Goal: Transaction & Acquisition: Purchase product/service

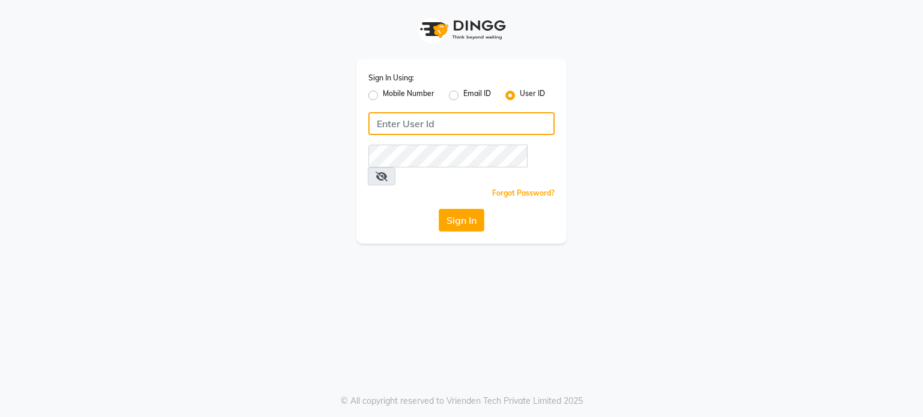
type input "Ayla@123"
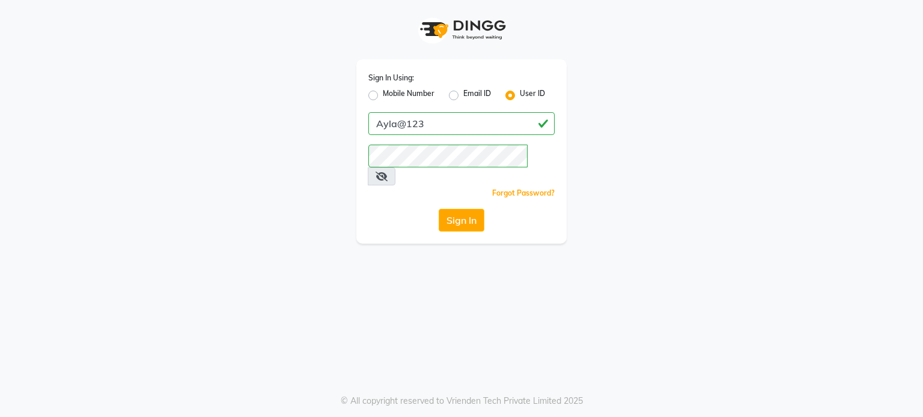
click at [476, 209] on button "Sign In" at bounding box center [461, 220] width 46 height 23
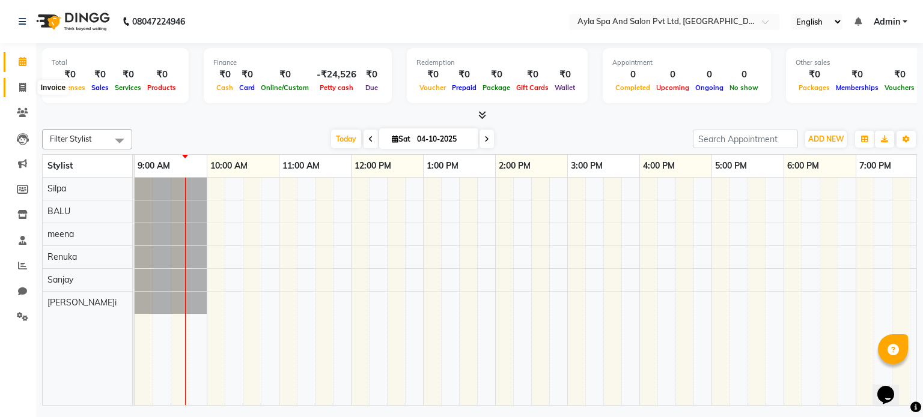
click at [23, 83] on icon at bounding box center [22, 87] width 7 height 9
select select "7756"
select select "service"
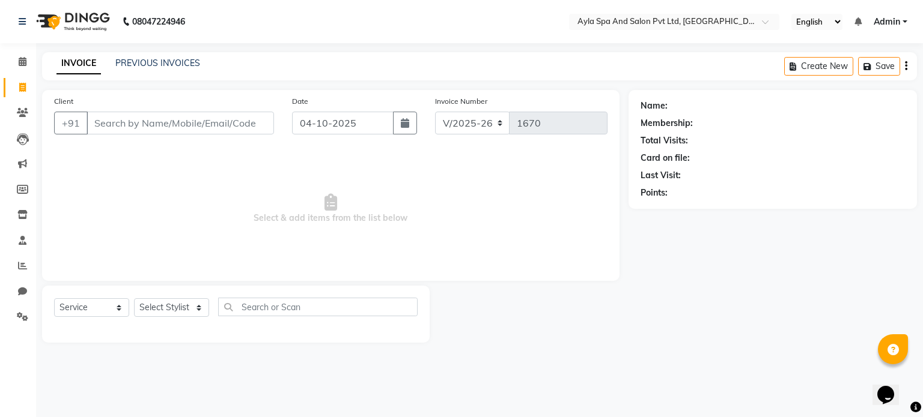
click at [103, 130] on input "Client" at bounding box center [179, 123] width 187 height 23
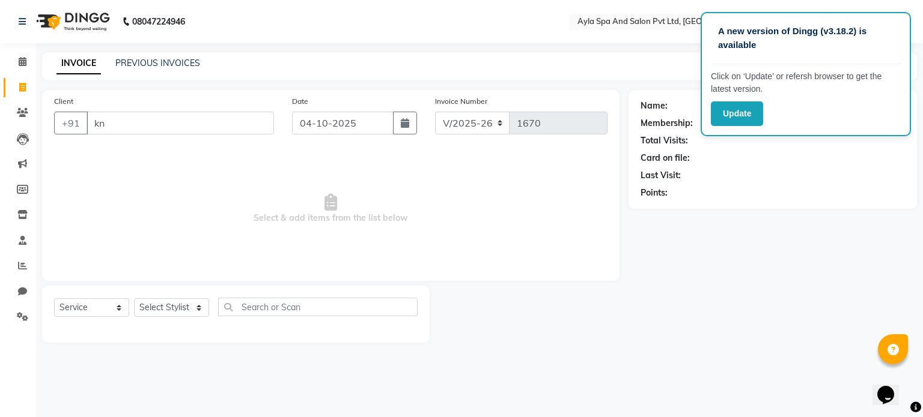
type input "k"
type input "purna.k"
click at [248, 129] on span "Add Client" at bounding box center [242, 123] width 47 height 12
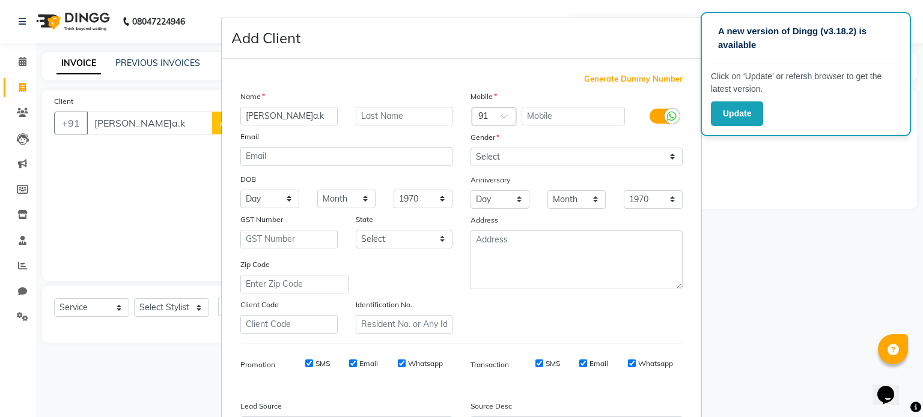
click at [135, 199] on ngb-modal-window "Add Client Generate Dummy Number Name purna.k Email DOB Day 01 02 03 04 05 06 0…" at bounding box center [461, 208] width 923 height 417
click at [913, 359] on ngb-modal-window "Add Client Generate Dummy Number Name purna.k Email DOB Day 01 02 03 04 05 06 0…" at bounding box center [461, 208] width 923 height 417
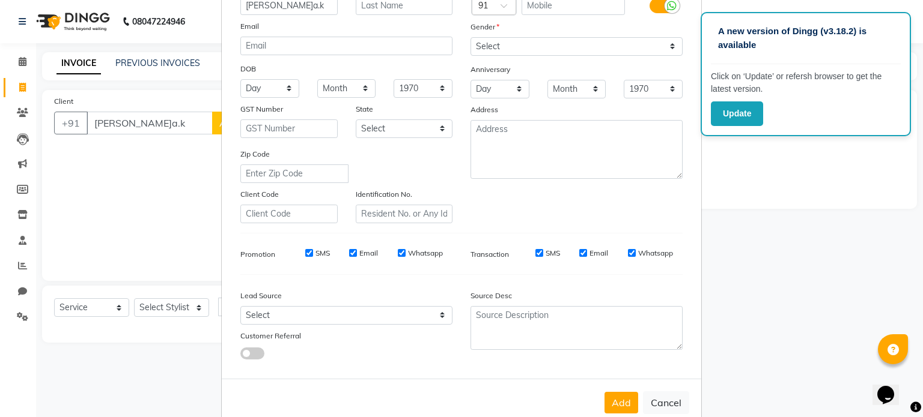
scroll to position [142, 0]
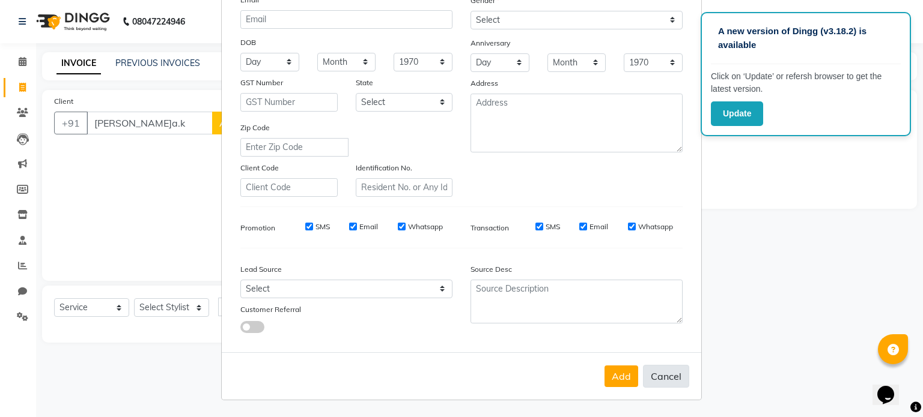
click at [670, 381] on button "Cancel" at bounding box center [666, 376] width 46 height 23
select select
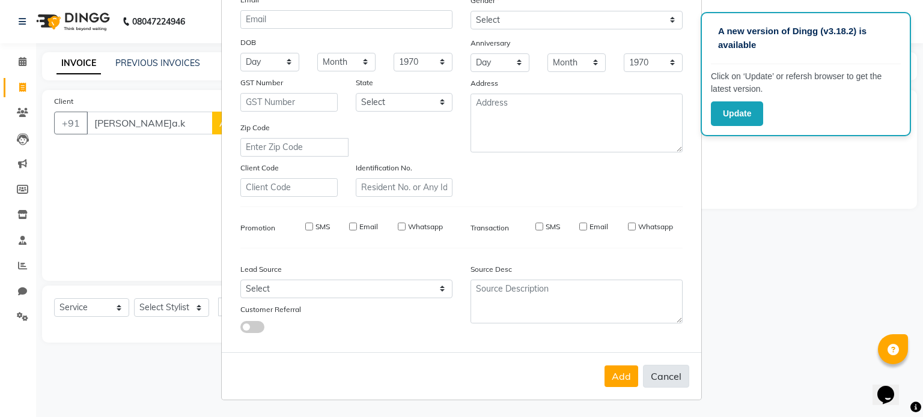
select select
checkbox input "false"
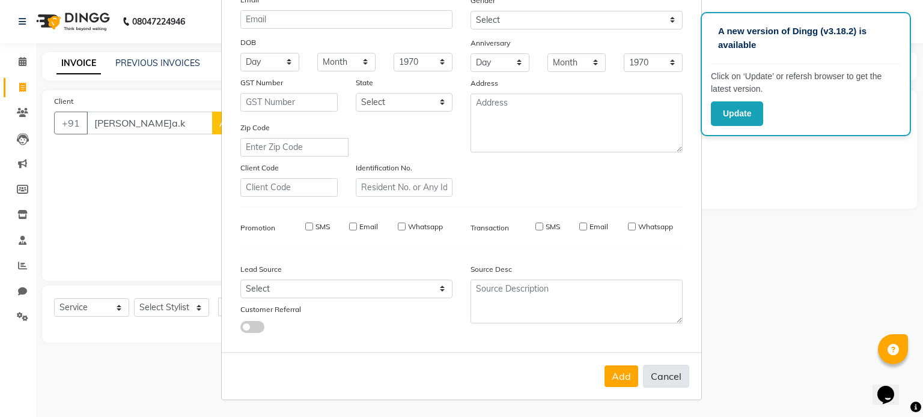
checkbox input "false"
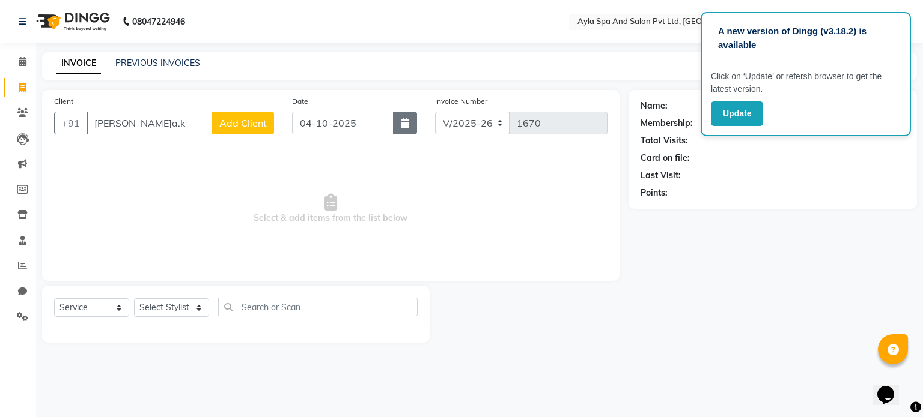
click at [403, 132] on button "button" at bounding box center [405, 123] width 24 height 23
select select "10"
select select "2025"
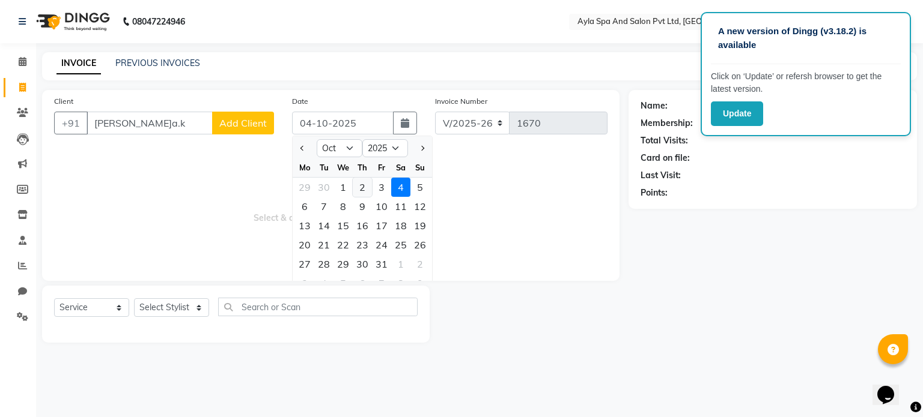
click at [359, 187] on div "2" at bounding box center [362, 187] width 19 height 19
type input "02-10-2025"
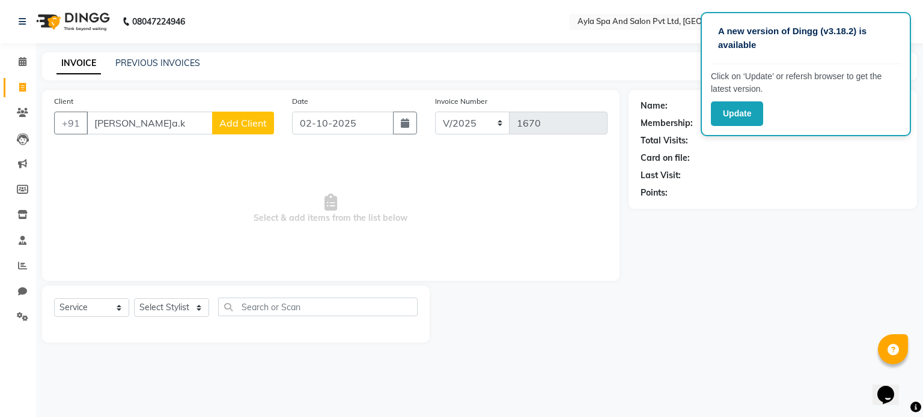
click at [257, 129] on button "Add Client" at bounding box center [243, 123] width 62 height 23
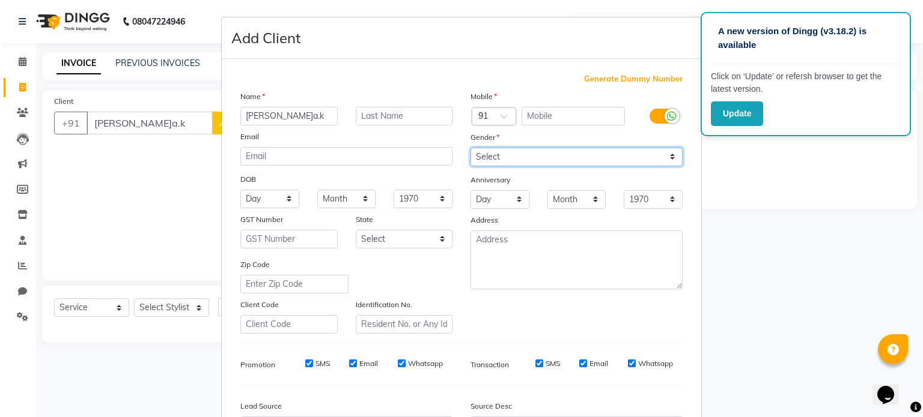
click at [665, 160] on select "Select [DEMOGRAPHIC_DATA] [DEMOGRAPHIC_DATA] Other Prefer Not To Say" at bounding box center [576, 157] width 212 height 19
select select "[DEMOGRAPHIC_DATA]"
click at [470, 148] on select "Select [DEMOGRAPHIC_DATA] [DEMOGRAPHIC_DATA] Other Prefer Not To Say" at bounding box center [576, 157] width 212 height 19
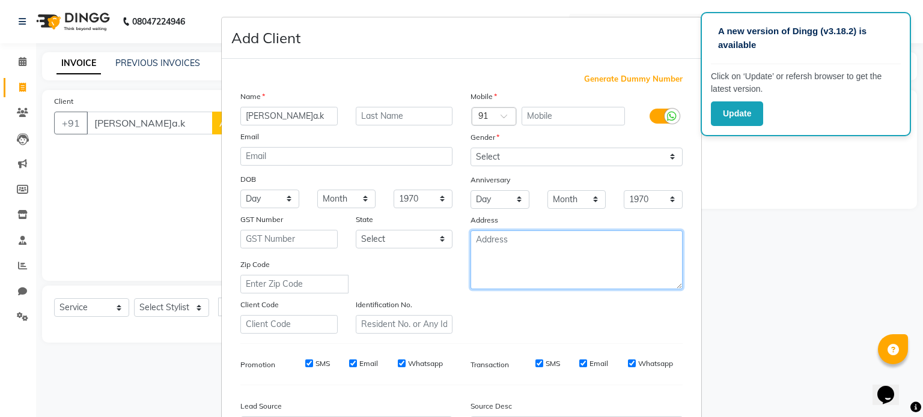
click at [535, 249] on textarea at bounding box center [576, 260] width 212 height 59
type textarea "a"
type textarea "A"
type textarea "C4005"
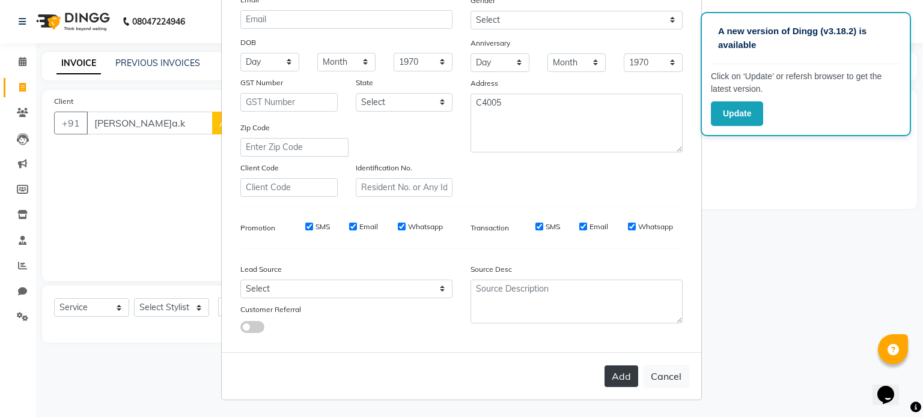
click at [627, 377] on button "Add" at bounding box center [621, 377] width 34 height 22
click at [614, 379] on button "Add" at bounding box center [621, 377] width 34 height 22
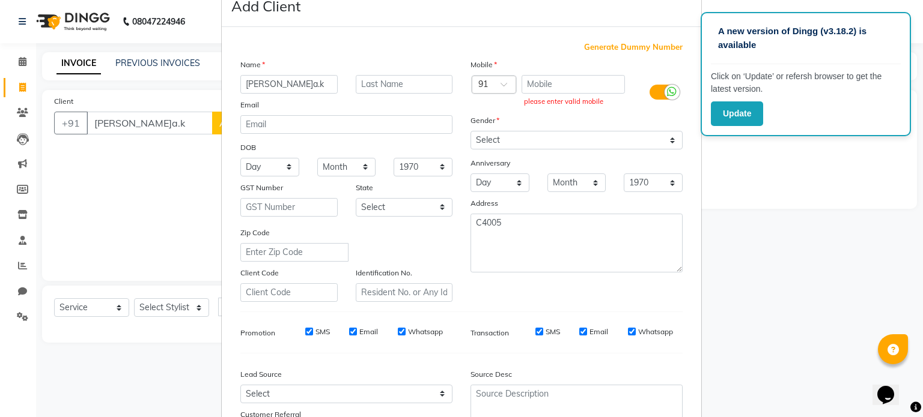
scroll to position [0, 0]
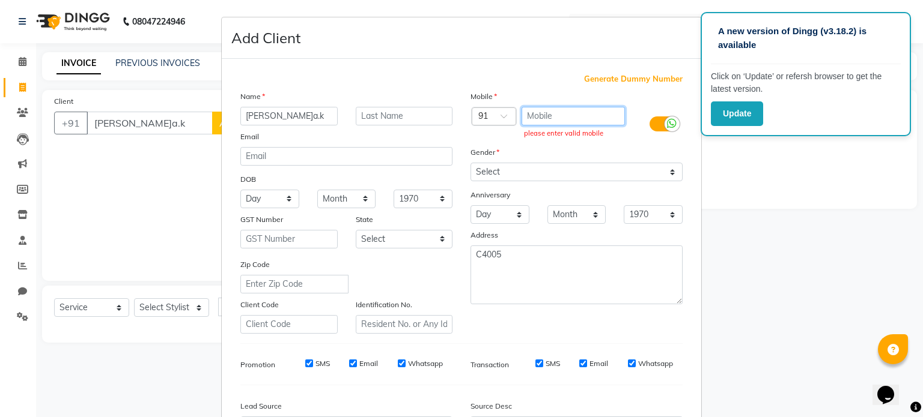
click at [550, 112] on input "text" at bounding box center [573, 116] width 104 height 19
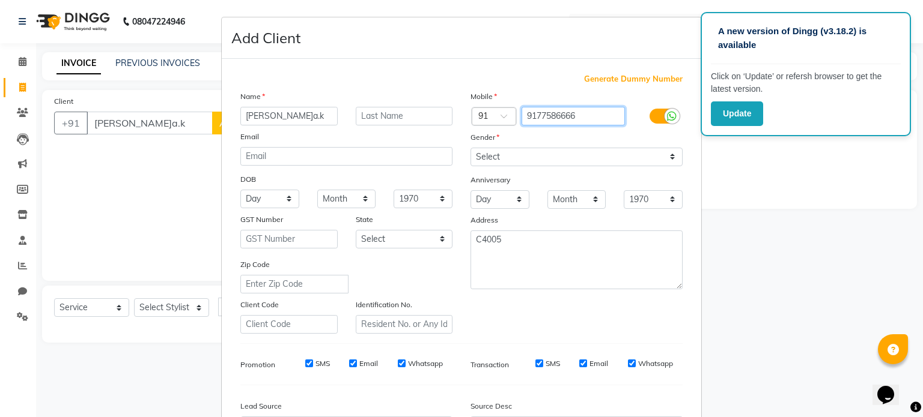
type input "9177586666"
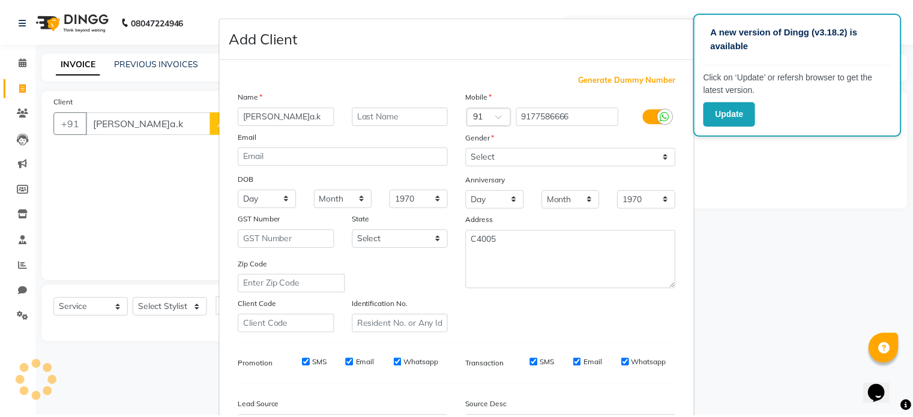
scroll to position [142, 0]
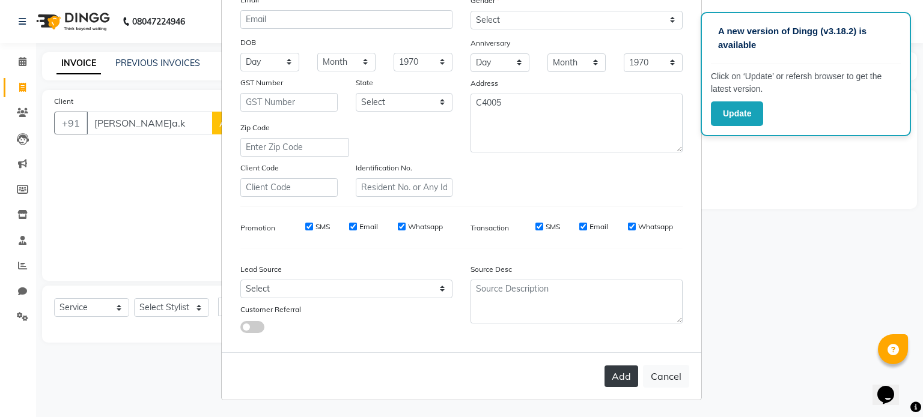
click at [614, 378] on button "Add" at bounding box center [621, 377] width 34 height 22
type input "9177586666"
select select
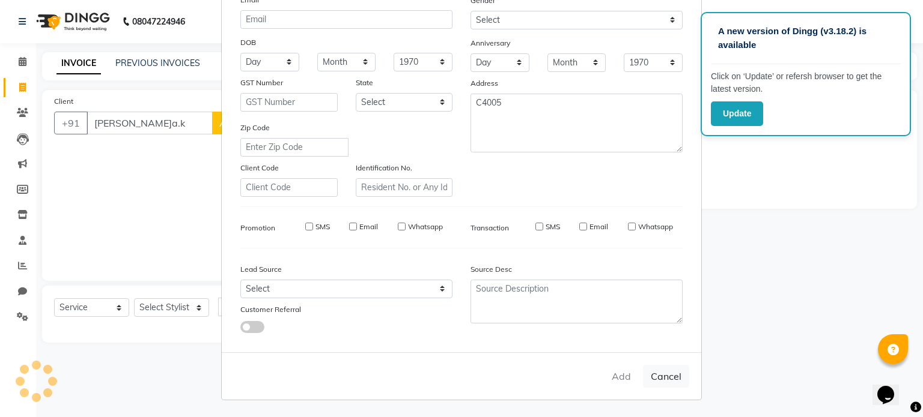
select select
checkbox input "false"
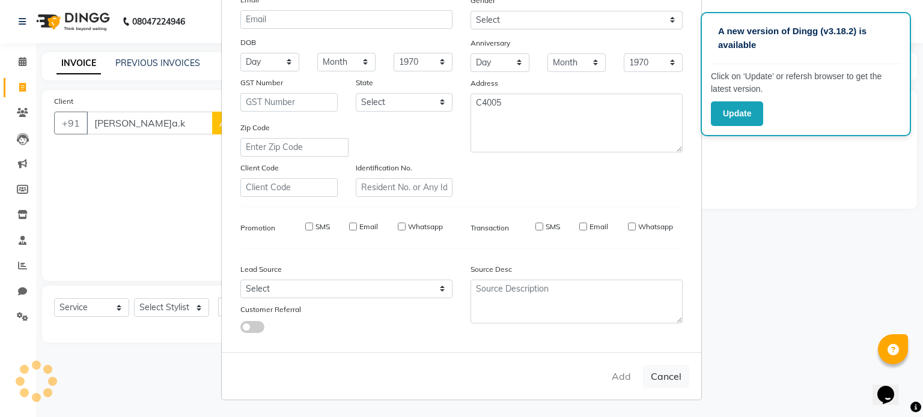
checkbox input "false"
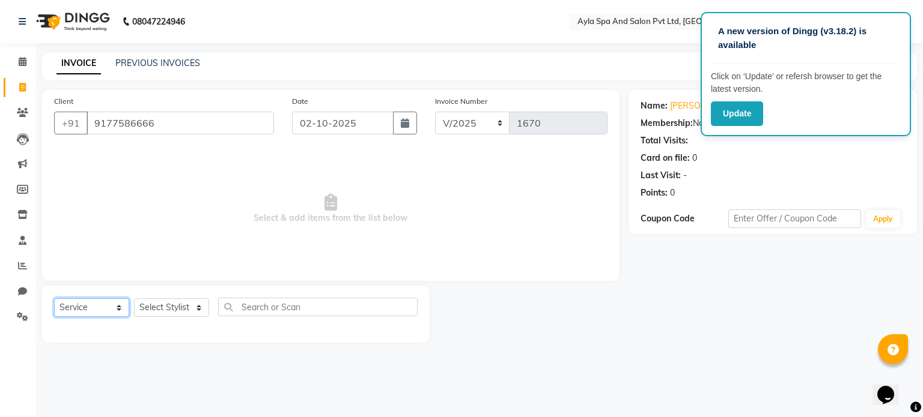
click at [121, 313] on select "Select Service Product Membership Package Voucher Prepaid Gift Card" at bounding box center [91, 307] width 75 height 19
select select "membership"
click at [54, 299] on select "Select Service Product Membership Package Voucher Prepaid Gift Card" at bounding box center [91, 307] width 75 height 19
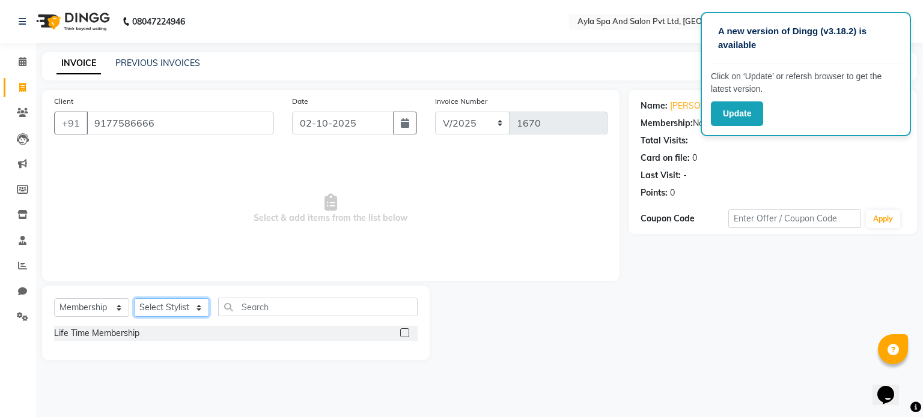
click at [199, 312] on select "Select Stylist BALU meena Renuka [PERSON_NAME] [PERSON_NAME]" at bounding box center [171, 307] width 75 height 19
select select "84227"
click at [134, 299] on select "Select Stylist BALU meena Renuka [PERSON_NAME] [PERSON_NAME]" at bounding box center [171, 307] width 75 height 19
click at [404, 333] on label at bounding box center [404, 333] width 9 height 9
click at [404, 333] on input "checkbox" at bounding box center [404, 334] width 8 height 8
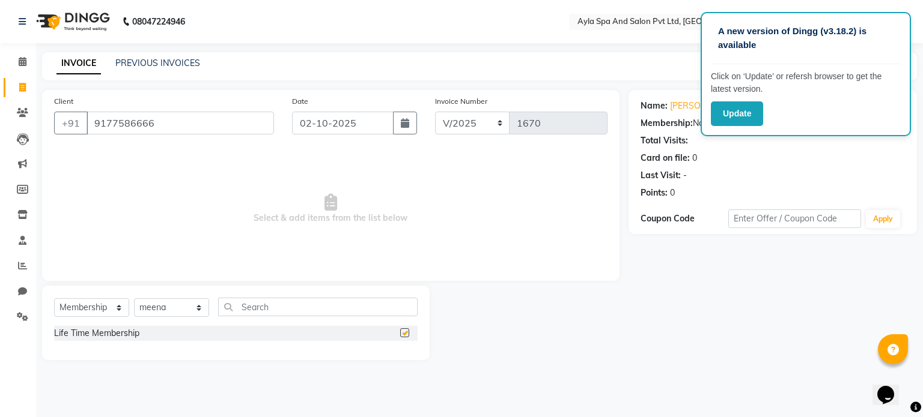
select select "select"
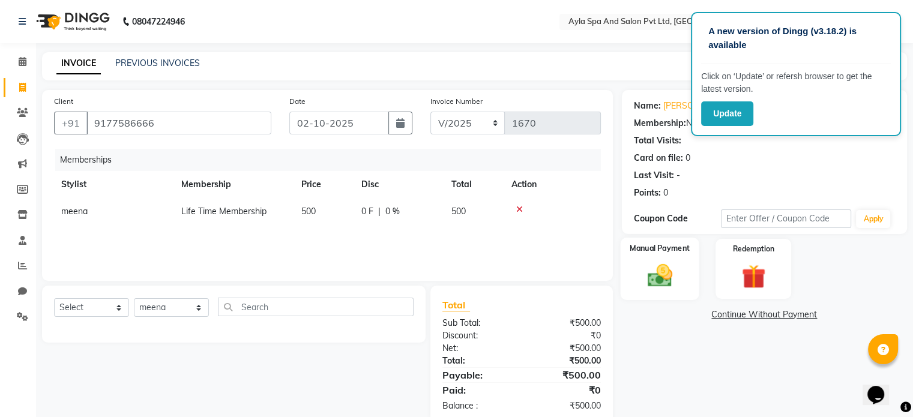
click at [662, 278] on img at bounding box center [660, 276] width 40 height 29
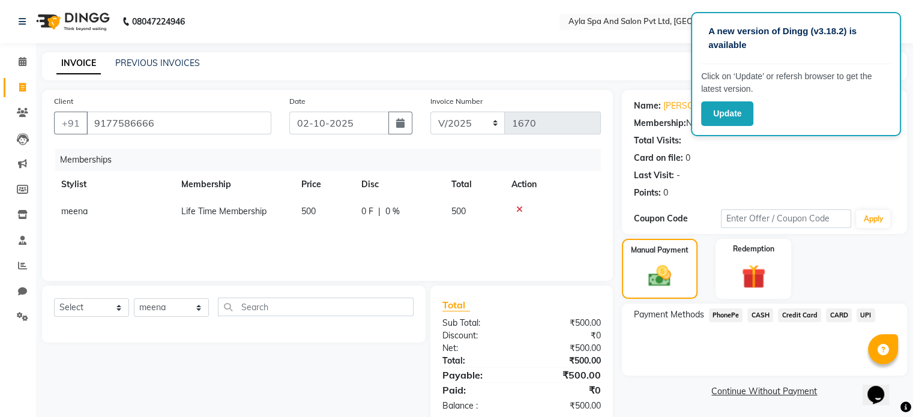
scroll to position [25, 0]
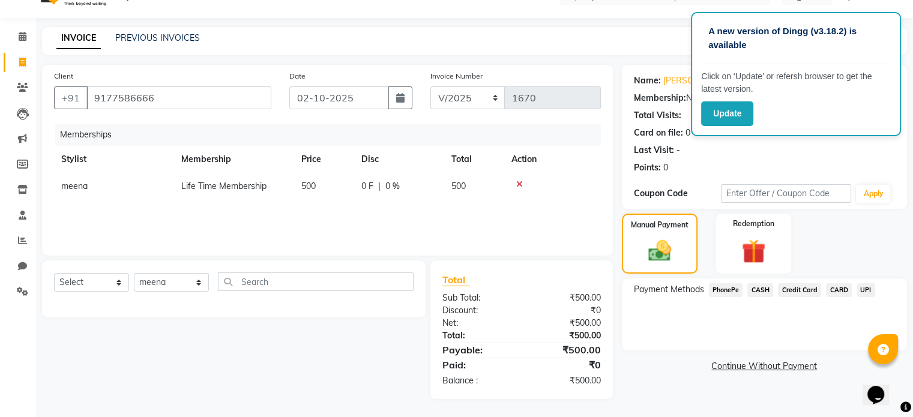
click at [765, 291] on span "CASH" at bounding box center [761, 290] width 26 height 14
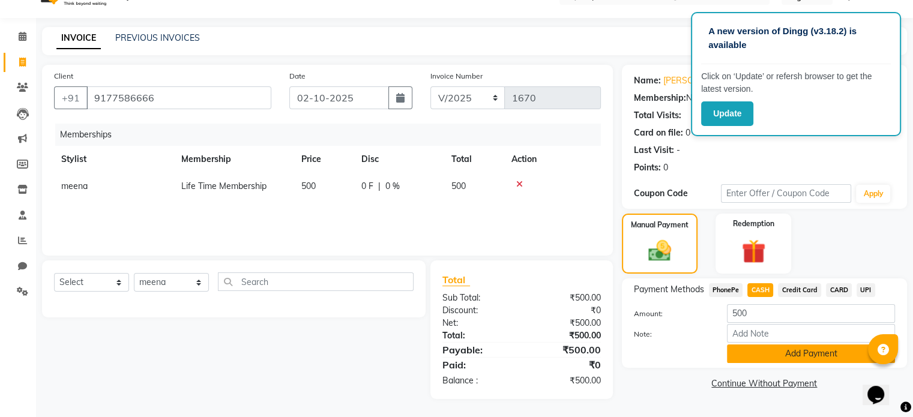
click at [799, 355] on button "Add Payment" at bounding box center [811, 354] width 168 height 19
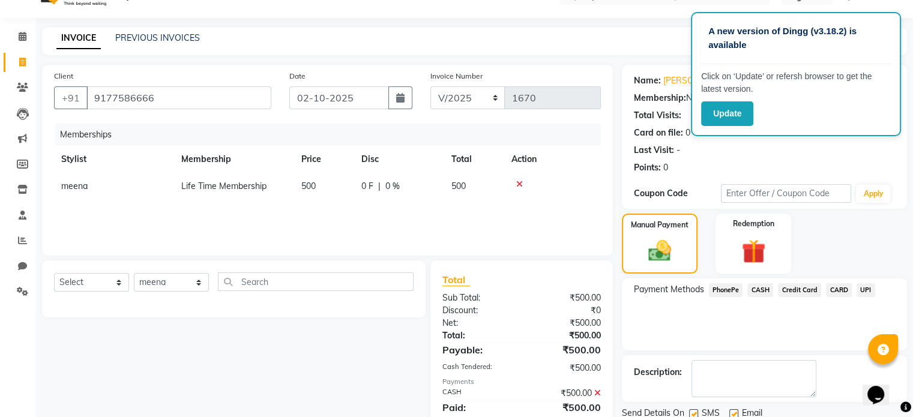
scroll to position [49, 0]
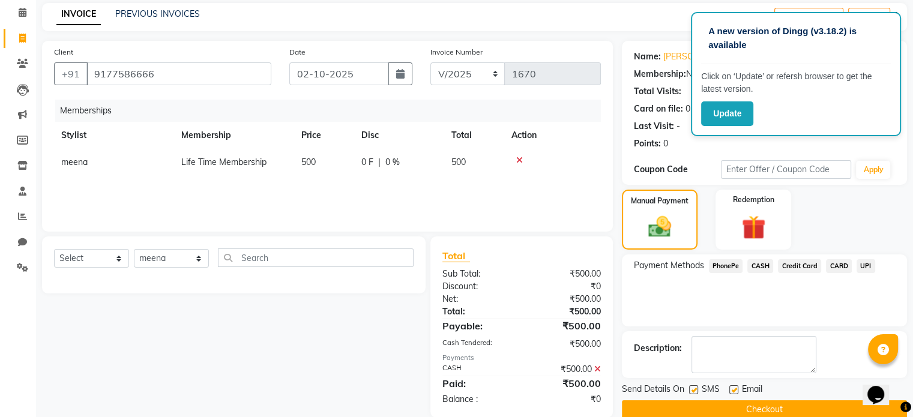
click at [734, 390] on label at bounding box center [734, 390] width 9 height 9
click at [734, 390] on input "checkbox" at bounding box center [734, 391] width 8 height 8
checkbox input "false"
click at [726, 411] on button "Checkout" at bounding box center [764, 410] width 285 height 19
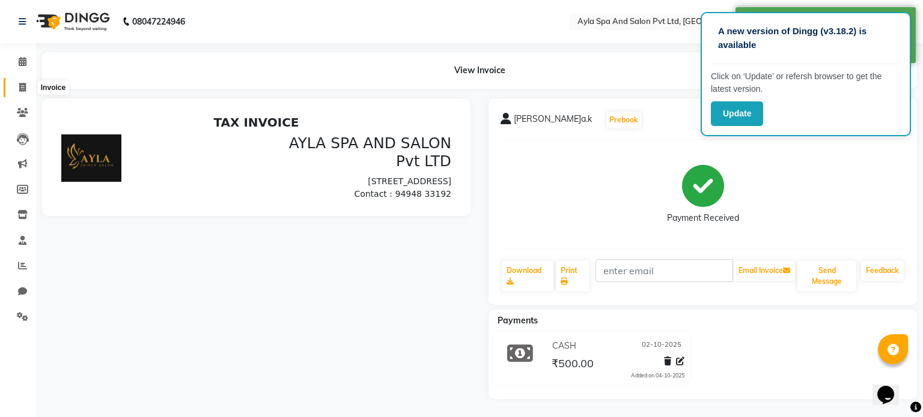
click at [20, 92] on span at bounding box center [22, 88] width 21 height 14
select select "service"
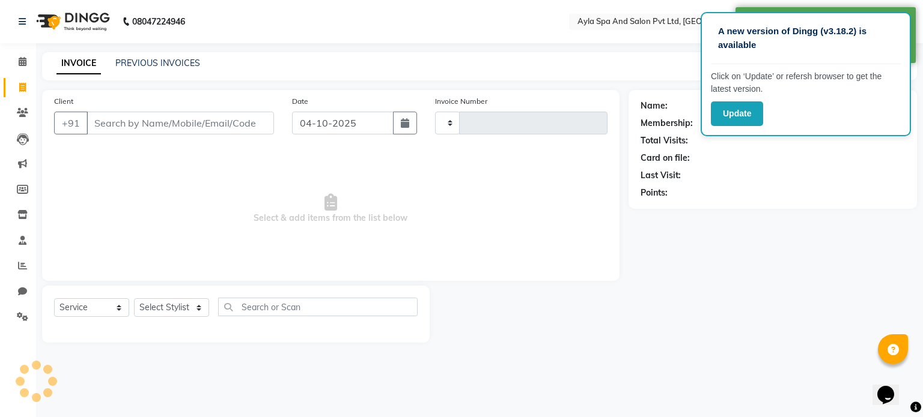
type input "1671"
select select "7756"
click at [96, 122] on input "Client" at bounding box center [179, 123] width 187 height 23
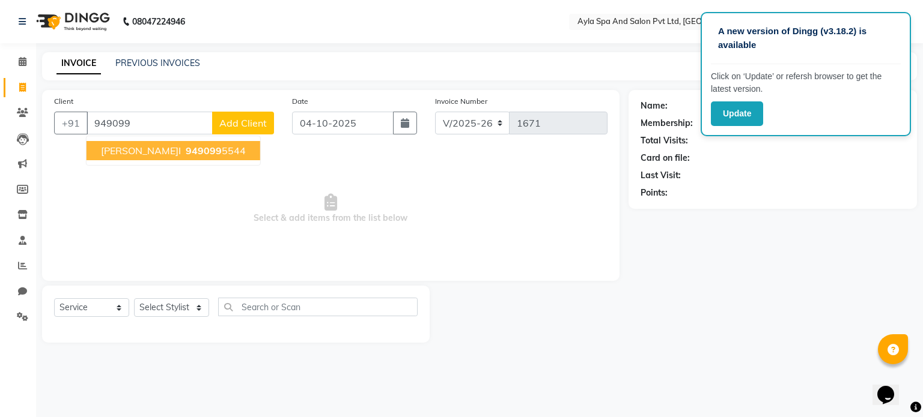
click at [226, 153] on ngb-highlight "949099 5544" at bounding box center [214, 151] width 62 height 12
type input "9490995544"
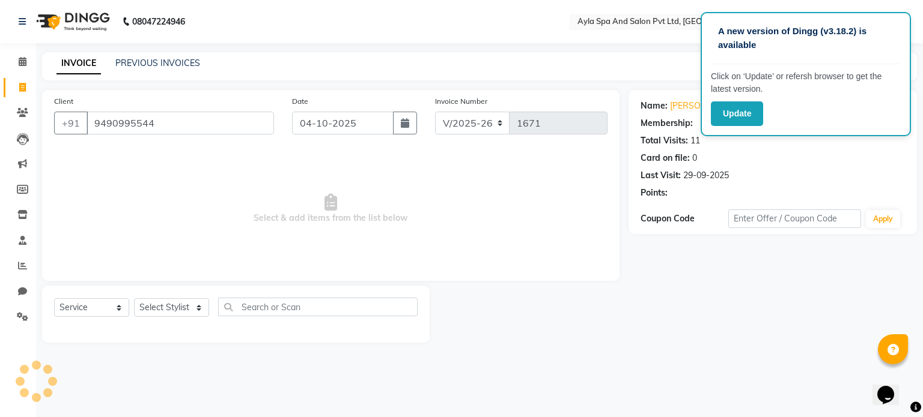
select select "1: Object"
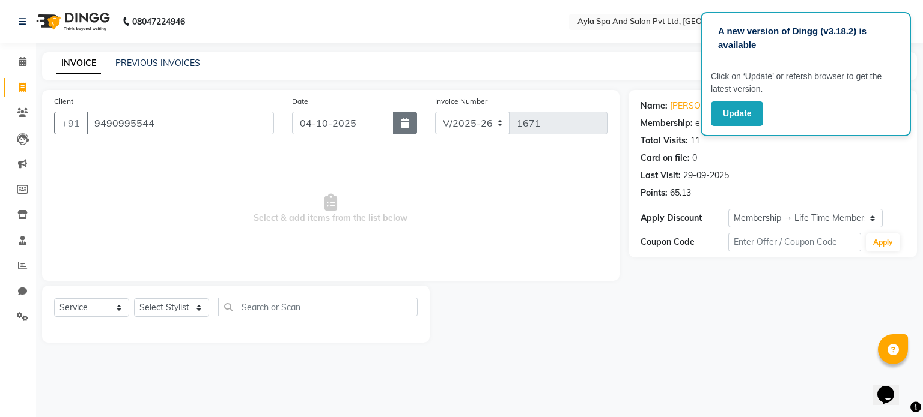
click at [399, 126] on button "button" at bounding box center [405, 123] width 24 height 23
select select "10"
select select "2025"
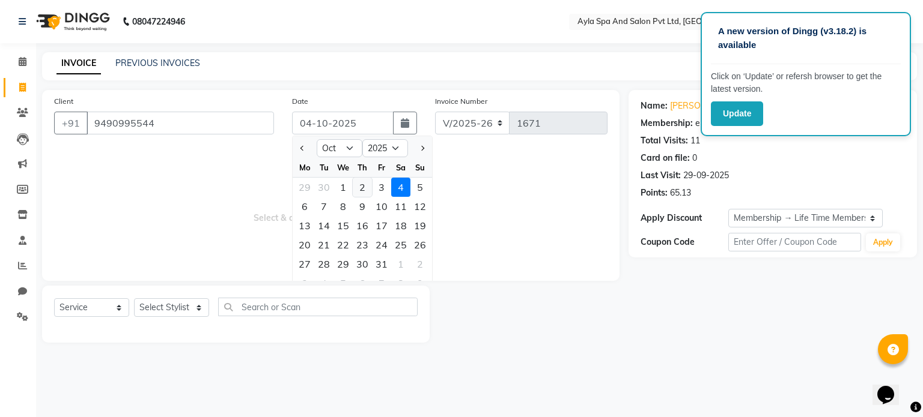
click at [366, 189] on div "2" at bounding box center [362, 187] width 19 height 19
type input "02-10-2025"
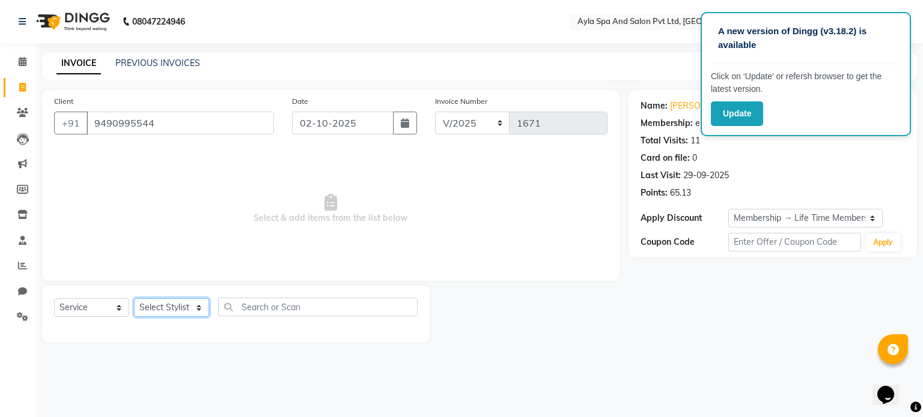
click at [198, 314] on select "Select Stylist BALU meena Renuka [PERSON_NAME] [PERSON_NAME]" at bounding box center [171, 307] width 75 height 19
select select "84227"
click at [134, 299] on select "Select Stylist BALU meena Renuka [PERSON_NAME] [PERSON_NAME]" at bounding box center [171, 307] width 75 height 19
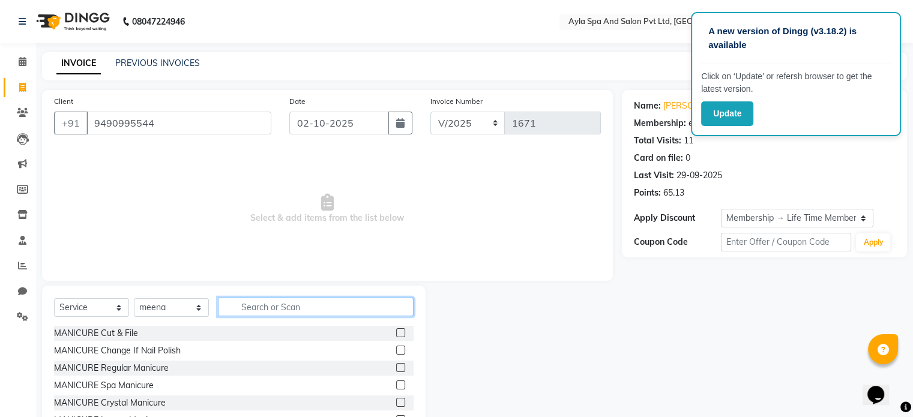
click at [252, 308] on input "text" at bounding box center [316, 307] width 196 height 19
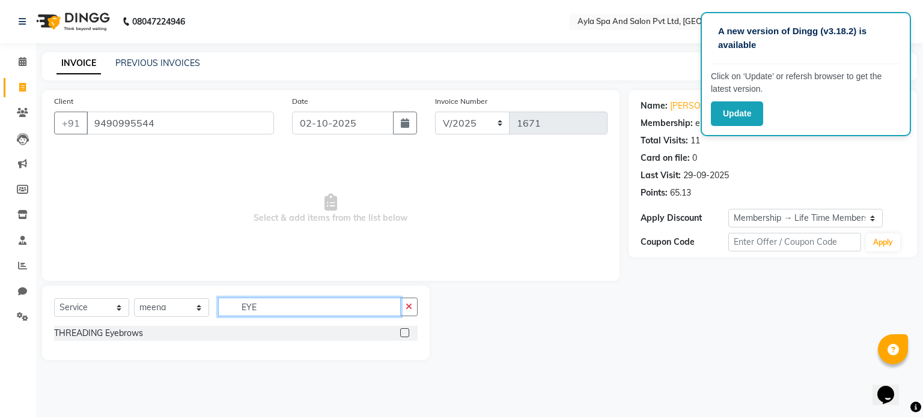
type input "EYE"
click at [402, 334] on label at bounding box center [404, 333] width 9 height 9
click at [402, 334] on input "checkbox" at bounding box center [404, 334] width 8 height 8
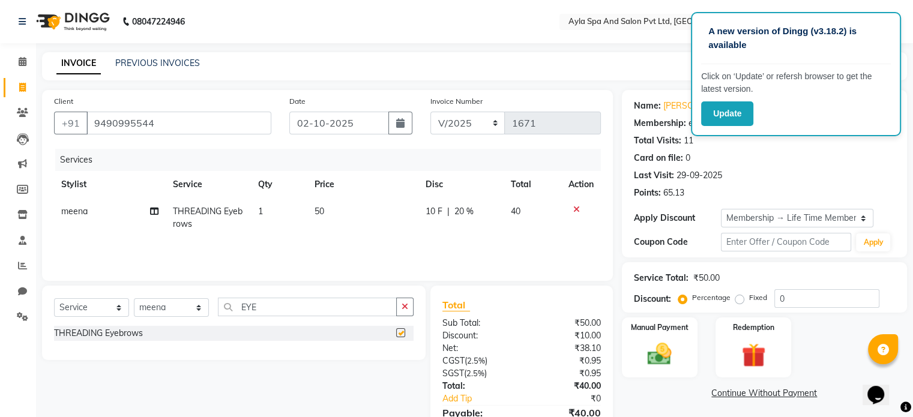
checkbox input "false"
click at [321, 305] on input "EYE" at bounding box center [307, 307] width 179 height 19
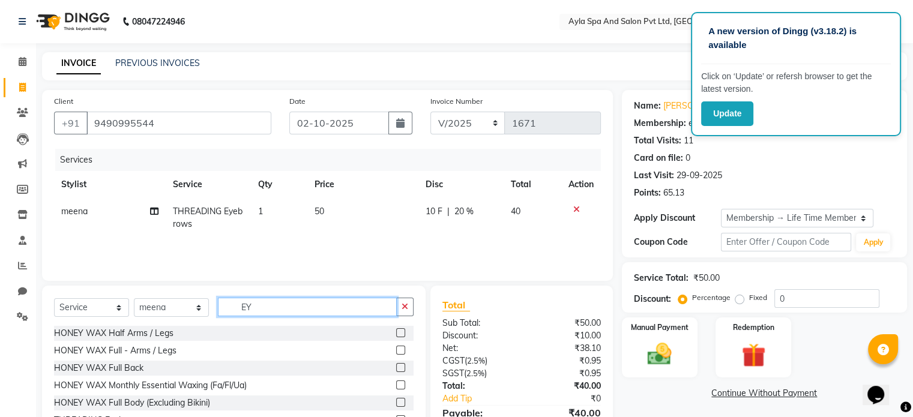
type input "E"
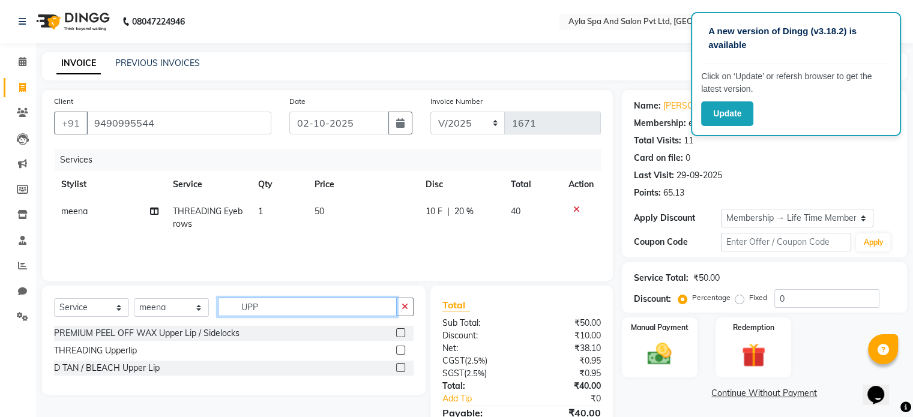
type input "UPP"
click at [400, 353] on label at bounding box center [400, 350] width 9 height 9
click at [400, 353] on input "checkbox" at bounding box center [400, 351] width 8 height 8
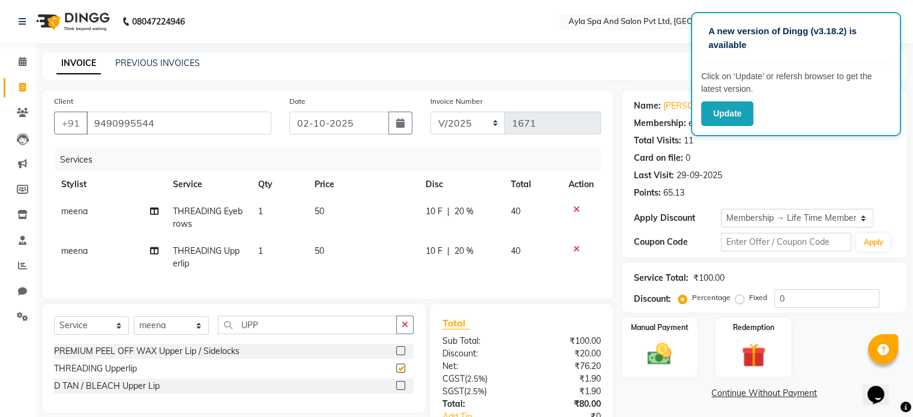
checkbox input "false"
click at [285, 335] on input "UPP" at bounding box center [307, 325] width 179 height 19
type input "U"
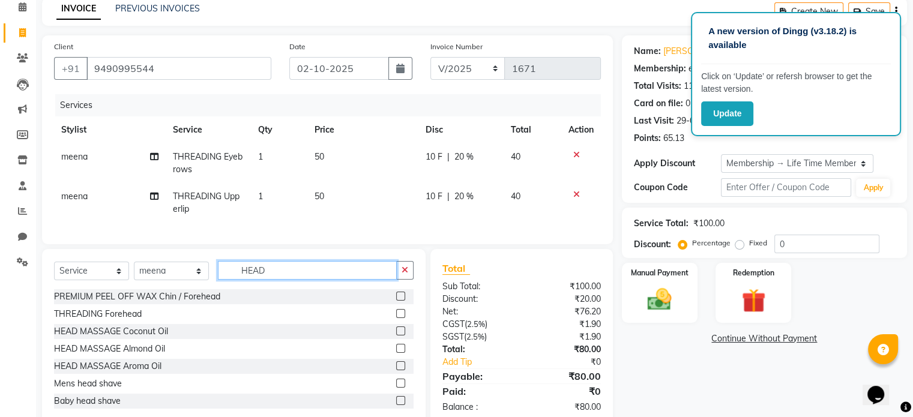
scroll to position [91, 0]
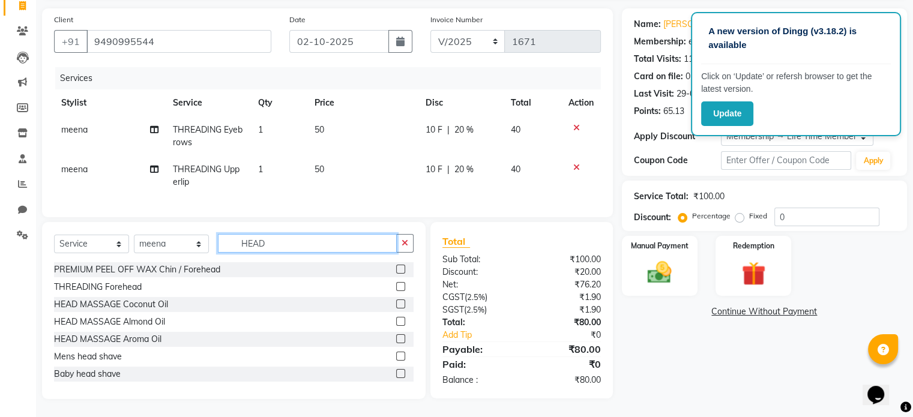
type input "HEAD"
click at [396, 322] on label at bounding box center [400, 321] width 9 height 9
click at [396, 322] on input "checkbox" at bounding box center [400, 322] width 8 height 8
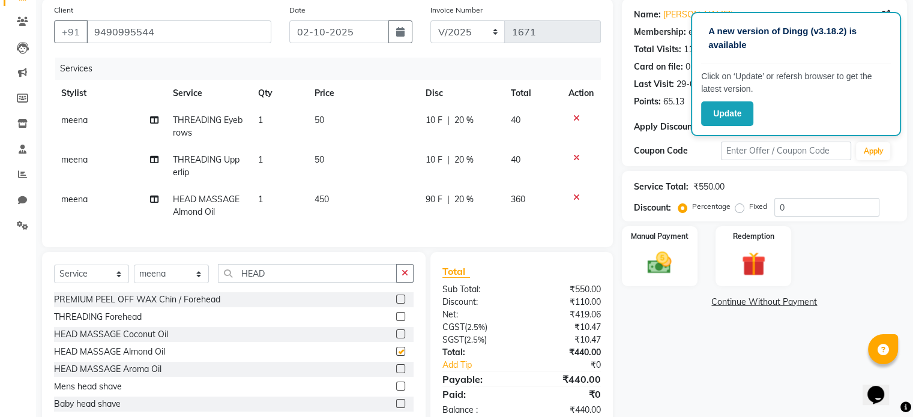
checkbox input "false"
click at [324, 277] on input "HEAD" at bounding box center [307, 273] width 179 height 19
type input "H"
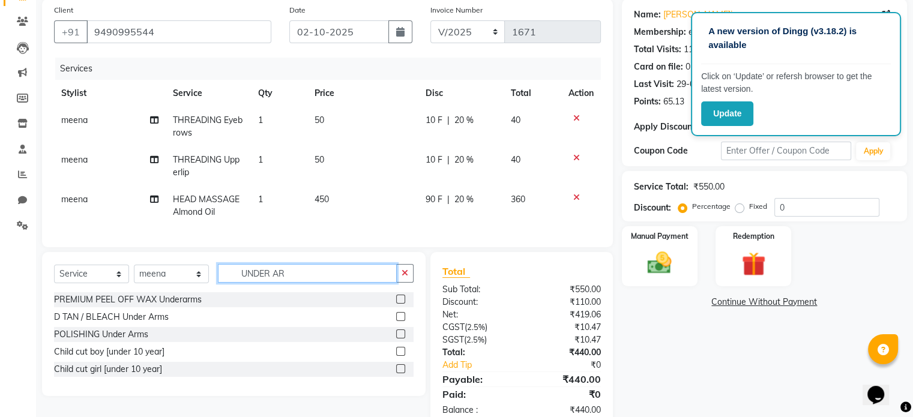
type input "UNDER AR"
click at [402, 304] on label at bounding box center [400, 299] width 9 height 9
click at [402, 304] on input "checkbox" at bounding box center [400, 300] width 8 height 8
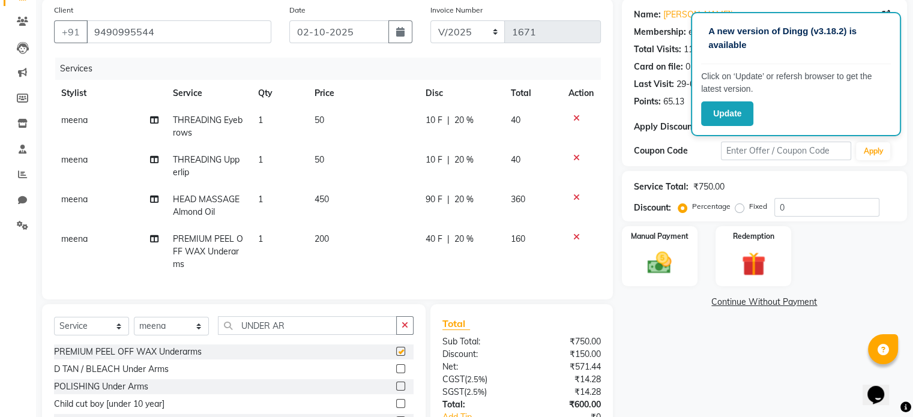
checkbox input "false"
click at [327, 335] on input "UNDER AR" at bounding box center [307, 326] width 179 height 19
type input "U"
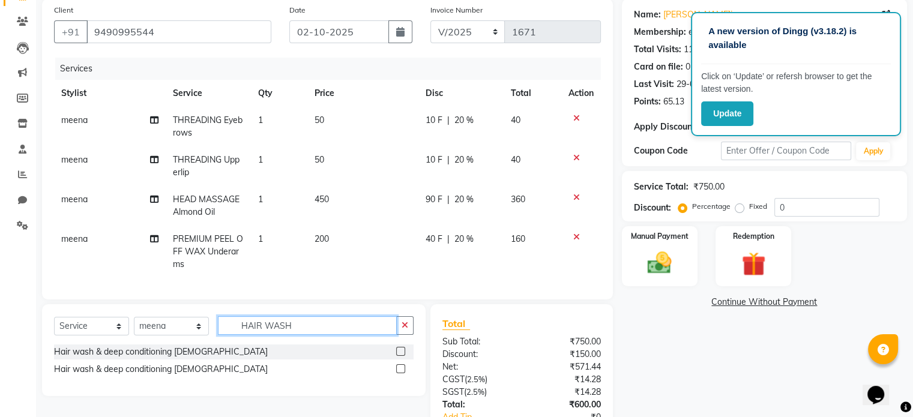
type input "HAIR WASH"
click at [399, 374] on label at bounding box center [400, 369] width 9 height 9
click at [399, 374] on input "checkbox" at bounding box center [400, 370] width 8 height 8
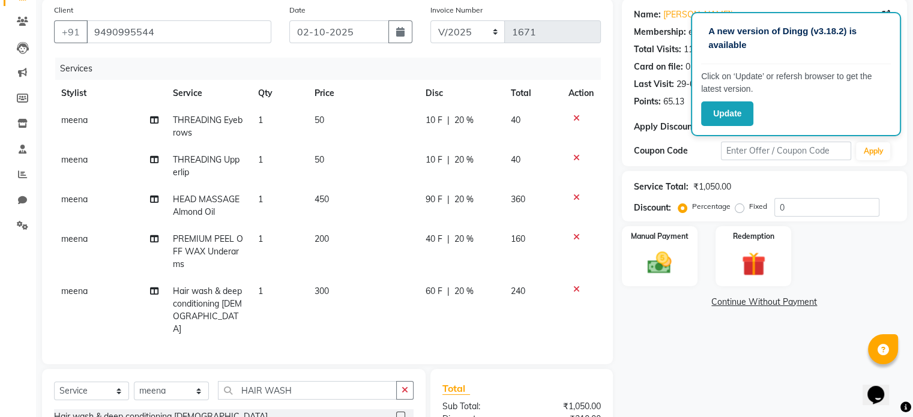
checkbox input "false"
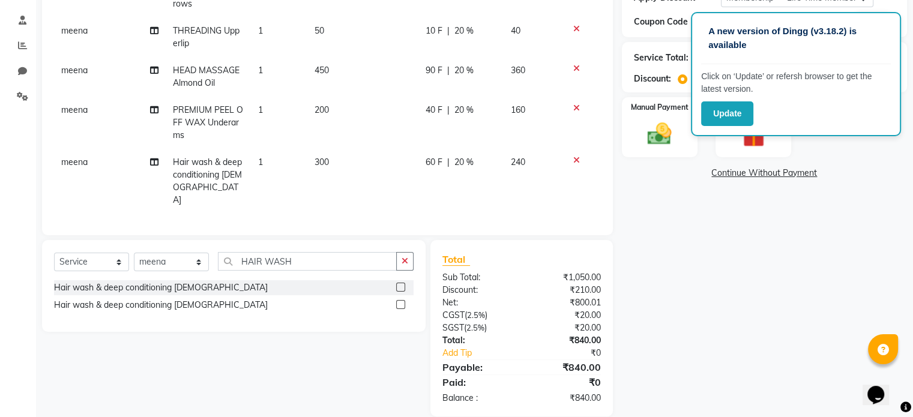
scroll to position [234, 0]
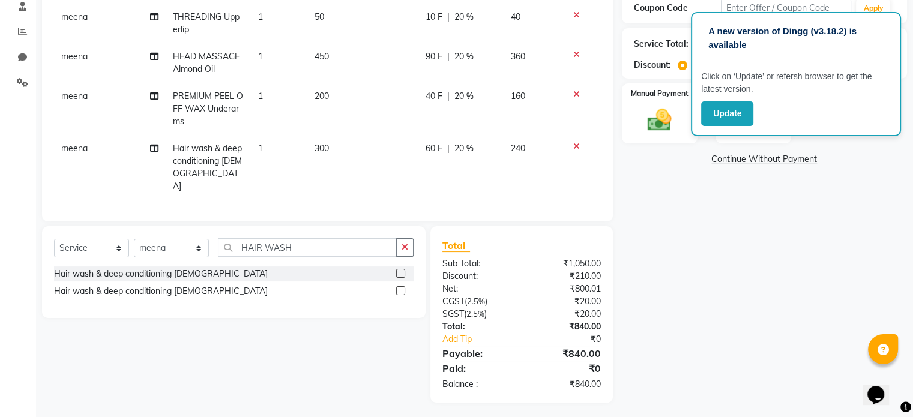
click at [788, 265] on div "Name: Rajyalakshmi Membership: end on 09-05-2125 Total Visits: 11 Card on file:…" at bounding box center [769, 129] width 294 height 547
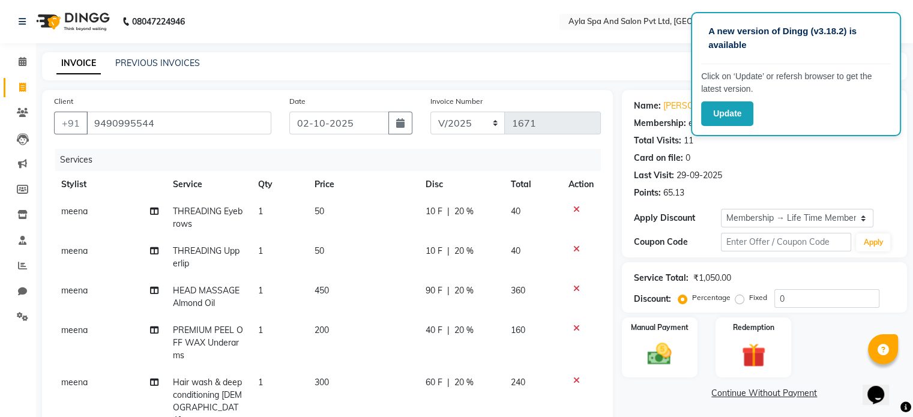
click at [465, 213] on span "20 %" at bounding box center [464, 211] width 19 height 13
select select "84227"
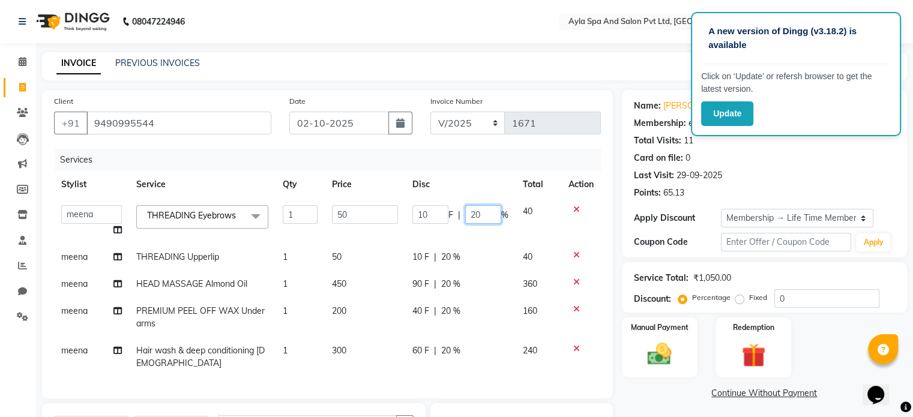
click at [484, 222] on input "20" at bounding box center [483, 214] width 36 height 19
type input "2"
type input "0"
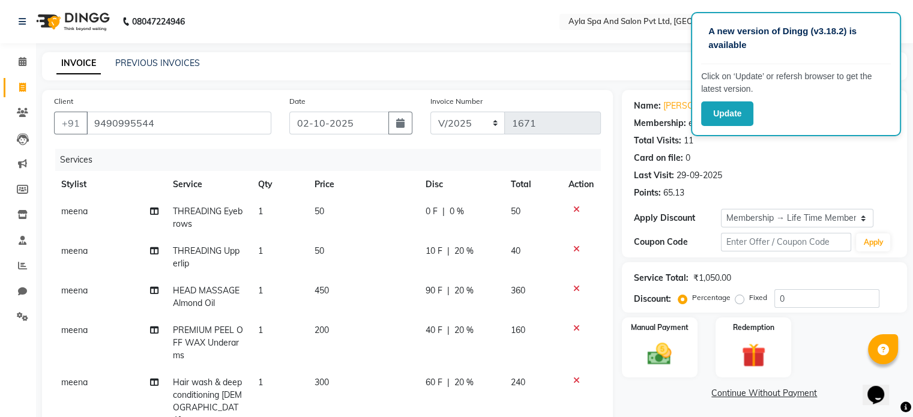
click at [453, 262] on td "10 F | 20 %" at bounding box center [461, 258] width 85 height 40
select select "84227"
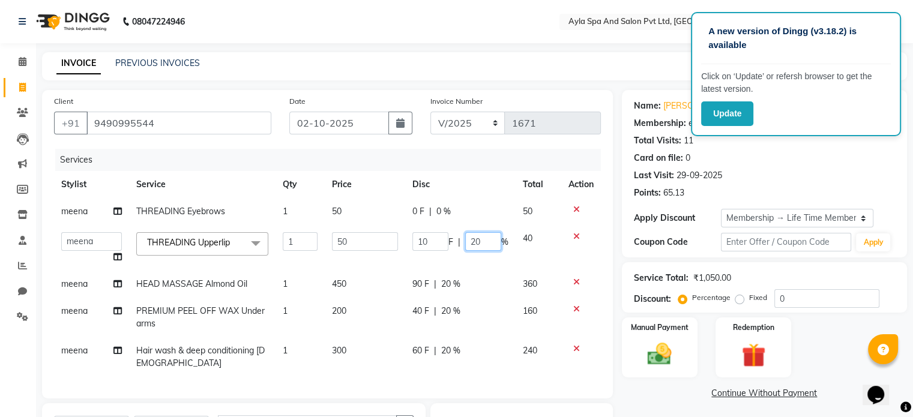
click at [490, 244] on input "20" at bounding box center [483, 241] width 36 height 19
type input "2"
type input "0"
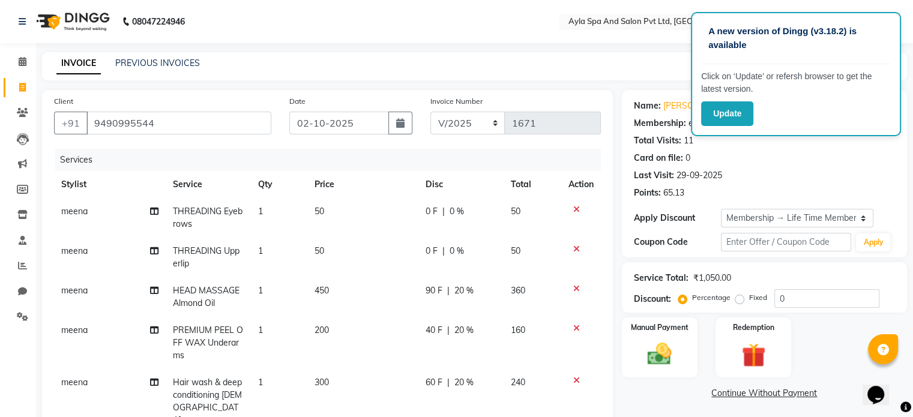
click at [450, 288] on div "90 F | 20 %" at bounding box center [461, 291] width 71 height 13
select select "84227"
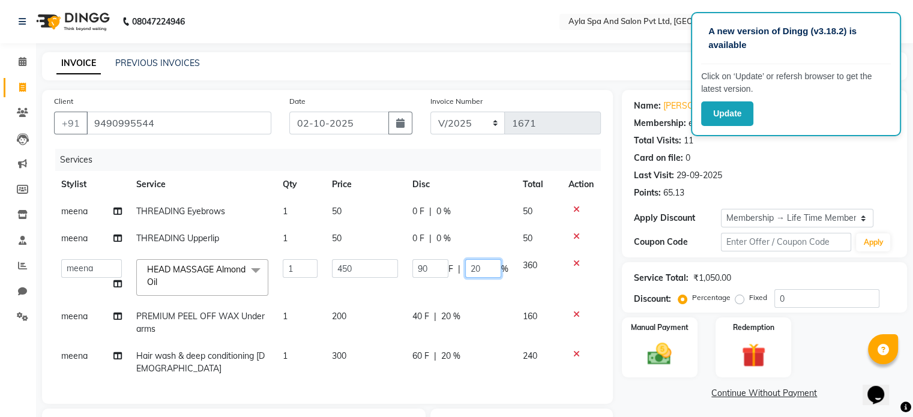
click at [481, 270] on input "20" at bounding box center [483, 268] width 36 height 19
type input "2"
type input "0"
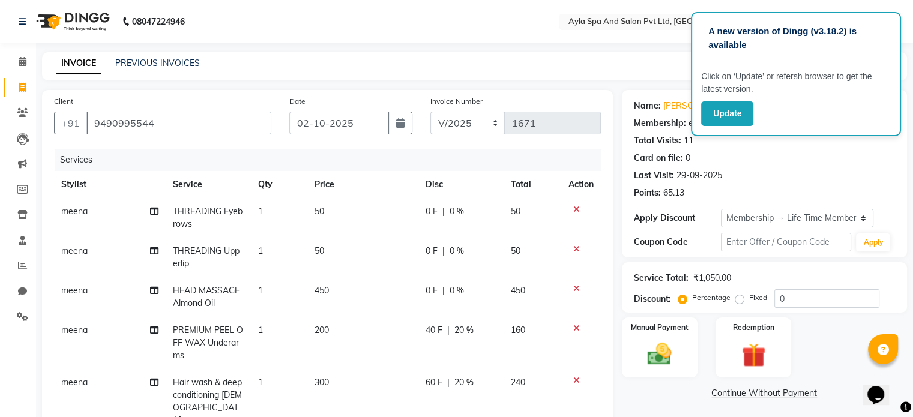
click at [452, 320] on td "40 F | 20 %" at bounding box center [461, 343] width 85 height 52
select select "84227"
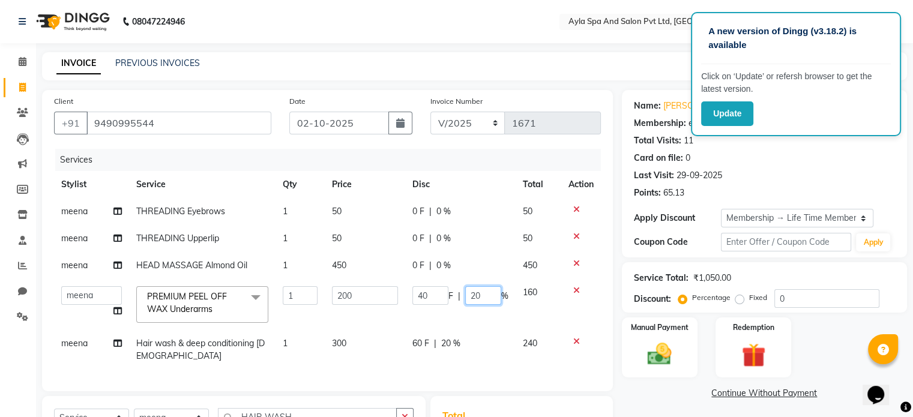
click at [489, 296] on input "20" at bounding box center [483, 295] width 36 height 19
type input "2"
type input "0"
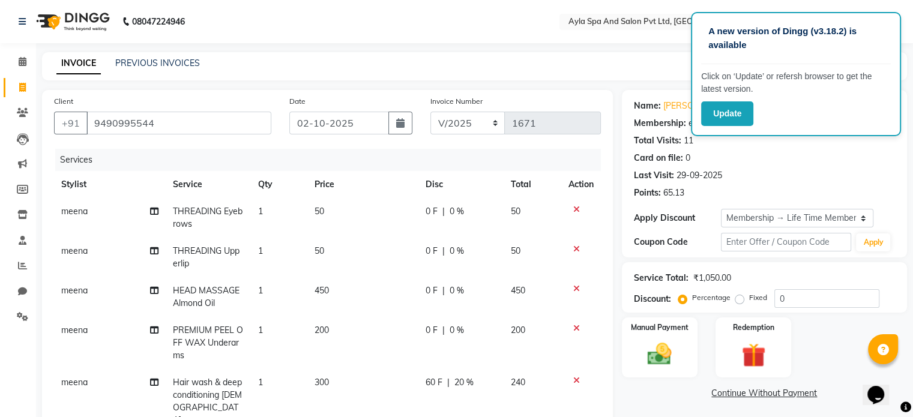
click at [478, 341] on tbody "meena THREADING Eyebrows 1 50 0 F | 0 % 50 meena THREADING Upperlip 1 50 0 F | …" at bounding box center [327, 316] width 547 height 236
click at [463, 383] on span "20 %" at bounding box center [464, 383] width 19 height 13
select select "84227"
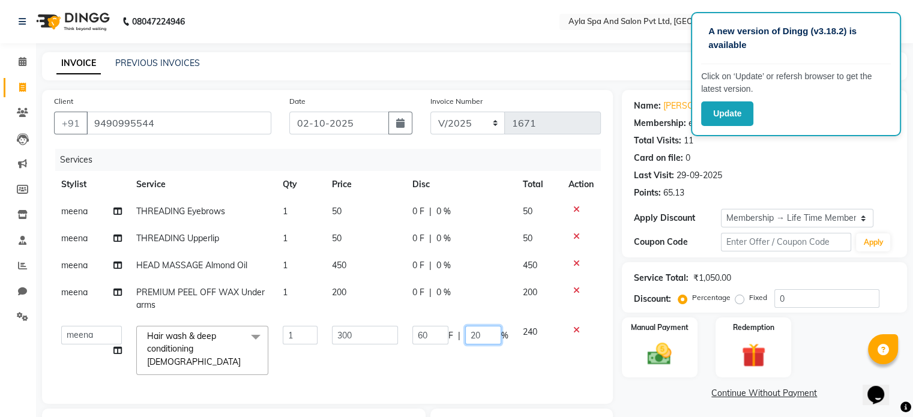
click at [480, 339] on input "20" at bounding box center [483, 335] width 36 height 19
type input "2"
type input "0"
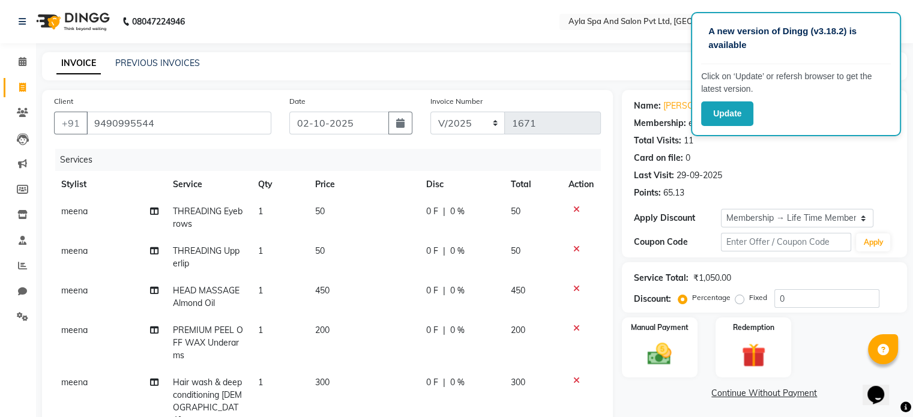
click at [640, 396] on link "Continue Without Payment" at bounding box center [765, 393] width 280 height 13
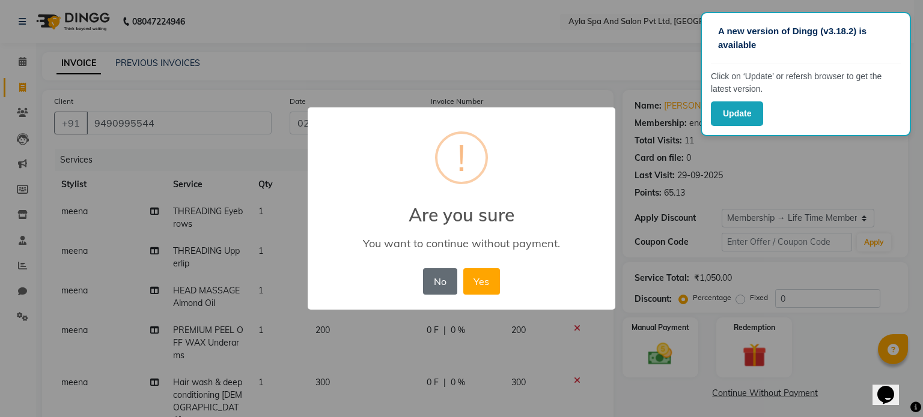
click at [426, 285] on button "No" at bounding box center [440, 281] width 34 height 26
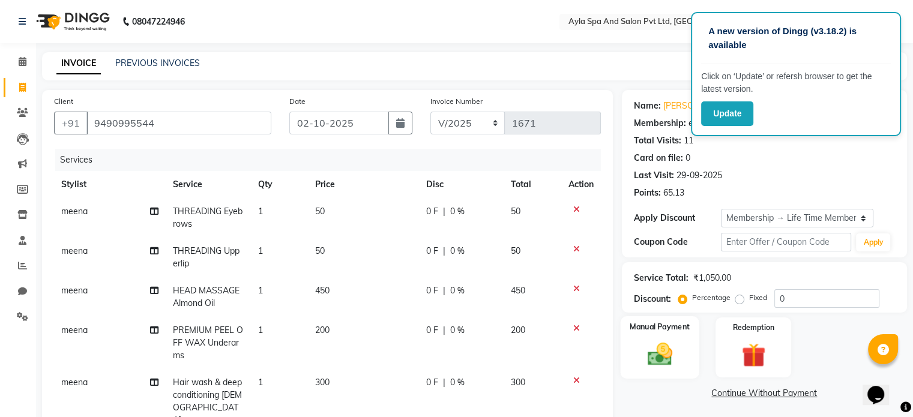
click at [658, 361] on img at bounding box center [660, 355] width 40 height 29
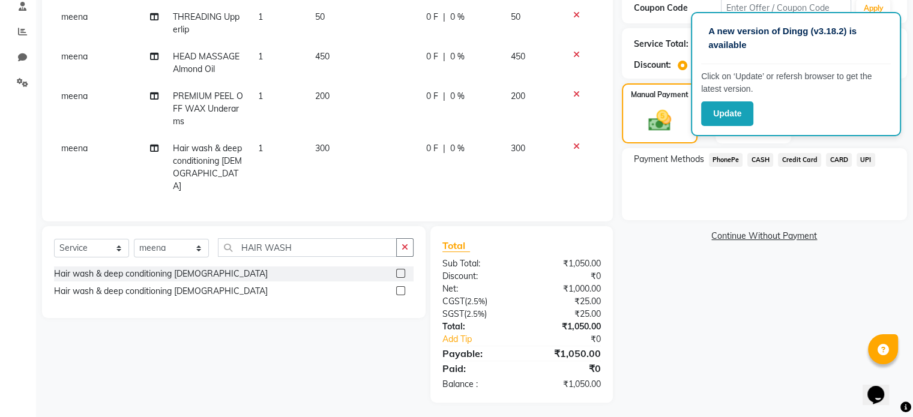
click at [864, 158] on span "UPI" at bounding box center [866, 160] width 19 height 14
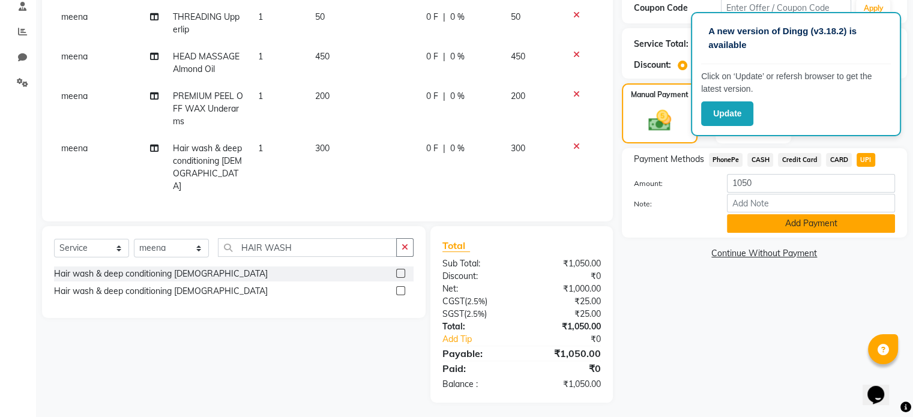
click at [798, 223] on button "Add Payment" at bounding box center [811, 223] width 168 height 19
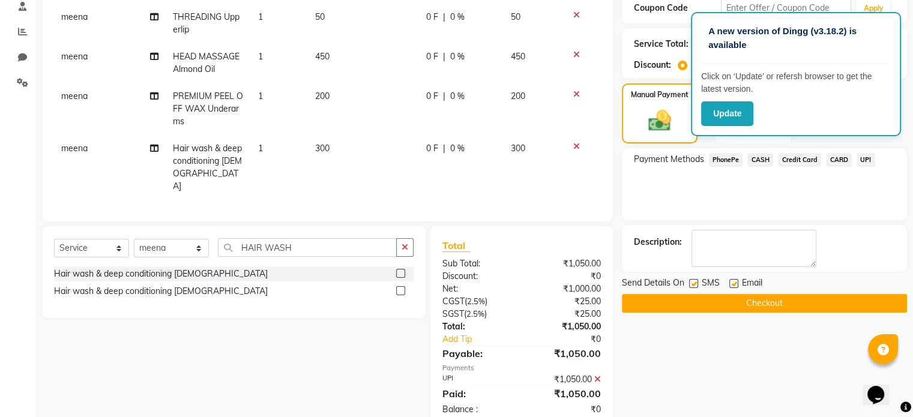
click at [733, 284] on label at bounding box center [734, 283] width 9 height 9
click at [733, 284] on input "checkbox" at bounding box center [734, 284] width 8 height 8
checkbox input "false"
click at [690, 285] on label at bounding box center [693, 283] width 9 height 9
click at [690, 285] on input "checkbox" at bounding box center [693, 284] width 8 height 8
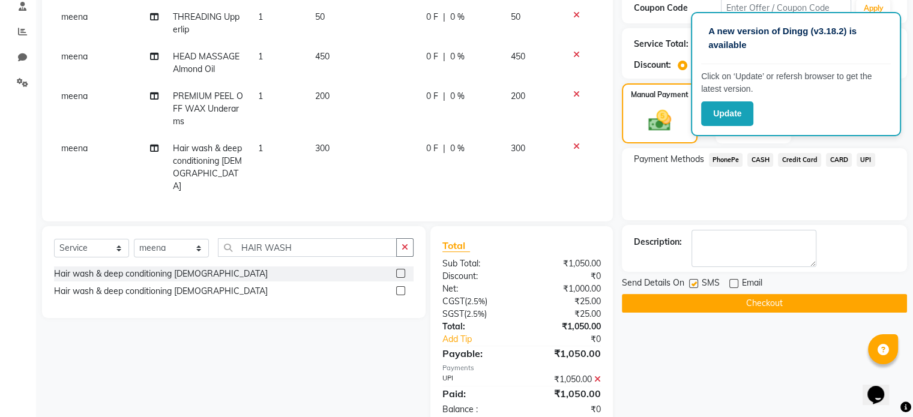
checkbox input "false"
click at [728, 303] on button "Checkout" at bounding box center [764, 303] width 285 height 19
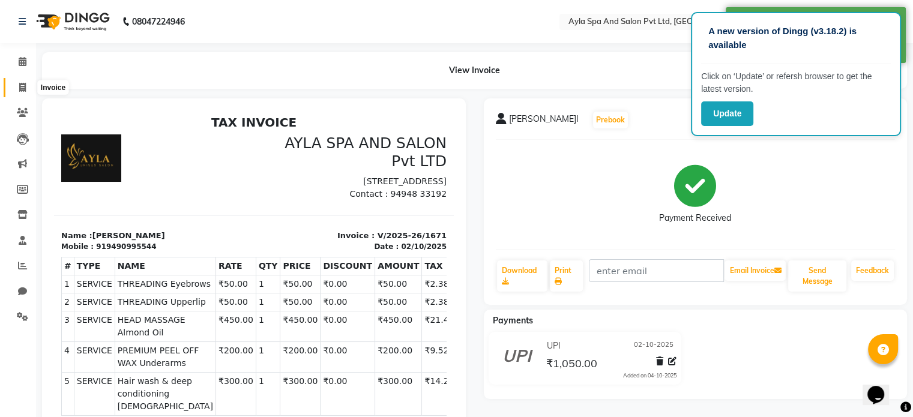
click at [23, 91] on icon at bounding box center [22, 87] width 7 height 9
select select "7756"
select select "service"
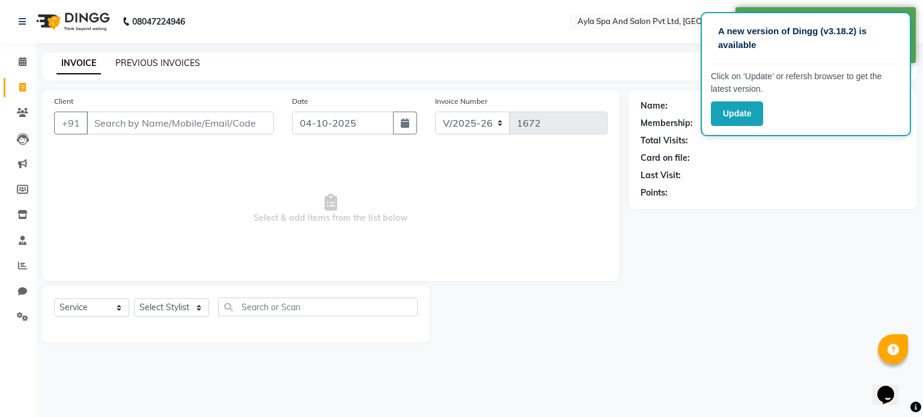
click at [153, 65] on link "PREVIOUS INVOICES" at bounding box center [157, 63] width 85 height 11
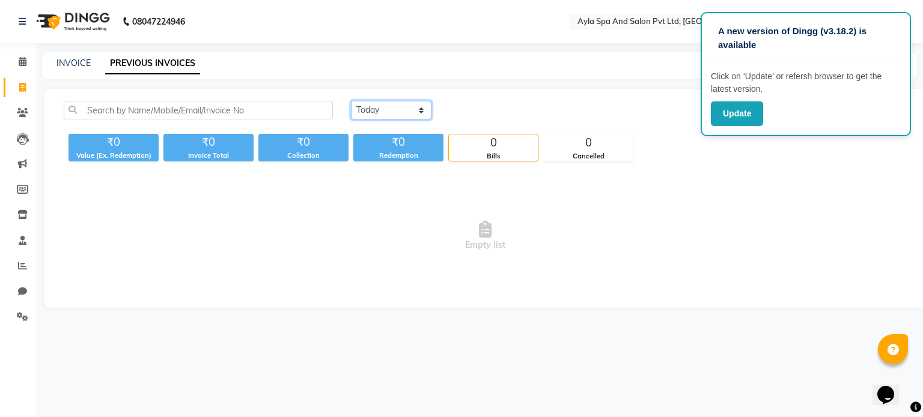
click at [422, 114] on select "[DATE] [DATE] Custom Range" at bounding box center [391, 110] width 80 height 19
select select "range"
click at [351, 101] on select "[DATE] [DATE] Custom Range" at bounding box center [391, 110] width 80 height 19
click at [476, 115] on input "04-10-2025" at bounding box center [489, 110] width 84 height 17
select select "10"
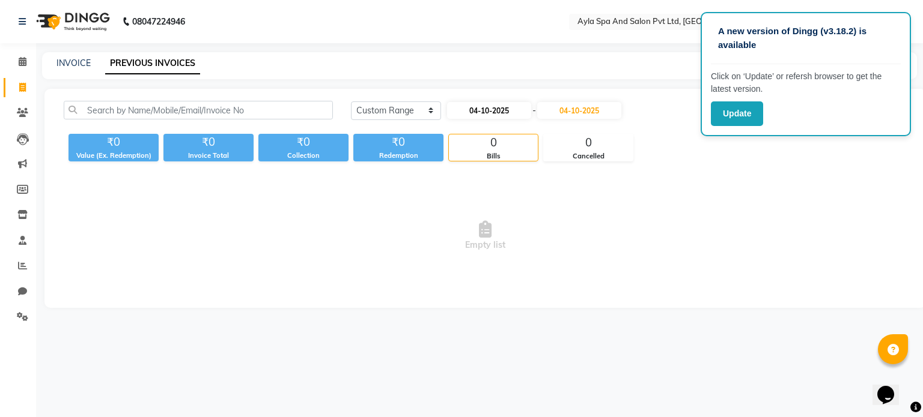
select select "2025"
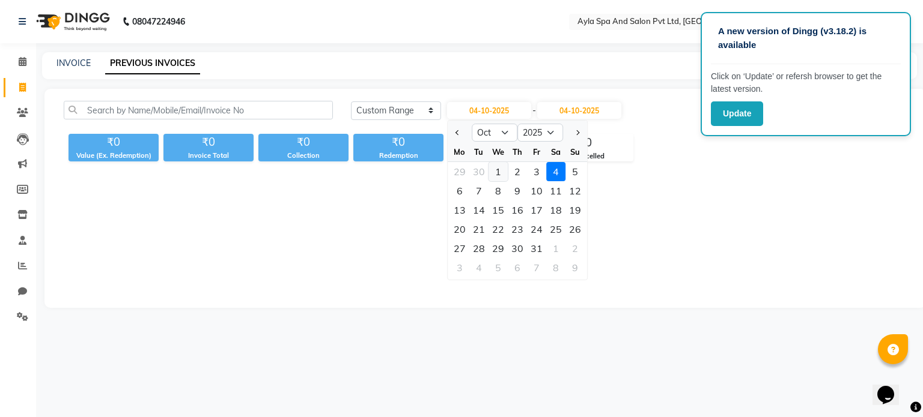
click at [504, 173] on div "1" at bounding box center [497, 171] width 19 height 19
type input "01-10-2025"
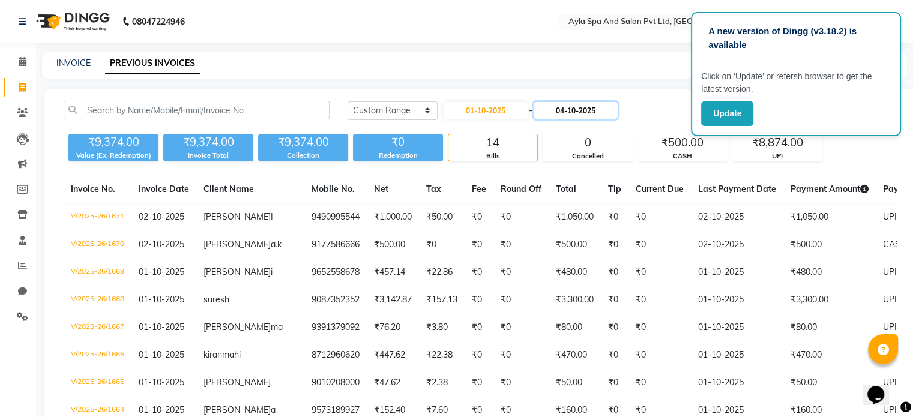
click at [567, 112] on input "04-10-2025" at bounding box center [576, 110] width 84 height 17
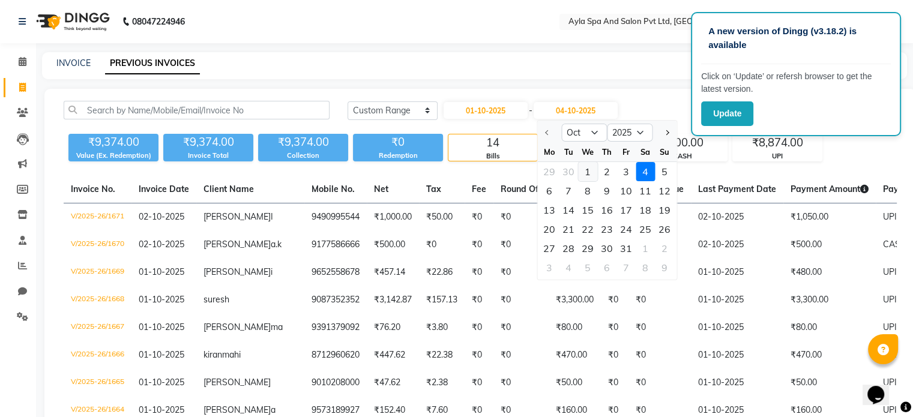
click at [592, 168] on div "1" at bounding box center [587, 171] width 19 height 19
type input "01-10-2025"
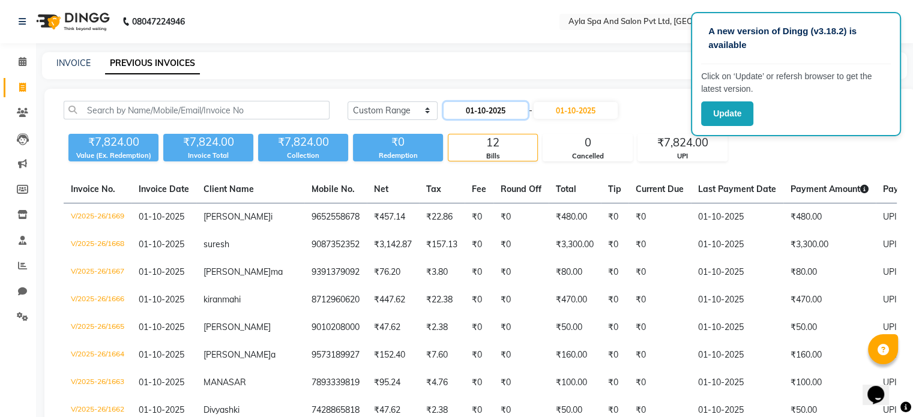
click at [475, 110] on input "01-10-2025" at bounding box center [486, 110] width 84 height 17
select select "10"
select select "2025"
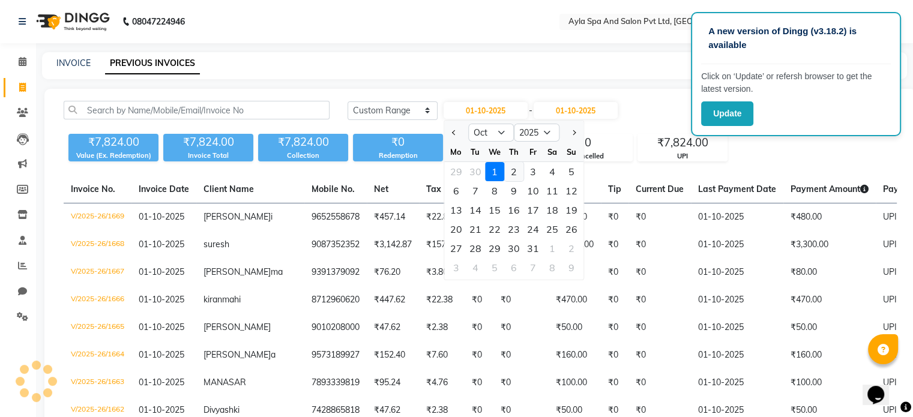
click at [509, 171] on div "2" at bounding box center [513, 171] width 19 height 19
type input "02-10-2025"
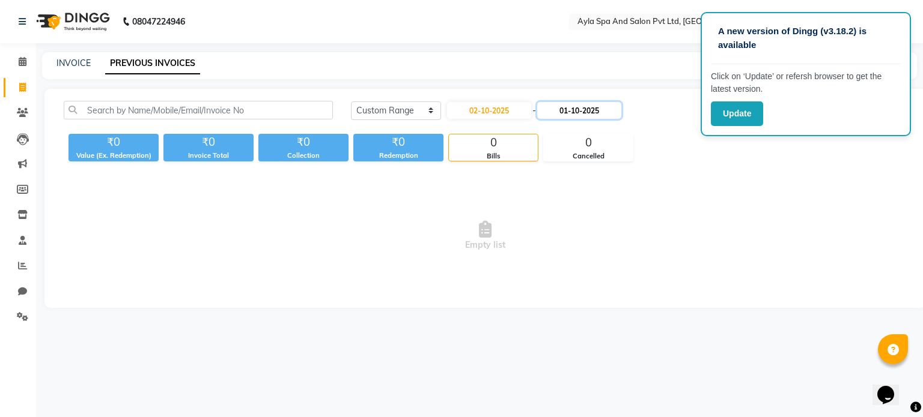
click at [572, 111] on input "01-10-2025" at bounding box center [579, 110] width 84 height 17
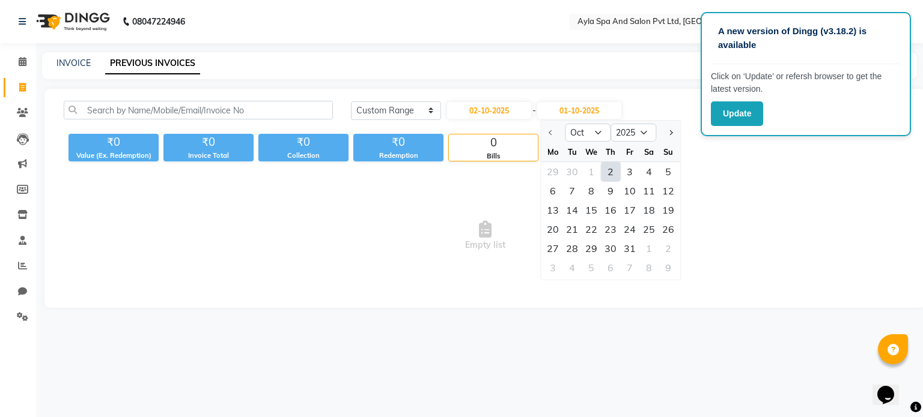
click at [609, 171] on div "2" at bounding box center [610, 171] width 19 height 19
type input "02-10-2025"
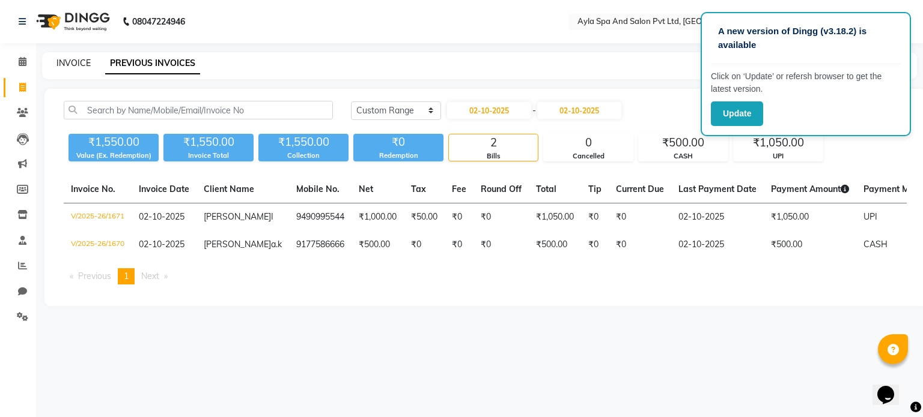
click at [77, 64] on link "INVOICE" at bounding box center [73, 63] width 34 height 11
select select "service"
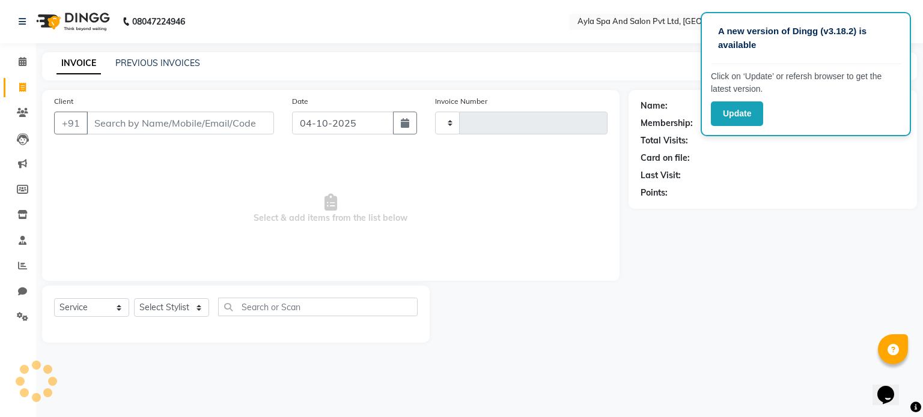
type input "1672"
select select "7756"
click at [805, 327] on div "Name: Membership: Total Visits: Card on file: Last Visit: Points:" at bounding box center [776, 216] width 297 height 253
click at [741, 348] on main "INVOICE PREVIOUS INVOICES Create New Save Client +91 Date 04-10-2025 Invoice Nu…" at bounding box center [479, 206] width 886 height 309
click at [754, 225] on div "Name: Membership: Total Visits: Card on file: Last Visit: Points:" at bounding box center [776, 216] width 297 height 253
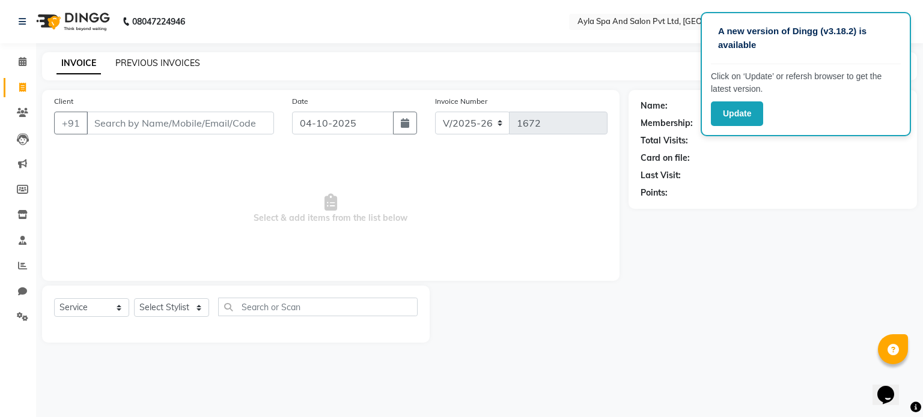
click at [165, 59] on link "PREVIOUS INVOICES" at bounding box center [157, 63] width 85 height 11
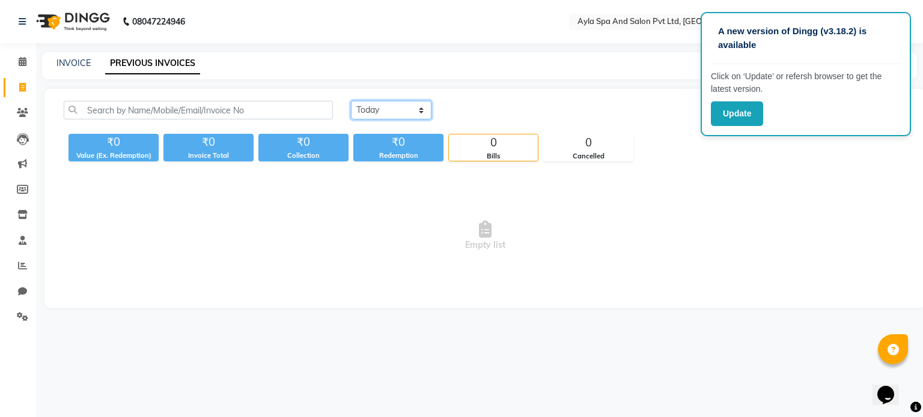
click at [387, 109] on select "[DATE] [DATE] Custom Range" at bounding box center [391, 110] width 80 height 19
click at [351, 101] on select "[DATE] [DATE] Custom Range" at bounding box center [391, 110] width 80 height 19
click at [393, 111] on select "[DATE] [DATE] Custom Range" at bounding box center [391, 110] width 80 height 19
select select "range"
click at [351, 101] on select "[DATE] [DATE] Custom Range" at bounding box center [391, 110] width 80 height 19
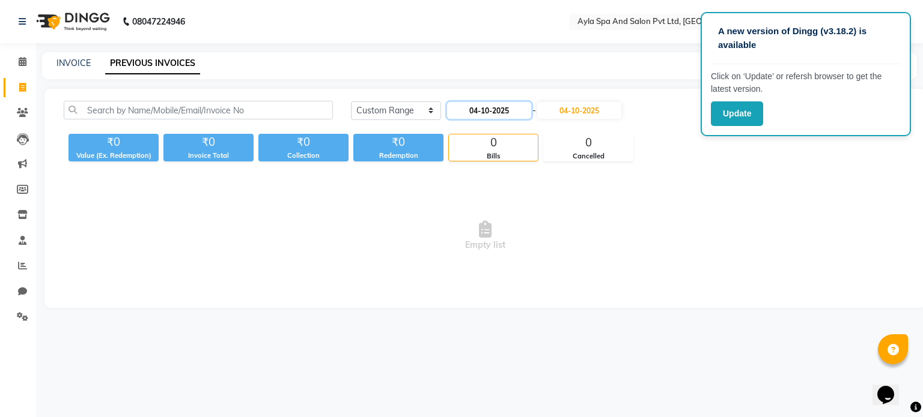
click at [488, 112] on input "04-10-2025" at bounding box center [489, 110] width 84 height 17
select select "10"
select select "2025"
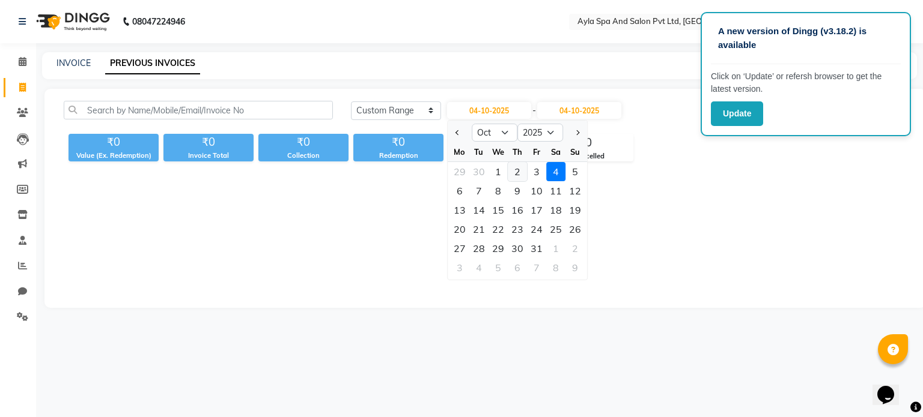
click at [517, 174] on div "2" at bounding box center [516, 171] width 19 height 19
type input "02-10-2025"
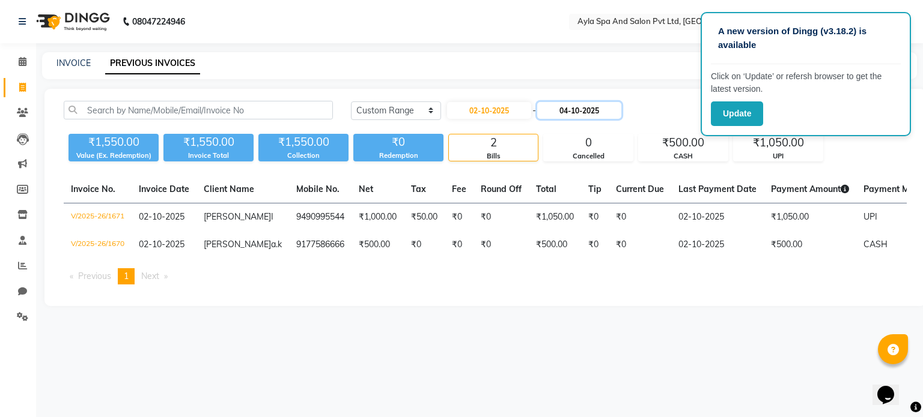
click at [580, 108] on input "04-10-2025" at bounding box center [579, 110] width 84 height 17
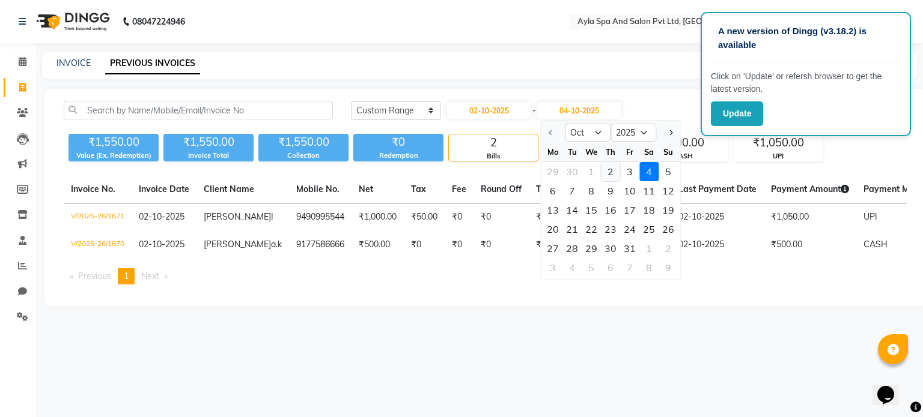
click at [614, 169] on div "2" at bounding box center [610, 171] width 19 height 19
type input "02-10-2025"
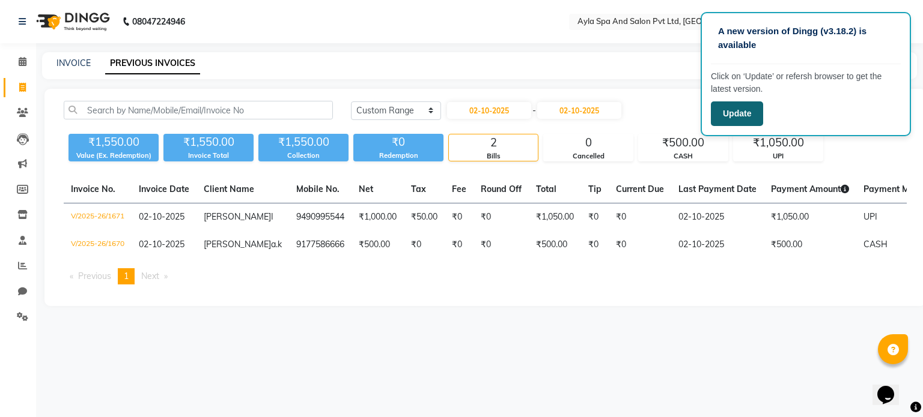
click at [736, 114] on button "Update" at bounding box center [736, 113] width 52 height 25
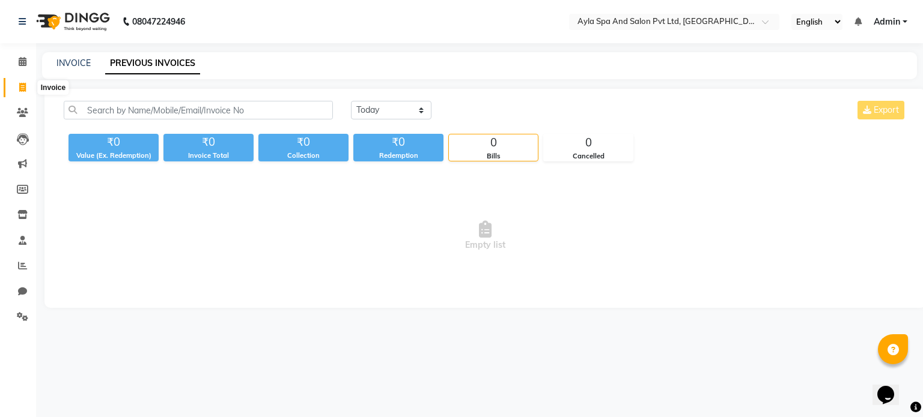
click at [21, 92] on span at bounding box center [22, 88] width 21 height 14
select select "7756"
select select "service"
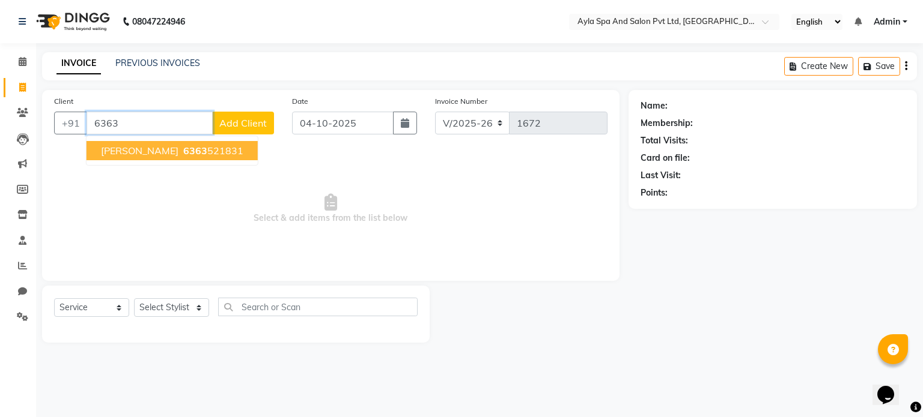
click at [186, 150] on ngb-highlight "6363 521831" at bounding box center [212, 151] width 62 height 12
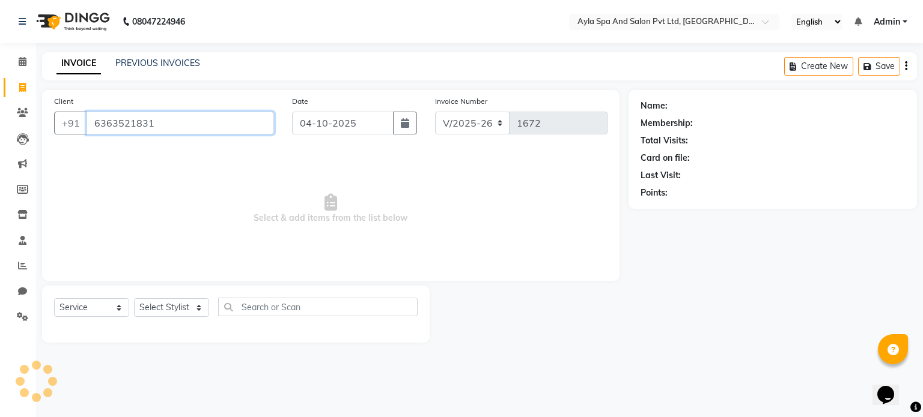
type input "6363521831"
select select "1: Object"
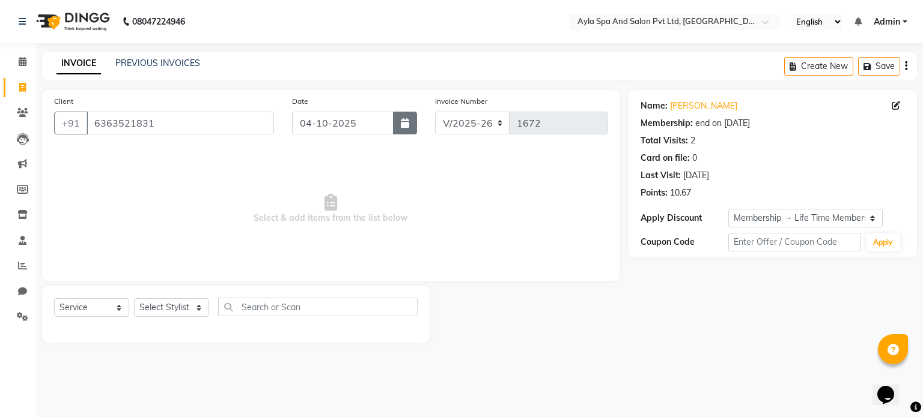
click at [405, 127] on icon "button" at bounding box center [405, 123] width 8 height 10
select select "10"
select select "2025"
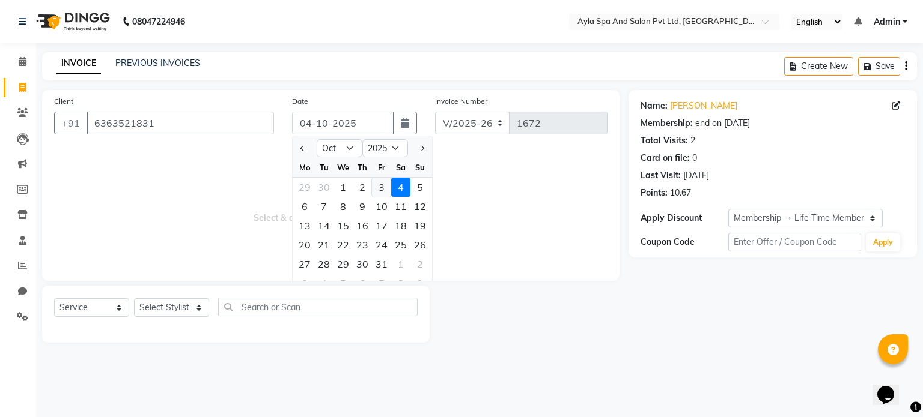
click at [378, 190] on div "3" at bounding box center [381, 187] width 19 height 19
type input "03-10-2025"
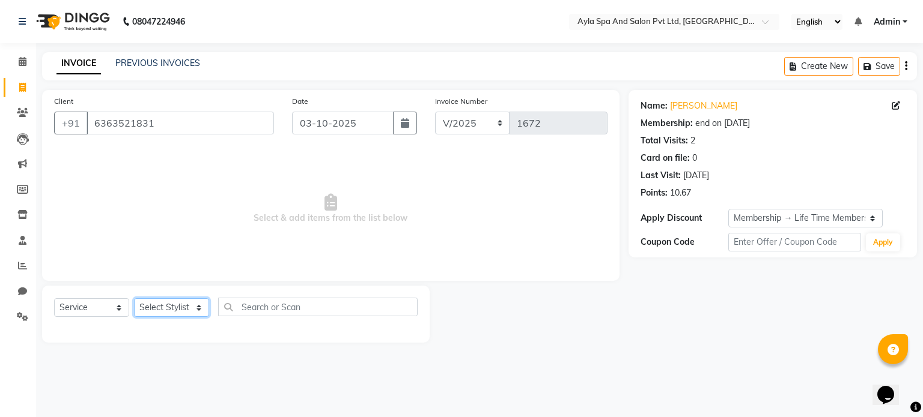
click at [173, 312] on select "Select Stylist BALU meena Renuka [PERSON_NAME] [PERSON_NAME]" at bounding box center [171, 307] width 75 height 19
select select "86594"
click at [134, 299] on select "Select Stylist BALU meena Renuka [PERSON_NAME] [PERSON_NAME]" at bounding box center [171, 307] width 75 height 19
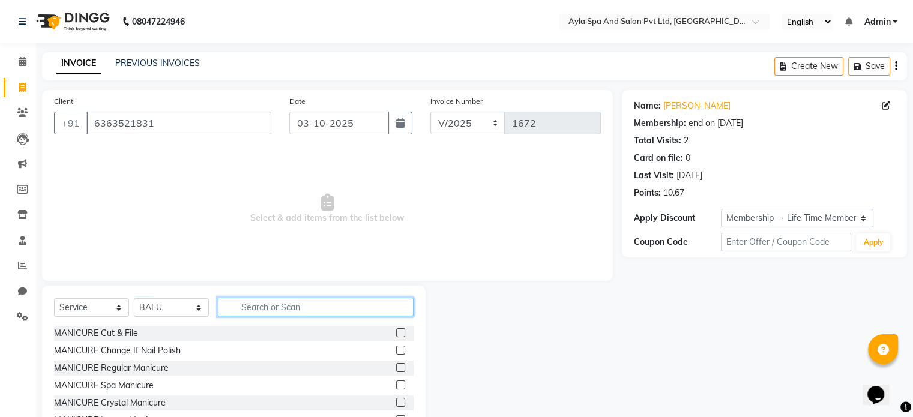
click at [269, 308] on input "text" at bounding box center [316, 307] width 196 height 19
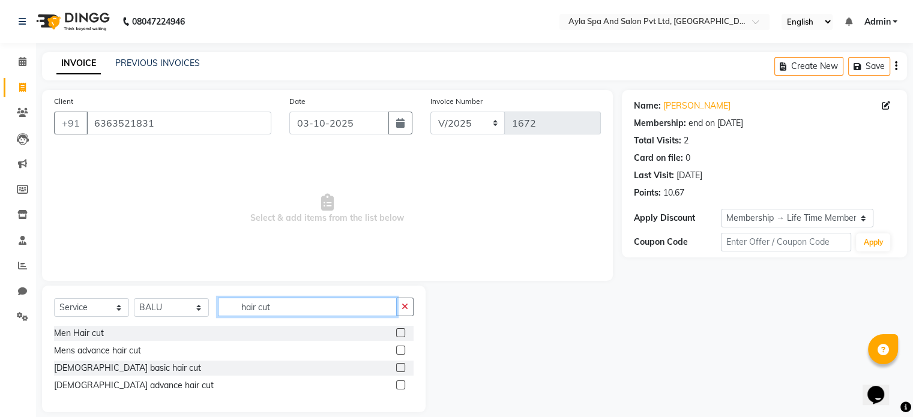
type input "hair cut"
click at [399, 333] on label at bounding box center [400, 333] width 9 height 9
click at [399, 333] on input "checkbox" at bounding box center [400, 334] width 8 height 8
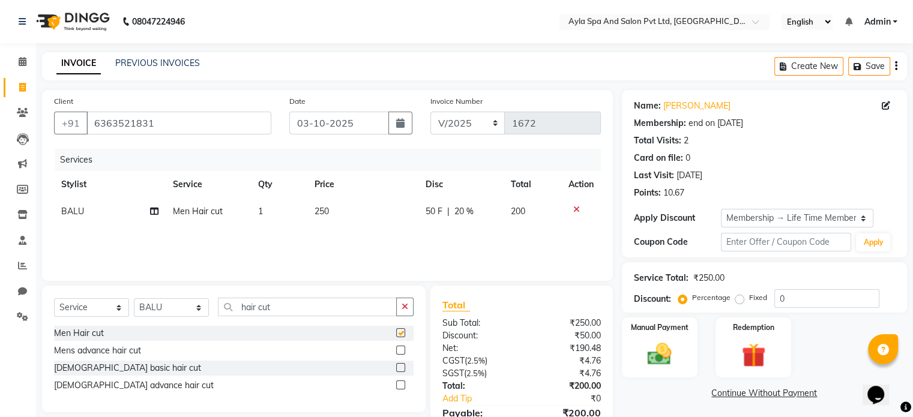
checkbox input "false"
drag, startPoint x: 289, startPoint y: 307, endPoint x: 210, endPoint y: 298, distance: 79.2
click at [210, 298] on div "Select Service Product Membership Package Voucher Prepaid Gift Card Select Styl…" at bounding box center [234, 312] width 360 height 28
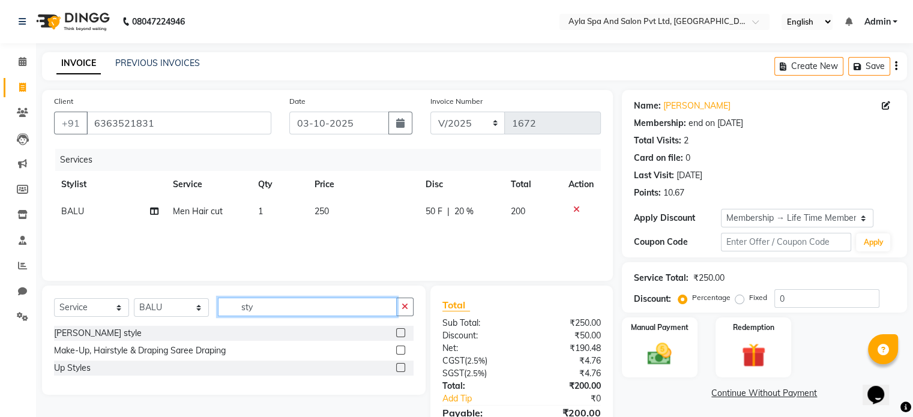
type input "sty"
click at [402, 334] on label at bounding box center [400, 333] width 9 height 9
click at [402, 334] on input "checkbox" at bounding box center [400, 334] width 8 height 8
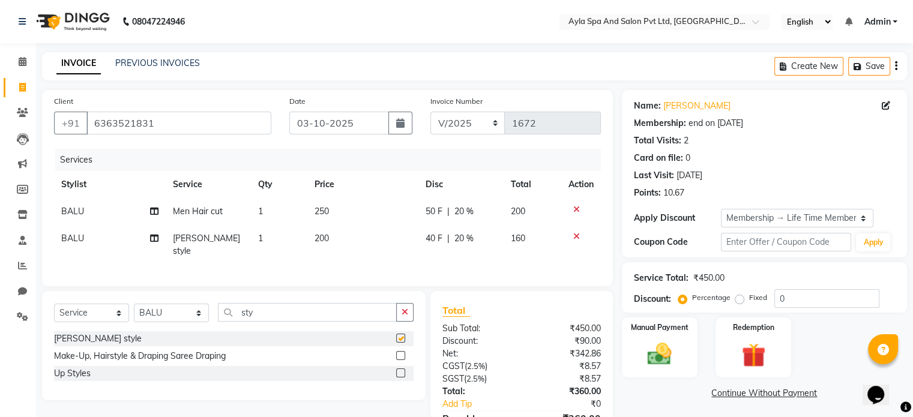
checkbox input "false"
drag, startPoint x: 790, startPoint y: 297, endPoint x: 761, endPoint y: 293, distance: 29.6
click at [761, 293] on div "Percentage Fixed 0" at bounding box center [780, 298] width 199 height 19
click at [822, 332] on div "Manual Payment Redemption" at bounding box center [764, 348] width 303 height 60
drag, startPoint x: 801, startPoint y: 303, endPoint x: 771, endPoint y: 296, distance: 30.3
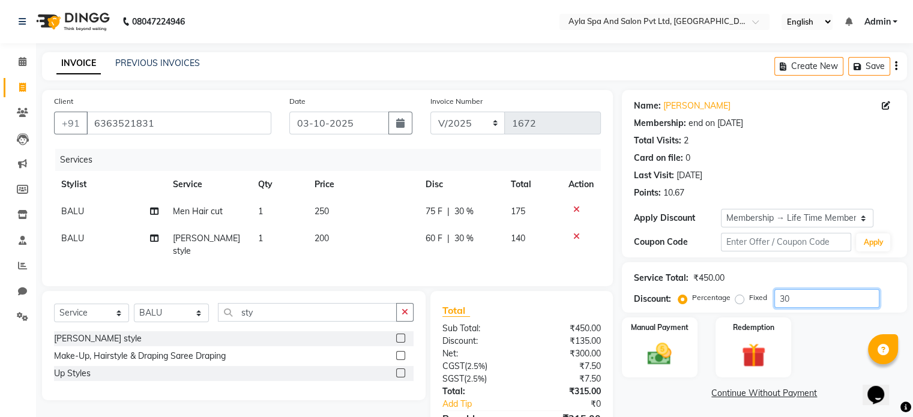
click at [771, 296] on div "Percentage Fixed 30" at bounding box center [780, 298] width 199 height 19
click at [837, 348] on div "Manual Payment Redemption" at bounding box center [764, 348] width 303 height 60
click at [806, 300] on input "25" at bounding box center [827, 298] width 105 height 19
type input "20"
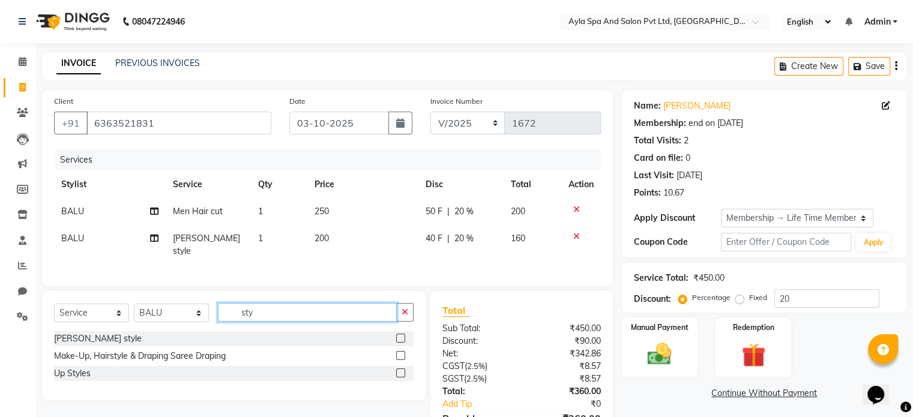
drag, startPoint x: 920, startPoint y: 183, endPoint x: 225, endPoint y: 302, distance: 704.5
click at [225, 303] on input "sty" at bounding box center [307, 312] width 179 height 19
type input "trim"
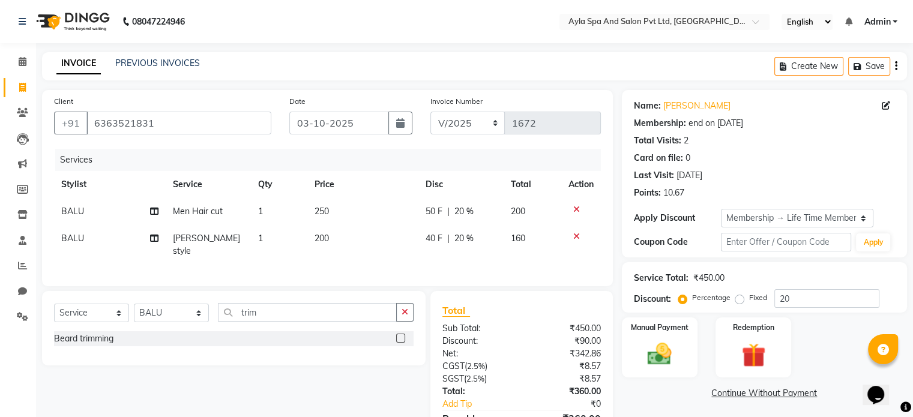
click at [402, 336] on label at bounding box center [400, 338] width 9 height 9
click at [402, 336] on input "checkbox" at bounding box center [400, 339] width 8 height 8
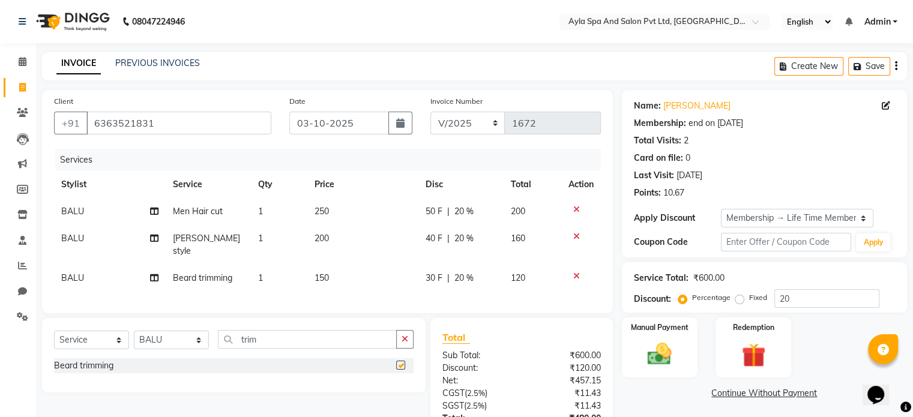
checkbox input "false"
click at [574, 237] on icon at bounding box center [577, 236] width 7 height 8
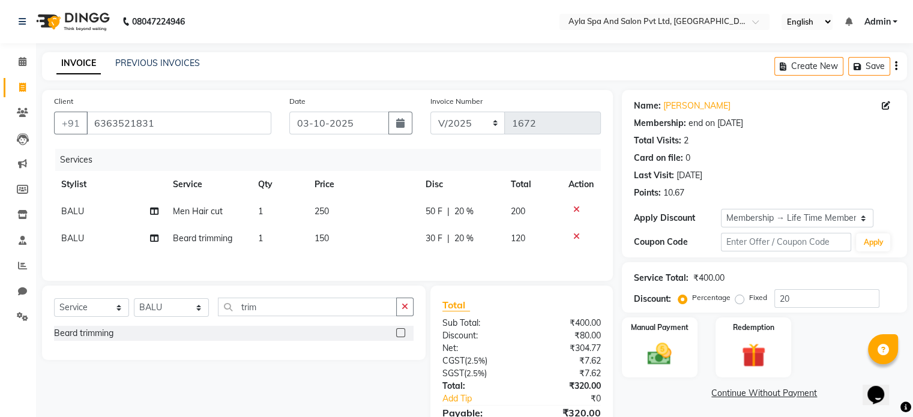
click at [326, 241] on span "150" at bounding box center [322, 238] width 14 height 11
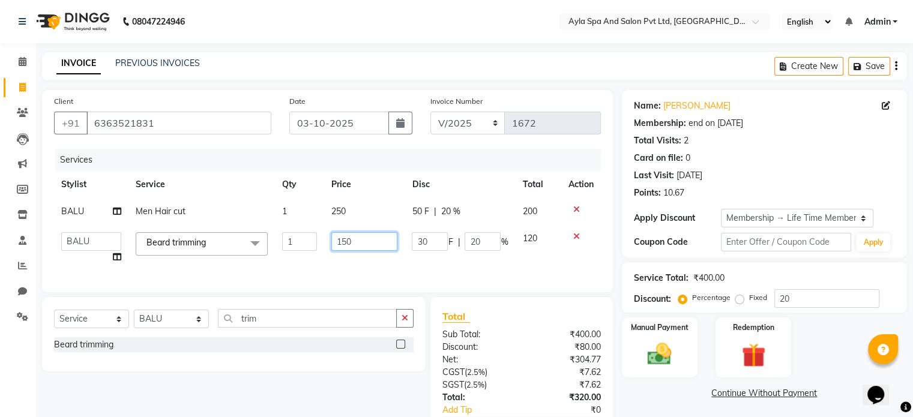
click at [346, 242] on input "150" at bounding box center [365, 241] width 66 height 19
type input "180"
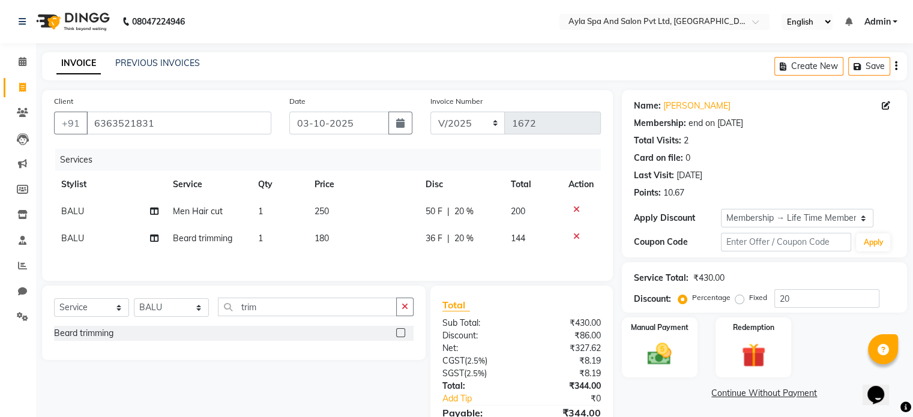
click at [346, 258] on div "Services Stylist Service Qty Price Disc Total Action BALU Men Hair cut 1 250 50…" at bounding box center [327, 209] width 547 height 120
click at [323, 238] on span "180" at bounding box center [322, 238] width 14 height 11
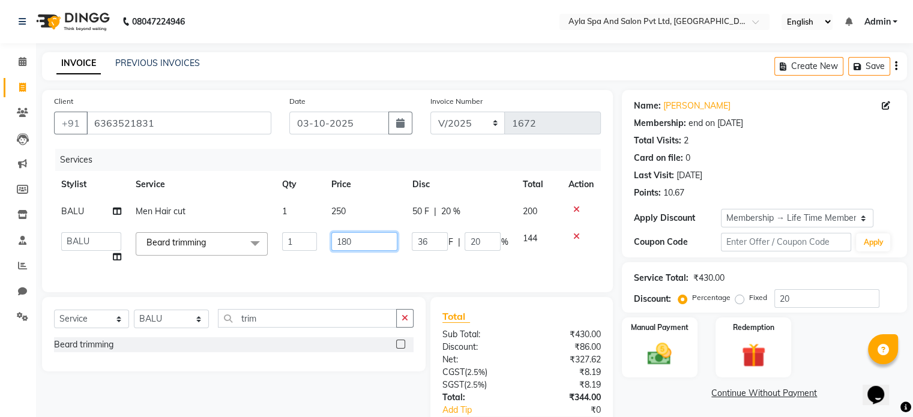
drag, startPoint x: 354, startPoint y: 243, endPoint x: 342, endPoint y: 242, distance: 12.1
click at [342, 242] on input "180" at bounding box center [365, 241] width 66 height 19
type input "170"
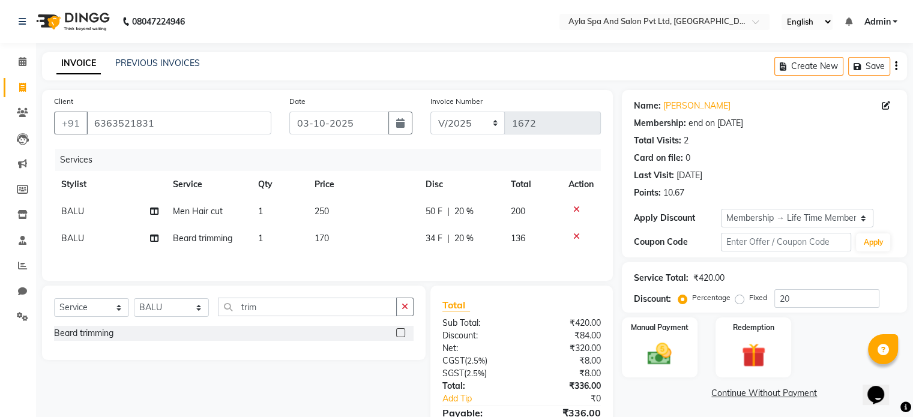
click at [340, 263] on div "Services Stylist Service Qty Price Disc Total Action BALU Men Hair cut 1 250 50…" at bounding box center [327, 209] width 547 height 120
click at [386, 254] on div "Services Stylist Service Qty Price Disc Total Action BALU Men Hair cut 1 250 50…" at bounding box center [327, 209] width 547 height 120
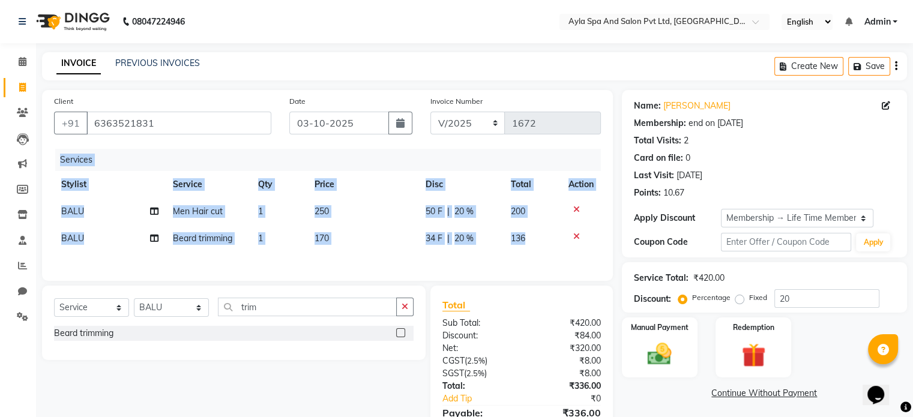
click at [386, 254] on div "Services Stylist Service Qty Price Disc Total Action BALU Men Hair cut 1 250 50…" at bounding box center [327, 209] width 547 height 120
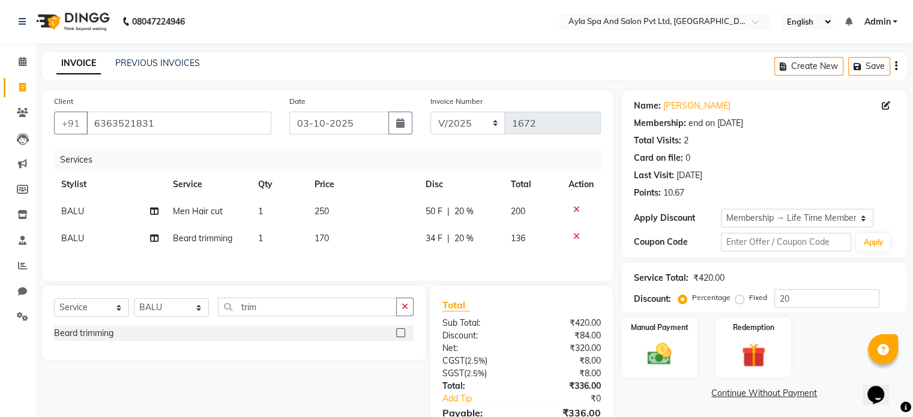
click at [348, 240] on td "170" at bounding box center [363, 238] width 111 height 27
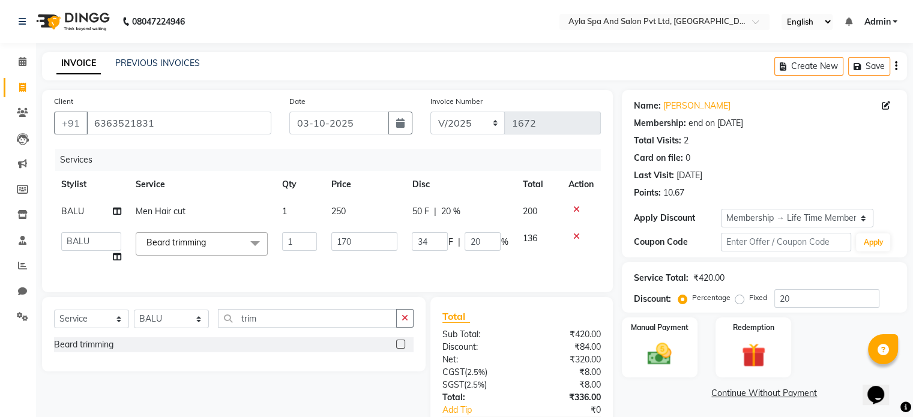
click at [348, 240] on input "170" at bounding box center [365, 241] width 66 height 19
type input "160"
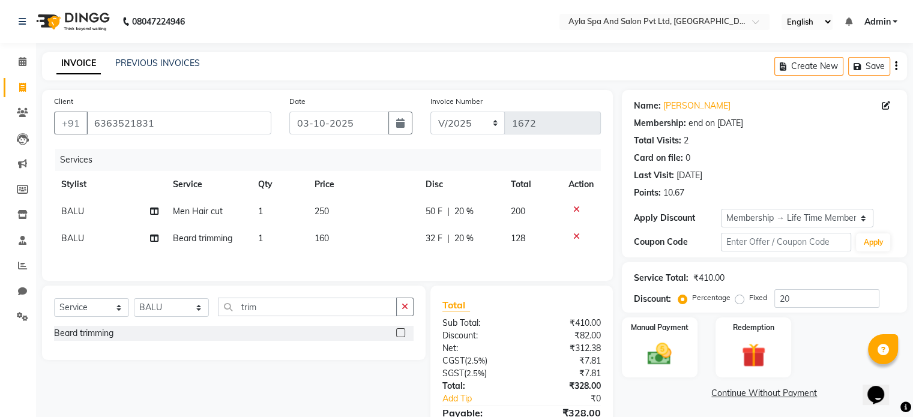
click at [362, 258] on div "Services Stylist Service Qty Price Disc Total Action BALU Men Hair cut 1 250 50…" at bounding box center [327, 209] width 547 height 120
click at [524, 240] on span "128" at bounding box center [518, 238] width 14 height 11
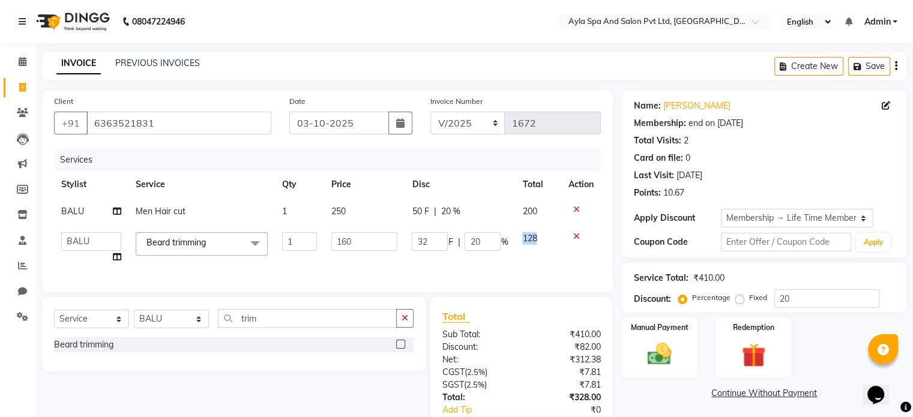
click at [524, 240] on span "128" at bounding box center [530, 238] width 14 height 11
click at [537, 240] on span "128" at bounding box center [530, 238] width 14 height 11
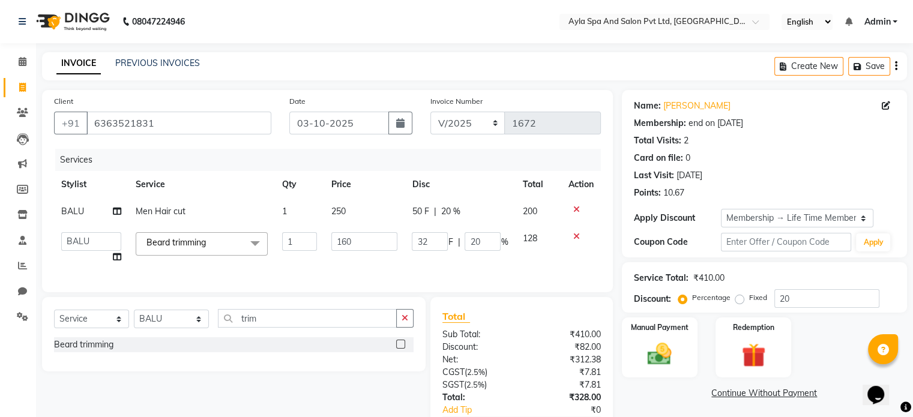
click at [537, 240] on span "128" at bounding box center [530, 238] width 14 height 11
click at [542, 266] on td "128" at bounding box center [538, 248] width 46 height 46
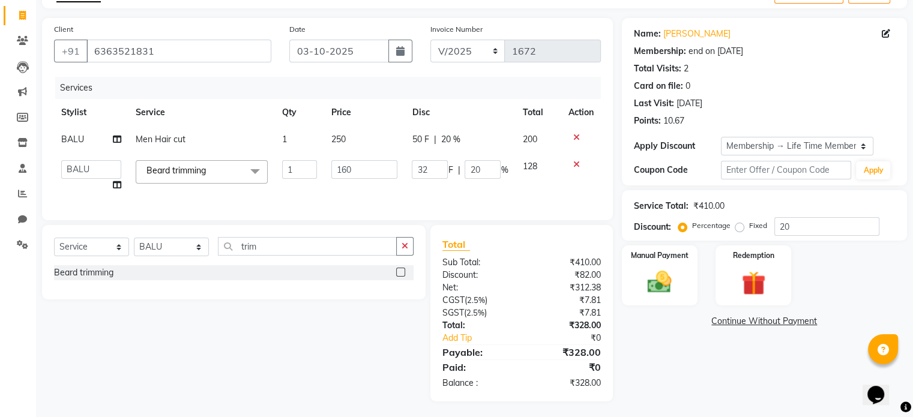
scroll to position [84, 0]
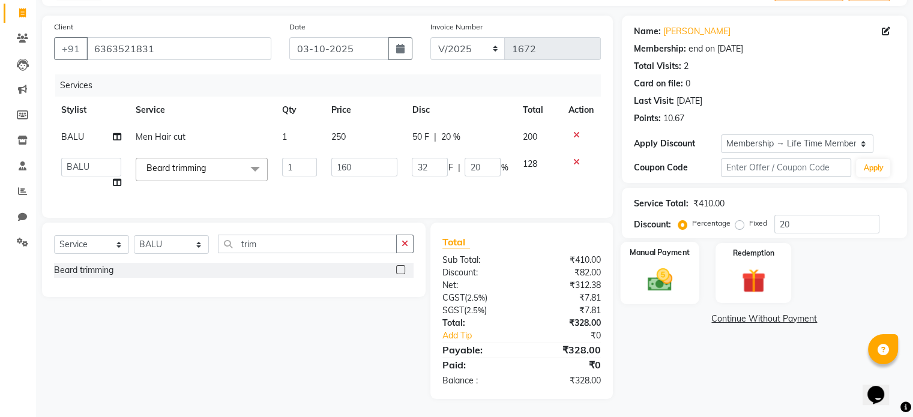
click at [661, 275] on img at bounding box center [660, 280] width 40 height 29
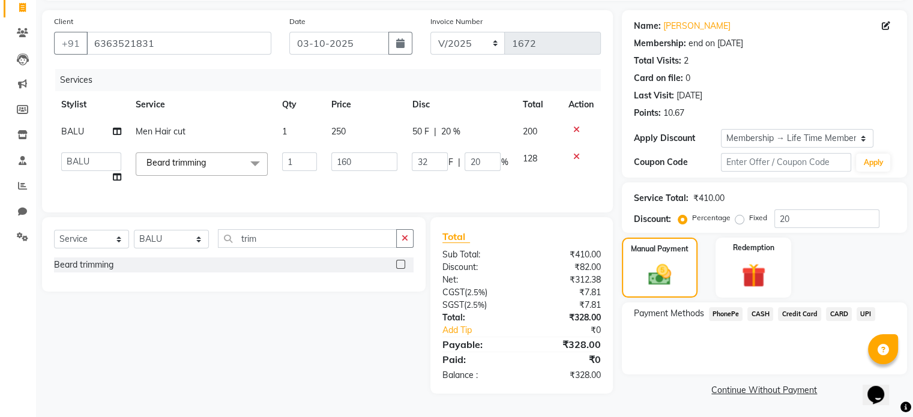
click at [864, 309] on span "UPI" at bounding box center [866, 315] width 19 height 14
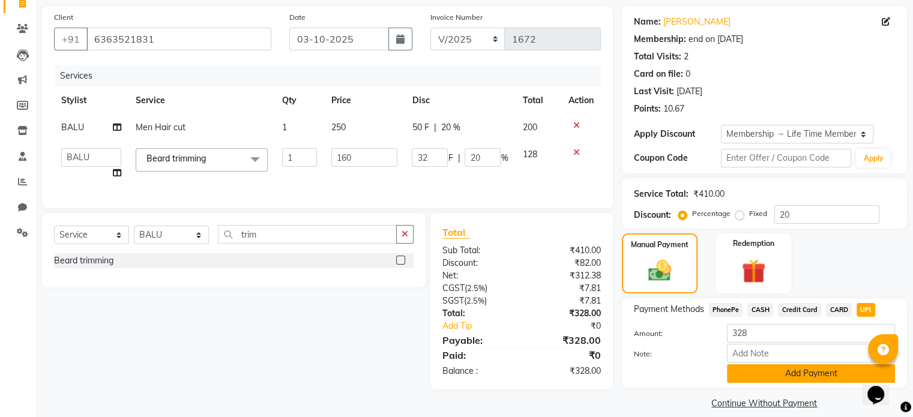
click at [808, 377] on button "Add Payment" at bounding box center [811, 374] width 168 height 19
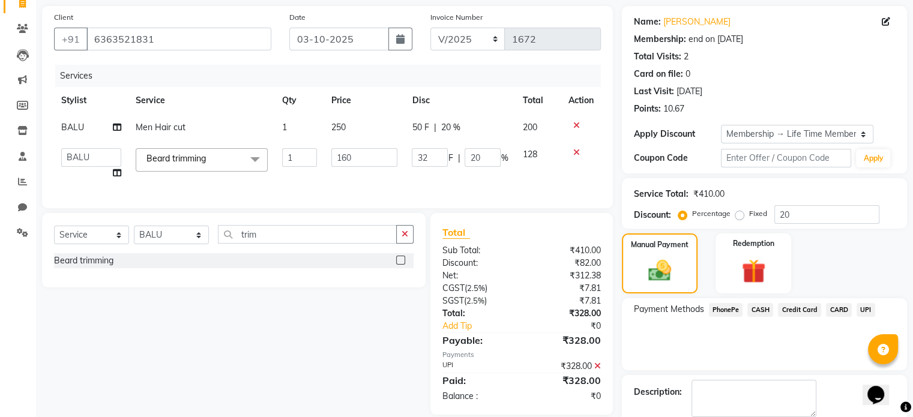
scroll to position [169, 0]
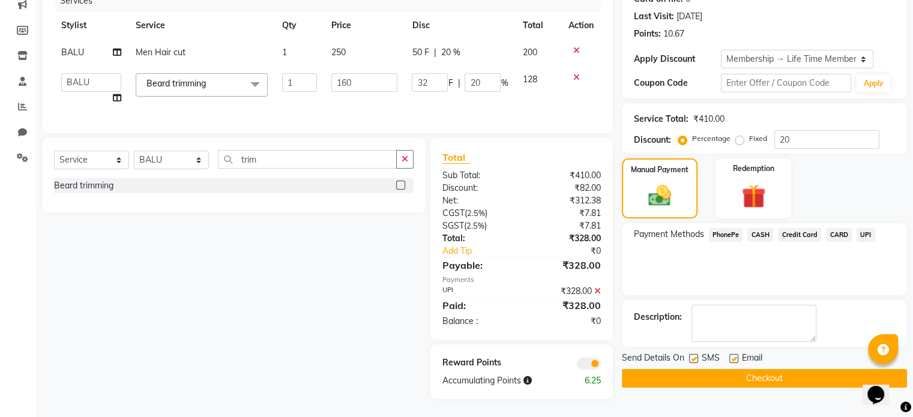
click at [733, 354] on label at bounding box center [734, 358] width 9 height 9
click at [733, 356] on input "checkbox" at bounding box center [734, 360] width 8 height 8
checkbox input "false"
click at [692, 354] on label at bounding box center [693, 358] width 9 height 9
click at [692, 356] on input "checkbox" at bounding box center [693, 360] width 8 height 8
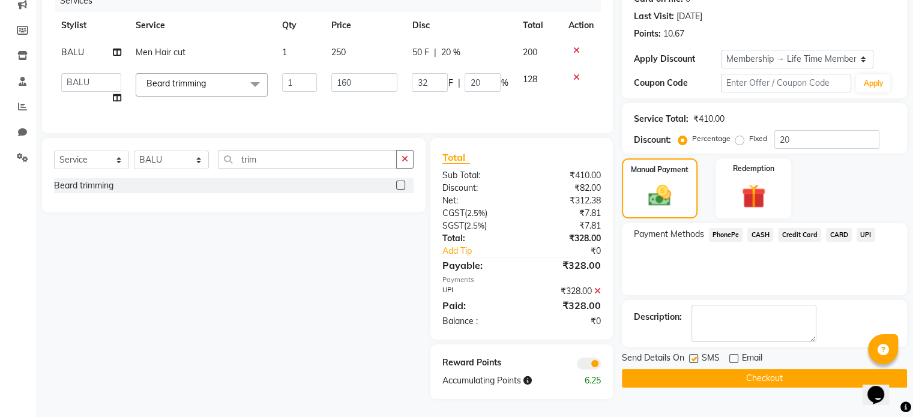
checkbox input "false"
click at [699, 369] on button "Checkout" at bounding box center [764, 378] width 285 height 19
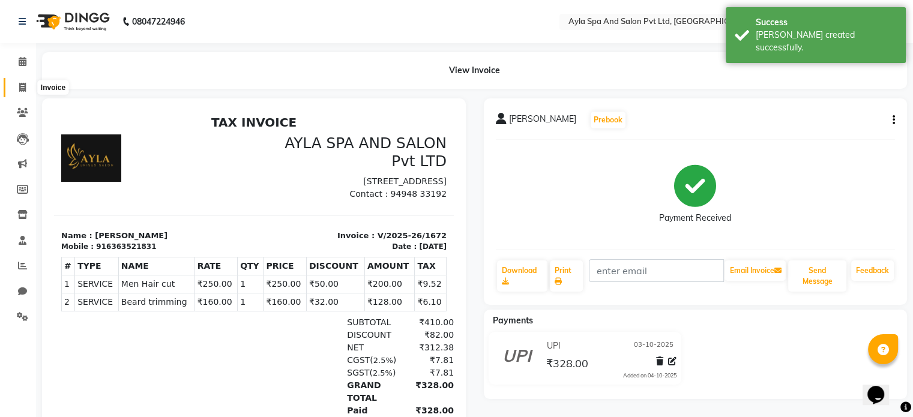
click at [19, 88] on icon at bounding box center [22, 87] width 7 height 9
select select "service"
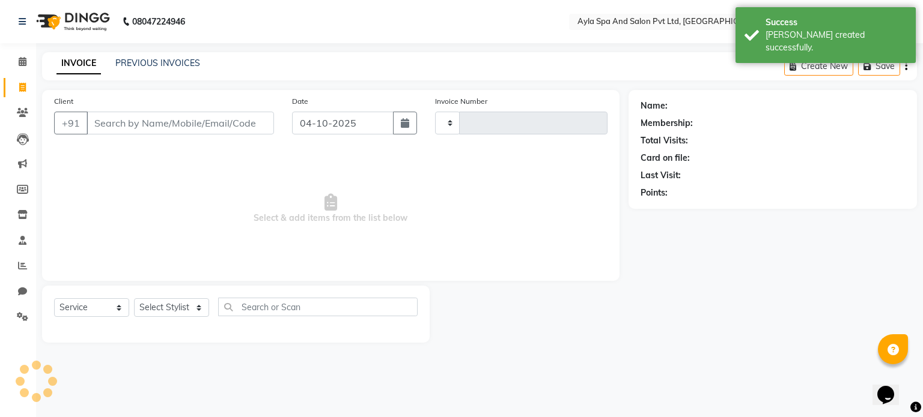
type input "1673"
select select "7756"
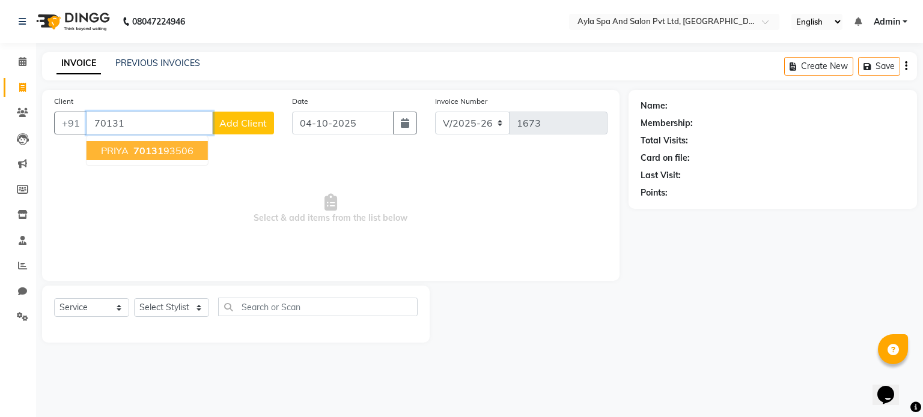
click at [185, 153] on ngb-highlight "70131 93506" at bounding box center [162, 151] width 62 height 12
type input "7013193506"
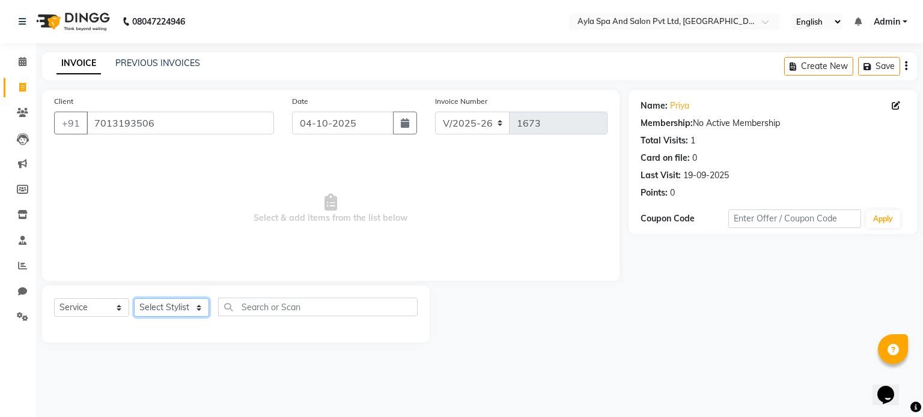
click at [183, 311] on select "Select Stylist BALU meena Renuka [PERSON_NAME] [PERSON_NAME]" at bounding box center [171, 307] width 75 height 19
select select "80482"
click at [134, 299] on select "Select Stylist BALU meena Renuka [PERSON_NAME] [PERSON_NAME]" at bounding box center [171, 307] width 75 height 19
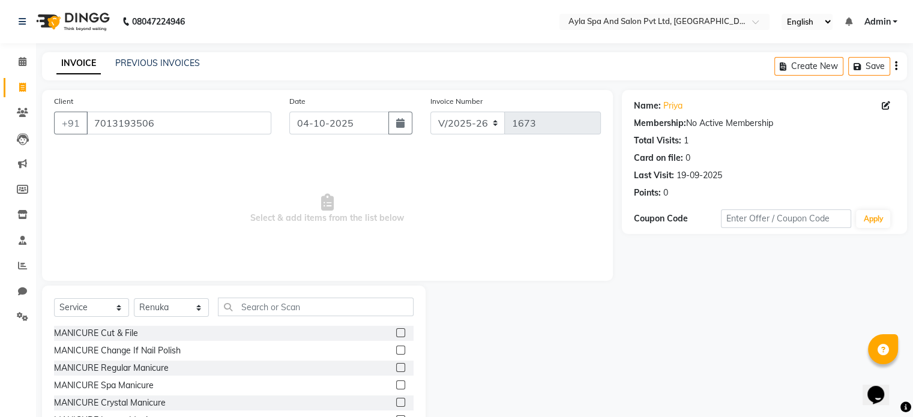
click at [175, 245] on span "Select & add items from the list below" at bounding box center [327, 209] width 547 height 120
click at [259, 311] on input "text" at bounding box center [316, 307] width 196 height 19
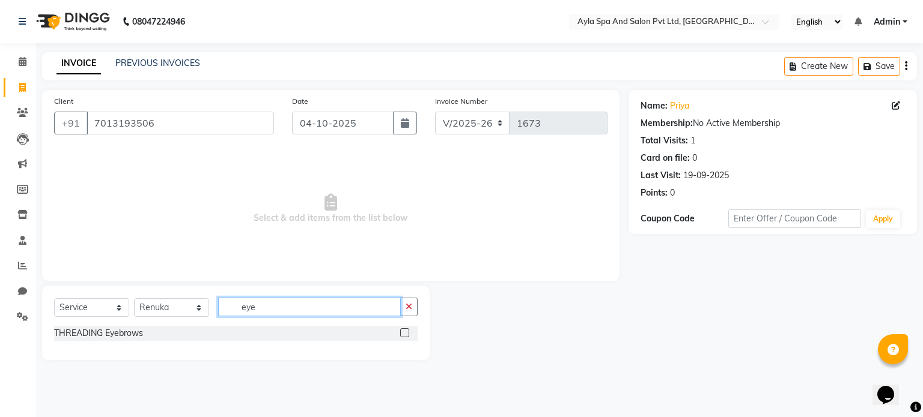
type input "eye"
click at [401, 333] on label at bounding box center [404, 333] width 9 height 9
click at [401, 333] on input "checkbox" at bounding box center [404, 334] width 8 height 8
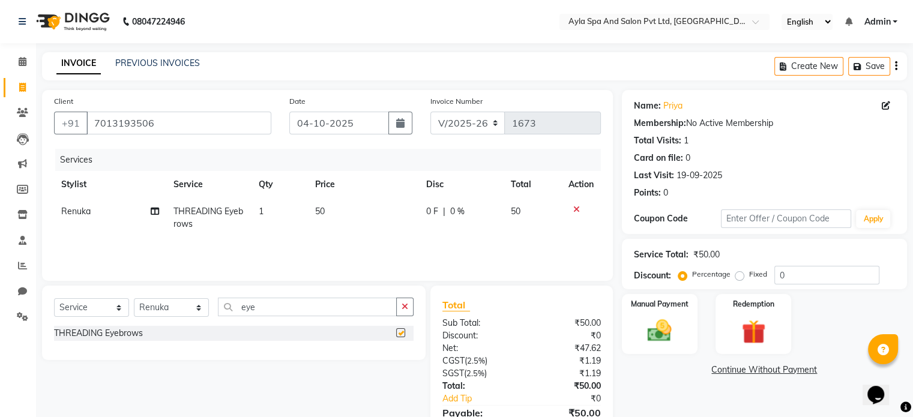
checkbox input "false"
drag, startPoint x: 295, startPoint y: 311, endPoint x: 204, endPoint y: 309, distance: 91.9
click at [204, 309] on div "Select Service Product Membership Package Voucher Prepaid Gift Card Select Styl…" at bounding box center [234, 312] width 360 height 28
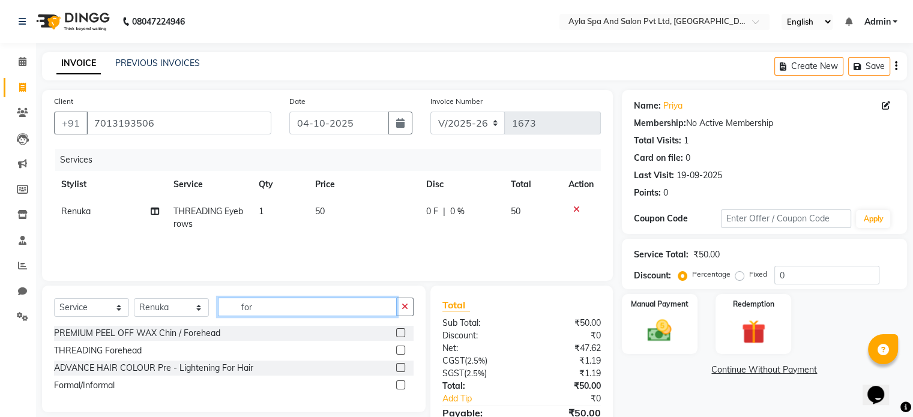
type input "for"
click at [401, 349] on label at bounding box center [400, 350] width 9 height 9
click at [401, 349] on input "checkbox" at bounding box center [400, 351] width 8 height 8
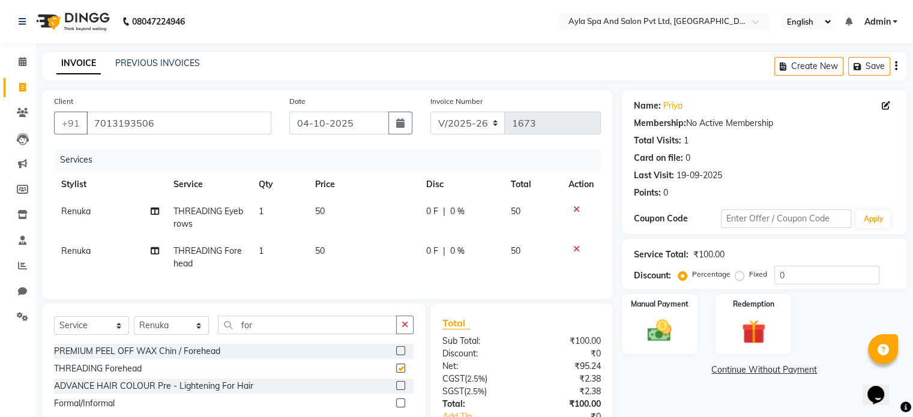
checkbox input "false"
drag, startPoint x: 324, startPoint y: 333, endPoint x: 190, endPoint y: 333, distance: 133.9
click at [190, 333] on div "Select Service Product Membership Package Voucher Prepaid Gift Card Select Styl…" at bounding box center [234, 330] width 360 height 28
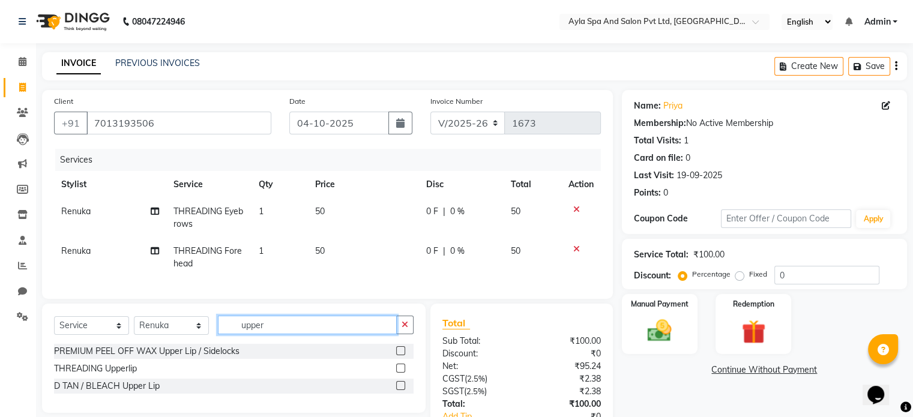
type input "upper"
click at [403, 373] on label at bounding box center [400, 368] width 9 height 9
click at [403, 373] on input "checkbox" at bounding box center [400, 369] width 8 height 8
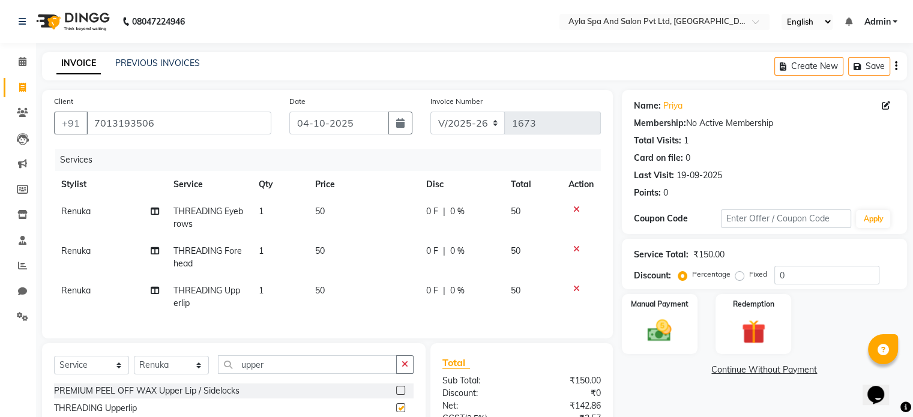
checkbox input "false"
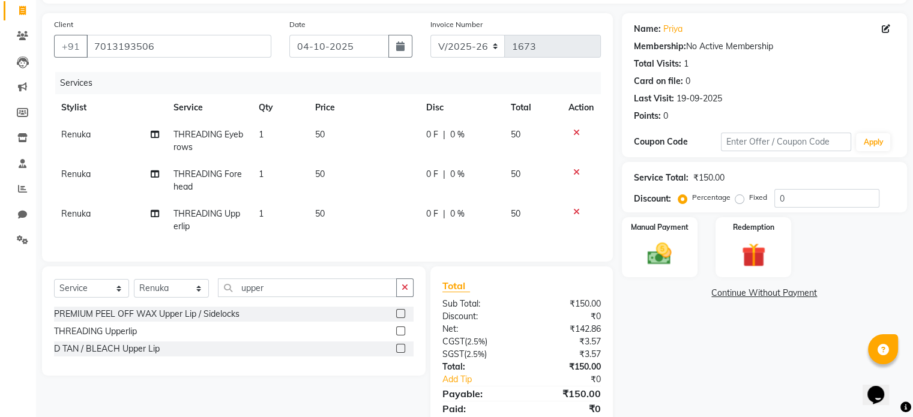
scroll to position [70, 0]
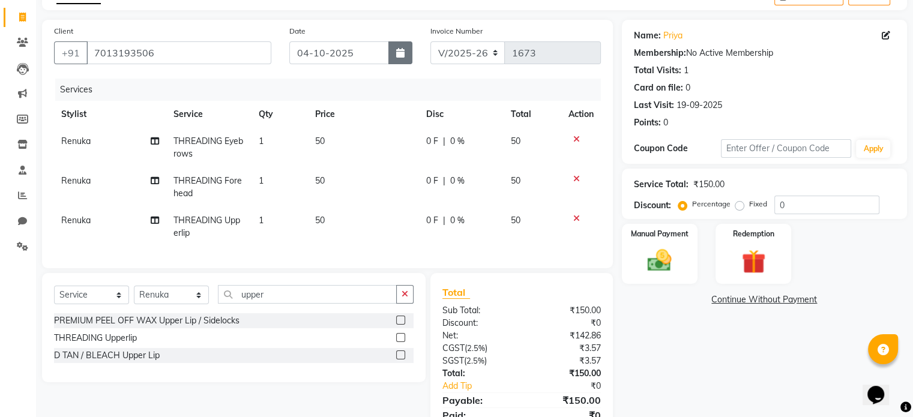
click at [401, 48] on icon "button" at bounding box center [400, 53] width 8 height 10
select select "10"
select select "2025"
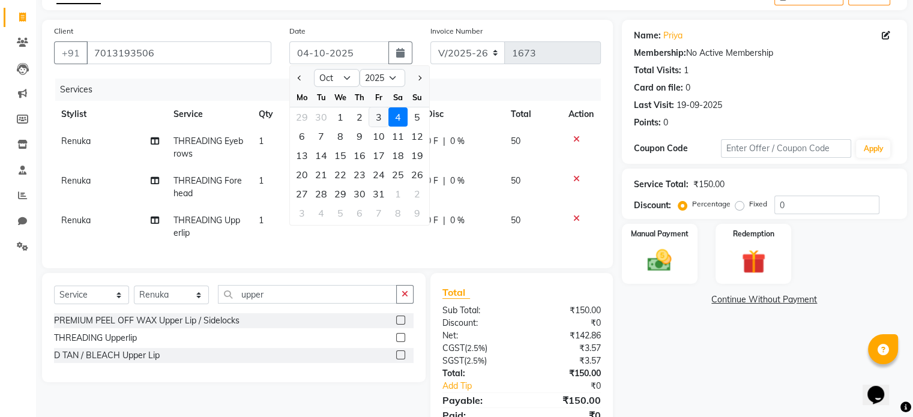
click at [381, 118] on div "3" at bounding box center [378, 117] width 19 height 19
type input "03-10-2025"
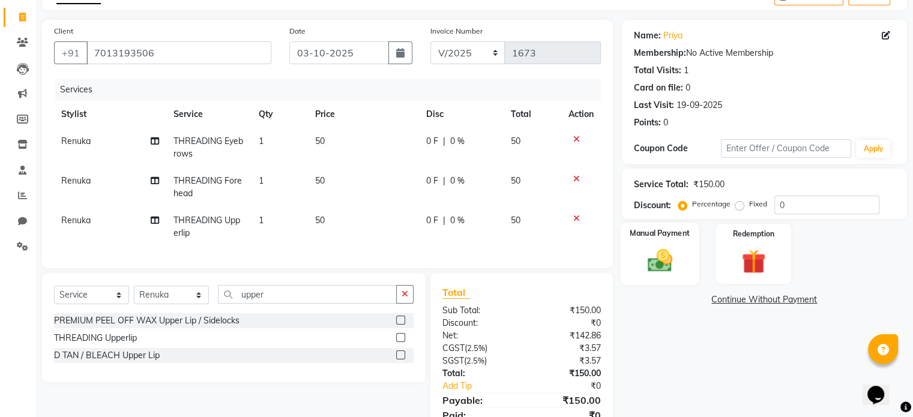
click at [676, 258] on img at bounding box center [660, 261] width 40 height 29
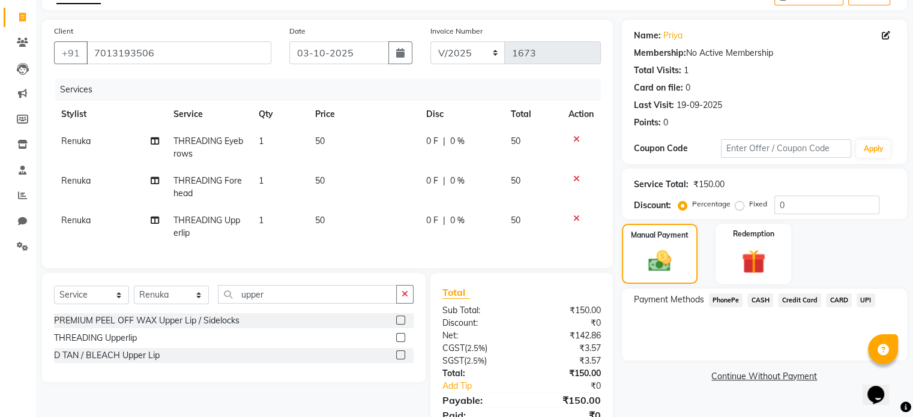
click at [871, 303] on span "UPI" at bounding box center [866, 301] width 19 height 14
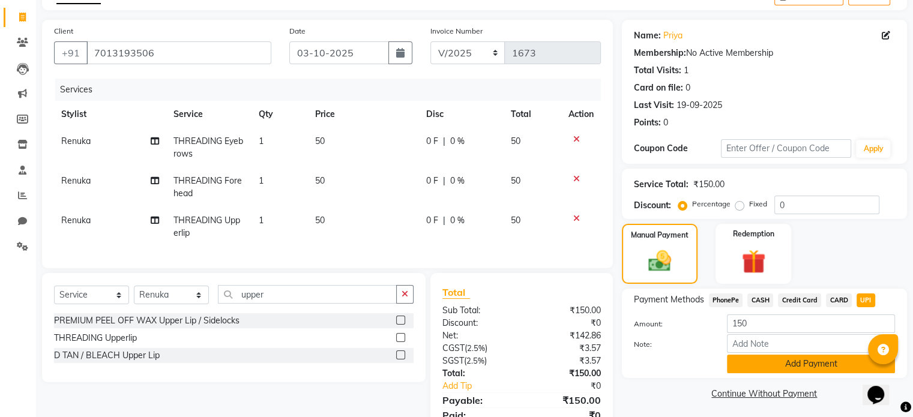
click at [817, 364] on button "Add Payment" at bounding box center [811, 364] width 168 height 19
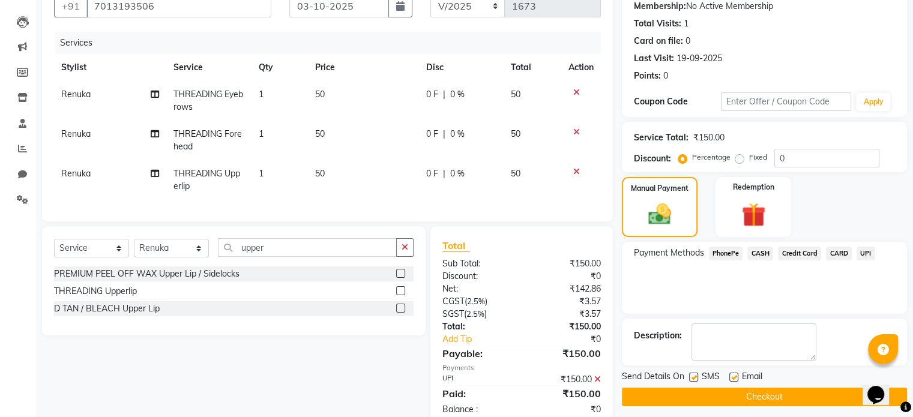
scroll to position [155, 0]
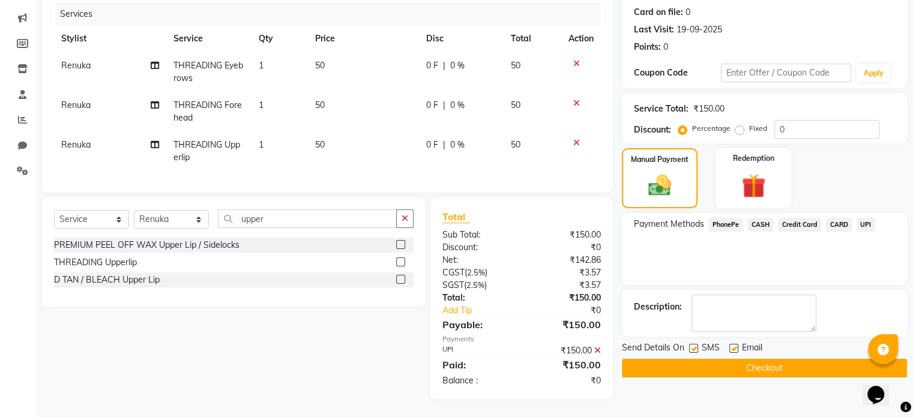
click at [733, 344] on label at bounding box center [734, 348] width 9 height 9
click at [733, 345] on input "checkbox" at bounding box center [734, 349] width 8 height 8
checkbox input "false"
click at [691, 344] on label at bounding box center [693, 348] width 9 height 9
click at [691, 345] on input "checkbox" at bounding box center [693, 349] width 8 height 8
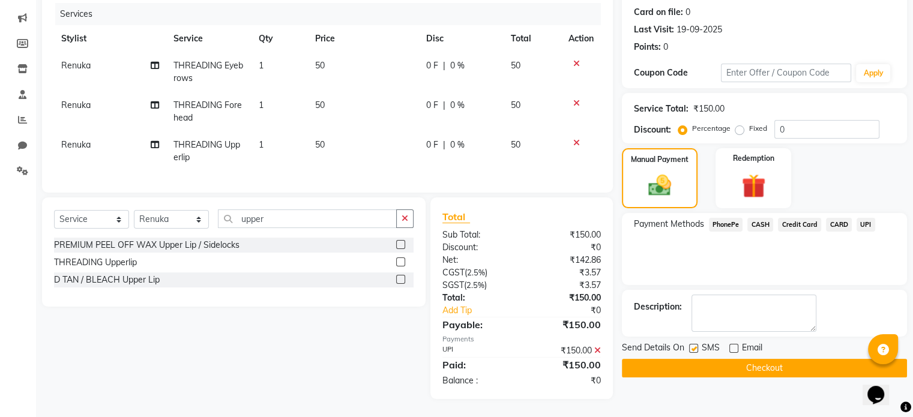
checkbox input "false"
click at [726, 361] on button "Checkout" at bounding box center [764, 368] width 285 height 19
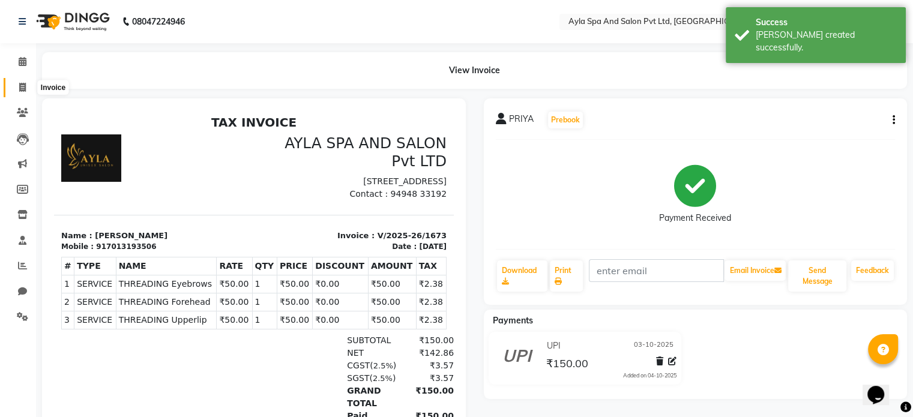
click at [21, 88] on icon at bounding box center [22, 87] width 7 height 9
select select "service"
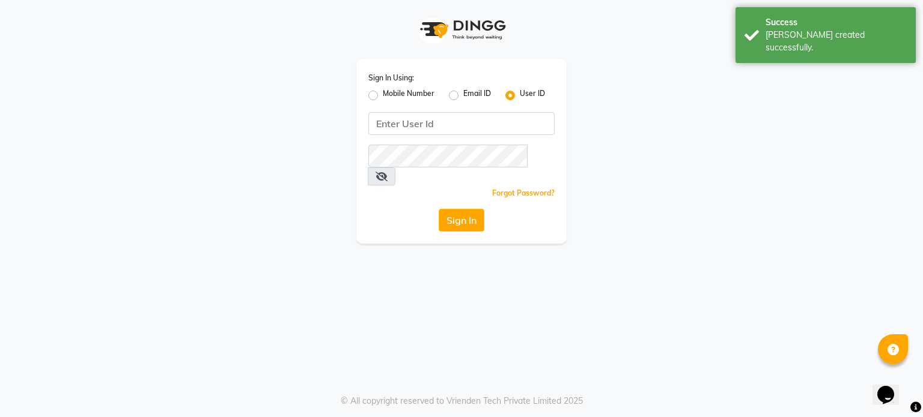
type input "Ayla@123"
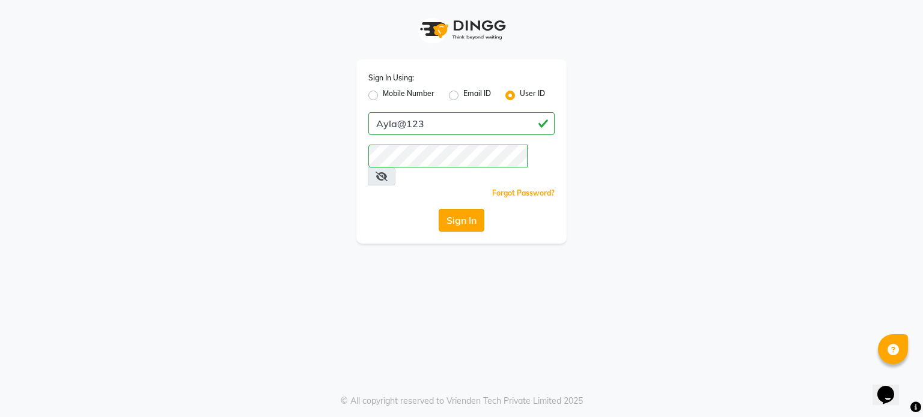
click at [468, 209] on button "Sign In" at bounding box center [461, 220] width 46 height 23
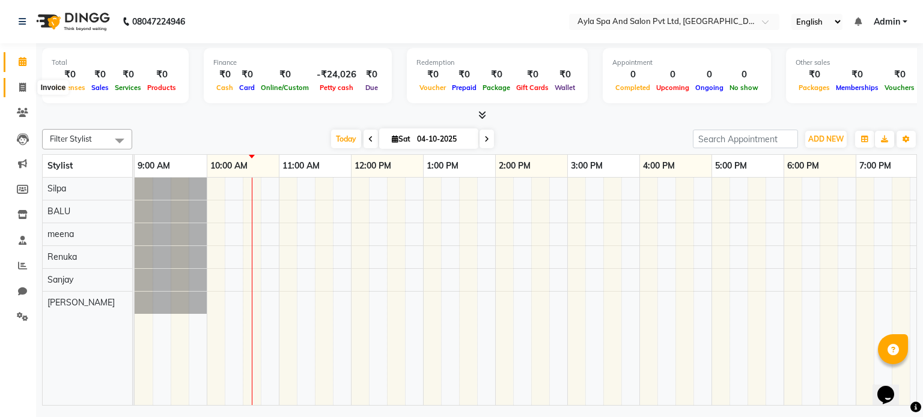
click at [29, 85] on span at bounding box center [22, 88] width 21 height 14
select select "service"
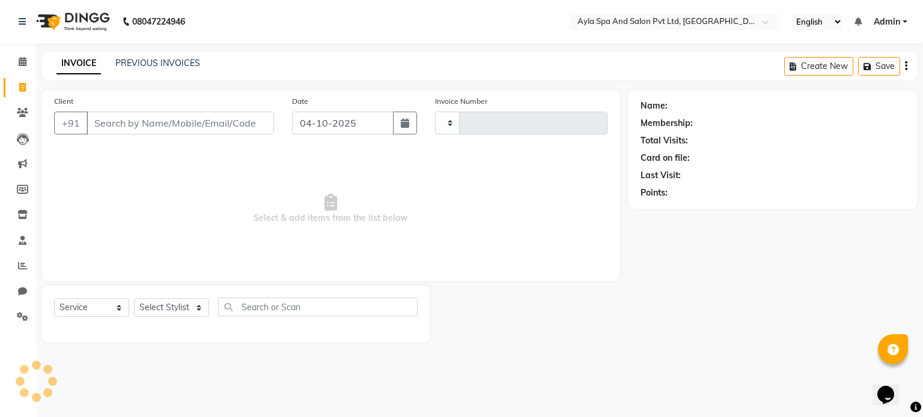
type input "1674"
select select "7756"
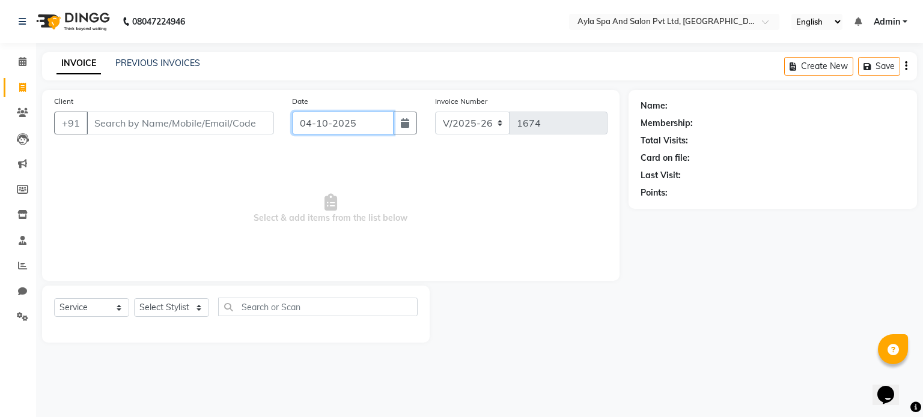
click at [334, 124] on input "04-10-2025" at bounding box center [342, 123] width 101 height 23
select select "10"
select select "2025"
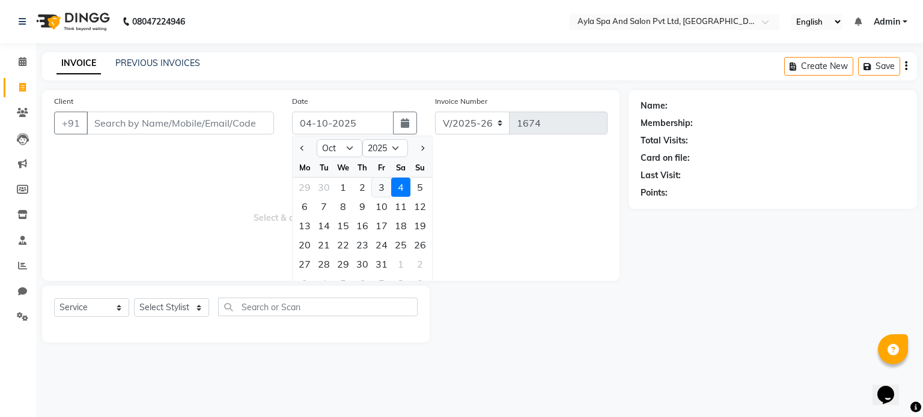
click at [386, 185] on div "3" at bounding box center [381, 187] width 19 height 19
type input "03-10-2025"
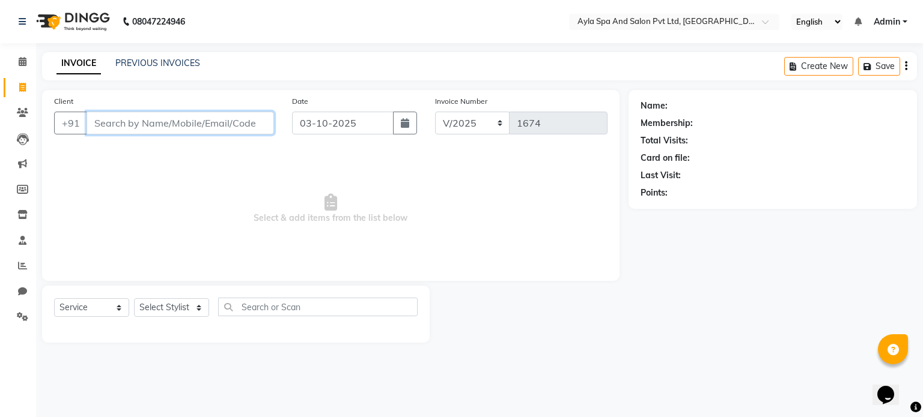
click at [222, 123] on input "Client" at bounding box center [179, 123] width 187 height 23
drag, startPoint x: 195, startPoint y: 124, endPoint x: 39, endPoint y: 129, distance: 155.6
click at [39, 129] on div "Client [PHONE_NUMBER] Add Client Date [DATE] Invoice Number V/2025 V/[PHONE_NUM…" at bounding box center [330, 216] width 595 height 253
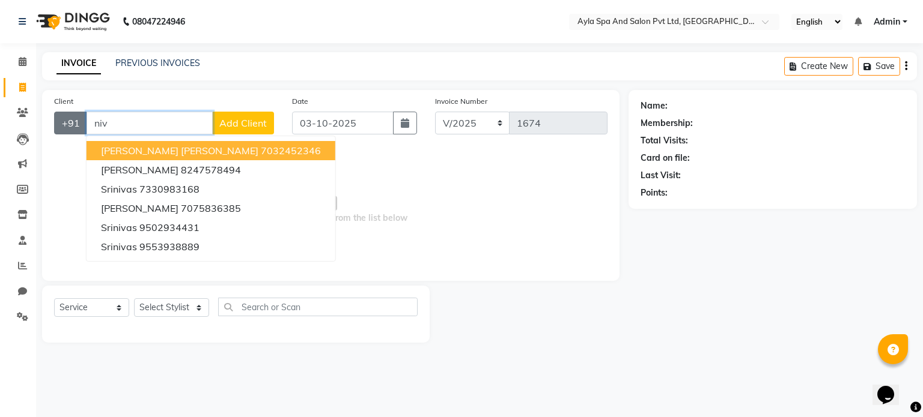
drag, startPoint x: 132, startPoint y: 118, endPoint x: 82, endPoint y: 115, distance: 49.9
click at [82, 115] on div "+91 niv [PERSON_NAME] [PERSON_NAME] 7032452346 [PERSON_NAME] 8247578494 Sriniva…" at bounding box center [164, 123] width 220 height 23
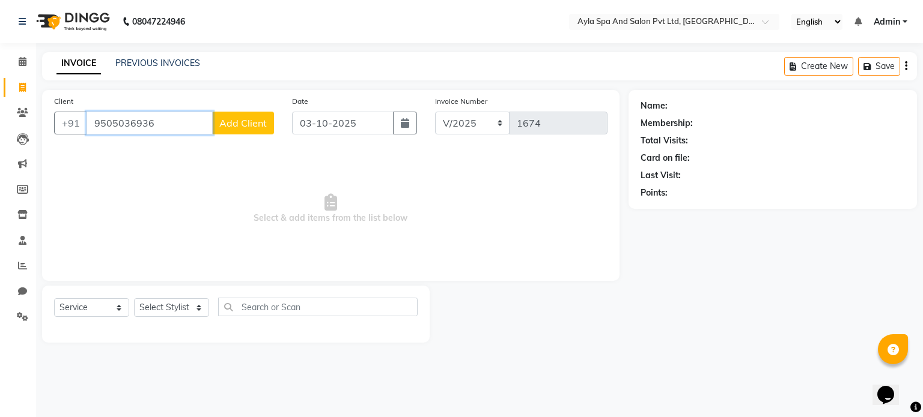
type input "9505036936"
click at [248, 129] on button "Add Client" at bounding box center [243, 123] width 62 height 23
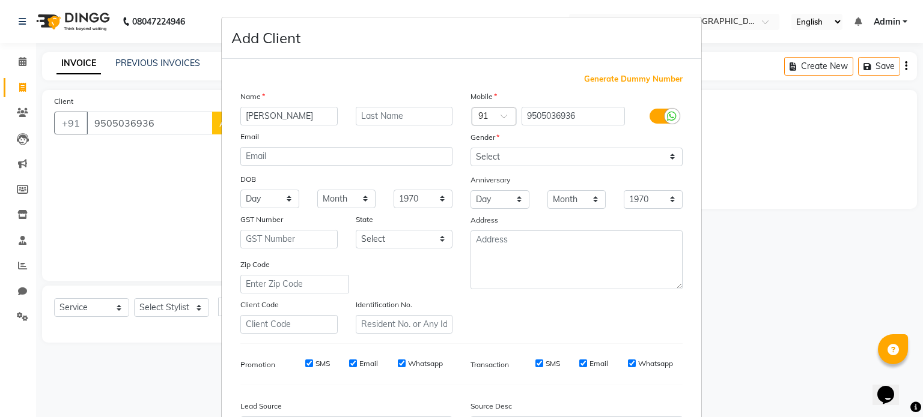
type input "[PERSON_NAME]"
click at [535, 159] on select "Select [DEMOGRAPHIC_DATA] [DEMOGRAPHIC_DATA] Other Prefer Not To Say" at bounding box center [576, 157] width 212 height 19
select select "[DEMOGRAPHIC_DATA]"
click at [470, 148] on select "Select [DEMOGRAPHIC_DATA] [DEMOGRAPHIC_DATA] Other Prefer Not To Say" at bounding box center [576, 157] width 212 height 19
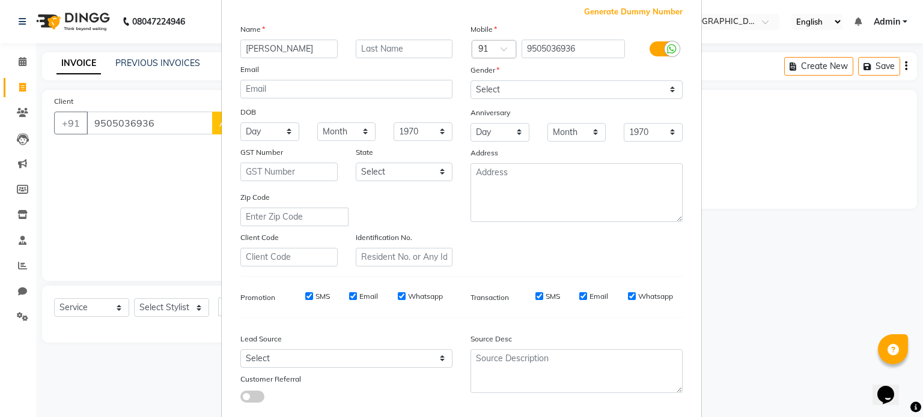
scroll to position [75, 0]
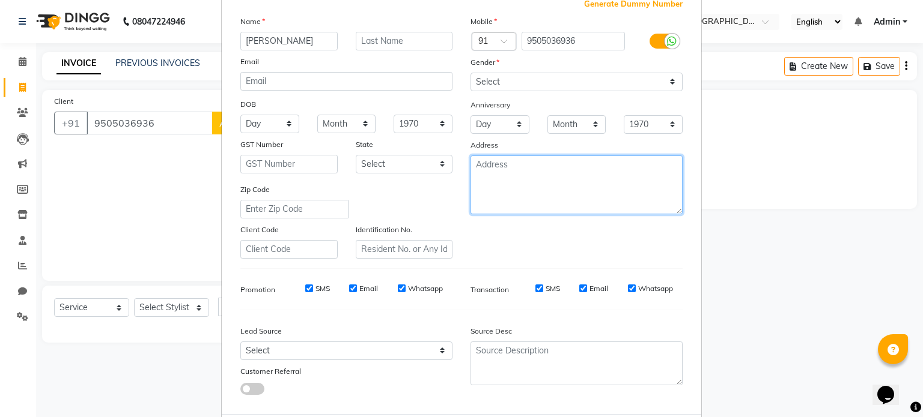
click at [599, 191] on textarea at bounding box center [576, 185] width 212 height 59
type textarea "B1701"
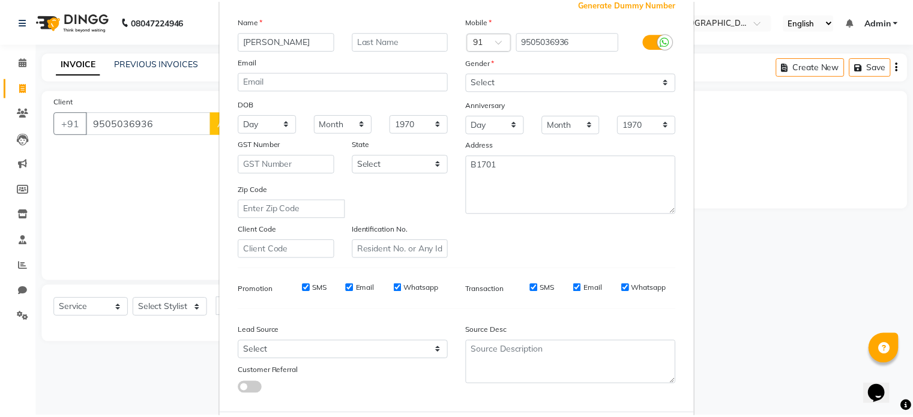
scroll to position [142, 0]
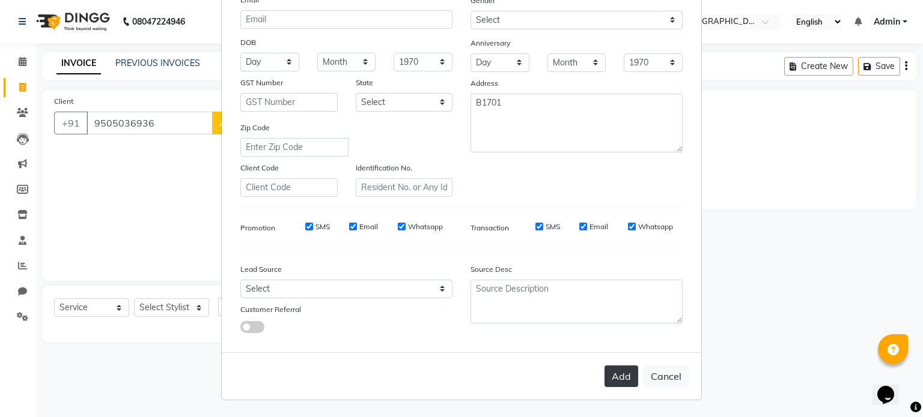
click at [615, 377] on button "Add" at bounding box center [621, 377] width 34 height 22
select select
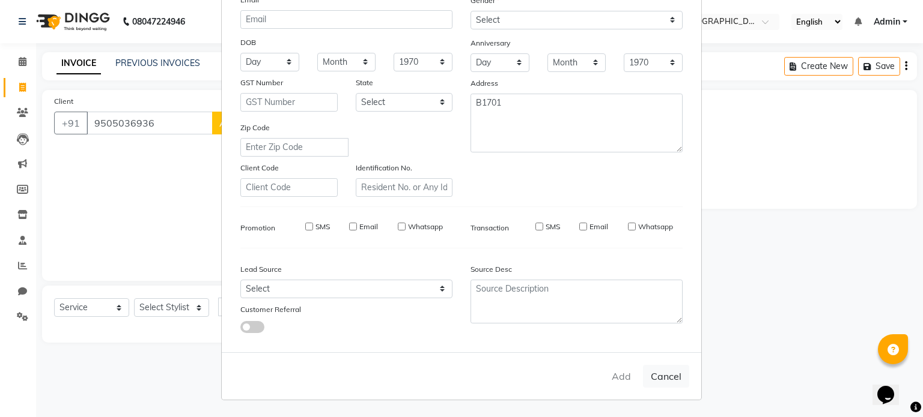
select select
checkbox input "false"
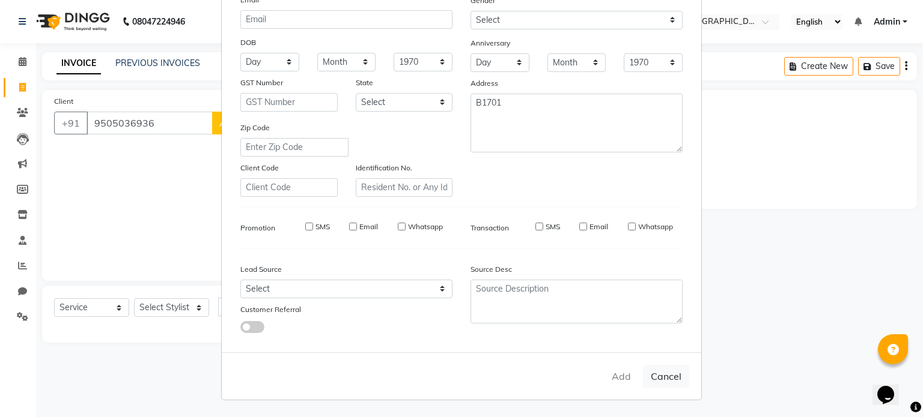
checkbox input "false"
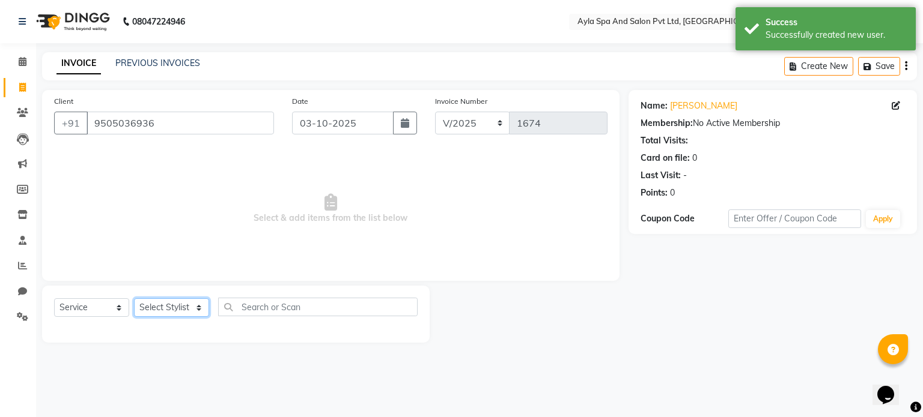
click at [187, 309] on select "Select Stylist BALU meena Renuka [PERSON_NAME] [PERSON_NAME]" at bounding box center [171, 307] width 75 height 19
select select "80482"
click at [134, 299] on select "Select Stylist BALU meena Renuka [PERSON_NAME] [PERSON_NAME]" at bounding box center [171, 307] width 75 height 19
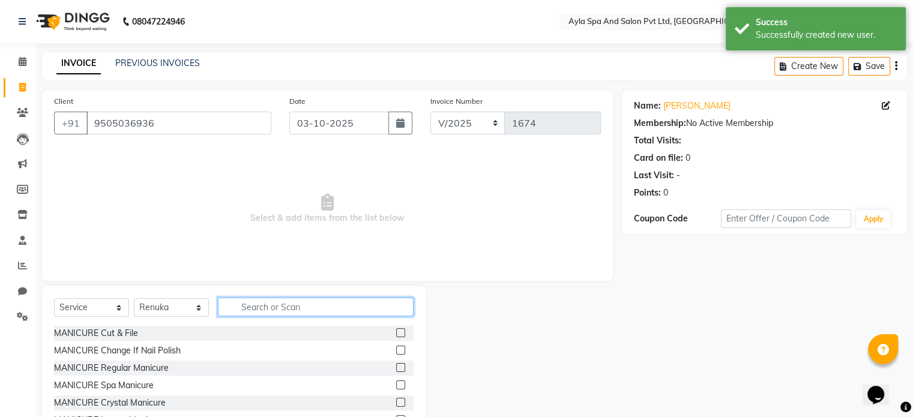
click at [249, 306] on input "text" at bounding box center [316, 307] width 196 height 19
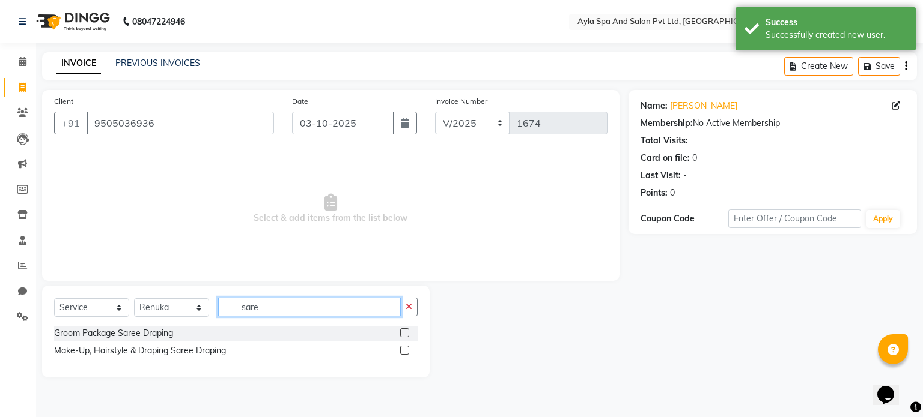
type input "sare"
click at [403, 335] on label at bounding box center [404, 333] width 9 height 9
click at [403, 335] on input "checkbox" at bounding box center [404, 334] width 8 height 8
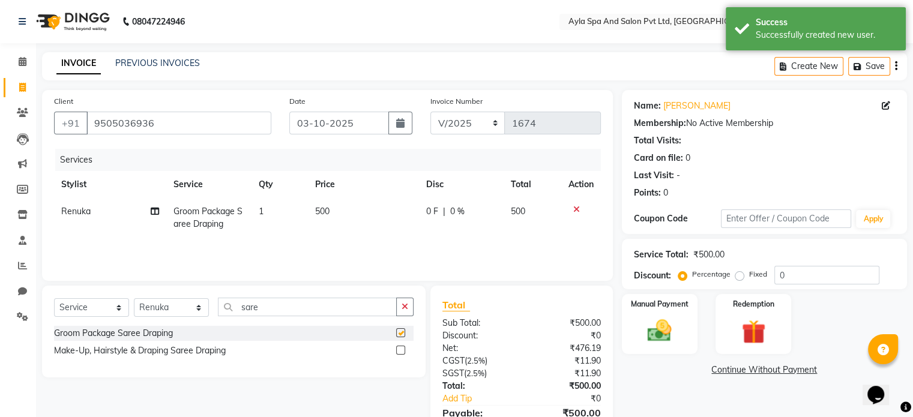
checkbox input "false"
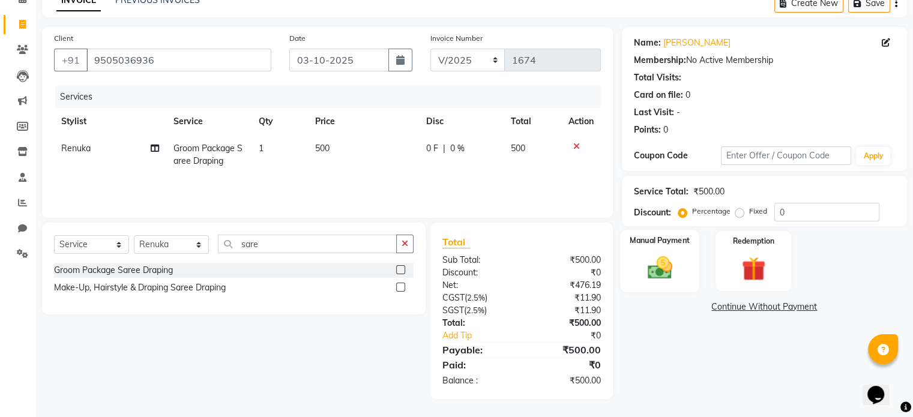
click at [656, 266] on img at bounding box center [660, 268] width 40 height 29
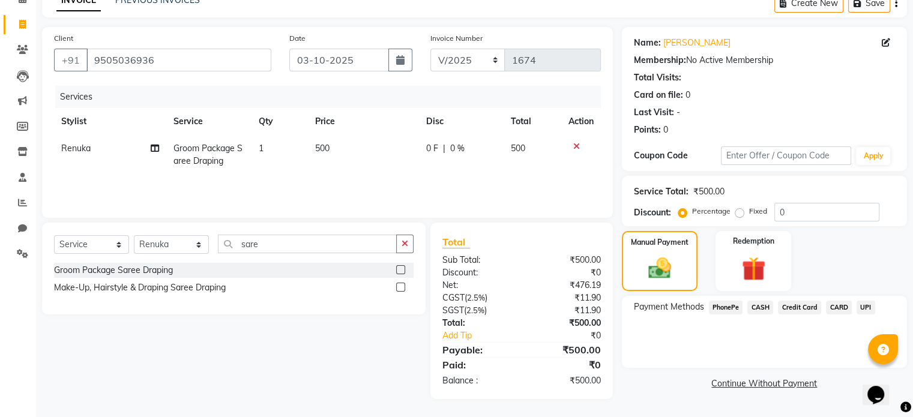
click at [867, 306] on span "UPI" at bounding box center [866, 308] width 19 height 14
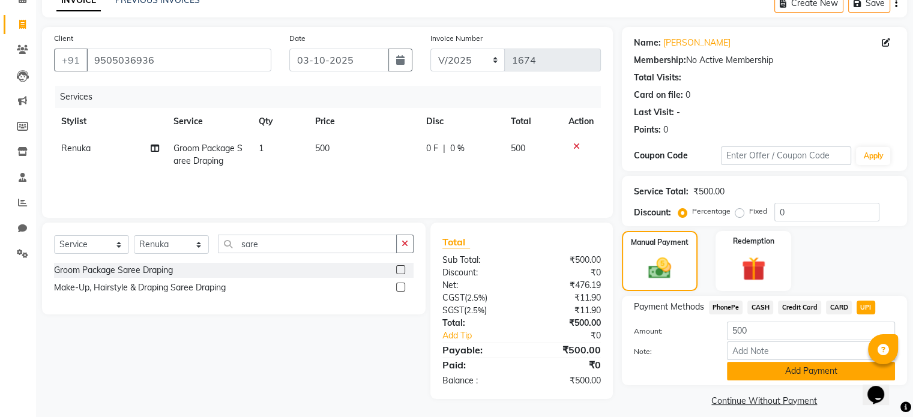
click at [781, 372] on button "Add Payment" at bounding box center [811, 371] width 168 height 19
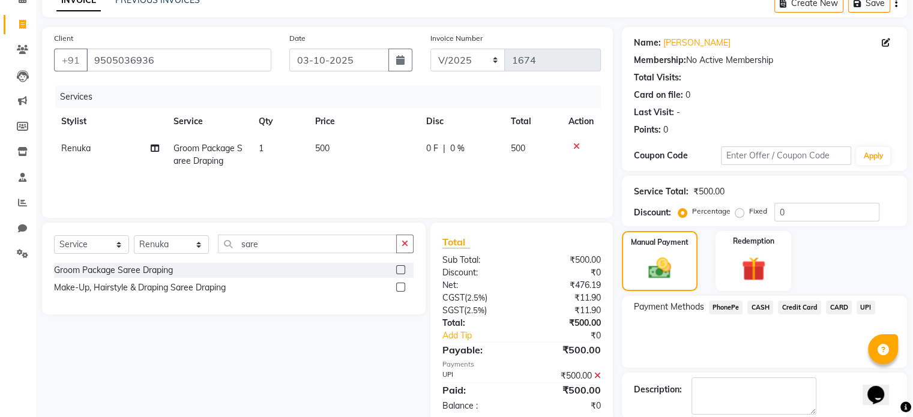
scroll to position [123, 0]
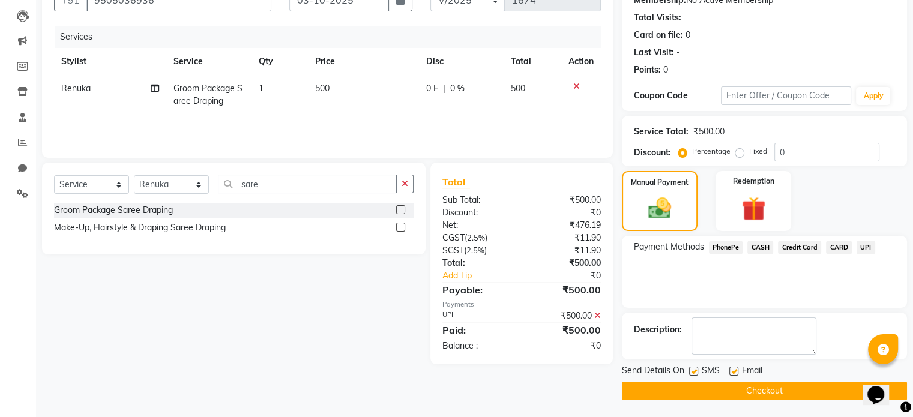
click at [731, 367] on label at bounding box center [734, 371] width 9 height 9
click at [731, 368] on input "checkbox" at bounding box center [734, 372] width 8 height 8
checkbox input "false"
click at [693, 365] on div "SMS" at bounding box center [709, 372] width 40 height 15
click at [693, 369] on label at bounding box center [693, 371] width 9 height 9
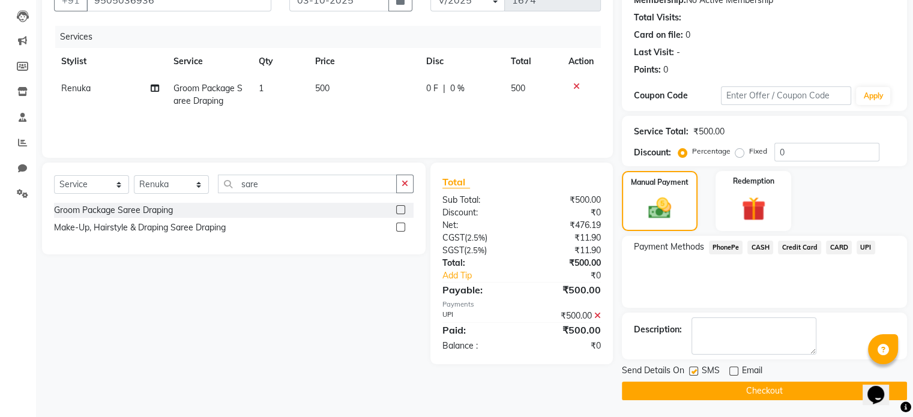
click at [693, 369] on input "checkbox" at bounding box center [693, 372] width 8 height 8
checkbox input "false"
click at [695, 388] on button "Checkout" at bounding box center [764, 391] width 285 height 19
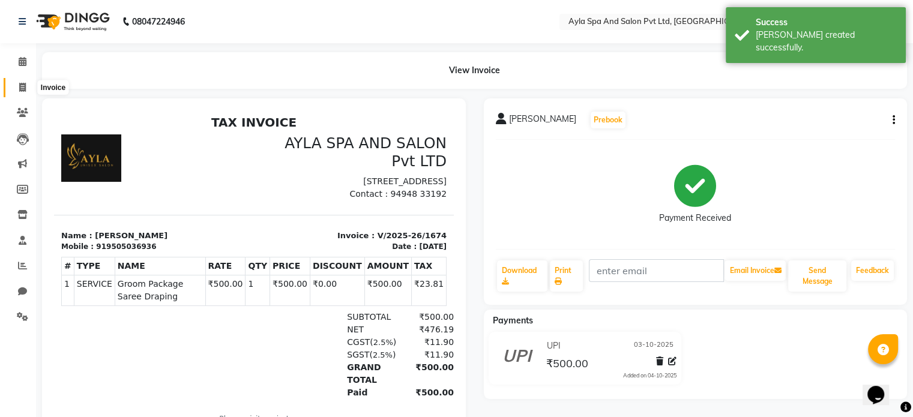
click at [26, 86] on span at bounding box center [22, 88] width 21 height 14
select select "service"
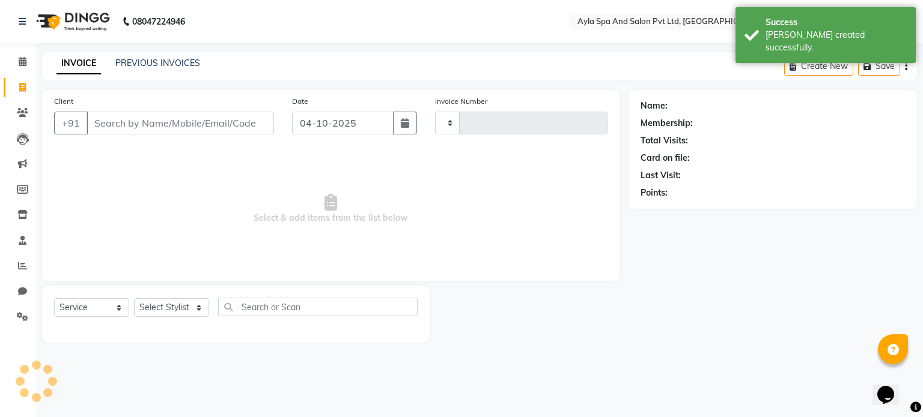
type input "1675"
select select "7756"
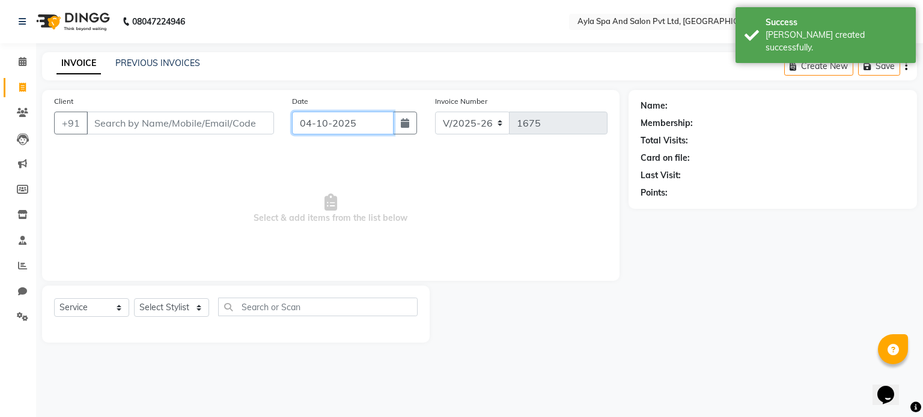
click at [356, 117] on input "04-10-2025" at bounding box center [342, 123] width 101 height 23
select select "10"
select select "2025"
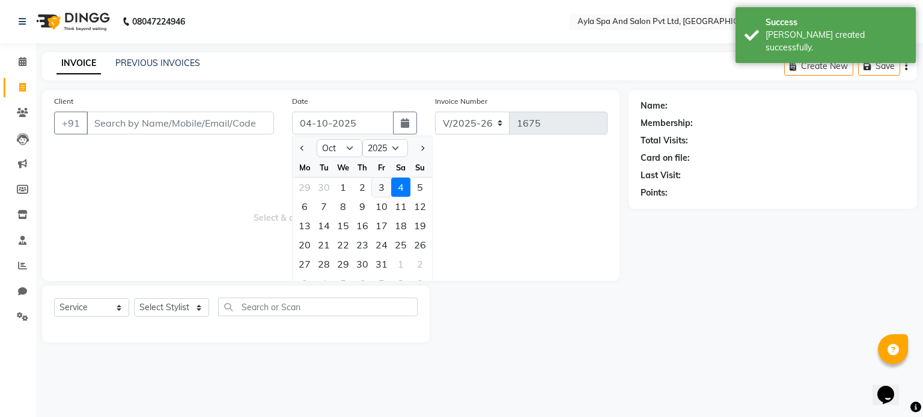
click at [380, 187] on div "3" at bounding box center [381, 187] width 19 height 19
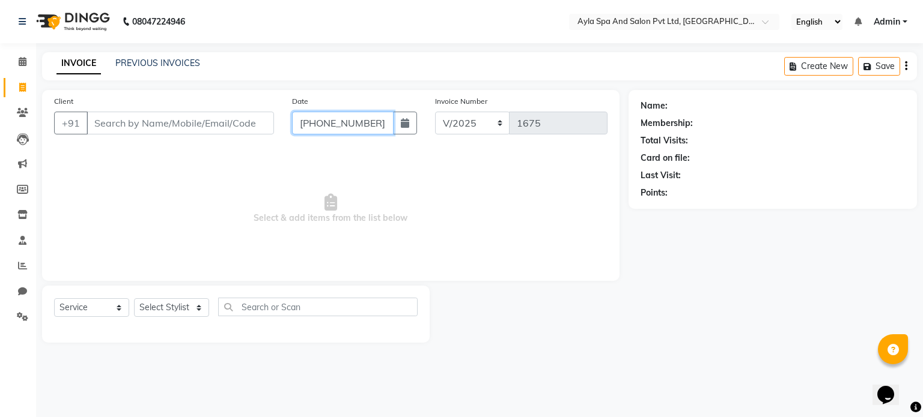
type input "03-10-2025"
click at [238, 124] on input "Client" at bounding box center [179, 123] width 187 height 23
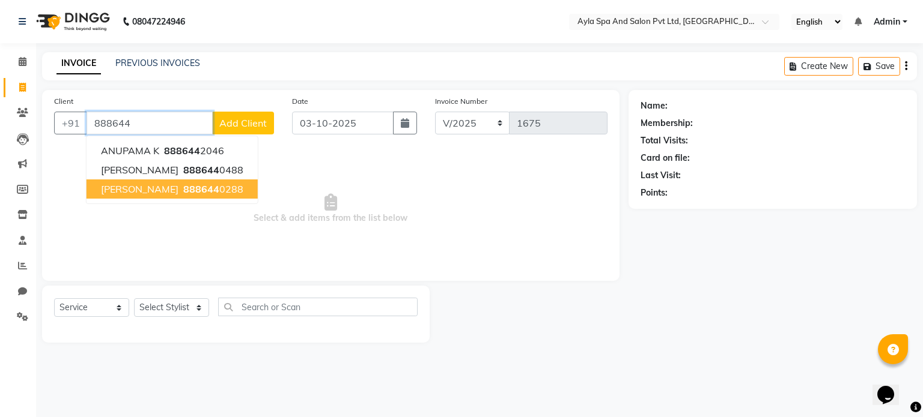
click at [196, 193] on ngb-highlight "888644 0288" at bounding box center [212, 189] width 62 height 12
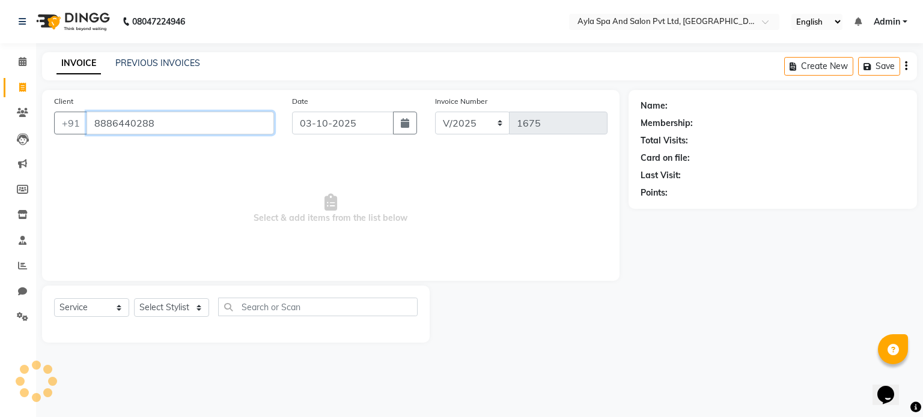
type input "8886440288"
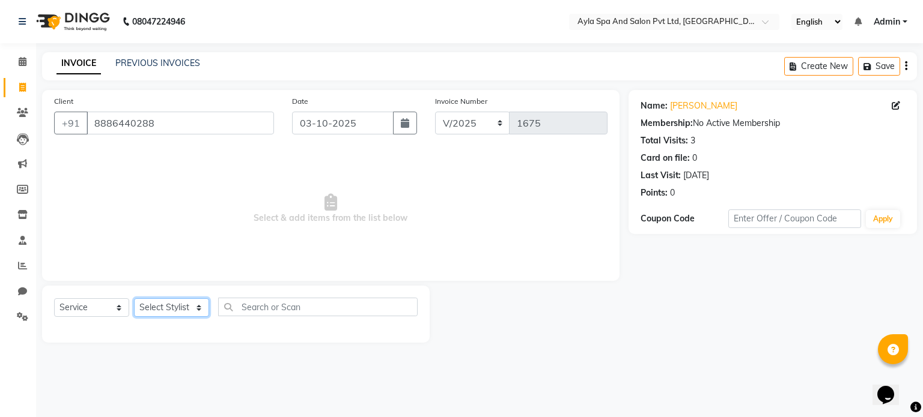
click at [157, 306] on select "Select Stylist BALU meena Renuka [PERSON_NAME] [PERSON_NAME]" at bounding box center [171, 307] width 75 height 19
click at [134, 299] on select "Select Stylist BALU meena Renuka [PERSON_NAME] [PERSON_NAME]" at bounding box center [171, 307] width 75 height 19
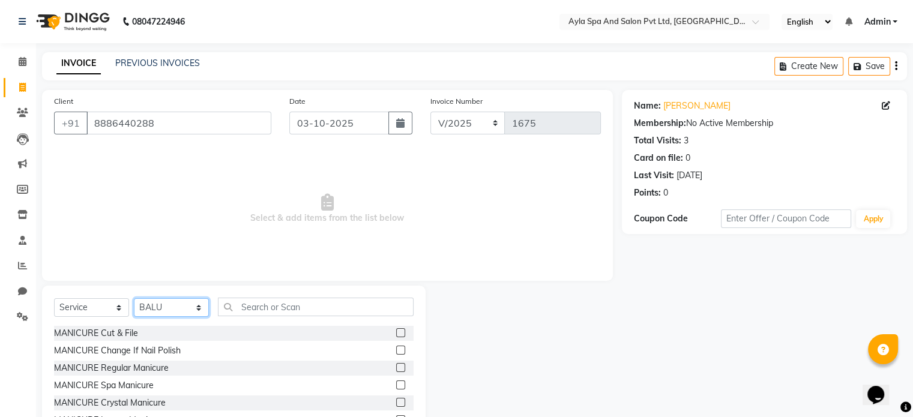
click at [166, 309] on select "Select Stylist BALU meena Renuka [PERSON_NAME] [PERSON_NAME]" at bounding box center [171, 307] width 75 height 19
select select "90837"
click at [134, 299] on select "Select Stylist BALU meena Renuka [PERSON_NAME] [PERSON_NAME]" at bounding box center [171, 307] width 75 height 19
click at [255, 308] on input "text" at bounding box center [316, 307] width 196 height 19
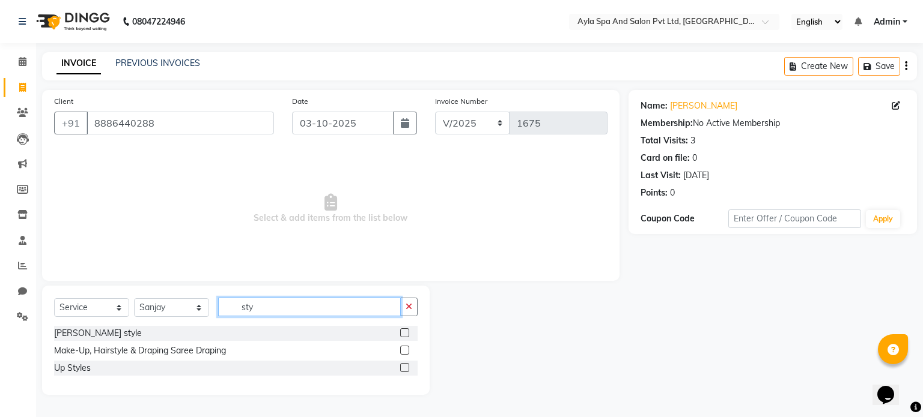
type input "sty"
click at [406, 336] on label at bounding box center [404, 333] width 9 height 9
click at [406, 336] on input "checkbox" at bounding box center [404, 334] width 8 height 8
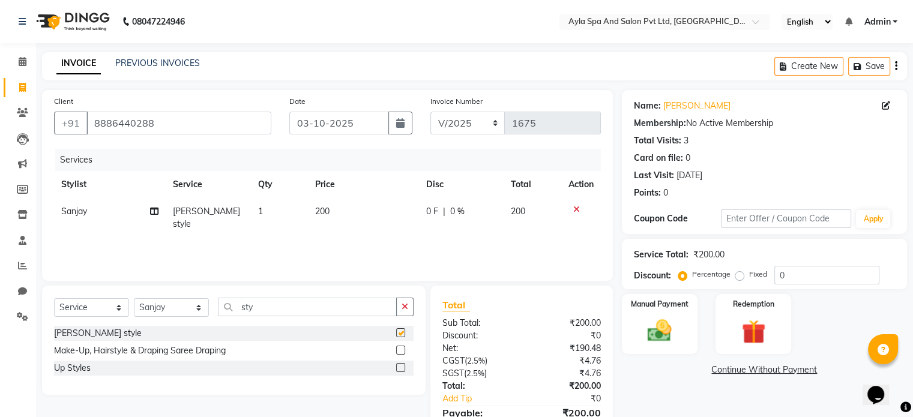
checkbox input "false"
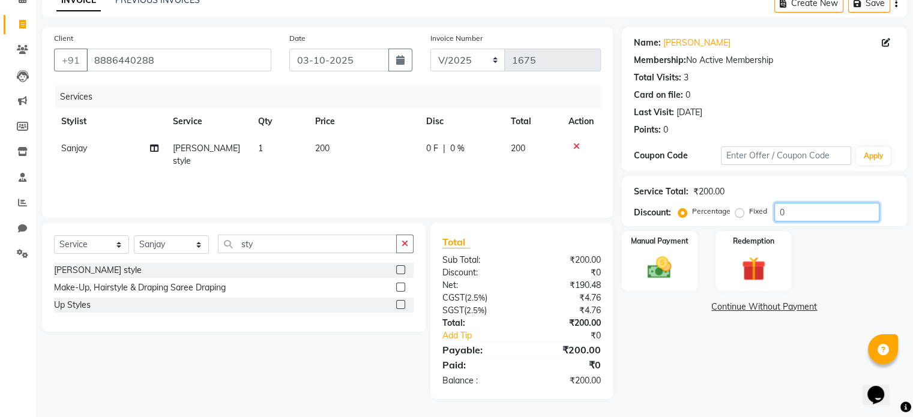
drag, startPoint x: 802, startPoint y: 217, endPoint x: 767, endPoint y: 209, distance: 36.4
click at [767, 209] on div "Percentage Fixed 0" at bounding box center [780, 212] width 199 height 19
click at [849, 256] on div "Manual Payment Redemption" at bounding box center [764, 261] width 303 height 60
drag, startPoint x: 814, startPoint y: 213, endPoint x: 767, endPoint y: 211, distance: 46.9
click at [767, 211] on div "Percentage Fixed 30" at bounding box center [780, 212] width 199 height 19
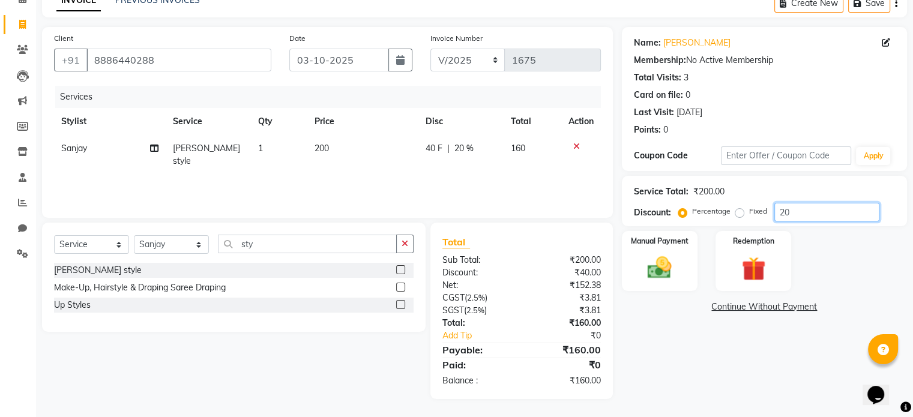
type input "20"
click at [856, 266] on div "Manual Payment Redemption" at bounding box center [764, 261] width 303 height 60
click at [668, 268] on img at bounding box center [660, 268] width 40 height 29
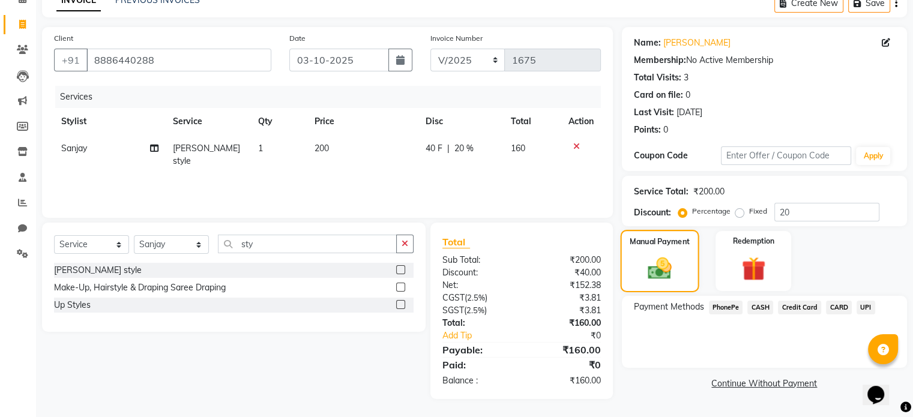
click at [668, 268] on img at bounding box center [660, 269] width 38 height 28
click at [865, 307] on span "UPI" at bounding box center [866, 308] width 19 height 14
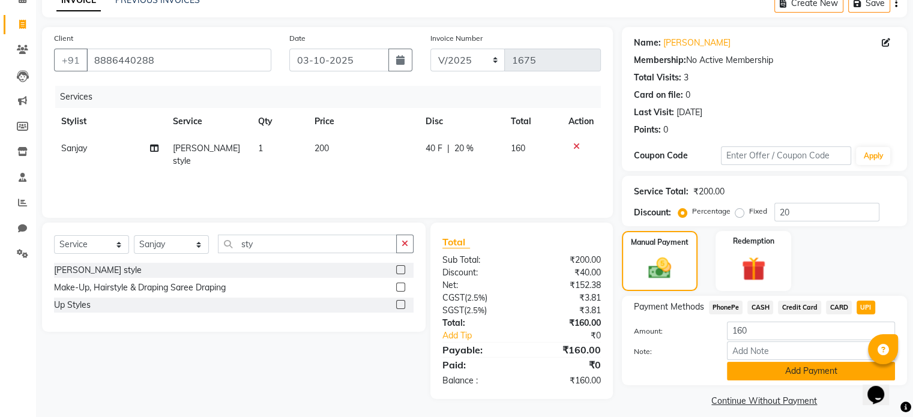
click at [802, 380] on button "Add Payment" at bounding box center [811, 371] width 168 height 19
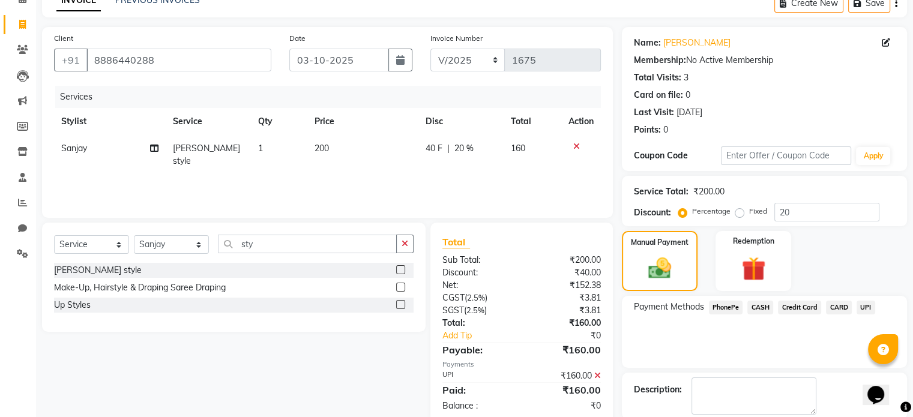
scroll to position [123, 0]
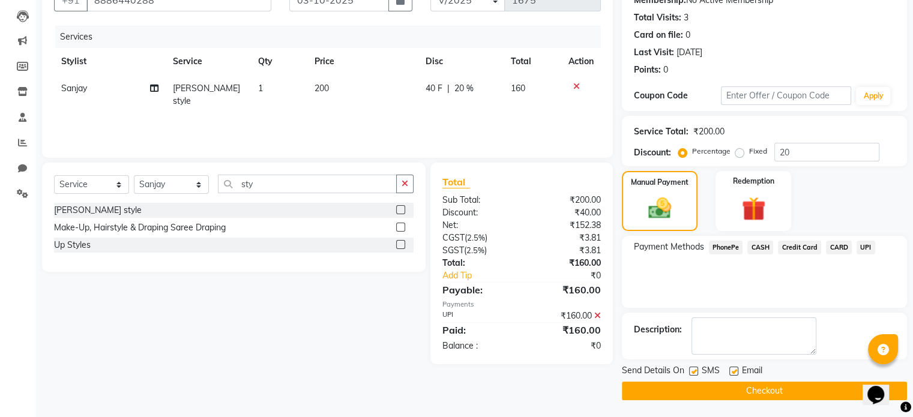
click at [737, 367] on label at bounding box center [734, 371] width 9 height 9
click at [737, 368] on input "checkbox" at bounding box center [734, 372] width 8 height 8
checkbox input "false"
click at [694, 371] on label at bounding box center [693, 371] width 9 height 9
click at [694, 371] on input "checkbox" at bounding box center [693, 372] width 8 height 8
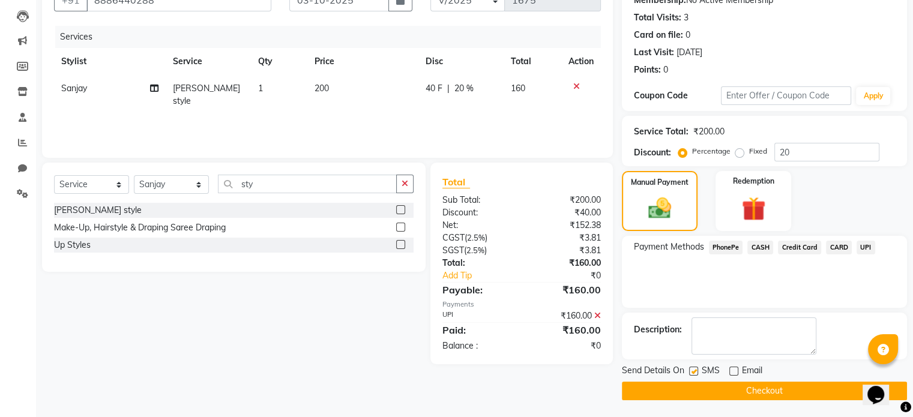
checkbox input "false"
click at [708, 389] on button "Checkout" at bounding box center [764, 391] width 285 height 19
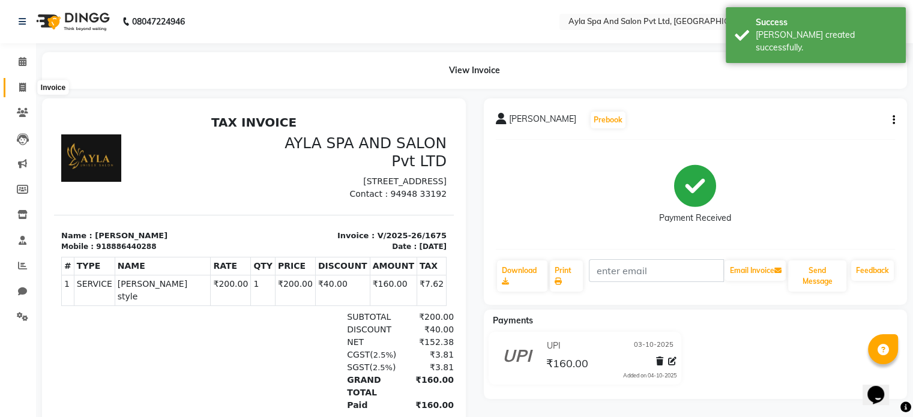
click at [26, 86] on span at bounding box center [22, 88] width 21 height 14
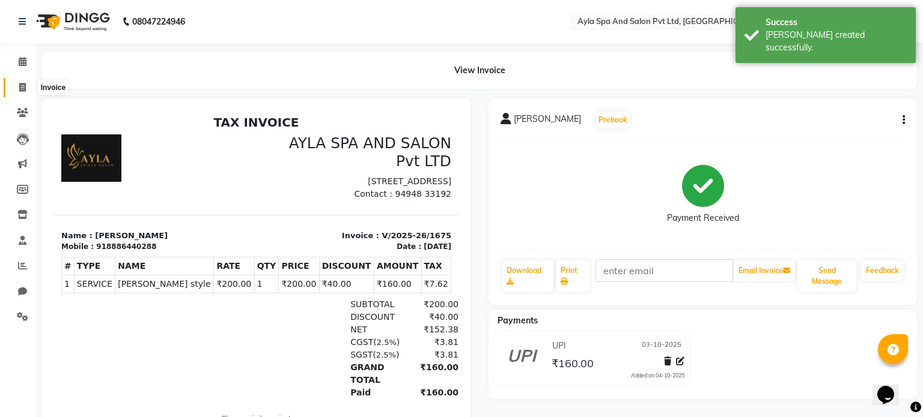
select select "7756"
select select "service"
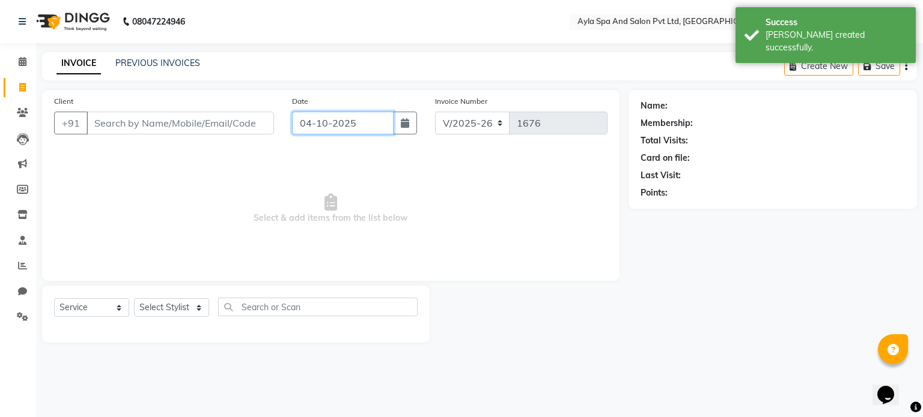
click at [330, 117] on input "04-10-2025" at bounding box center [342, 123] width 101 height 23
select select "10"
select select "2025"
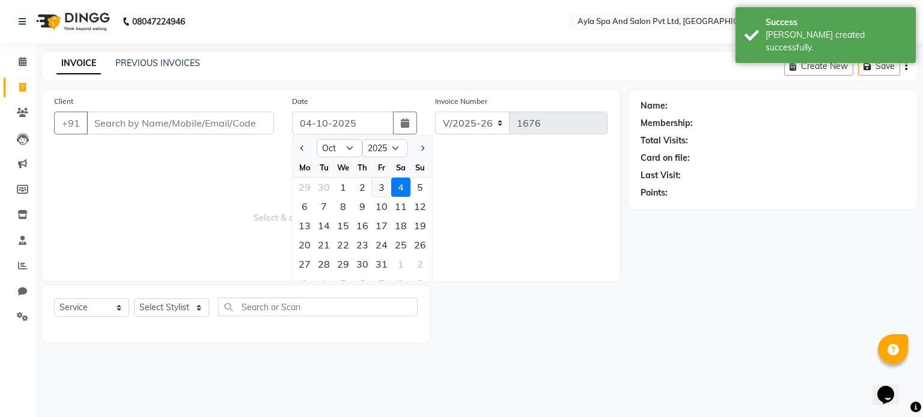
click at [382, 193] on div "3" at bounding box center [381, 187] width 19 height 19
type input "03-10-2025"
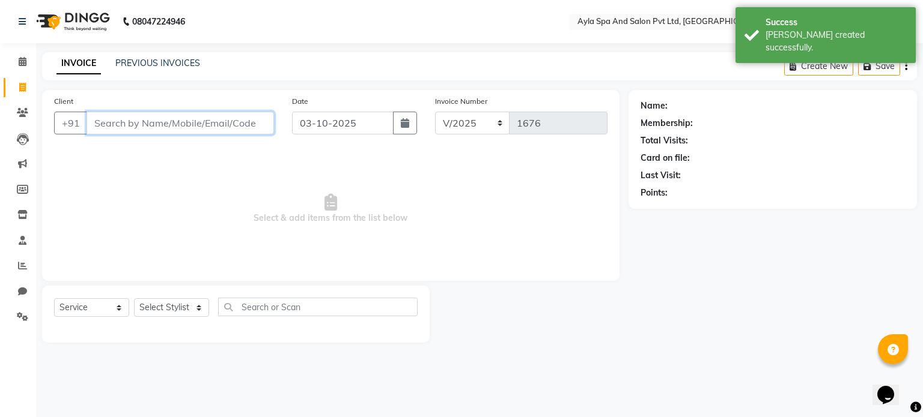
click at [120, 126] on input "Client" at bounding box center [179, 123] width 187 height 23
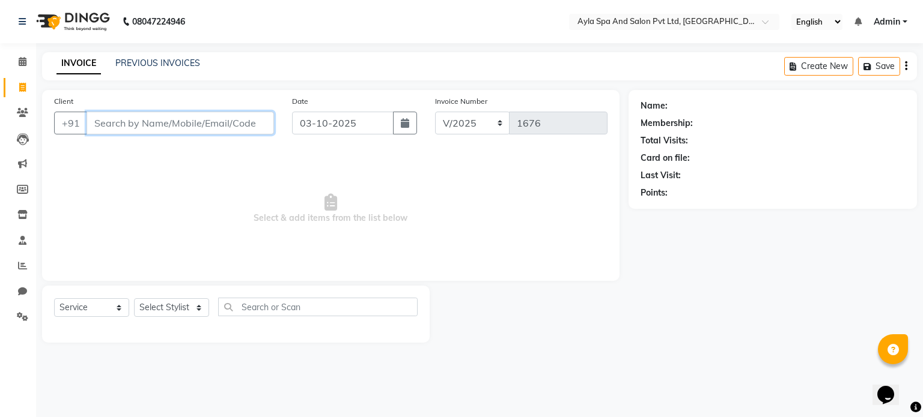
click at [192, 128] on input "Client" at bounding box center [179, 123] width 187 height 23
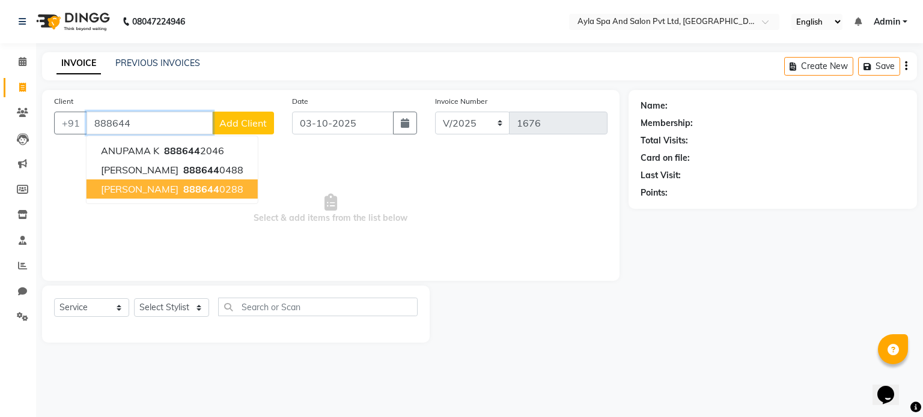
click at [214, 195] on button "[PERSON_NAME] 888644 0288" at bounding box center [171, 189] width 171 height 19
type input "8886440288"
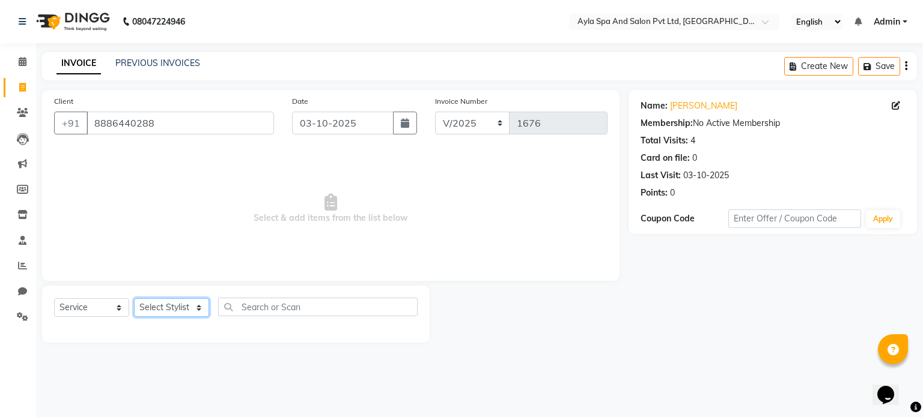
click at [185, 303] on select "Select Stylist BALU meena Renuka [PERSON_NAME] [PERSON_NAME]" at bounding box center [171, 307] width 75 height 19
click at [100, 307] on select "Select Service Product Membership Package Voucher Prepaid Gift Card" at bounding box center [91, 307] width 75 height 19
select select "membership"
click at [54, 299] on select "Select Service Product Membership Package Voucher Prepaid Gift Card" at bounding box center [91, 307] width 75 height 19
click at [157, 314] on select "Select Stylist BALU meena Renuka [PERSON_NAME] [PERSON_NAME]" at bounding box center [171, 307] width 75 height 19
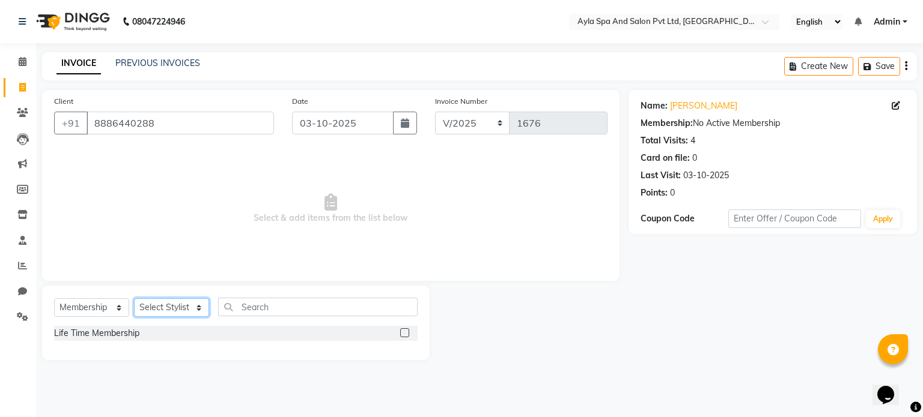
select select "90837"
click at [134, 299] on select "Select Stylist BALU meena Renuka [PERSON_NAME] [PERSON_NAME]" at bounding box center [171, 307] width 75 height 19
click at [407, 337] on label at bounding box center [404, 333] width 9 height 9
click at [407, 337] on input "checkbox" at bounding box center [404, 334] width 8 height 8
select select "select"
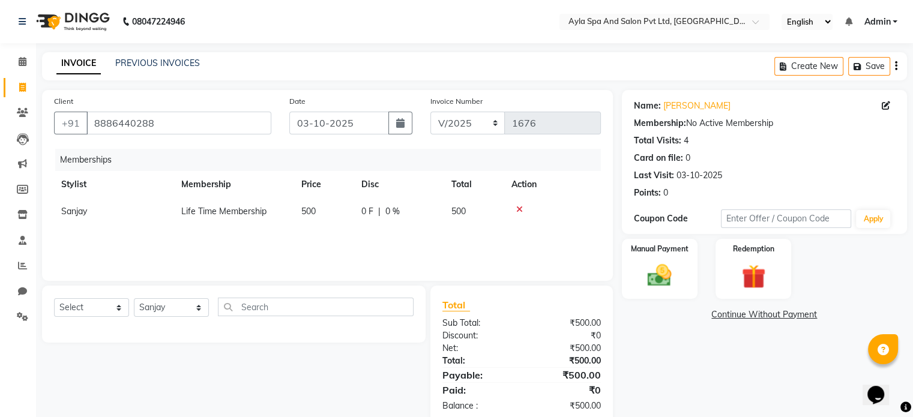
scroll to position [25, 0]
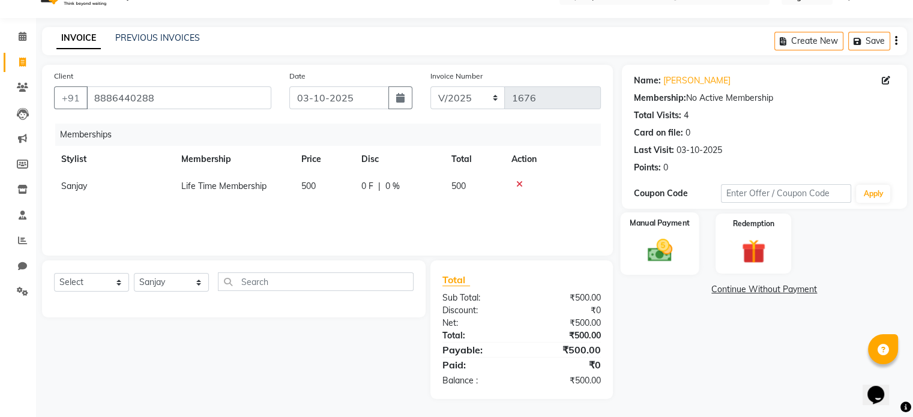
click at [663, 244] on img at bounding box center [660, 251] width 40 height 29
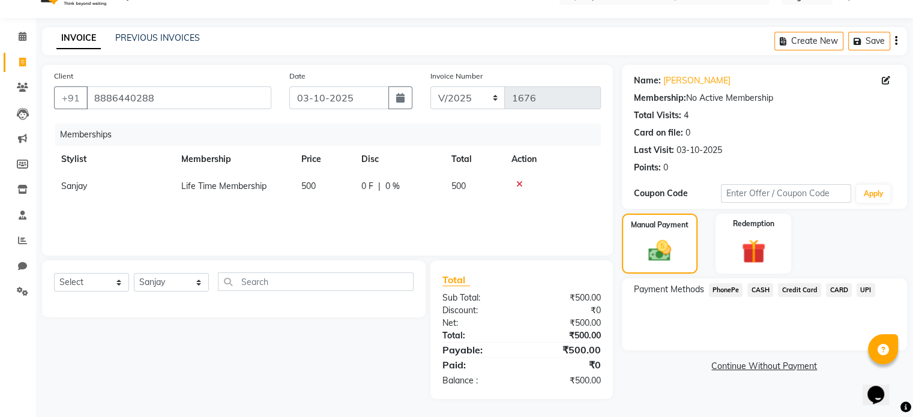
click at [862, 291] on span "UPI" at bounding box center [866, 290] width 19 height 14
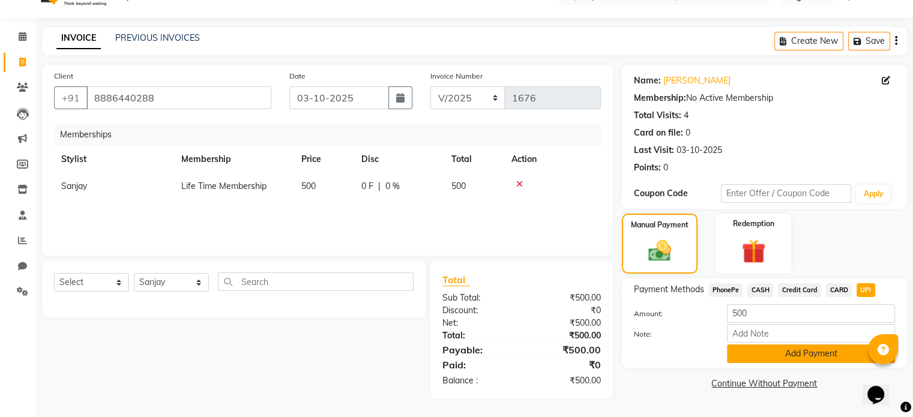
click at [826, 358] on button "Add Payment" at bounding box center [811, 354] width 168 height 19
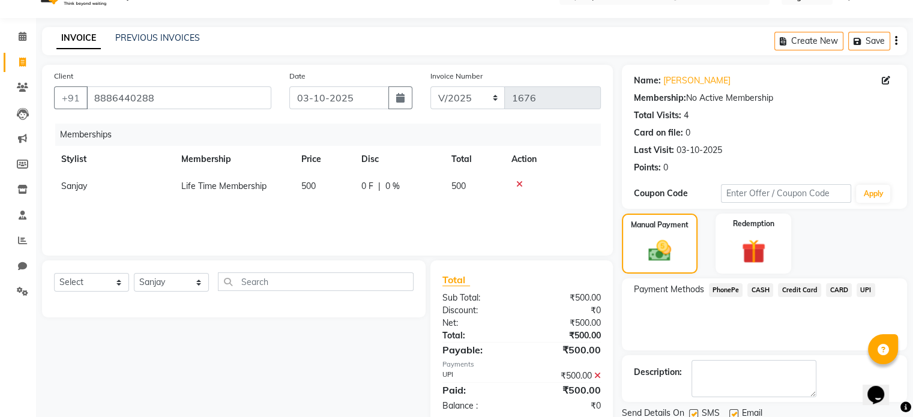
scroll to position [68, 0]
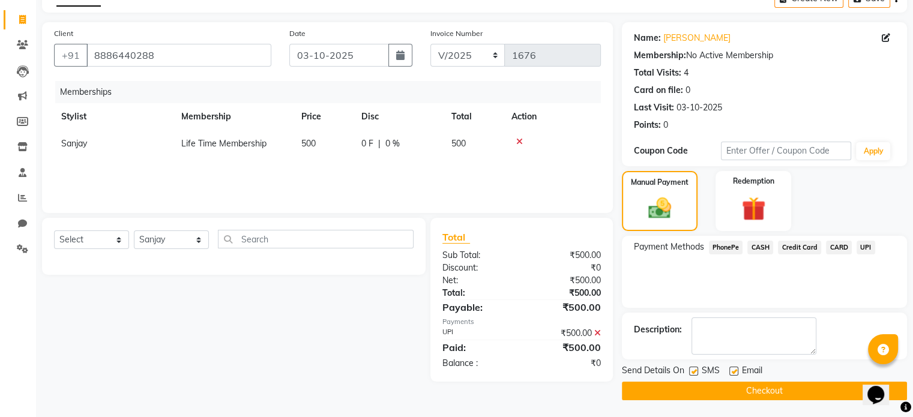
click at [734, 373] on label at bounding box center [734, 371] width 9 height 9
click at [734, 373] on input "checkbox" at bounding box center [734, 372] width 8 height 8
checkbox input "false"
click at [734, 389] on button "Checkout" at bounding box center [764, 391] width 285 height 19
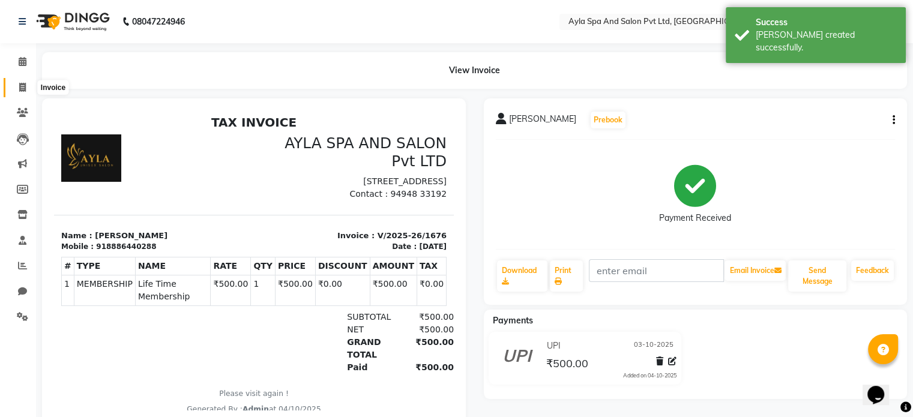
click at [24, 83] on icon at bounding box center [22, 87] width 7 height 9
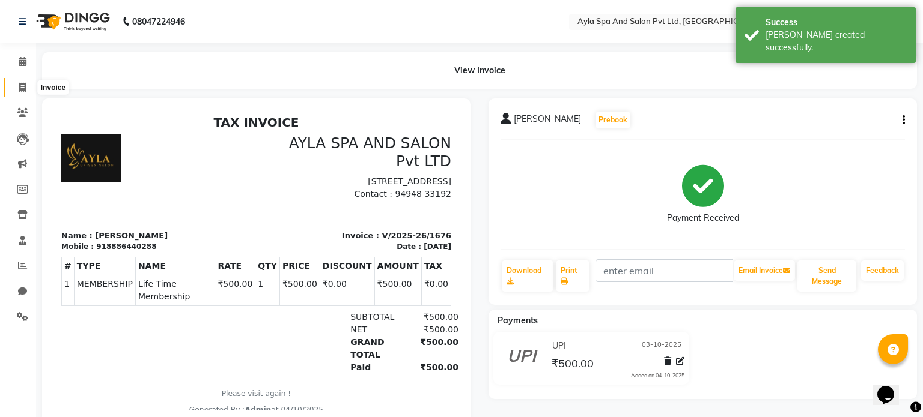
select select "7756"
select select "service"
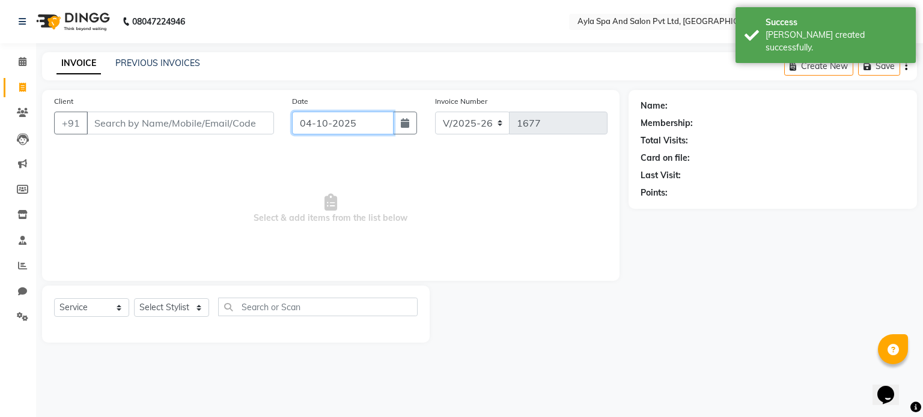
click at [361, 122] on input "04-10-2025" at bounding box center [342, 123] width 101 height 23
select select "10"
select select "2025"
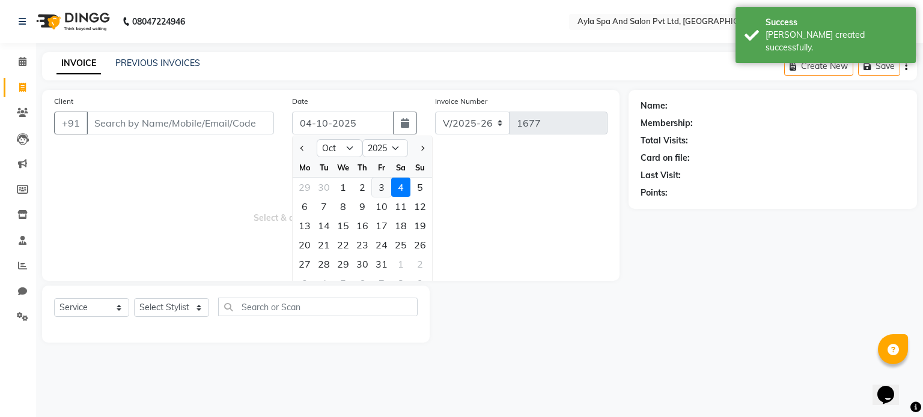
click at [380, 189] on div "3" at bounding box center [381, 187] width 19 height 19
type input "03-10-2025"
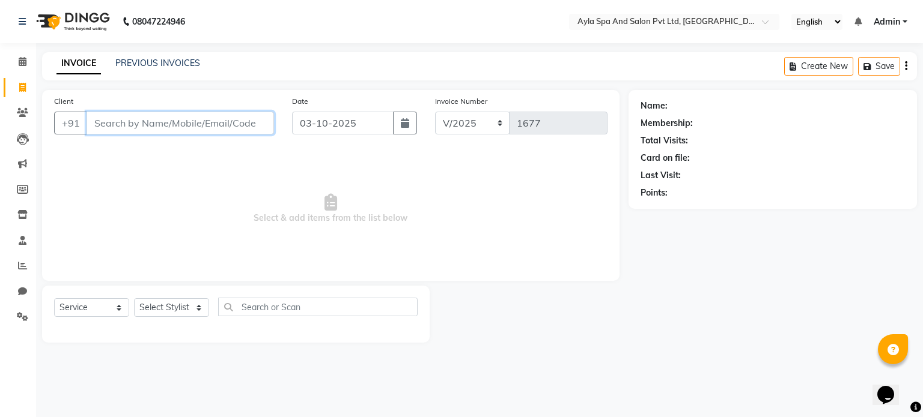
click at [156, 122] on input "Client" at bounding box center [179, 123] width 187 height 23
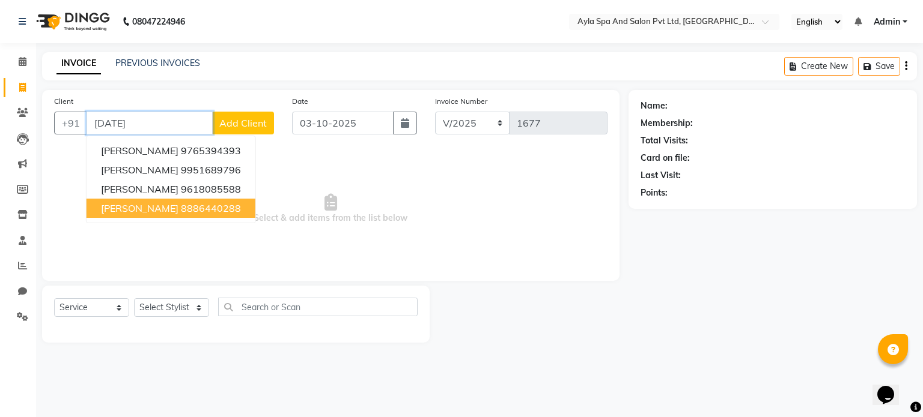
click at [188, 213] on ngb-highlight "8886440288" at bounding box center [211, 208] width 60 height 12
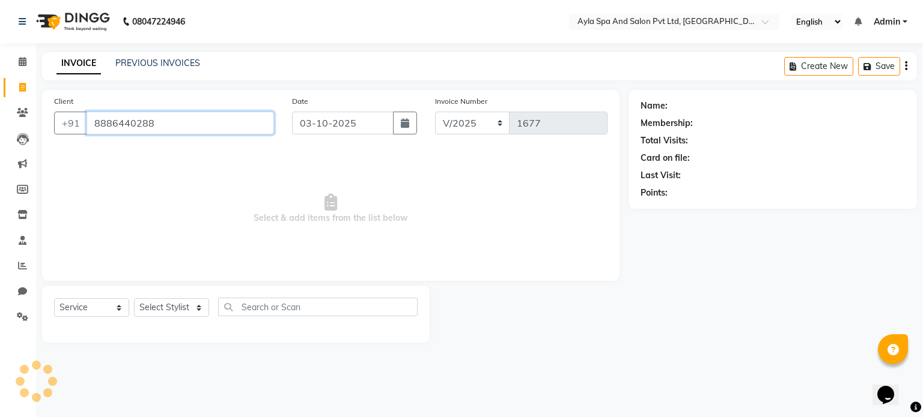
type input "8886440288"
select select "1: Object"
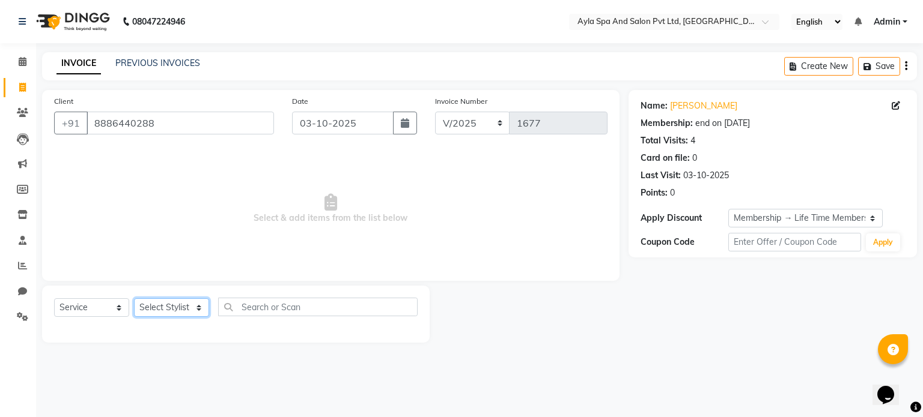
click at [172, 309] on select "Select Stylist BALU meena Renuka [PERSON_NAME] [PERSON_NAME]" at bounding box center [171, 307] width 75 height 19
click at [175, 308] on select "Select Stylist BALU meena Renuka [PERSON_NAME] [PERSON_NAME]" at bounding box center [171, 307] width 75 height 19
select select "86594"
click at [134, 299] on select "Select Stylist BALU meena Renuka [PERSON_NAME] [PERSON_NAME]" at bounding box center [171, 307] width 75 height 19
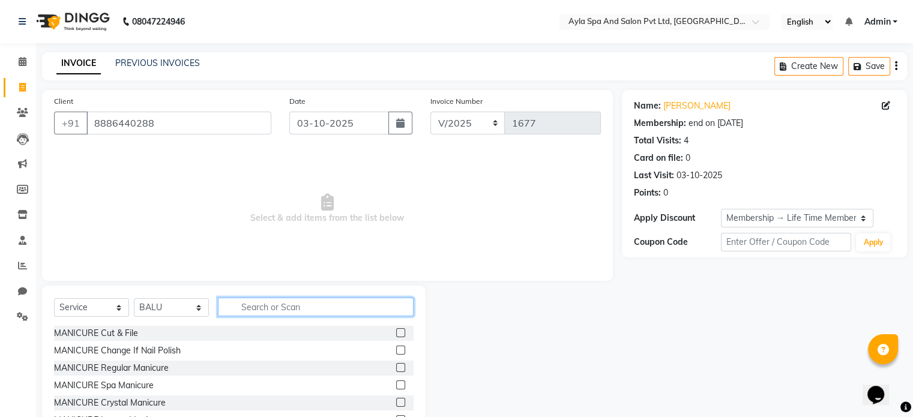
click at [252, 304] on input "text" at bounding box center [316, 307] width 196 height 19
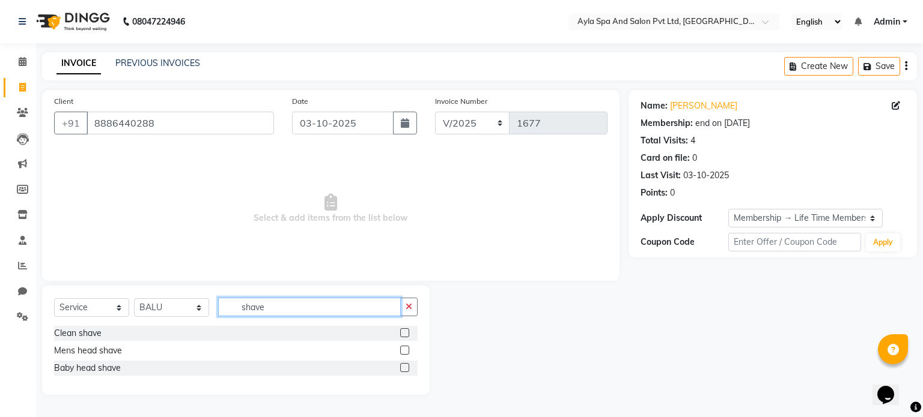
type input "shave"
click at [402, 336] on label at bounding box center [404, 333] width 9 height 9
click at [402, 336] on input "checkbox" at bounding box center [404, 334] width 8 height 8
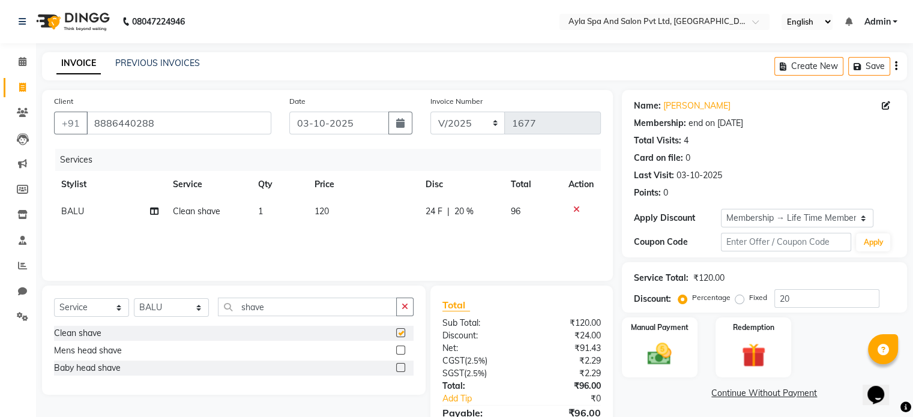
checkbox input "false"
drag, startPoint x: 348, startPoint y: 306, endPoint x: 208, endPoint y: 302, distance: 139.4
click at [208, 302] on div "Select Service Product Membership Package Voucher Prepaid Gift Card Select Styl…" at bounding box center [234, 312] width 360 height 28
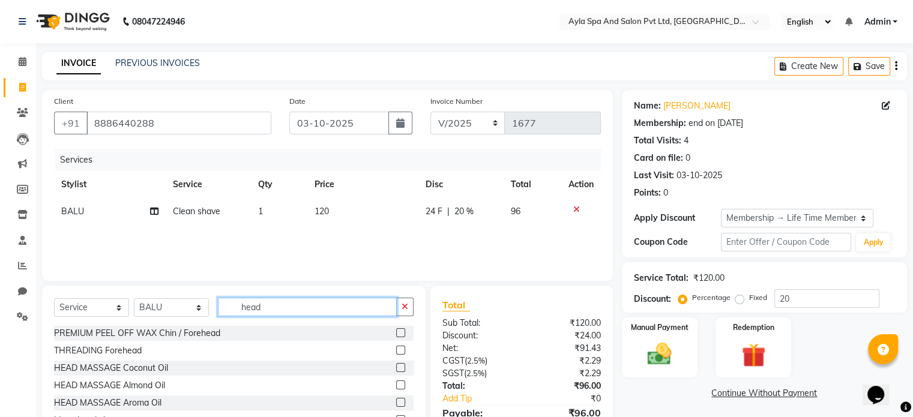
type input "head"
click at [396, 369] on label at bounding box center [400, 367] width 9 height 9
click at [396, 369] on input "checkbox" at bounding box center [400, 369] width 8 height 8
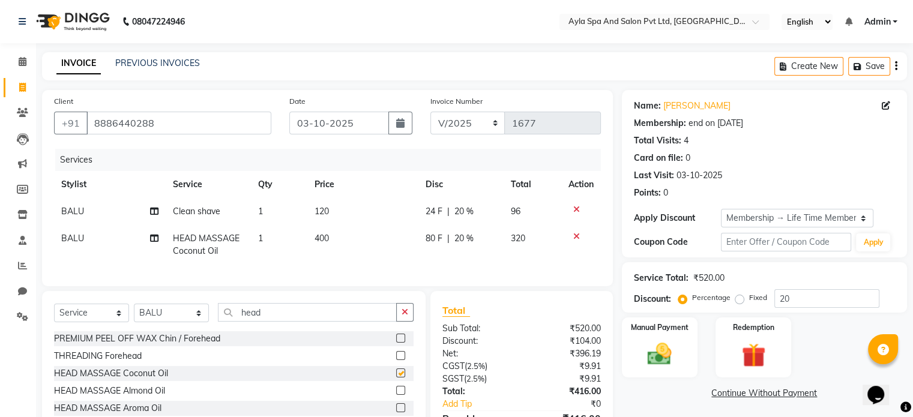
checkbox input "false"
click at [333, 213] on td "120" at bounding box center [363, 211] width 111 height 27
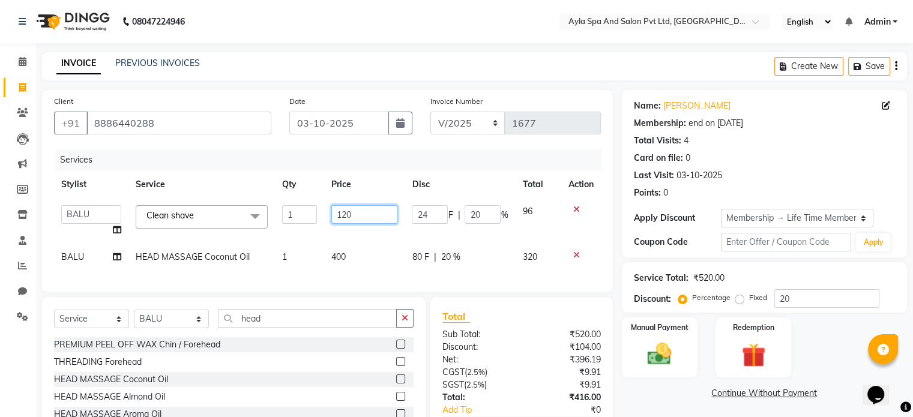
drag, startPoint x: 363, startPoint y: 219, endPoint x: 341, endPoint y: 214, distance: 22.3
click at [341, 214] on input "120" at bounding box center [365, 214] width 66 height 19
type input "150"
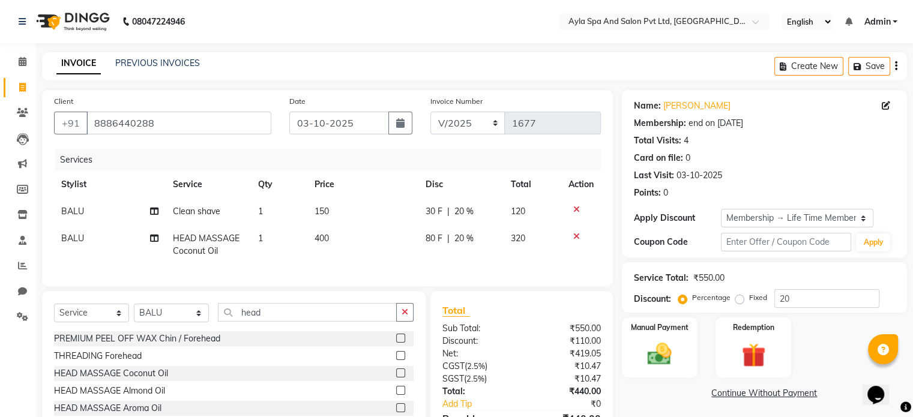
click at [368, 249] on td "400" at bounding box center [363, 245] width 111 height 40
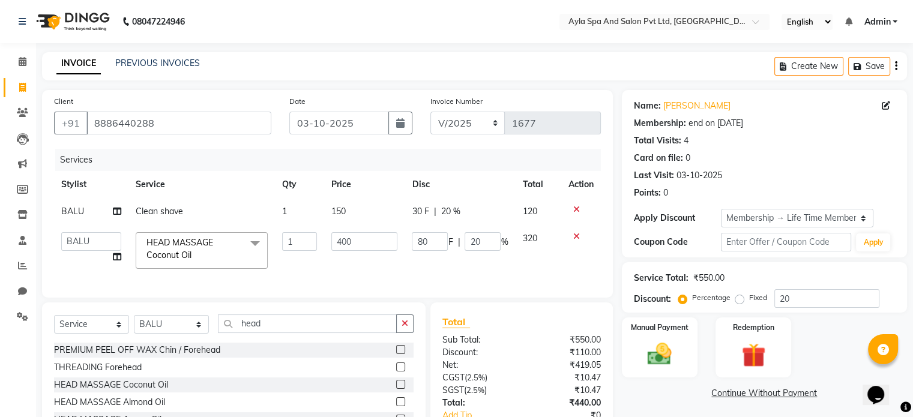
click at [353, 211] on td "150" at bounding box center [364, 211] width 80 height 27
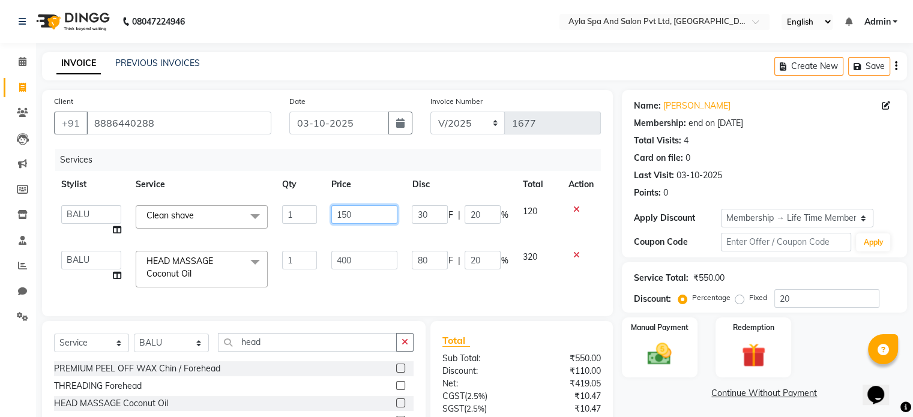
drag, startPoint x: 358, startPoint y: 217, endPoint x: 330, endPoint y: 214, distance: 27.8
drag, startPoint x: 330, startPoint y: 214, endPoint x: 357, endPoint y: 216, distance: 26.5
click at [357, 216] on input "150" at bounding box center [365, 214] width 66 height 19
drag, startPoint x: 357, startPoint y: 216, endPoint x: 336, endPoint y: 215, distance: 20.4
drag, startPoint x: 336, startPoint y: 215, endPoint x: 365, endPoint y: 223, distance: 29.3
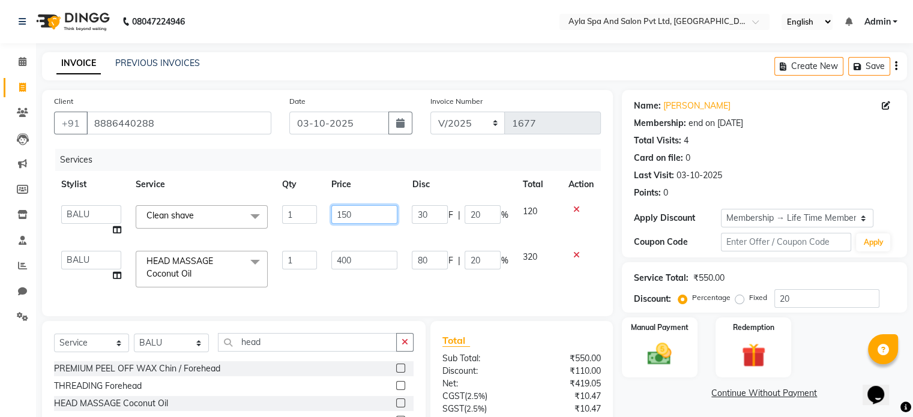
click at [365, 223] on input "150" at bounding box center [365, 214] width 66 height 19
type input "1"
type input "200"
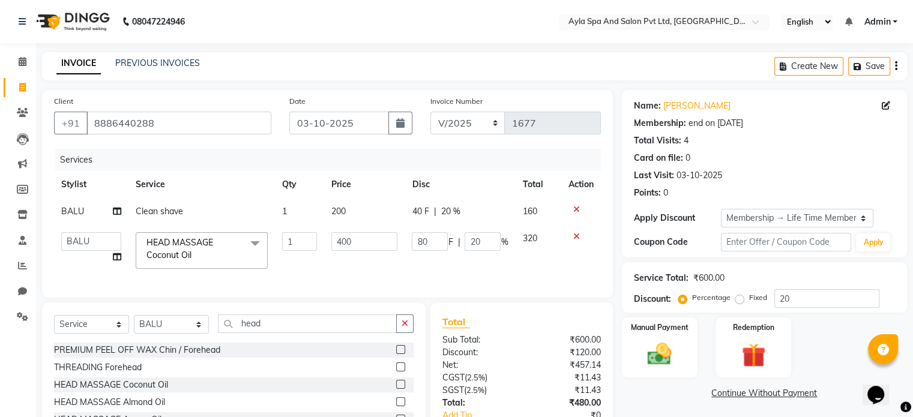
click at [379, 240] on tbody "BALU Clean shave 1 200 40 F | 20 % 160 BALU meena Renuka Sanjay [PERSON_NAME] H…" at bounding box center [327, 237] width 547 height 78
click at [529, 214] on span "160" at bounding box center [530, 211] width 14 height 11
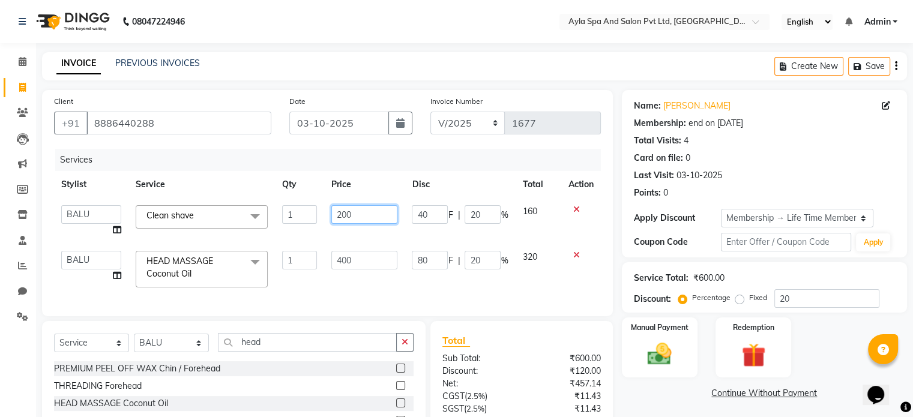
click at [360, 213] on input "200" at bounding box center [365, 214] width 66 height 19
drag, startPoint x: 360, startPoint y: 213, endPoint x: 342, endPoint y: 216, distance: 18.8
click at [342, 216] on input "200" at bounding box center [365, 214] width 66 height 19
type input "220"
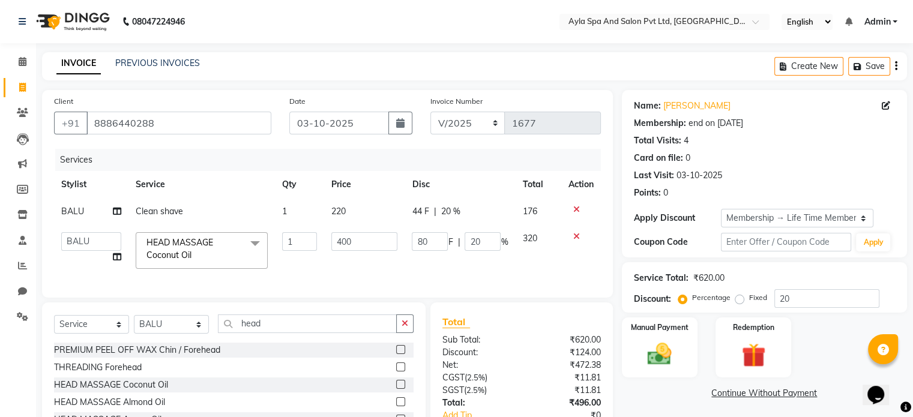
click at [350, 226] on tbody "BALU Clean shave 1 220 44 F | 20 % 176 BALU meena Renuka Sanjay [PERSON_NAME] H…" at bounding box center [327, 237] width 547 height 78
click at [396, 407] on label at bounding box center [400, 402] width 9 height 9
click at [396, 407] on input "checkbox" at bounding box center [400, 403] width 8 height 8
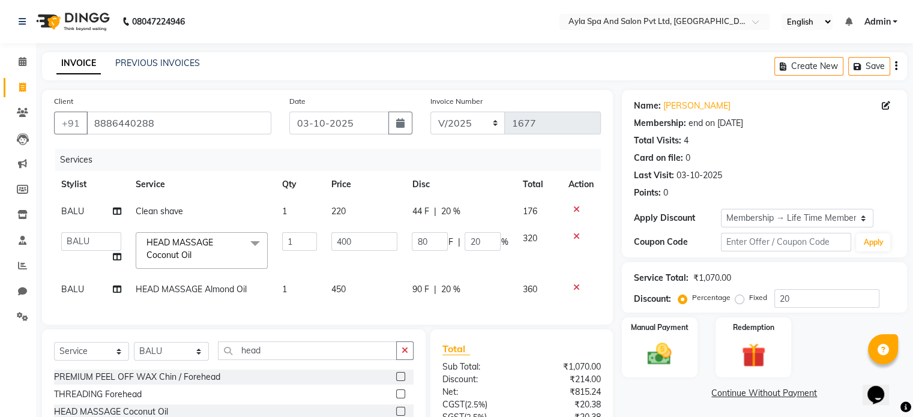
checkbox input "false"
click at [577, 238] on icon at bounding box center [577, 236] width 7 height 8
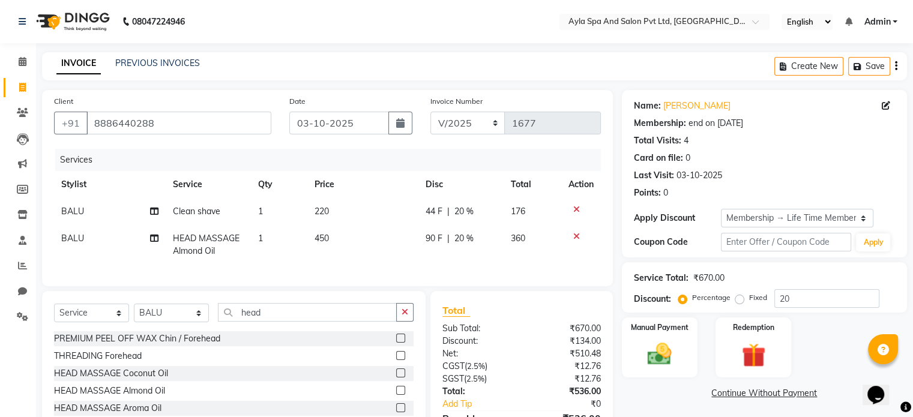
click at [332, 217] on td "220" at bounding box center [363, 211] width 111 height 27
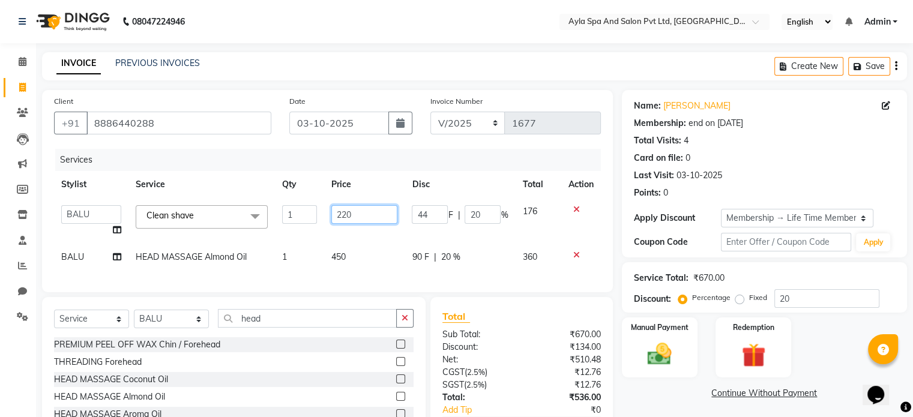
drag, startPoint x: 358, startPoint y: 217, endPoint x: 341, endPoint y: 215, distance: 16.9
drag, startPoint x: 341, startPoint y: 215, endPoint x: 357, endPoint y: 219, distance: 16.2
click at [357, 219] on input "220" at bounding box center [365, 214] width 66 height 19
type input "200"
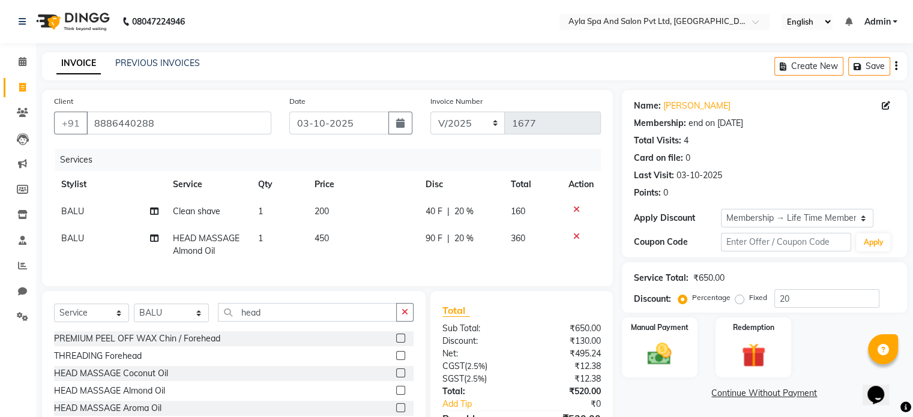
click at [365, 232] on tbody "BALU Clean shave 1 200 40 F | 20 % 160 BALU HEAD MASSAGE Almond Oil 1 450 90 F …" at bounding box center [327, 231] width 547 height 67
click at [339, 216] on td "200" at bounding box center [363, 211] width 111 height 27
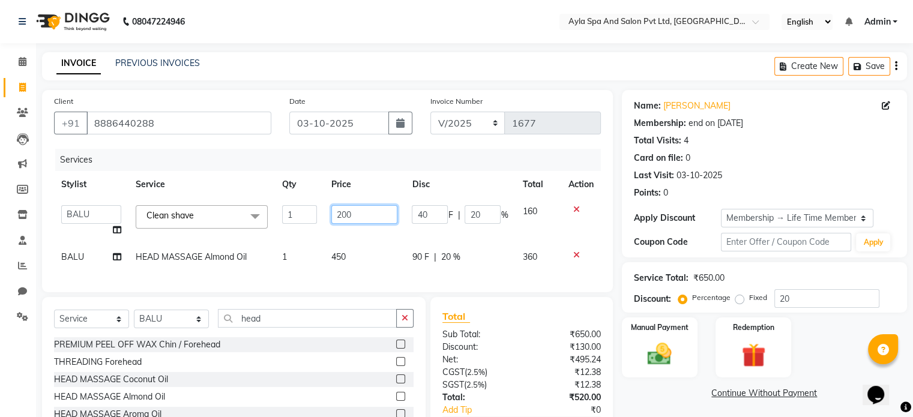
click at [339, 216] on input "200" at bounding box center [365, 214] width 66 height 19
type input "180"
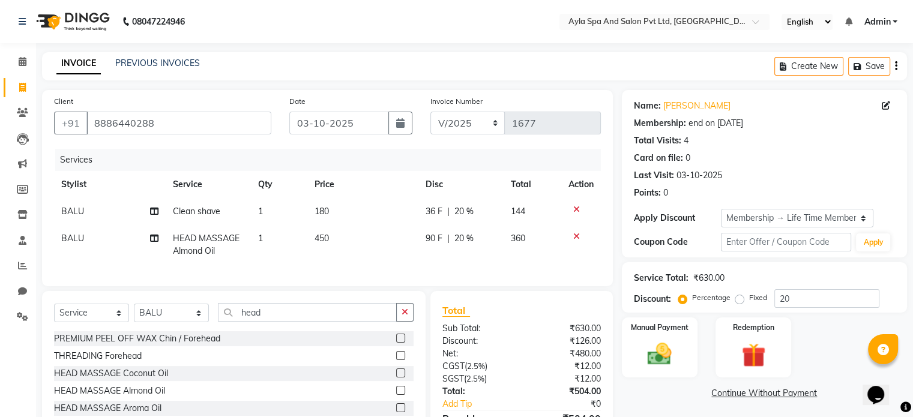
click at [380, 256] on td "450" at bounding box center [363, 245] width 111 height 40
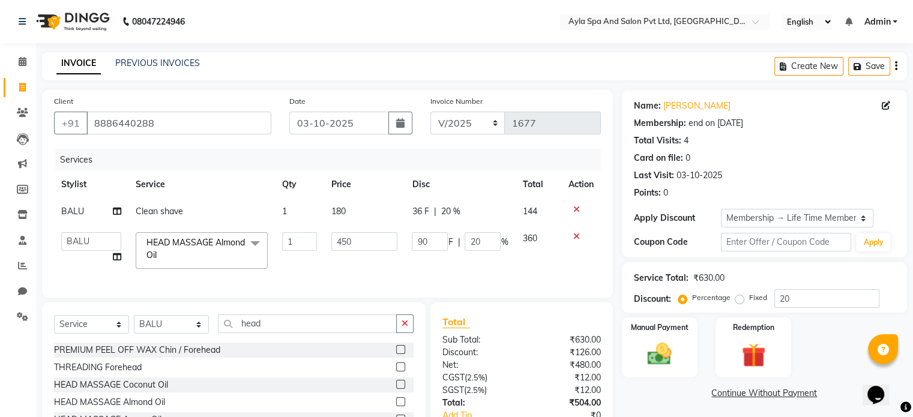
click at [354, 208] on td "180" at bounding box center [364, 211] width 80 height 27
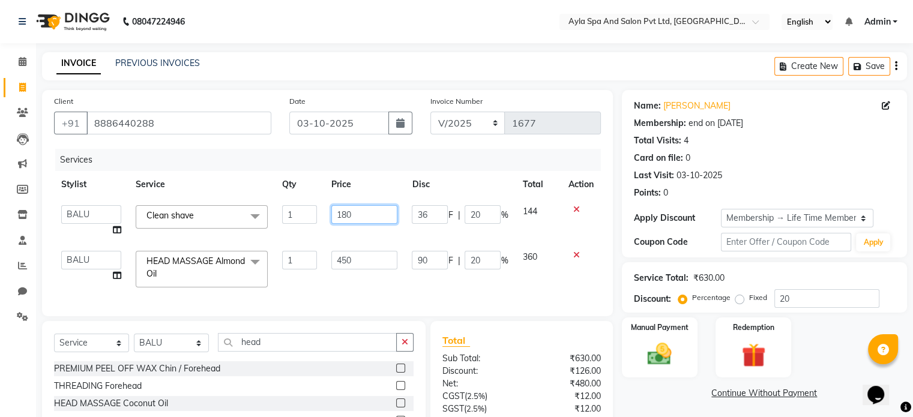
click at [360, 216] on input "180" at bounding box center [365, 214] width 66 height 19
type input "175"
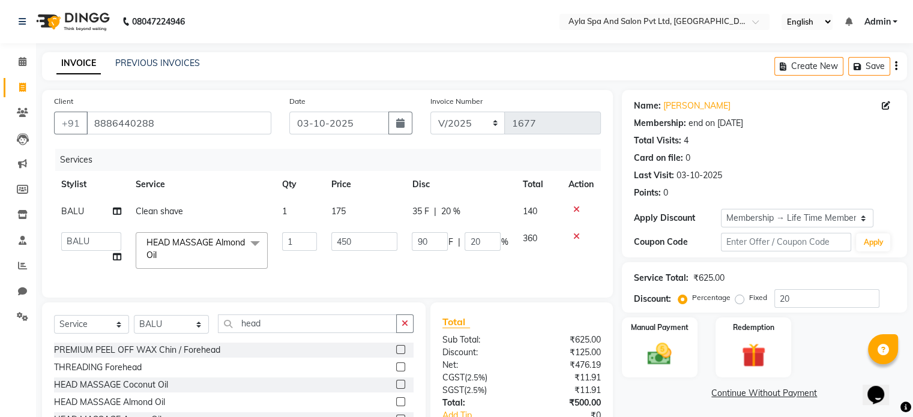
click at [375, 230] on tbody "BALU Clean shave 1 175 35 F | 20 % 140 BALU meena Renuka Sanjay [PERSON_NAME] H…" at bounding box center [327, 237] width 547 height 78
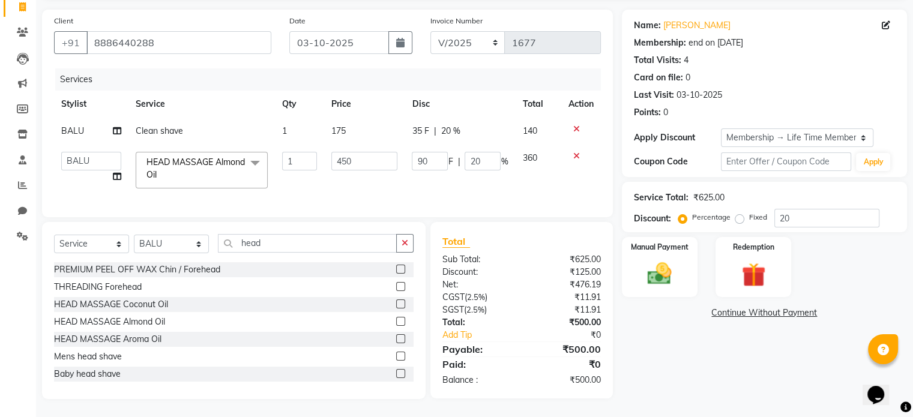
scroll to position [89, 0]
click at [664, 260] on img at bounding box center [660, 274] width 40 height 29
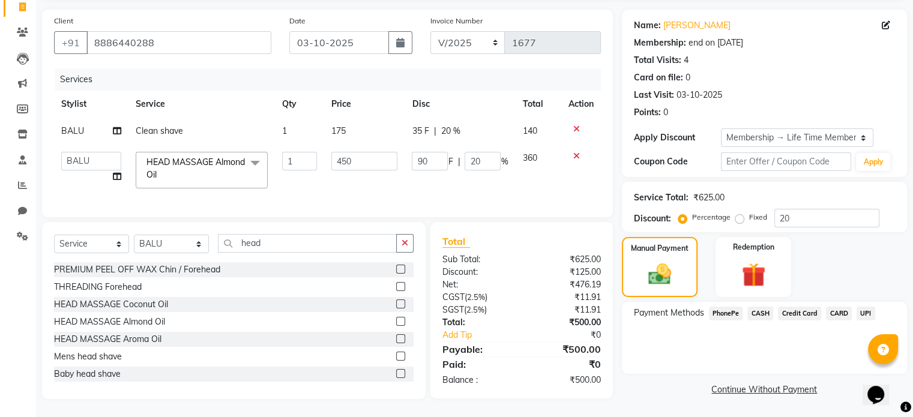
click at [867, 307] on span "UPI" at bounding box center [866, 314] width 19 height 14
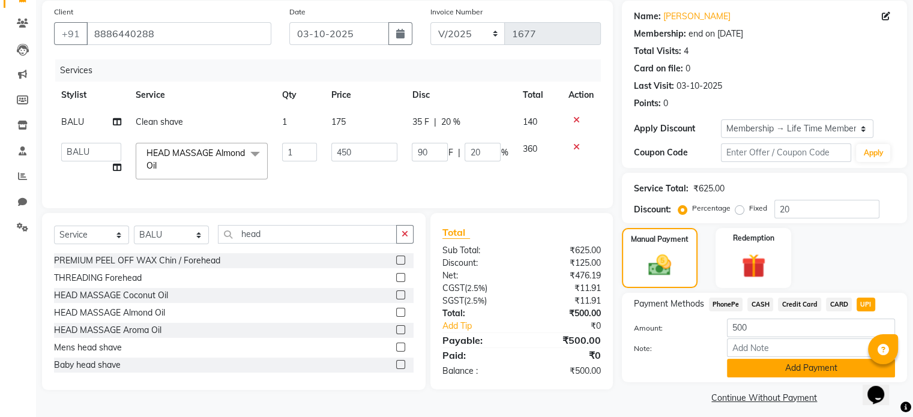
click at [803, 369] on button "Add Payment" at bounding box center [811, 368] width 168 height 19
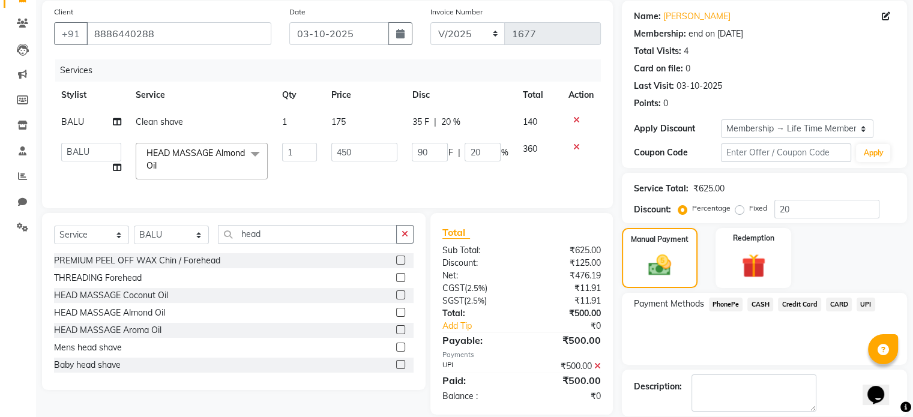
scroll to position [174, 0]
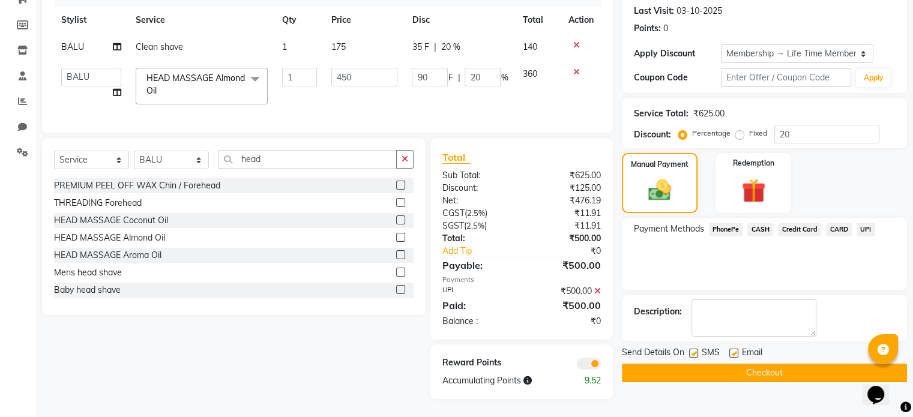
click at [733, 349] on label at bounding box center [734, 353] width 9 height 9
click at [733, 350] on input "checkbox" at bounding box center [734, 354] width 8 height 8
checkbox input "false"
click at [695, 349] on label at bounding box center [693, 353] width 9 height 9
click at [695, 350] on input "checkbox" at bounding box center [693, 354] width 8 height 8
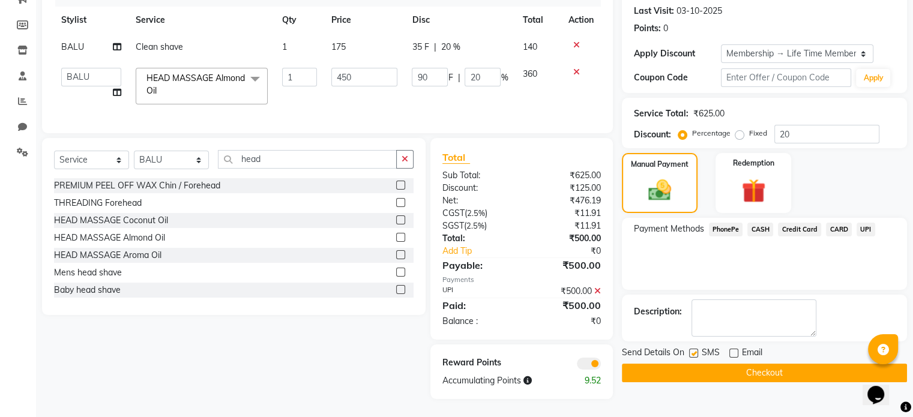
checkbox input "false"
click at [710, 365] on button "Checkout" at bounding box center [764, 373] width 285 height 19
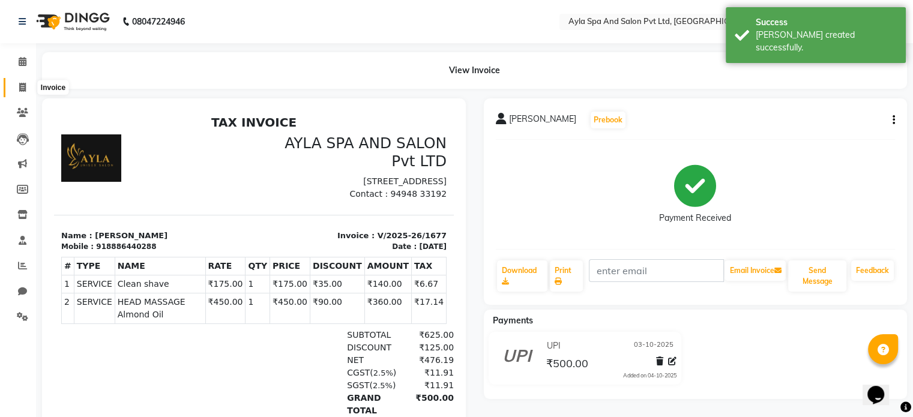
click at [22, 88] on icon at bounding box center [22, 87] width 7 height 9
select select "service"
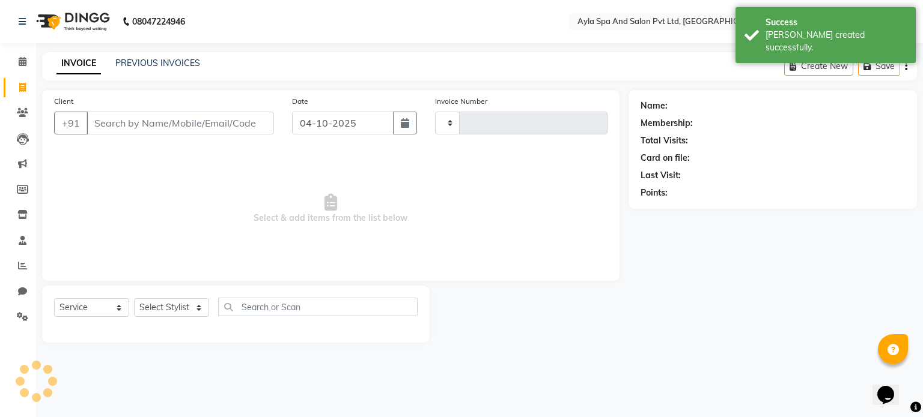
type input "1678"
select select "7756"
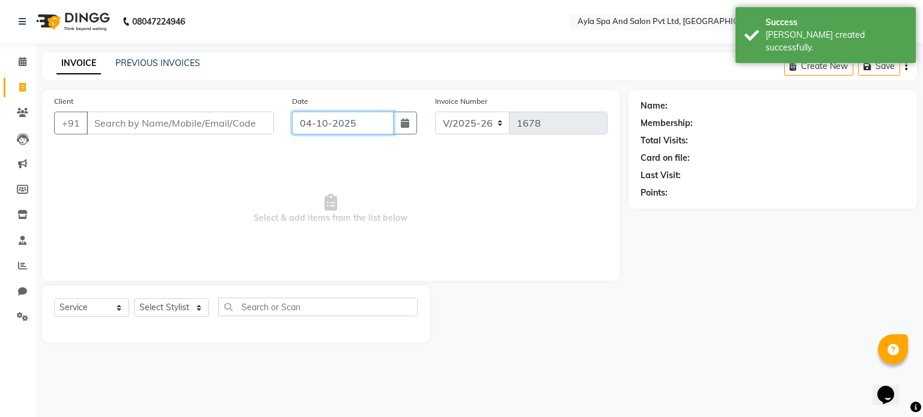
click at [319, 116] on input "04-10-2025" at bounding box center [342, 123] width 101 height 23
select select "10"
select select "2025"
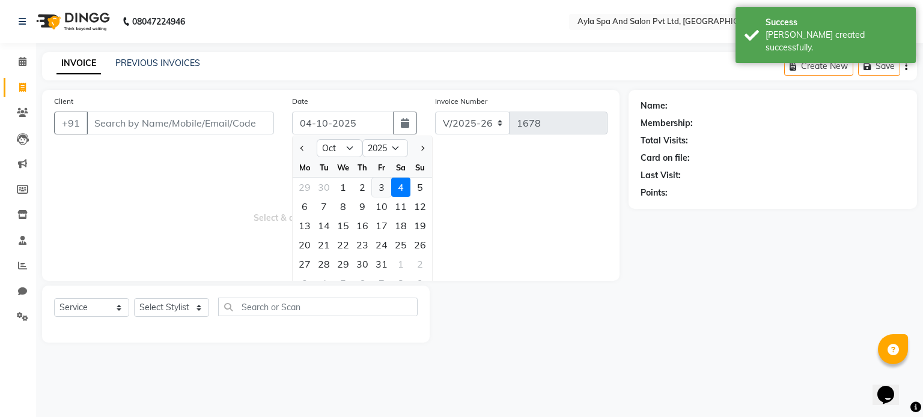
click at [380, 193] on div "3" at bounding box center [381, 187] width 19 height 19
type input "03-10-2025"
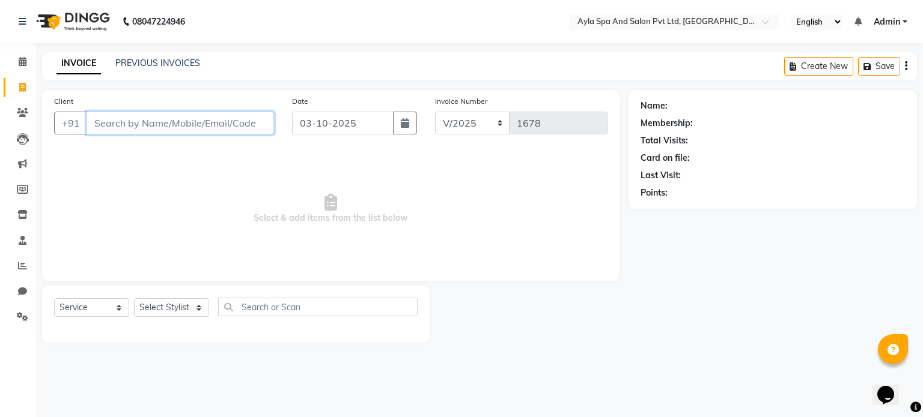
click at [231, 118] on input "Client" at bounding box center [179, 123] width 187 height 23
drag, startPoint x: 175, startPoint y: 128, endPoint x: 65, endPoint y: 119, distance: 110.9
click at [65, 119] on div "[PHONE_NUMBER] Add Client" at bounding box center [164, 123] width 220 height 23
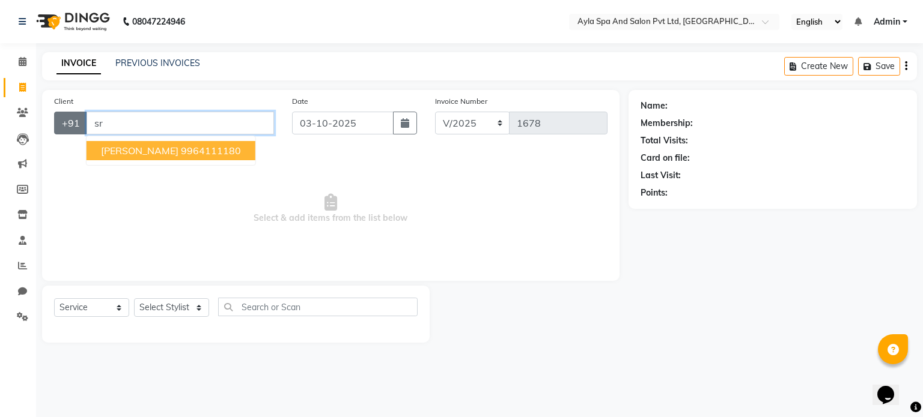
type input "s"
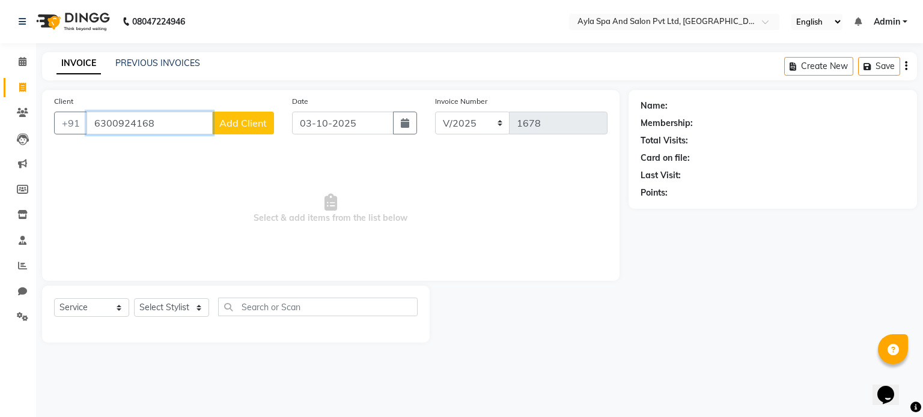
type input "6300924168"
click at [229, 124] on span "Add Client" at bounding box center [242, 123] width 47 height 12
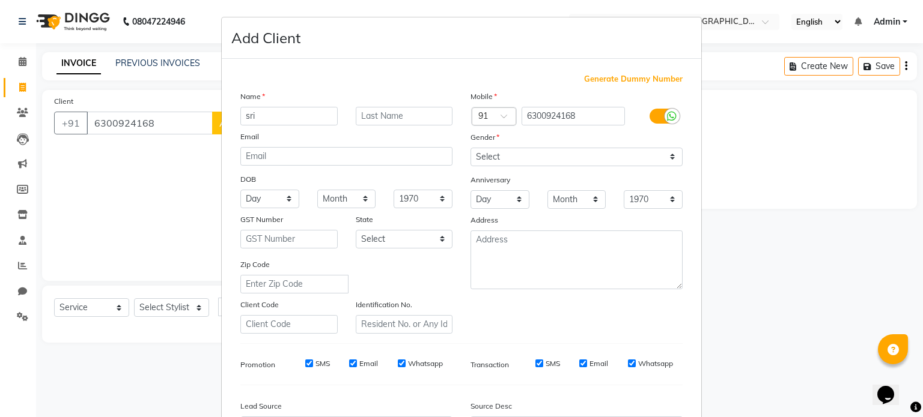
type input "sri"
type input "ram"
click at [504, 158] on select "Select [DEMOGRAPHIC_DATA] [DEMOGRAPHIC_DATA] Other Prefer Not To Say" at bounding box center [576, 157] width 212 height 19
select select "[DEMOGRAPHIC_DATA]"
click at [470, 148] on select "Select [DEMOGRAPHIC_DATA] [DEMOGRAPHIC_DATA] Other Prefer Not To Say" at bounding box center [576, 157] width 212 height 19
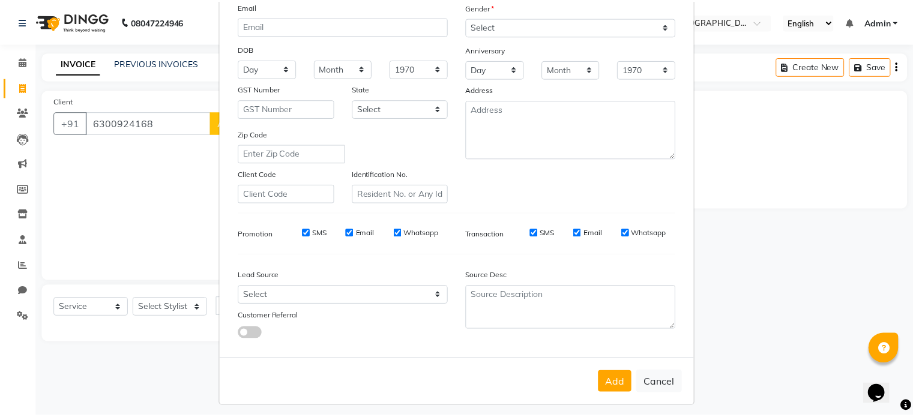
scroll to position [142, 0]
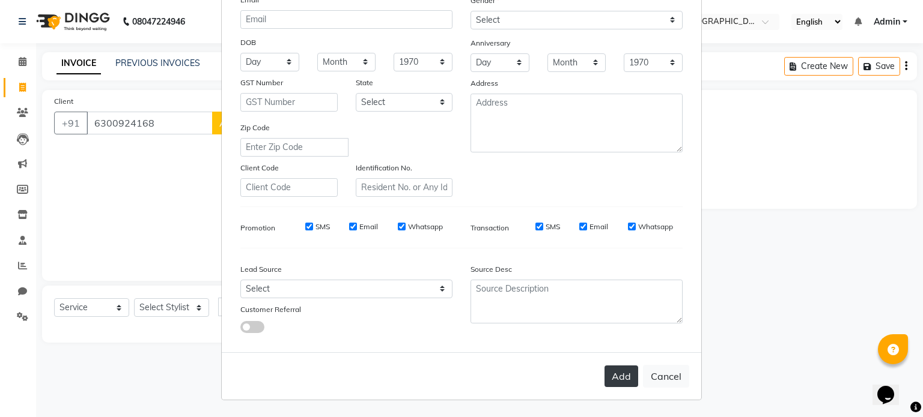
click at [616, 379] on button "Add" at bounding box center [621, 377] width 34 height 22
select select
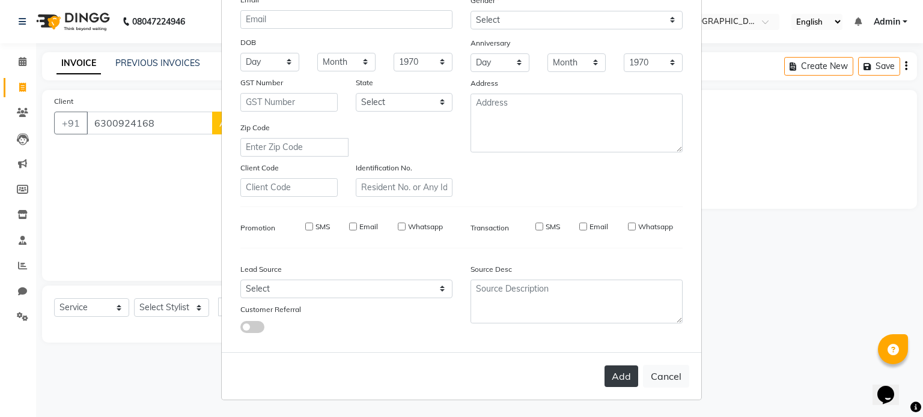
select select
checkbox input "false"
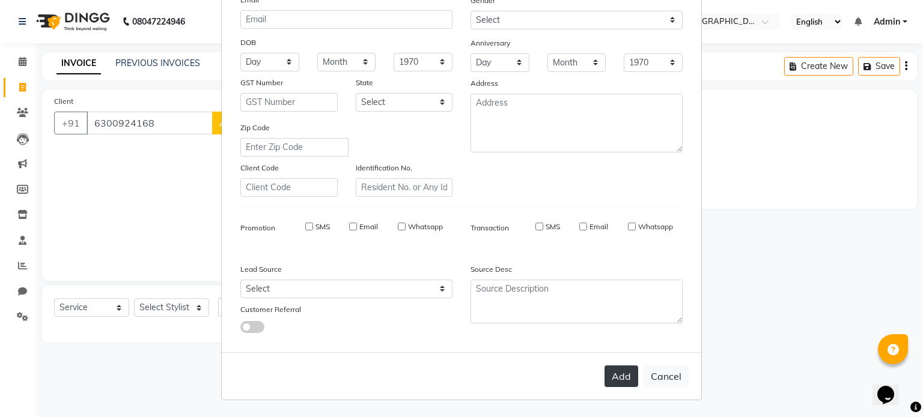
checkbox input "false"
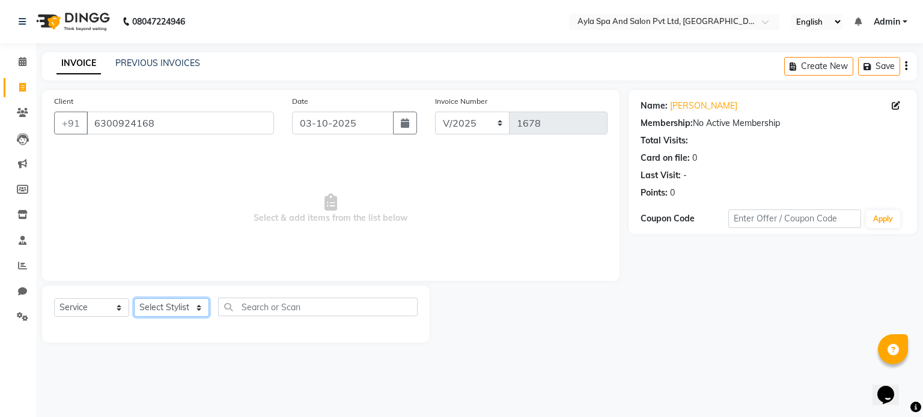
click at [156, 304] on select "Select Stylist BALU meena Renuka [PERSON_NAME] [PERSON_NAME]" at bounding box center [171, 307] width 75 height 19
select select "90837"
click at [134, 299] on select "Select Stylist BALU meena Renuka [PERSON_NAME] [PERSON_NAME]" at bounding box center [171, 307] width 75 height 19
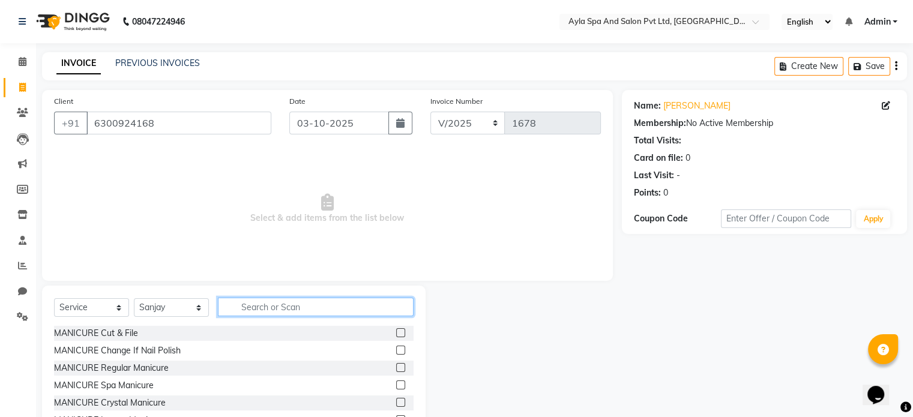
click at [257, 311] on input "text" at bounding box center [316, 307] width 196 height 19
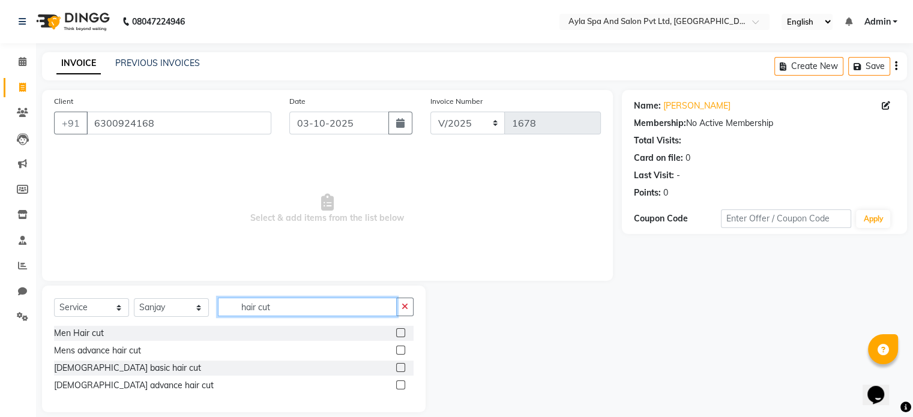
type input "hair cut"
click at [400, 335] on label at bounding box center [400, 333] width 9 height 9
click at [400, 335] on input "checkbox" at bounding box center [400, 334] width 8 height 8
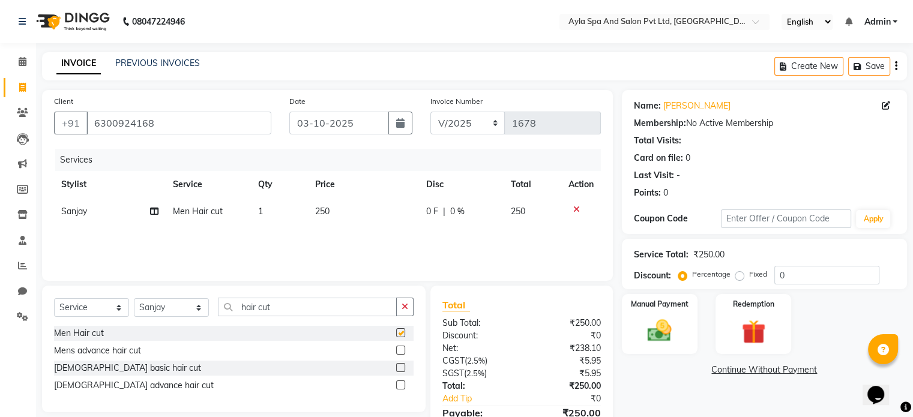
checkbox input "false"
click at [288, 309] on input "hair cut" at bounding box center [307, 307] width 179 height 19
drag, startPoint x: 288, startPoint y: 309, endPoint x: 231, endPoint y: 302, distance: 58.0
click at [231, 302] on input "hair cut" at bounding box center [307, 307] width 179 height 19
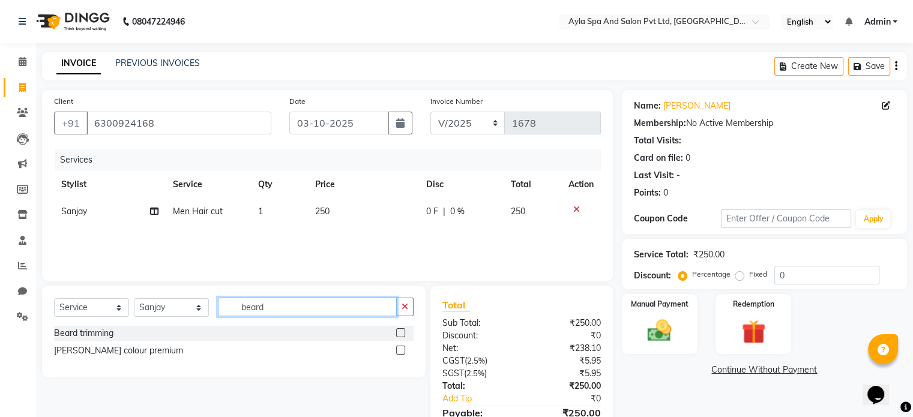
type input "beard"
click at [403, 336] on label at bounding box center [400, 333] width 9 height 9
click at [403, 336] on input "checkbox" at bounding box center [400, 334] width 8 height 8
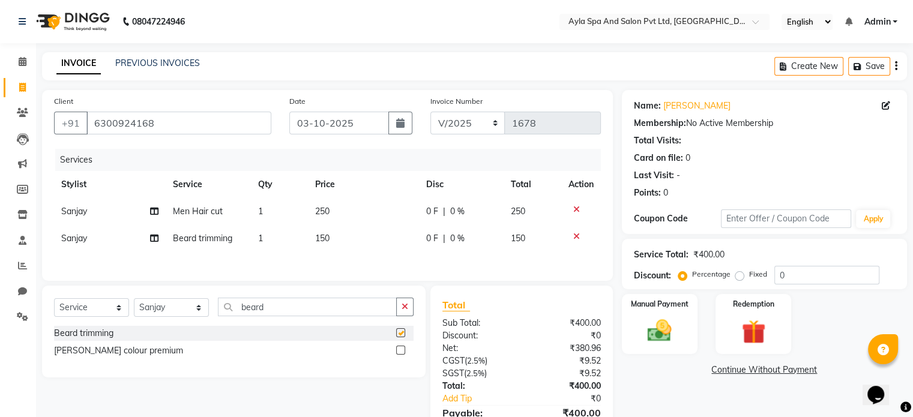
checkbox input "false"
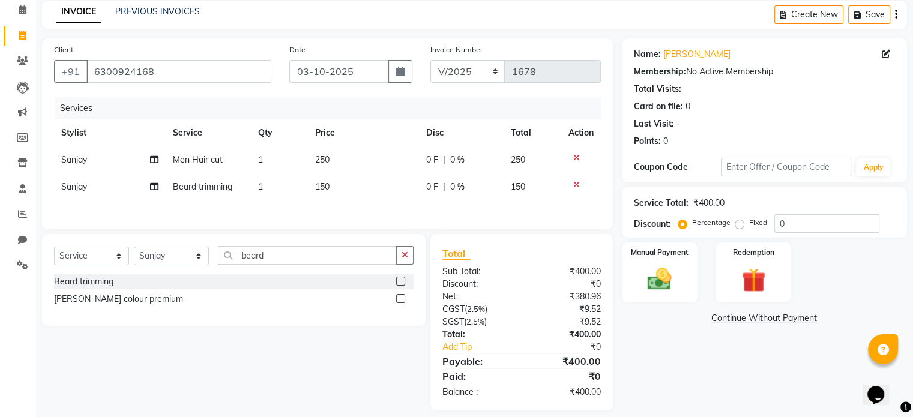
scroll to position [65, 0]
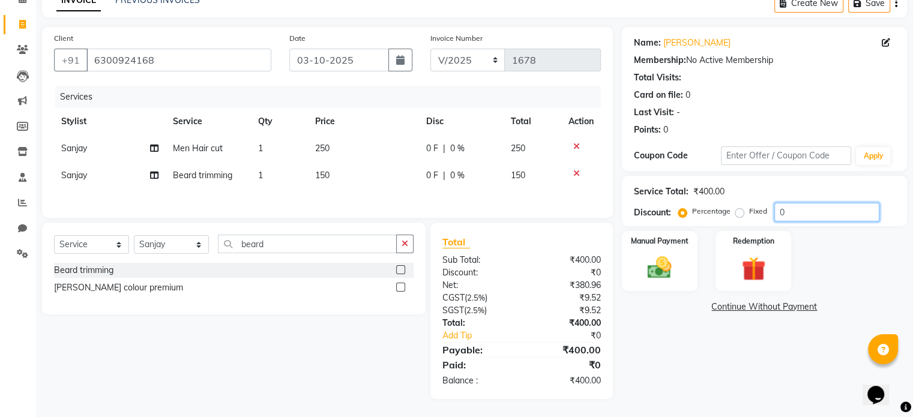
drag, startPoint x: 811, startPoint y: 207, endPoint x: 763, endPoint y: 214, distance: 48.7
click at [763, 214] on div "Percentage Fixed 0" at bounding box center [780, 212] width 199 height 19
type input "20"
click at [843, 261] on div "Manual Payment Redemption" at bounding box center [764, 261] width 303 height 60
click at [396, 289] on label at bounding box center [400, 287] width 9 height 9
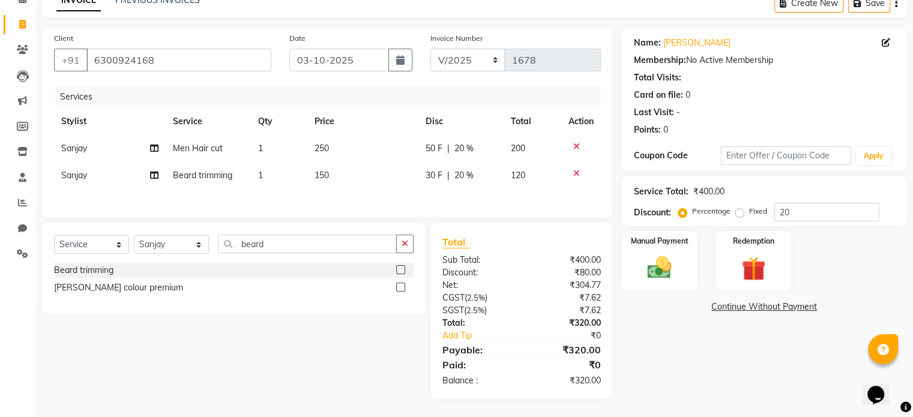
click at [396, 289] on input "checkbox" at bounding box center [400, 288] width 8 height 8
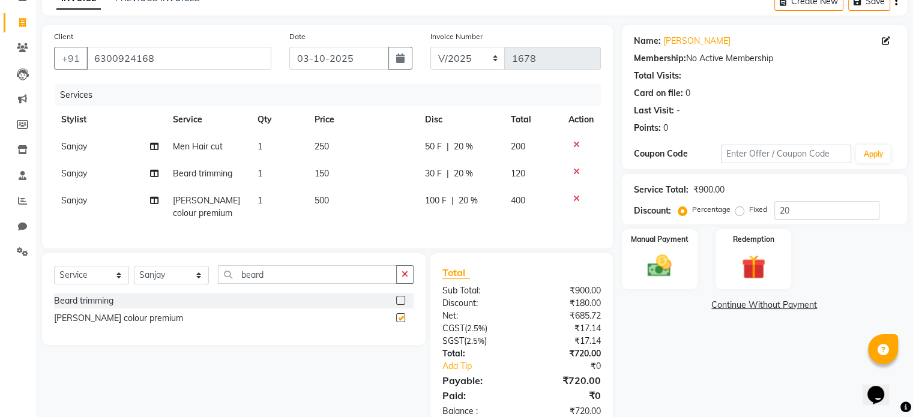
checkbox input "false"
click at [574, 198] on icon at bounding box center [577, 199] width 7 height 8
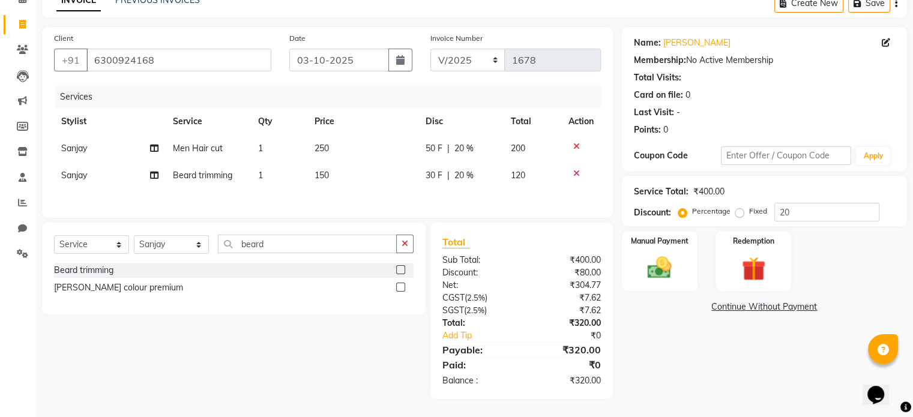
click at [324, 170] on span "150" at bounding box center [322, 175] width 14 height 11
select select "90837"
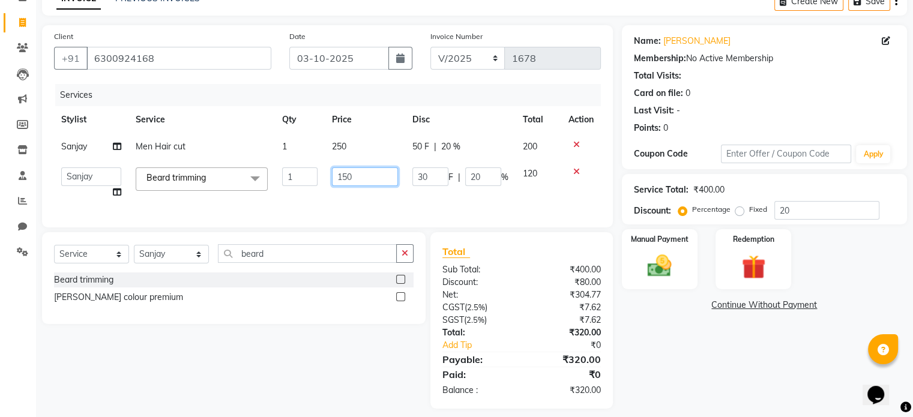
drag, startPoint x: 363, startPoint y: 180, endPoint x: 342, endPoint y: 180, distance: 20.4
click at [342, 180] on input "150" at bounding box center [365, 177] width 66 height 19
type input "140"
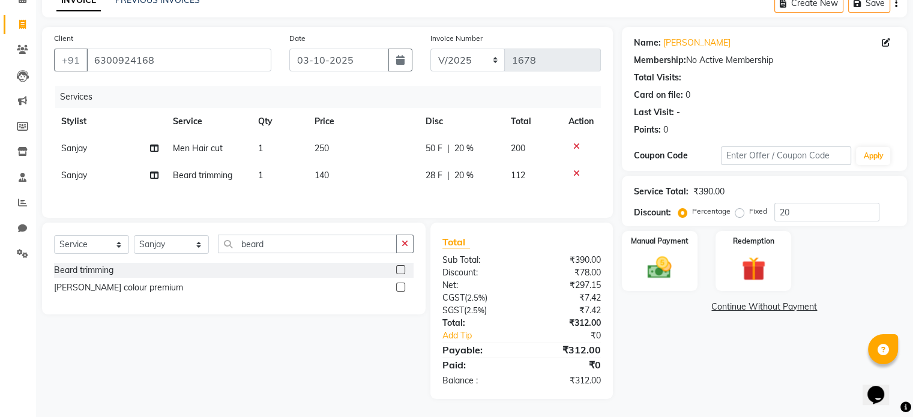
click at [352, 196] on div "Services Stylist Service Qty Price Disc Total Action Sanjay Men Hair cut 1 250 …" at bounding box center [327, 146] width 547 height 120
click at [664, 277] on img at bounding box center [660, 268] width 40 height 29
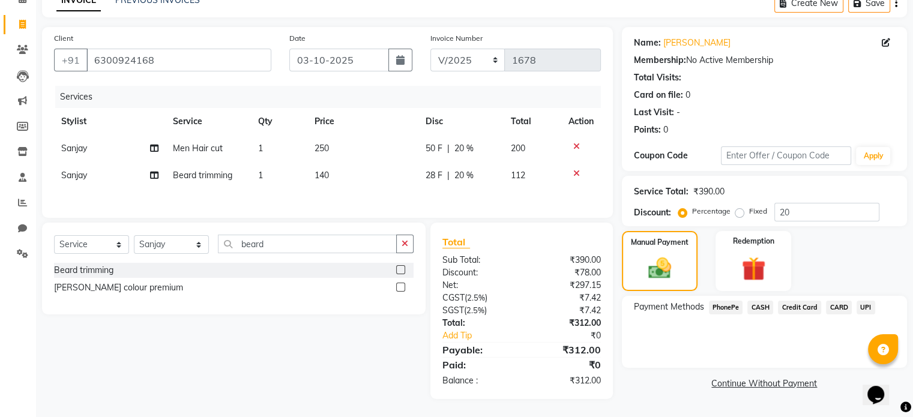
click at [863, 304] on span "UPI" at bounding box center [866, 308] width 19 height 14
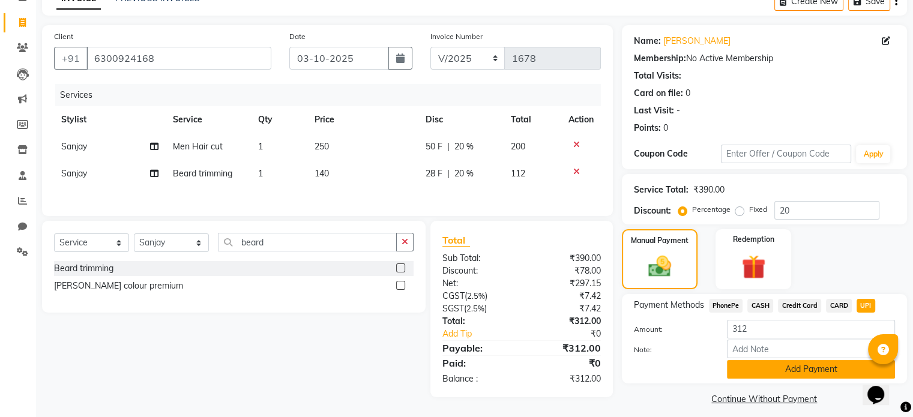
drag, startPoint x: 918, startPoint y: 229, endPoint x: 813, endPoint y: 372, distance: 177.4
click at [813, 372] on button "Add Payment" at bounding box center [811, 369] width 168 height 19
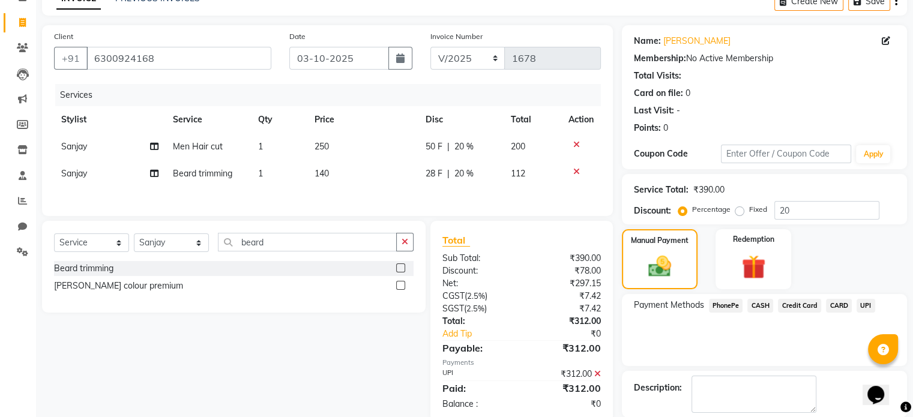
scroll to position [123, 0]
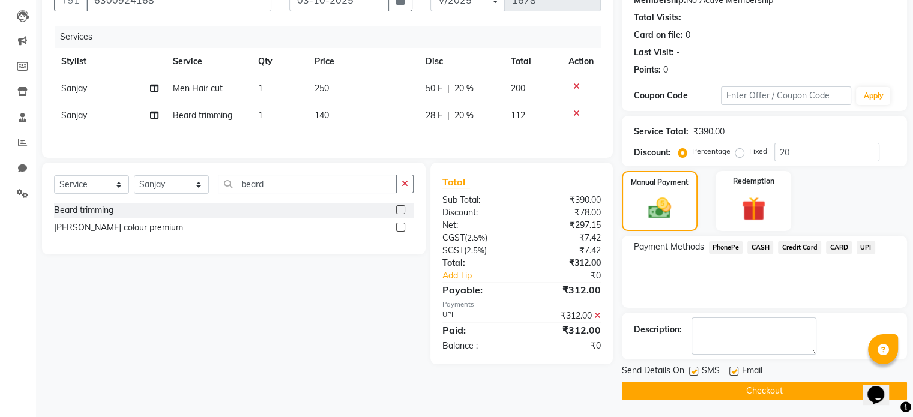
click at [733, 371] on label at bounding box center [734, 371] width 9 height 9
click at [733, 371] on input "checkbox" at bounding box center [734, 372] width 8 height 8
checkbox input "false"
click at [691, 372] on label at bounding box center [693, 371] width 9 height 9
click at [691, 372] on input "checkbox" at bounding box center [693, 372] width 8 height 8
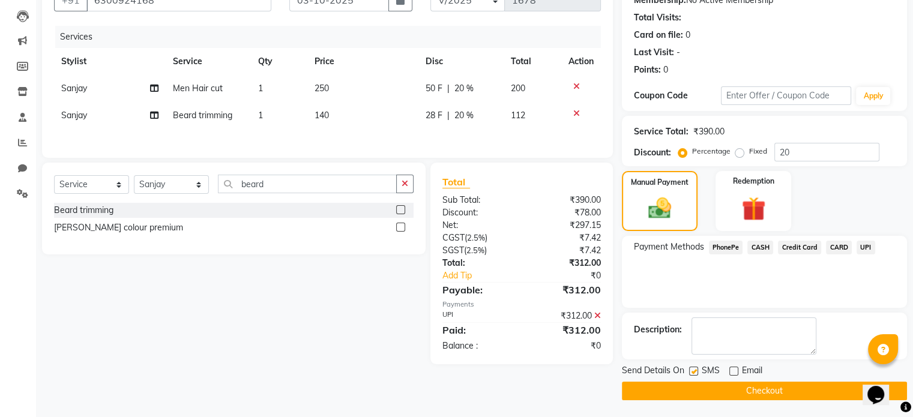
checkbox input "false"
click at [711, 391] on button "Checkout" at bounding box center [764, 391] width 285 height 19
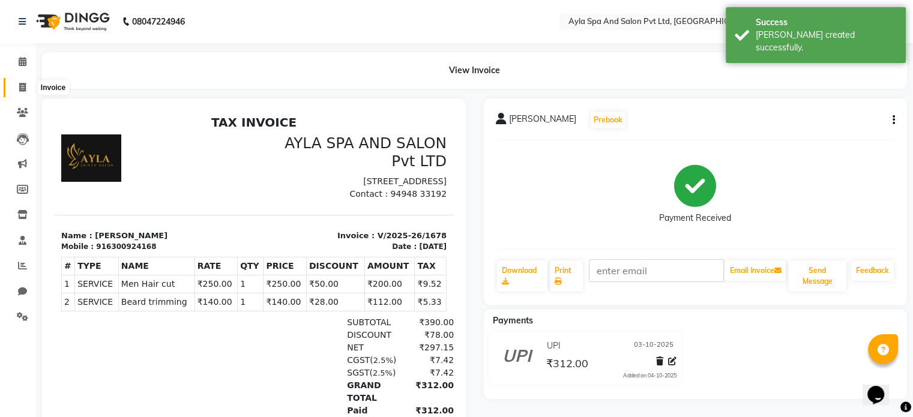
click at [17, 84] on span at bounding box center [22, 88] width 21 height 14
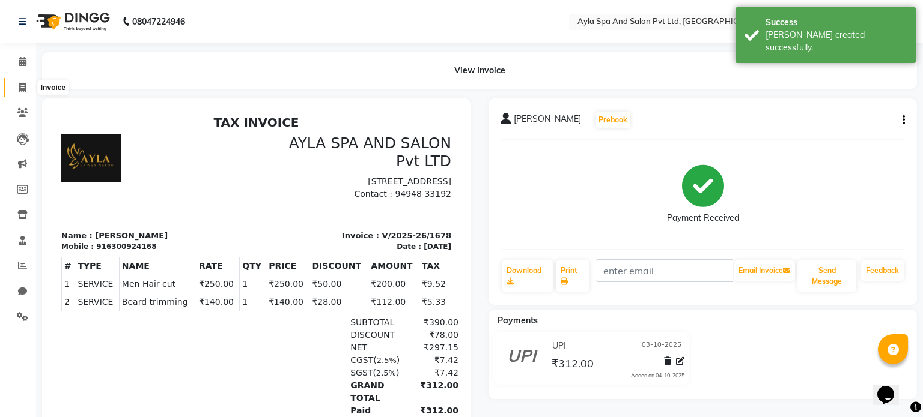
select select "7756"
select select "service"
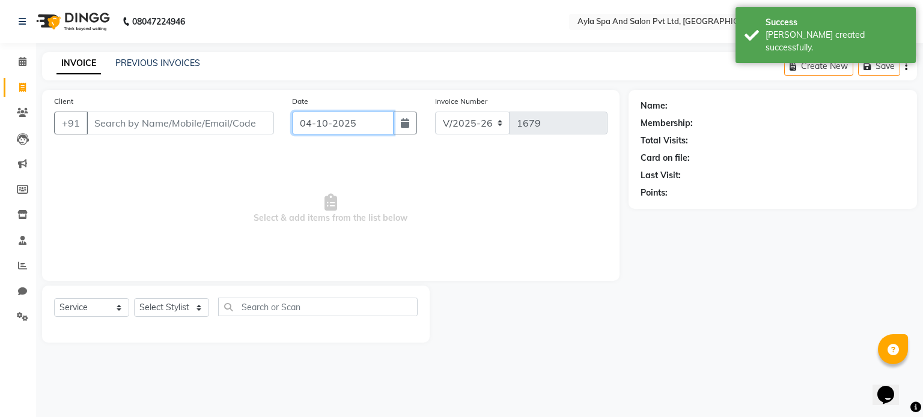
click at [363, 120] on input "04-10-2025" at bounding box center [342, 123] width 101 height 23
select select "10"
select select "2025"
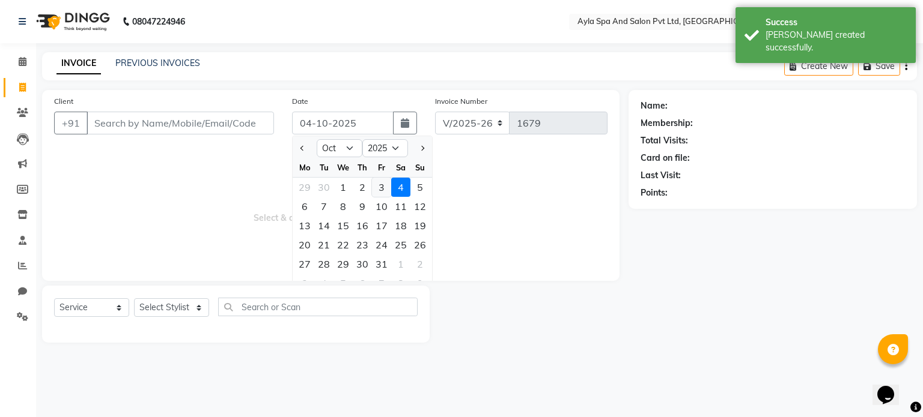
click at [381, 189] on div "3" at bounding box center [381, 187] width 19 height 19
type input "03-10-2025"
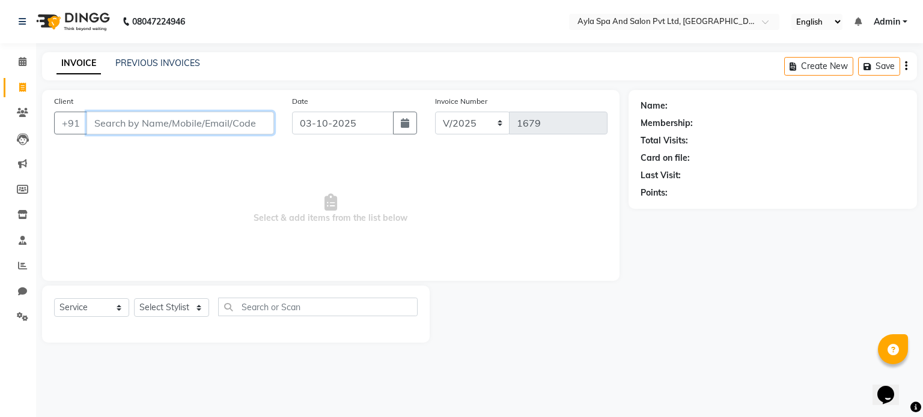
click at [185, 129] on input "Client" at bounding box center [179, 123] width 187 height 23
type input "9"
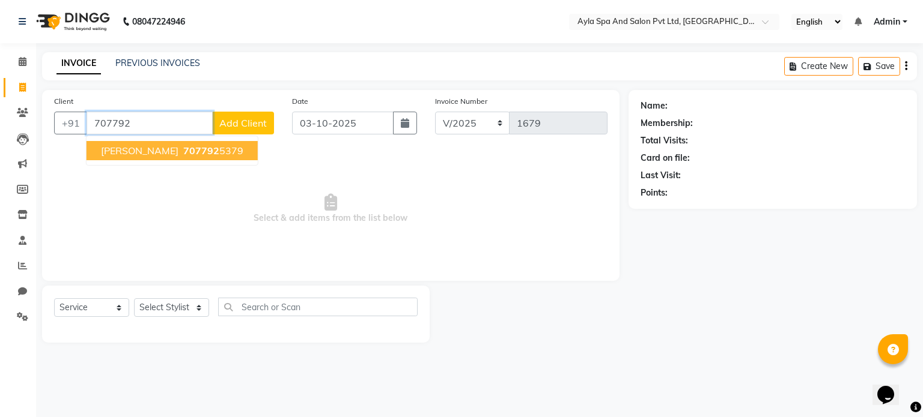
click at [184, 153] on ngb-highlight "707792 5379" at bounding box center [212, 151] width 62 height 12
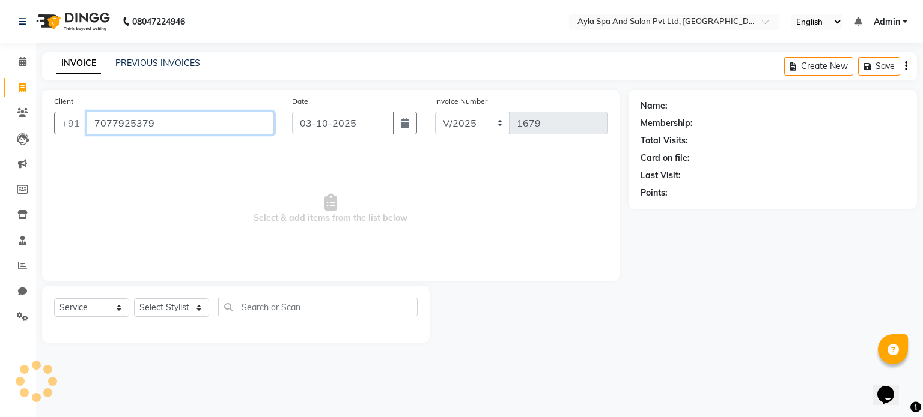
type input "7077925379"
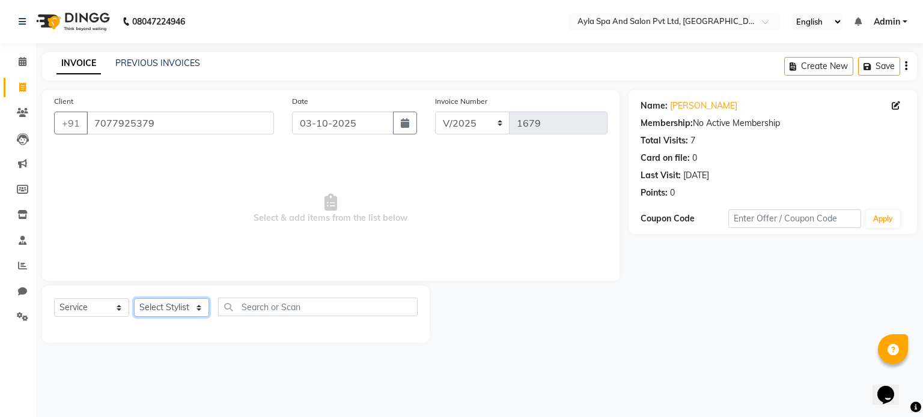
click at [178, 311] on select "Select Stylist BALU meena Renuka [PERSON_NAME] [PERSON_NAME]" at bounding box center [171, 307] width 75 height 19
select select "80482"
click at [134, 299] on select "Select Stylist BALU meena Renuka [PERSON_NAME] [PERSON_NAME]" at bounding box center [171, 307] width 75 height 19
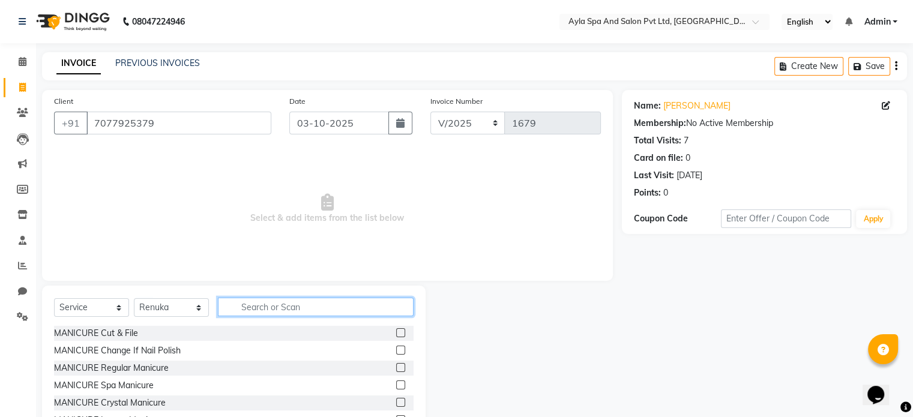
click at [246, 309] on input "text" at bounding box center [316, 307] width 196 height 19
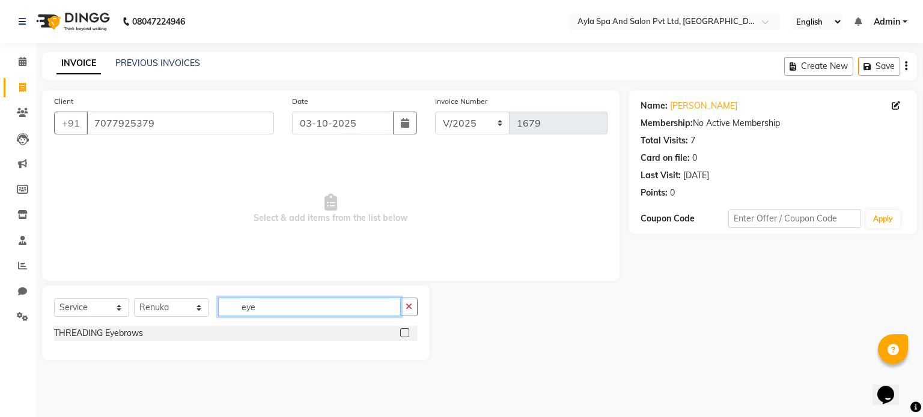
type input "eye"
click at [405, 332] on label at bounding box center [404, 333] width 9 height 9
click at [405, 332] on input "checkbox" at bounding box center [404, 334] width 8 height 8
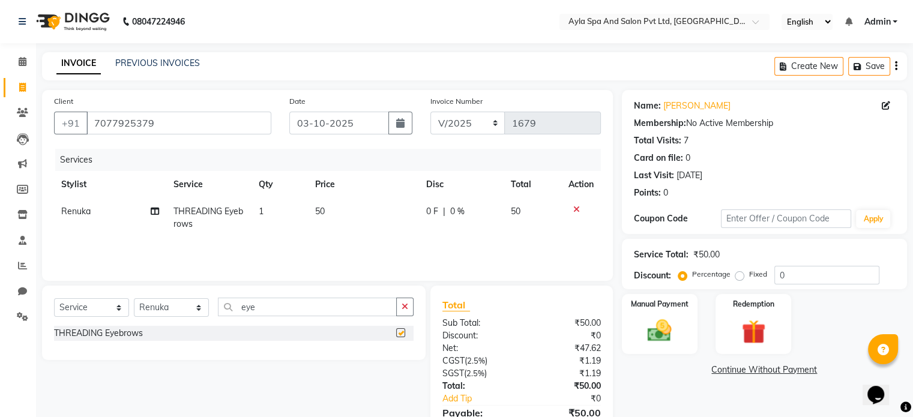
checkbox input "false"
click at [664, 326] on img at bounding box center [660, 331] width 40 height 29
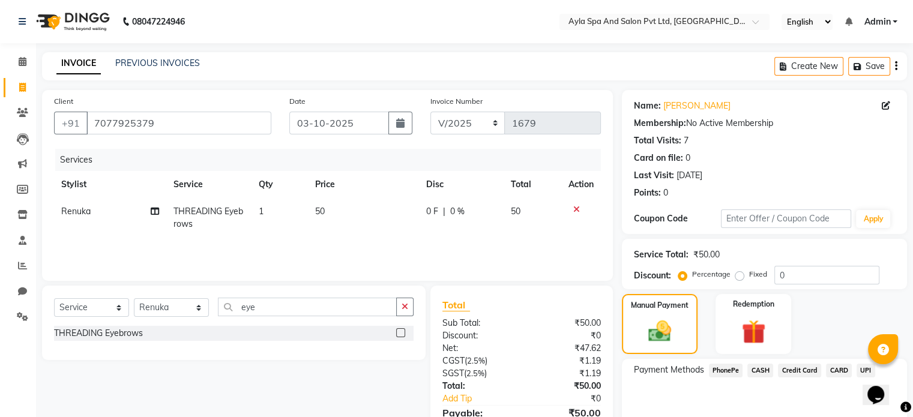
click at [868, 374] on div "Opens Chat This icon Opens the chat window." at bounding box center [882, 374] width 29 height 0
click at [825, 314] on div "Manual Payment Redemption" at bounding box center [764, 324] width 303 height 60
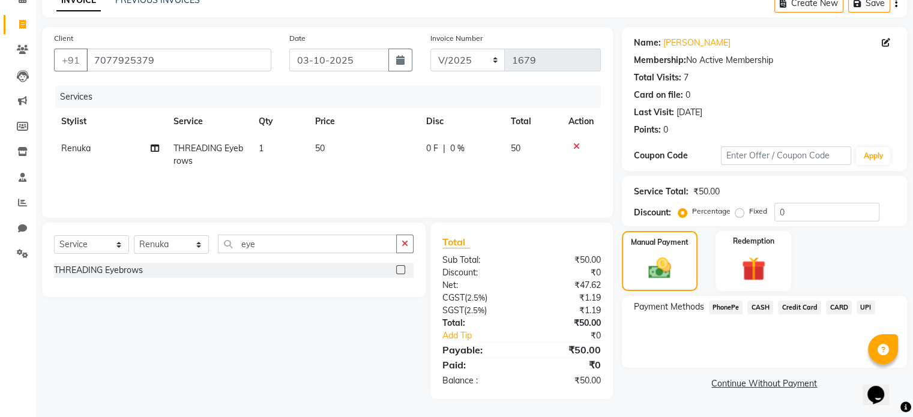
click at [865, 306] on span "UPI" at bounding box center [866, 308] width 19 height 14
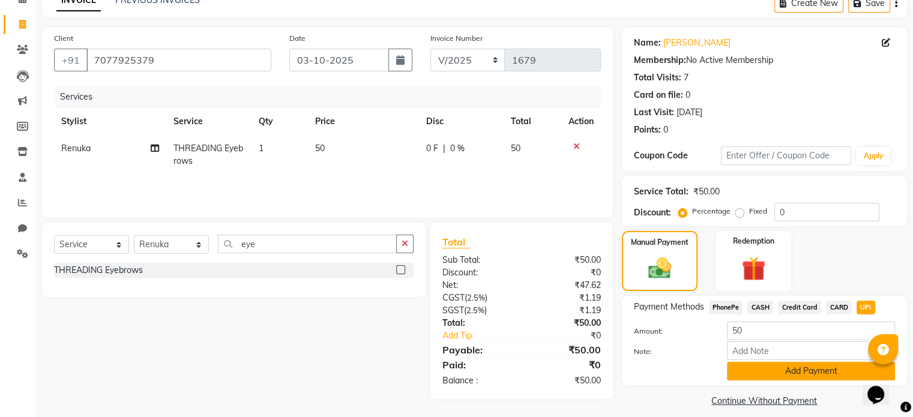
click at [797, 372] on button "Add Payment" at bounding box center [811, 371] width 168 height 19
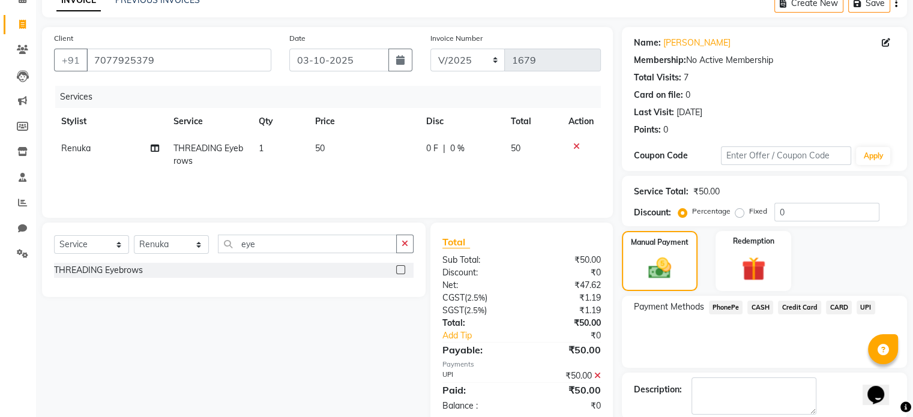
scroll to position [123, 0]
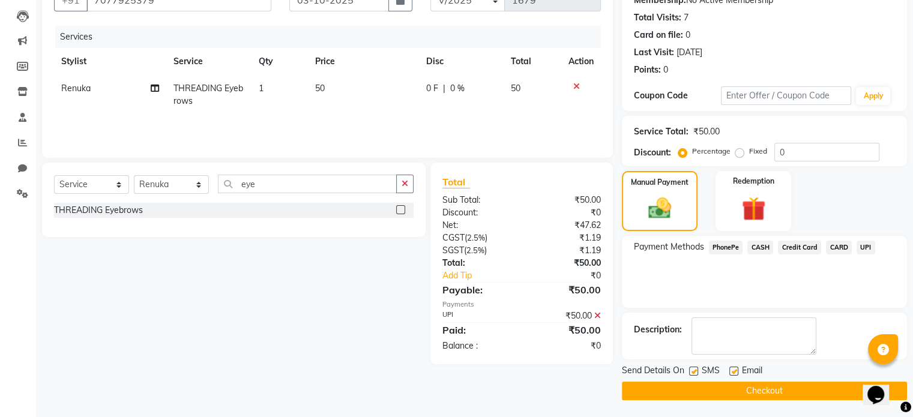
click at [732, 371] on label at bounding box center [734, 371] width 9 height 9
click at [732, 371] on input "checkbox" at bounding box center [734, 372] width 8 height 8
checkbox input "false"
click at [692, 367] on label at bounding box center [693, 371] width 9 height 9
click at [692, 368] on input "checkbox" at bounding box center [693, 372] width 8 height 8
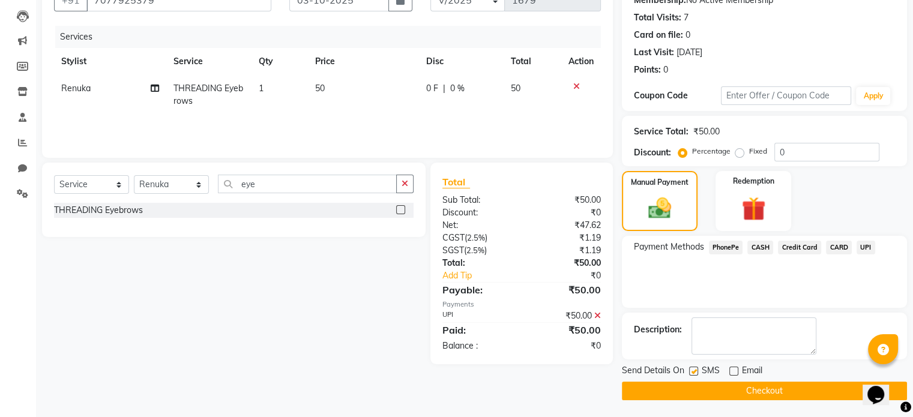
checkbox input "false"
click at [715, 386] on button "Checkout" at bounding box center [764, 391] width 285 height 19
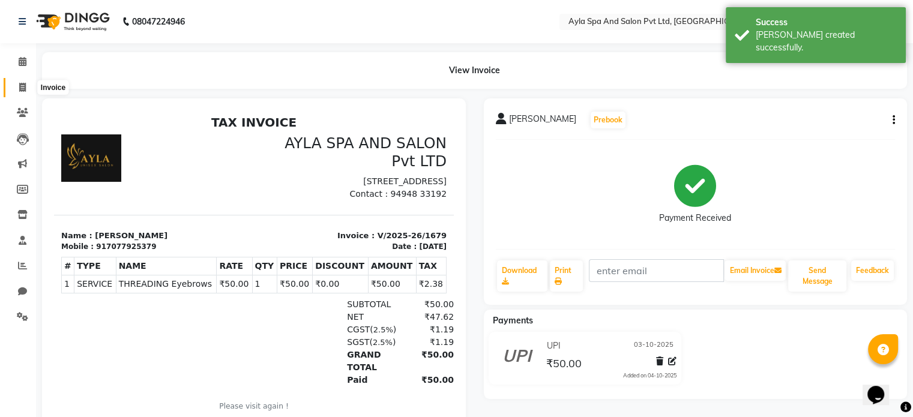
click at [24, 86] on icon at bounding box center [22, 87] width 7 height 9
select select "service"
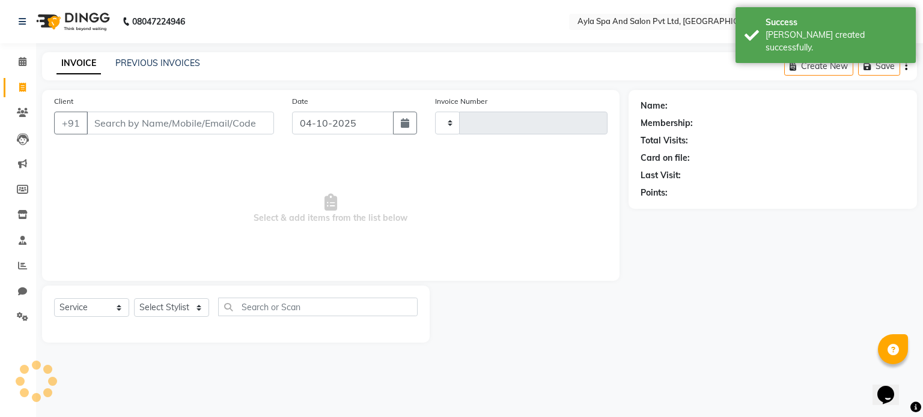
type input "1680"
select select "7756"
click at [27, 59] on span at bounding box center [22, 62] width 21 height 14
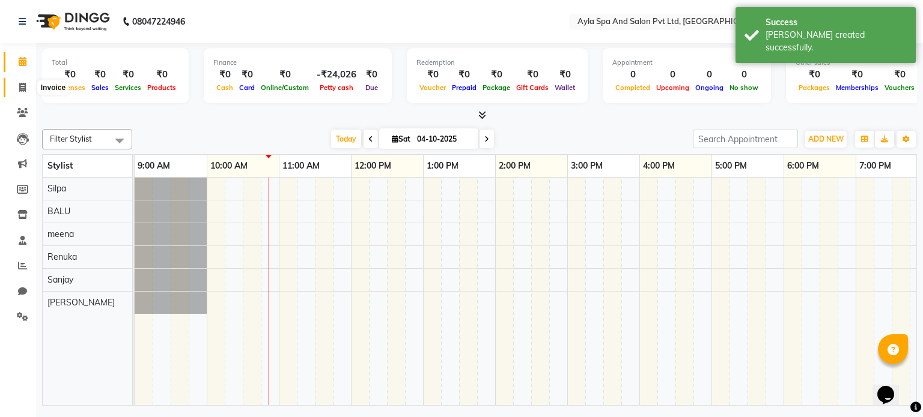
click at [25, 85] on icon at bounding box center [22, 87] width 7 height 9
select select "service"
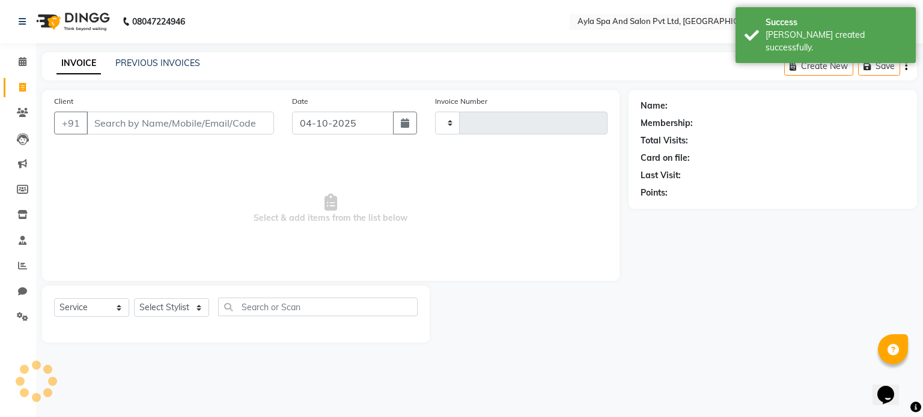
type input "1680"
select select "7756"
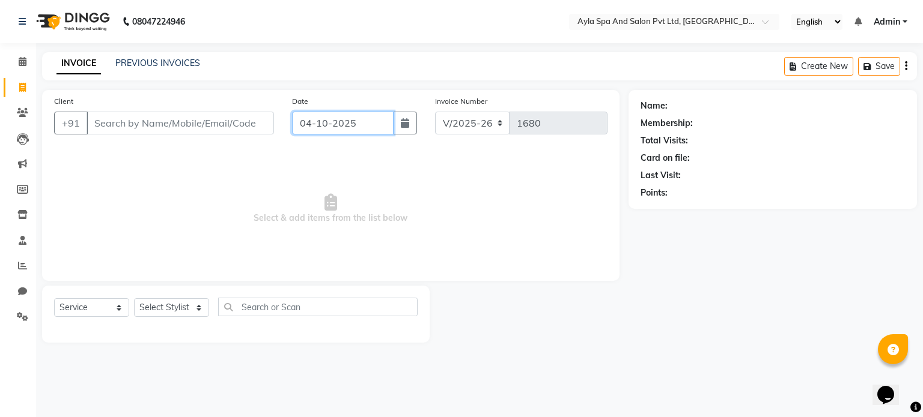
click at [346, 127] on input "04-10-2025" at bounding box center [342, 123] width 101 height 23
select select "10"
select select "2025"
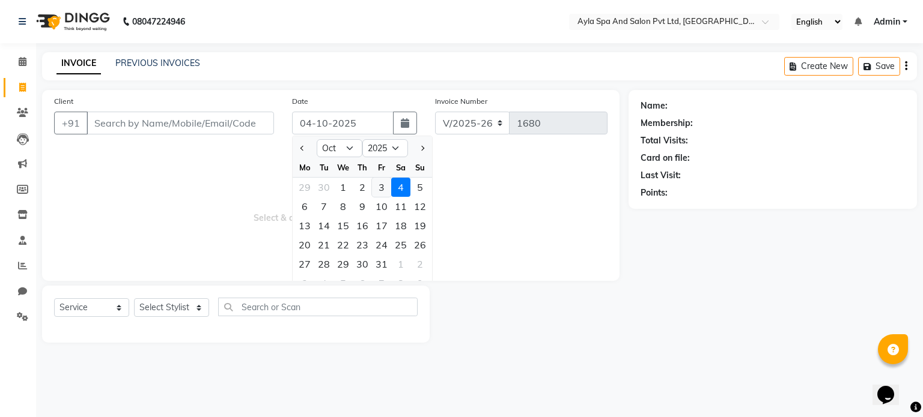
click at [382, 187] on div "3" at bounding box center [381, 187] width 19 height 19
type input "03-10-2025"
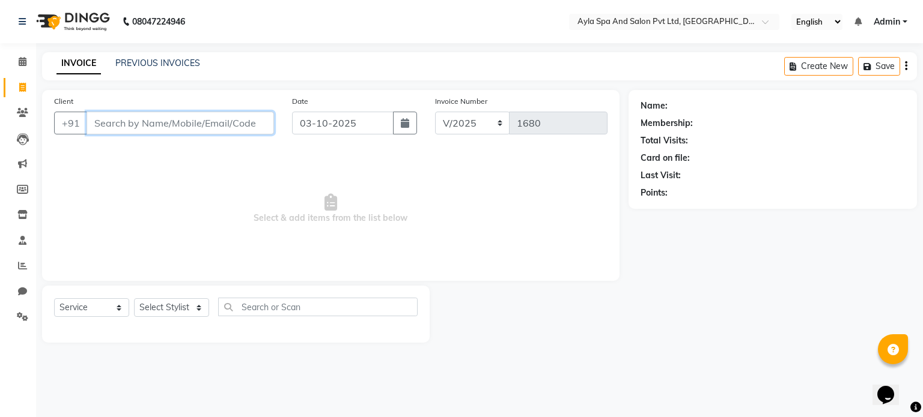
click at [223, 127] on input "Client" at bounding box center [179, 123] width 187 height 23
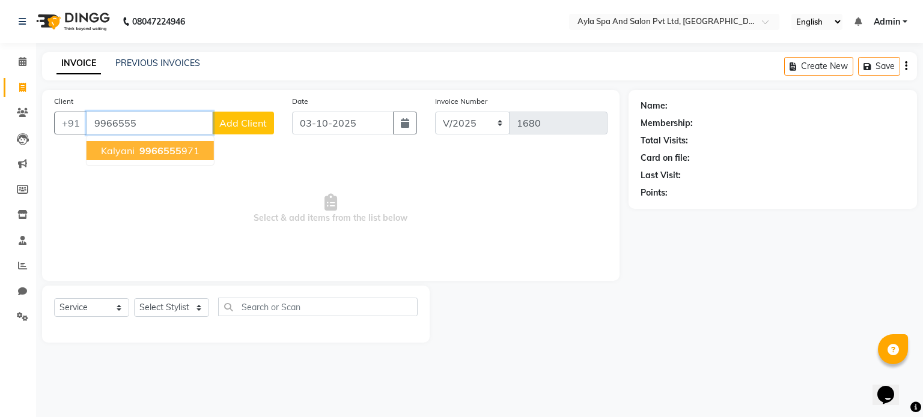
click at [183, 147] on ngb-highlight "9966555 971" at bounding box center [168, 151] width 62 height 12
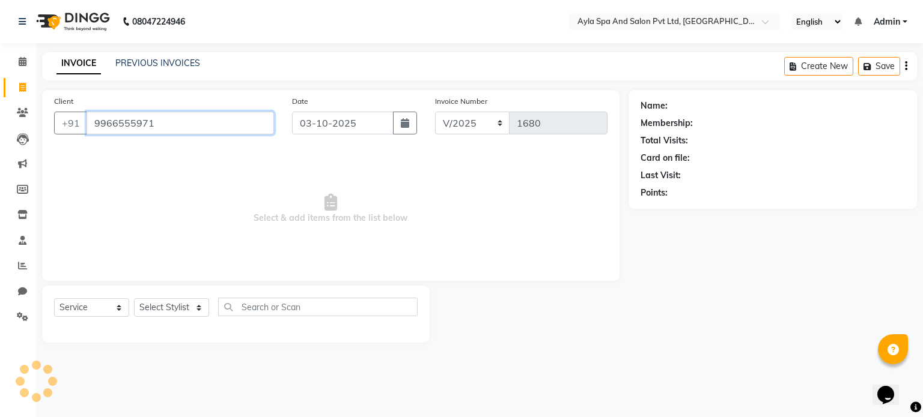
type input "9966555971"
select select "1: Object"
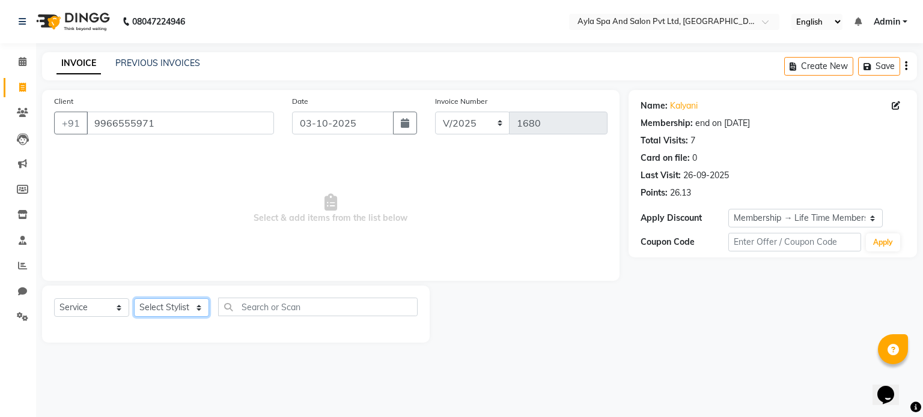
click at [180, 307] on select "Select Stylist BALU meena Renuka [PERSON_NAME] [PERSON_NAME]" at bounding box center [171, 307] width 75 height 19
select select "90837"
click at [134, 299] on select "Select Stylist BALU meena Renuka [PERSON_NAME] [PERSON_NAME]" at bounding box center [171, 307] width 75 height 19
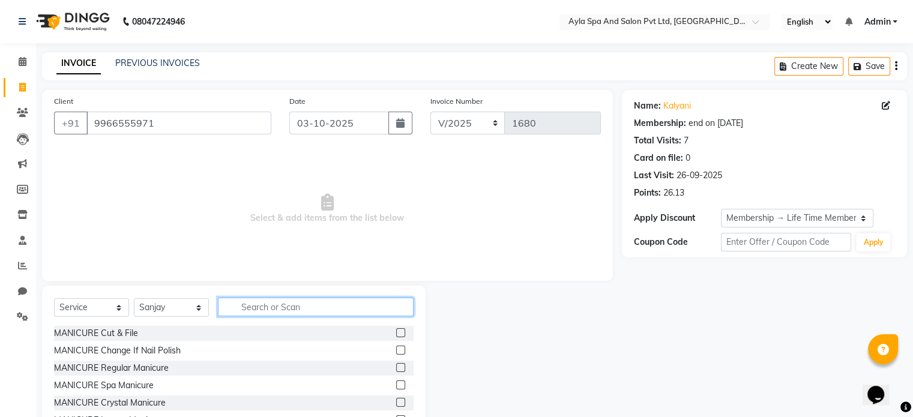
click at [283, 307] on input "text" at bounding box center [316, 307] width 196 height 19
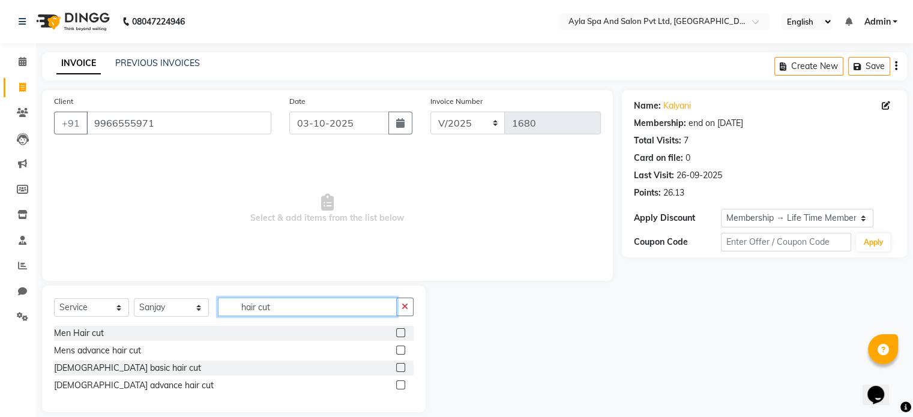
type input "hair cut"
click at [401, 335] on label at bounding box center [400, 333] width 9 height 9
click at [401, 335] on input "checkbox" at bounding box center [400, 334] width 8 height 8
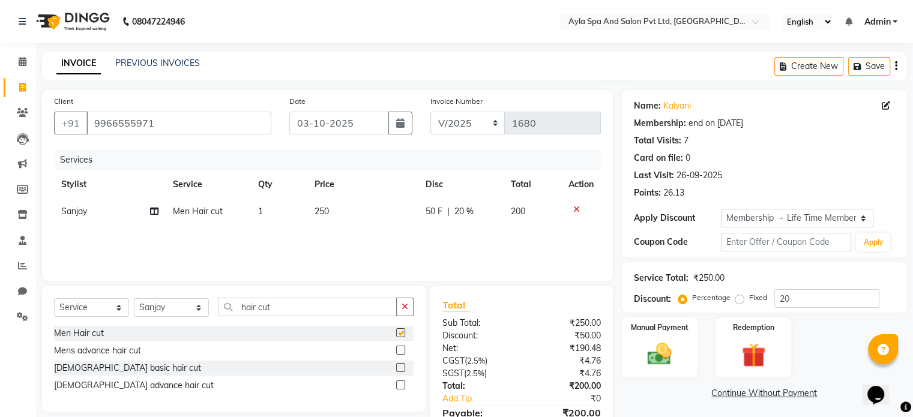
checkbox input "false"
drag, startPoint x: 804, startPoint y: 298, endPoint x: 771, endPoint y: 301, distance: 32.6
click at [771, 301] on div "Percentage Fixed 20" at bounding box center [780, 298] width 199 height 19
type input "30"
click at [826, 331] on div "Manual Payment Redemption" at bounding box center [764, 348] width 303 height 60
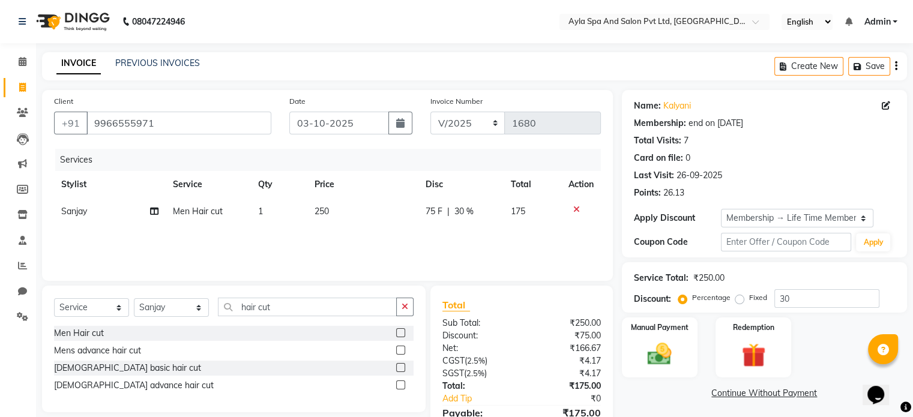
click at [399, 335] on label at bounding box center [400, 333] width 9 height 9
click at [399, 335] on input "checkbox" at bounding box center [400, 334] width 8 height 8
checkbox input "false"
drag, startPoint x: 916, startPoint y: 175, endPoint x: 667, endPoint y: 344, distance: 301.8
click at [667, 344] on img at bounding box center [660, 355] width 40 height 29
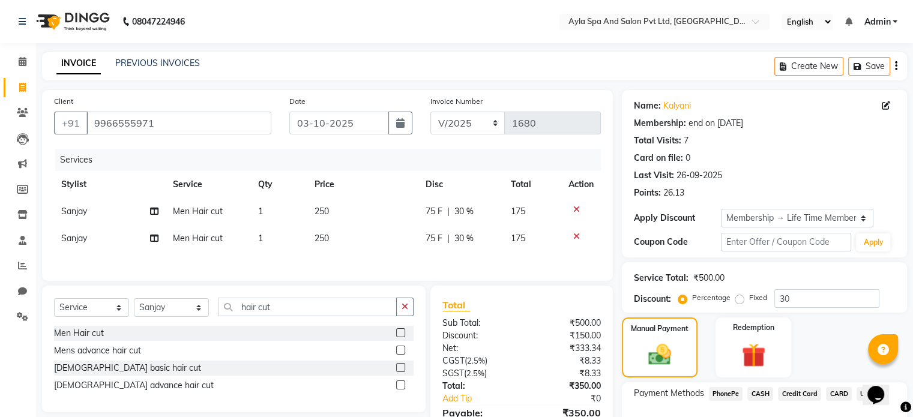
click at [861, 396] on span "UPI" at bounding box center [866, 394] width 19 height 14
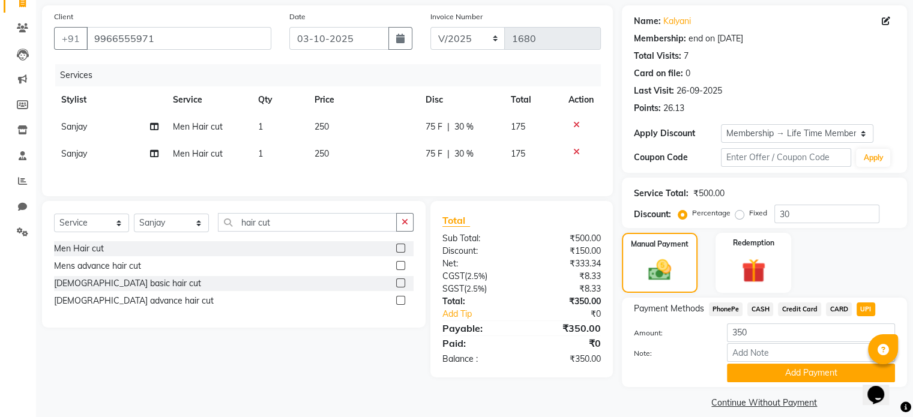
scroll to position [98, 0]
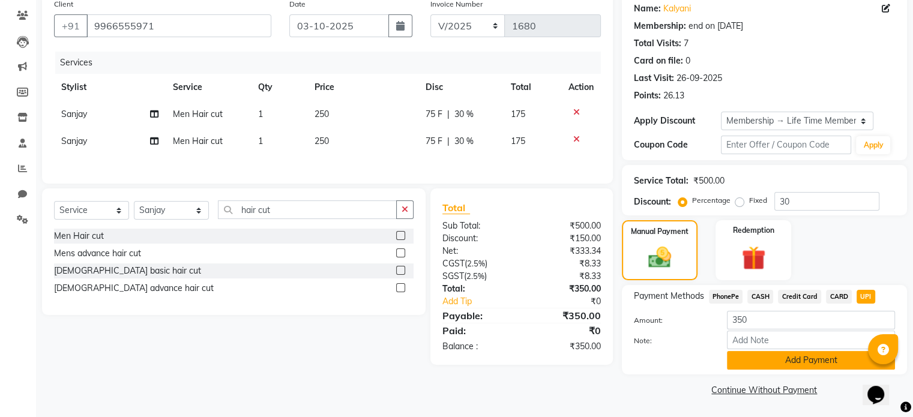
click at [811, 360] on button "Add Payment" at bounding box center [811, 360] width 168 height 19
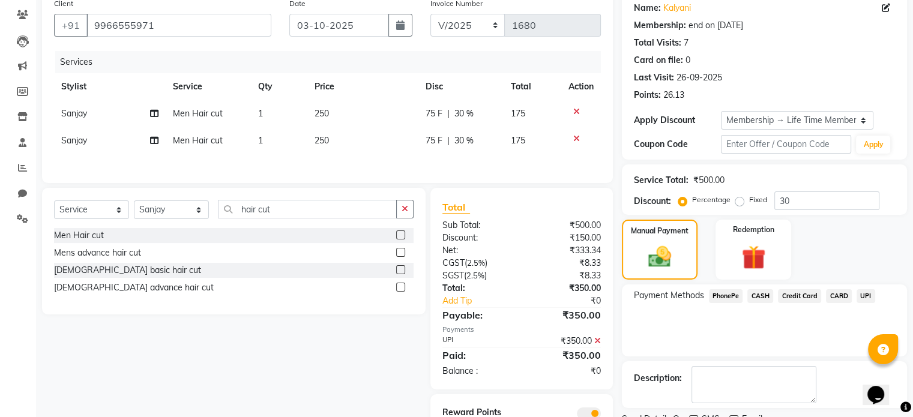
scroll to position [150, 0]
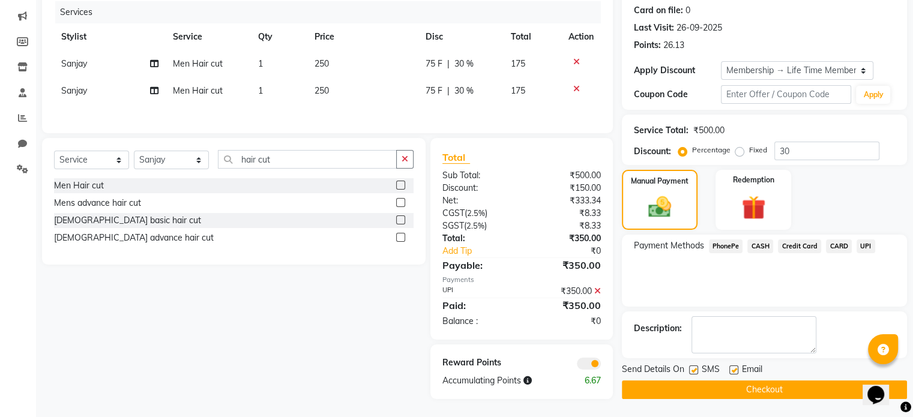
click at [733, 366] on label at bounding box center [734, 370] width 9 height 9
click at [733, 367] on input "checkbox" at bounding box center [734, 371] width 8 height 8
checkbox input "false"
click at [692, 366] on label at bounding box center [693, 370] width 9 height 9
click at [692, 367] on input "checkbox" at bounding box center [693, 371] width 8 height 8
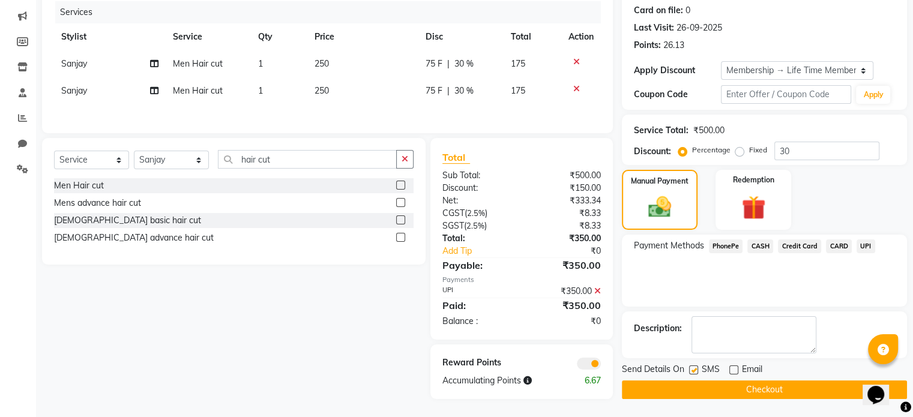
checkbox input "false"
click at [706, 384] on button "Checkout" at bounding box center [764, 390] width 285 height 19
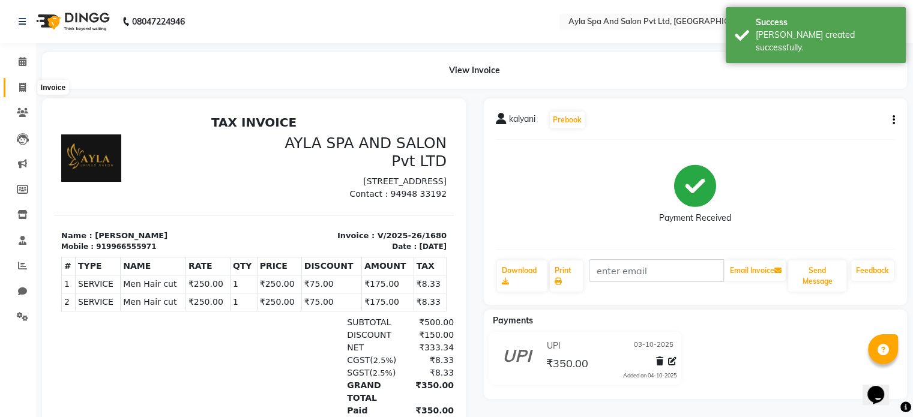
click at [21, 83] on icon at bounding box center [22, 87] width 7 height 9
select select "service"
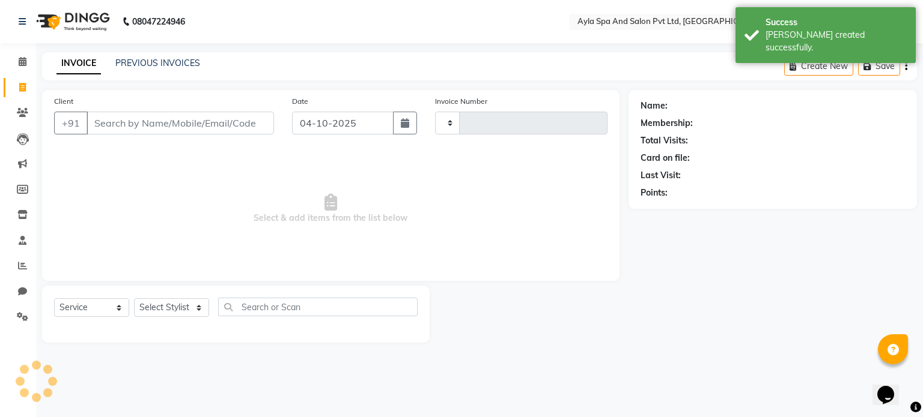
type input "1681"
select select "7756"
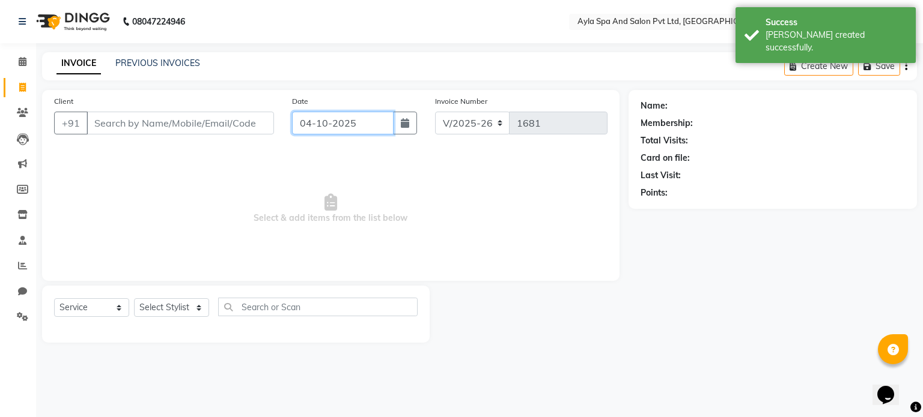
click at [339, 128] on input "04-10-2025" at bounding box center [342, 123] width 101 height 23
select select "10"
select select "2025"
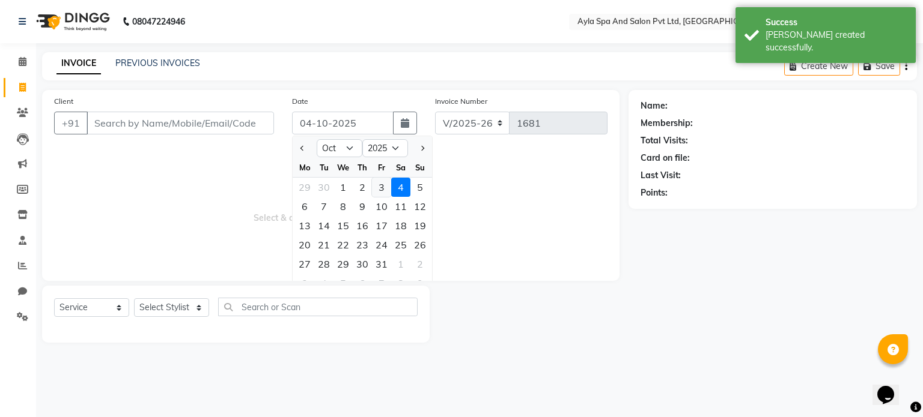
click at [377, 188] on div "3" at bounding box center [381, 187] width 19 height 19
type input "03-10-2025"
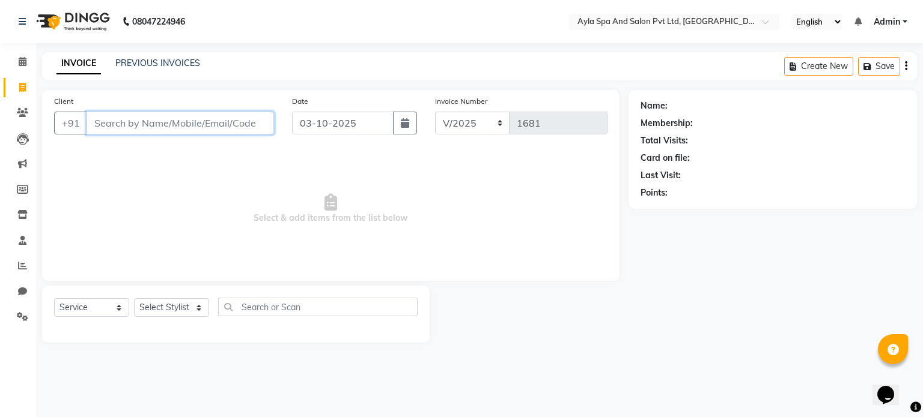
click at [250, 129] on input "Client" at bounding box center [179, 123] width 187 height 23
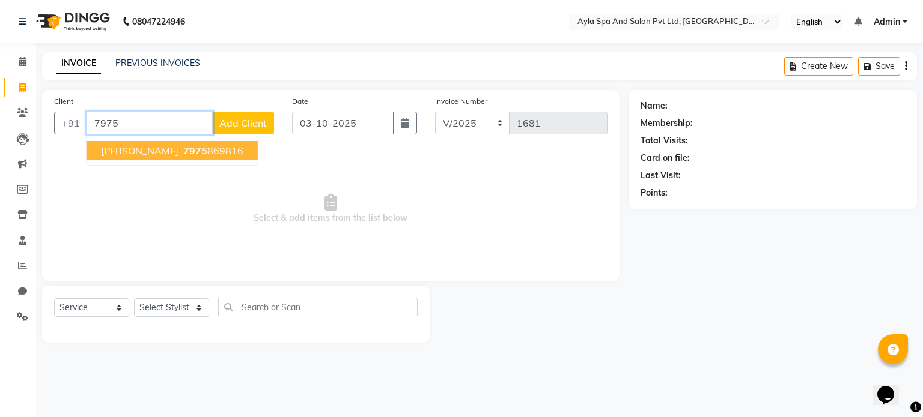
click at [184, 146] on ngb-highlight "7975 869816" at bounding box center [212, 151] width 62 height 12
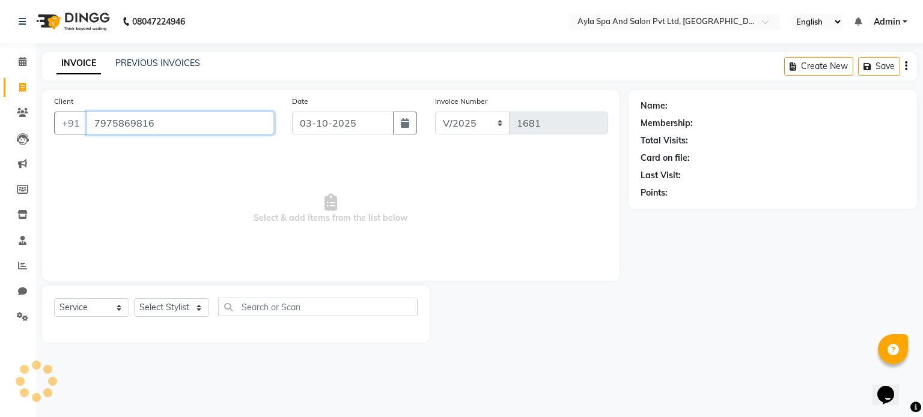
type input "7975869816"
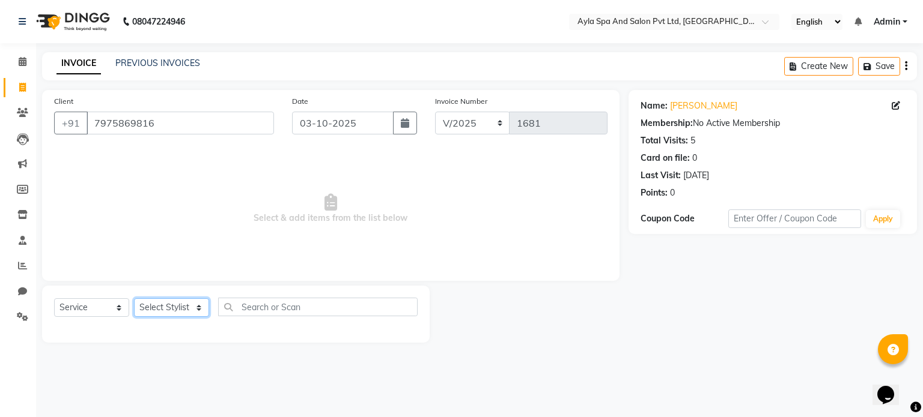
click at [195, 307] on select "Select Stylist BALU meena Renuka [PERSON_NAME] [PERSON_NAME]" at bounding box center [171, 307] width 75 height 19
click at [171, 304] on select "Select Stylist BALU meena Renuka [PERSON_NAME] [PERSON_NAME]" at bounding box center [171, 307] width 75 height 19
select select "80482"
click at [134, 299] on select "Select Stylist BALU meena Renuka [PERSON_NAME] [PERSON_NAME]" at bounding box center [171, 307] width 75 height 19
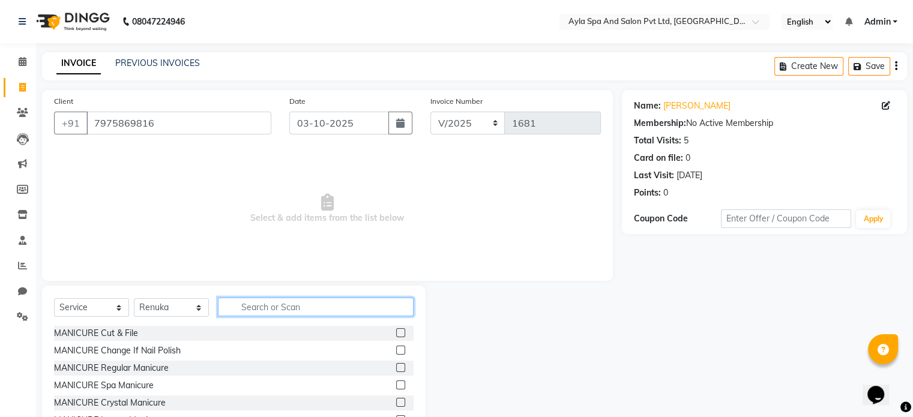
click at [252, 303] on input "text" at bounding box center [316, 307] width 196 height 19
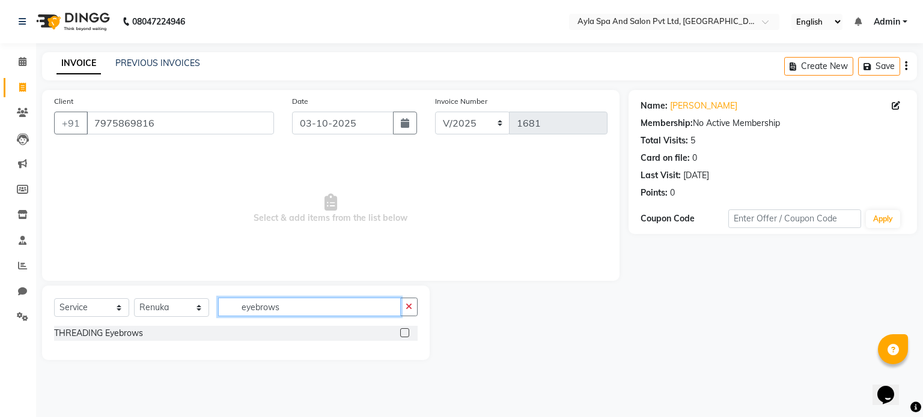
type input "eyebrows"
click at [407, 335] on label at bounding box center [404, 333] width 9 height 9
click at [407, 335] on input "checkbox" at bounding box center [404, 334] width 8 height 8
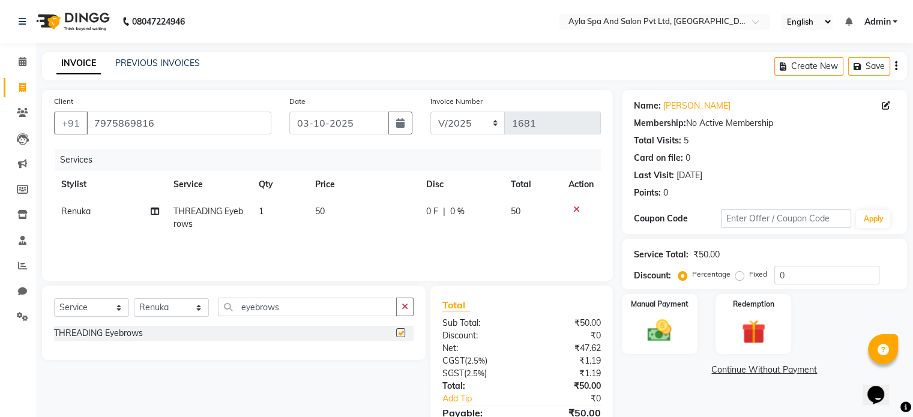
checkbox input "false"
drag, startPoint x: 916, startPoint y: 117, endPoint x: 667, endPoint y: 326, distance: 325.3
click at [667, 326] on img at bounding box center [660, 331] width 40 height 29
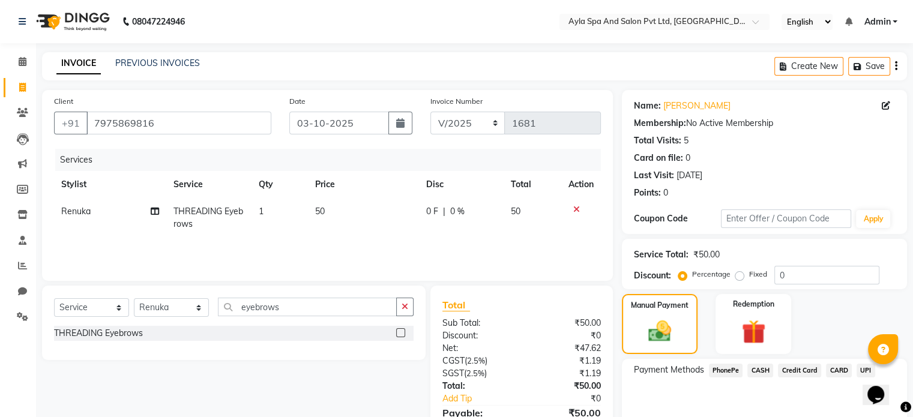
click at [860, 367] on span "UPI" at bounding box center [866, 371] width 19 height 14
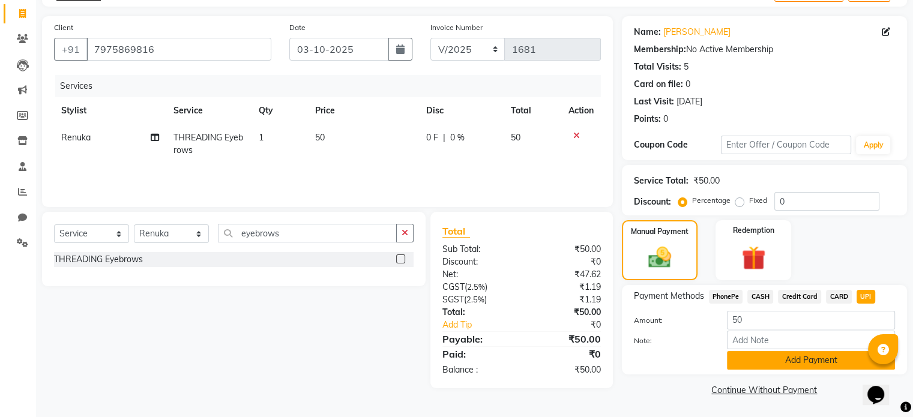
click at [793, 359] on button "Add Payment" at bounding box center [811, 360] width 168 height 19
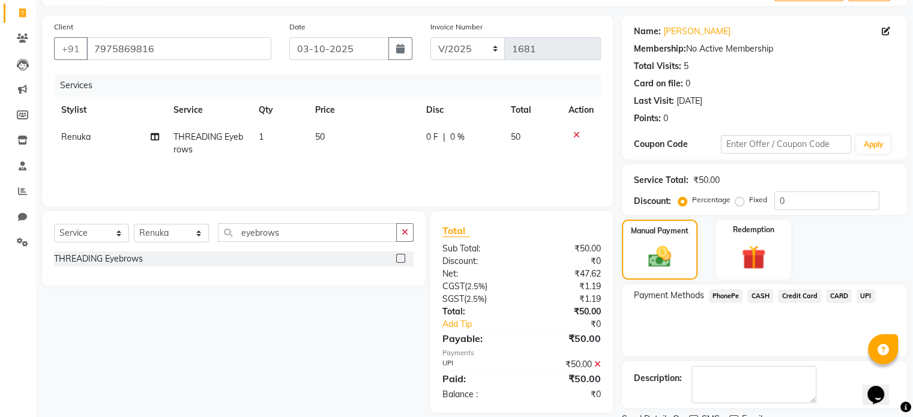
scroll to position [123, 0]
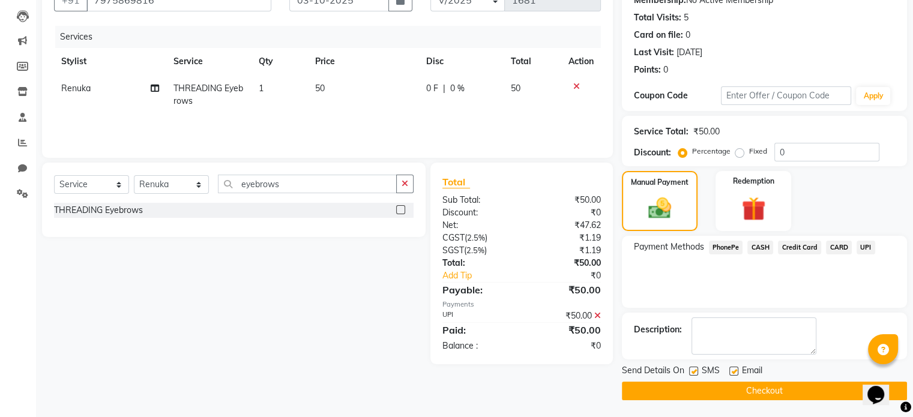
click at [730, 372] on label at bounding box center [734, 371] width 9 height 9
click at [730, 372] on input "checkbox" at bounding box center [734, 372] width 8 height 8
checkbox input "false"
click at [695, 370] on label at bounding box center [693, 371] width 9 height 9
click at [695, 370] on input "checkbox" at bounding box center [693, 372] width 8 height 8
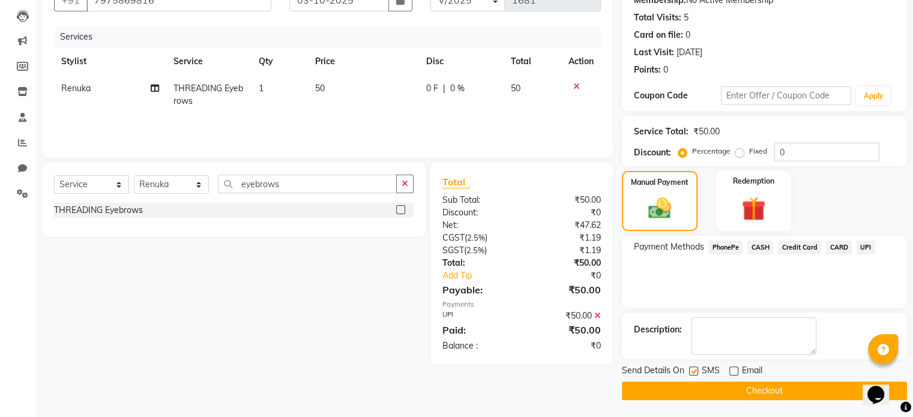
checkbox input "false"
click at [725, 389] on button "Checkout" at bounding box center [764, 391] width 285 height 19
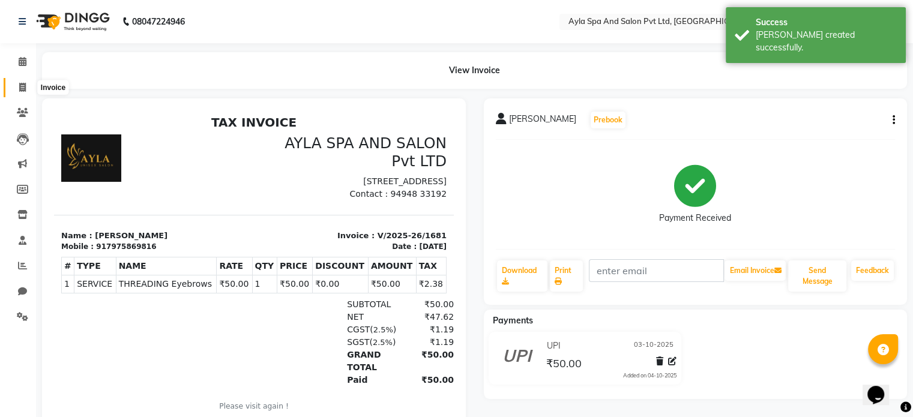
click at [19, 87] on icon at bounding box center [22, 87] width 7 height 9
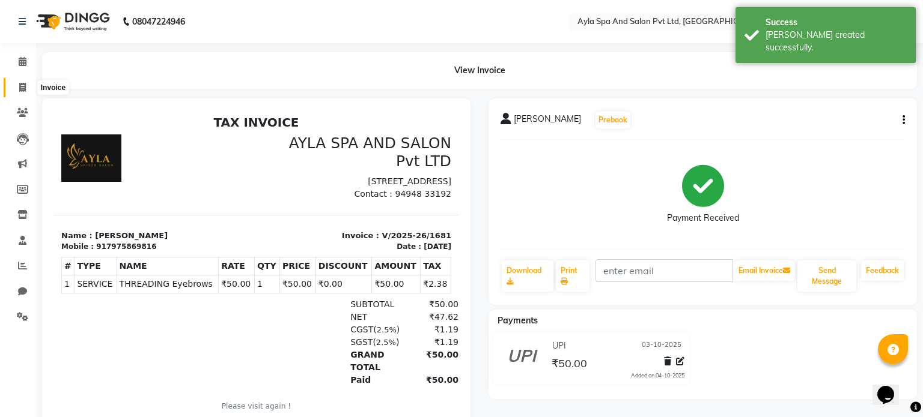
select select "7756"
select select "service"
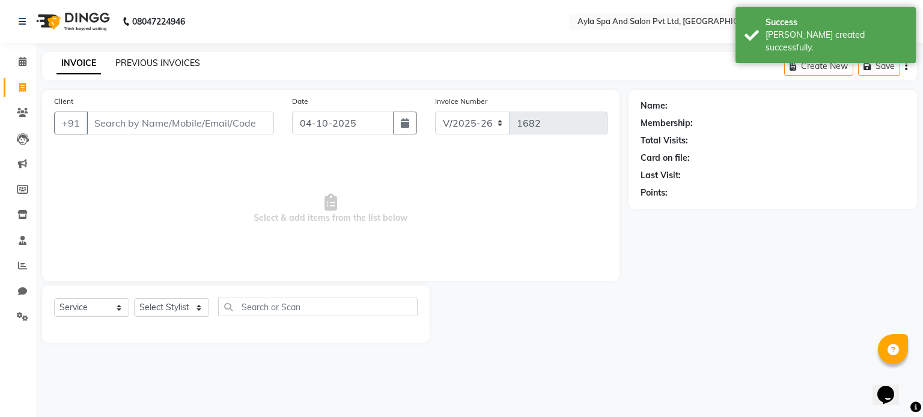
click at [186, 62] on link "PREVIOUS INVOICES" at bounding box center [157, 63] width 85 height 11
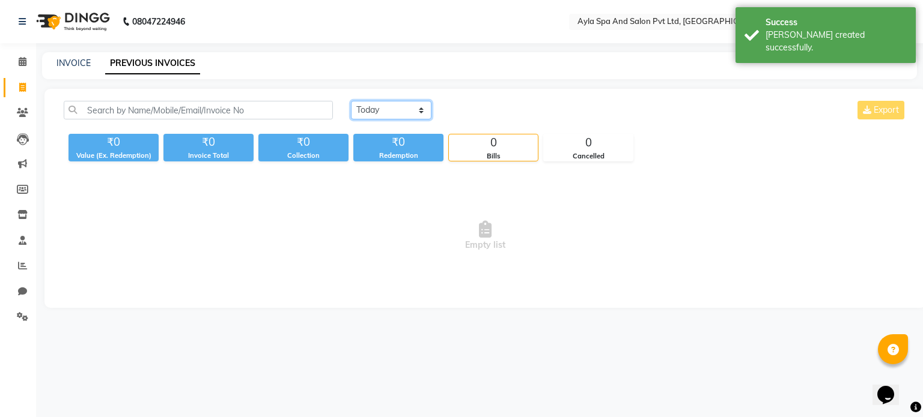
click at [399, 112] on select "[DATE] [DATE] Custom Range" at bounding box center [391, 110] width 80 height 19
select select "yesterday"
click at [351, 101] on select "[DATE] [DATE] Custom Range" at bounding box center [391, 110] width 80 height 19
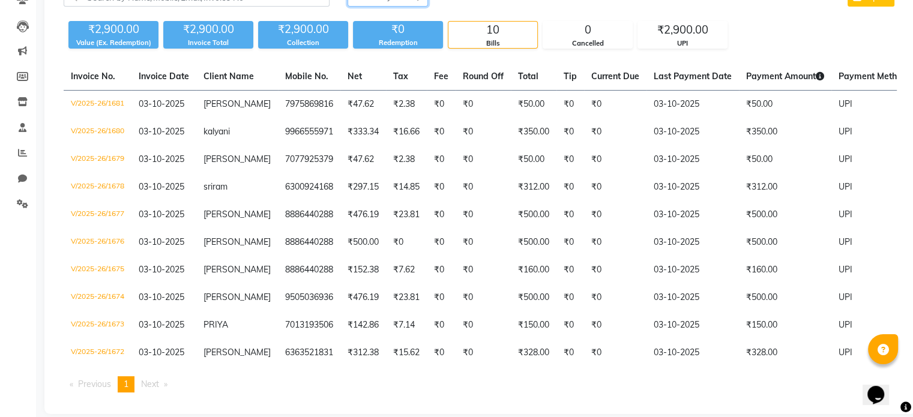
scroll to position [115, 0]
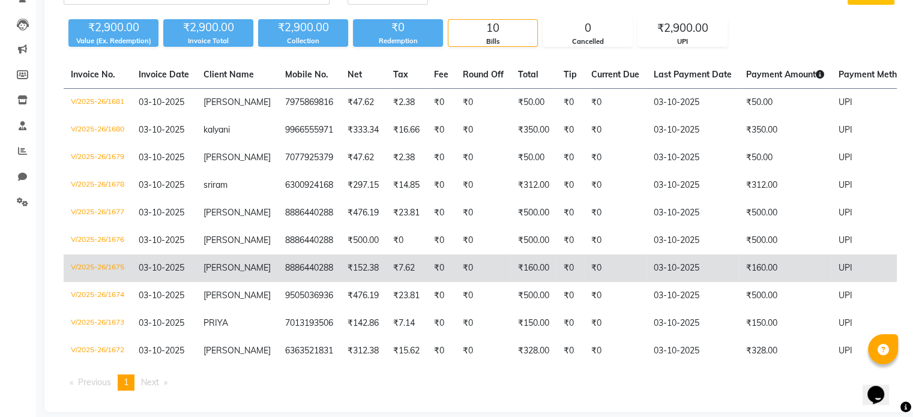
click at [219, 264] on span "[PERSON_NAME]" at bounding box center [237, 267] width 67 height 11
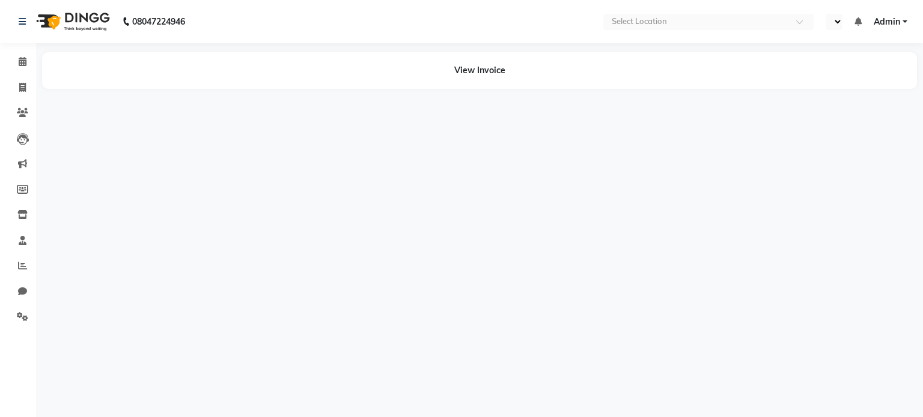
select select "en"
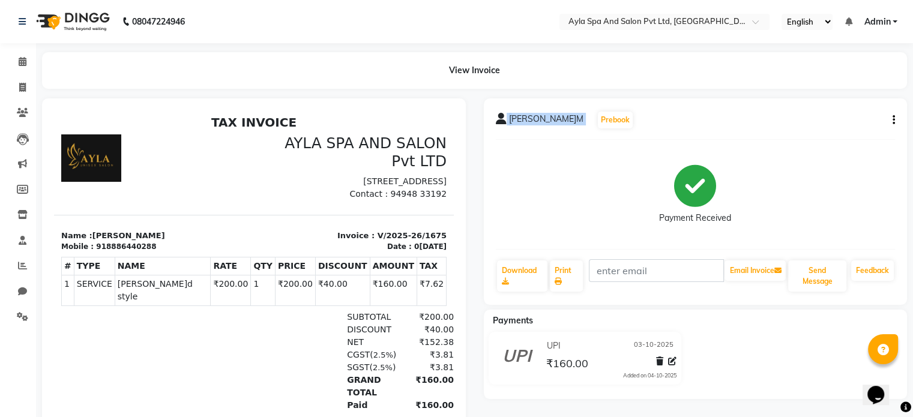
drag, startPoint x: 910, startPoint y: 105, endPoint x: 920, endPoint y: 135, distance: 32.1
click at [913, 135] on html "08047224946 Select Location × Ayla Spa And Salon Pvt Ltd, Miyapur English ENGLI…" at bounding box center [456, 208] width 913 height 417
click at [894, 120] on icon "button" at bounding box center [894, 120] width 2 height 1
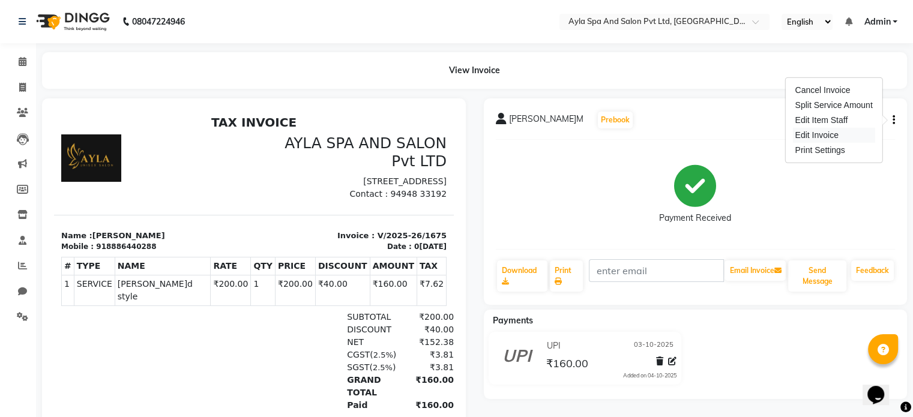
click at [826, 133] on div "Edit Invoice" at bounding box center [834, 135] width 82 height 15
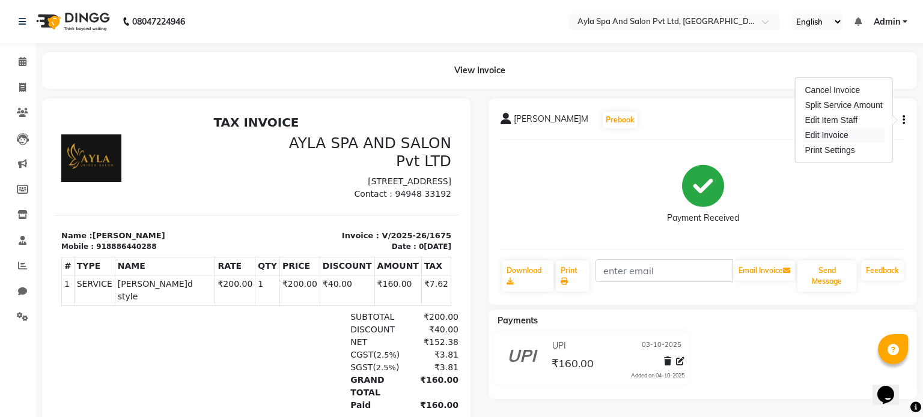
select select "service"
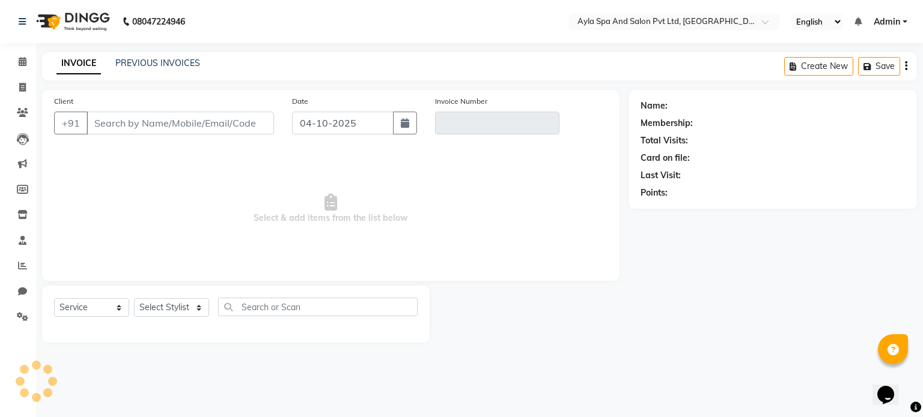
type input "8886440288"
type input "V/2025-26/1675"
select select "1: Object"
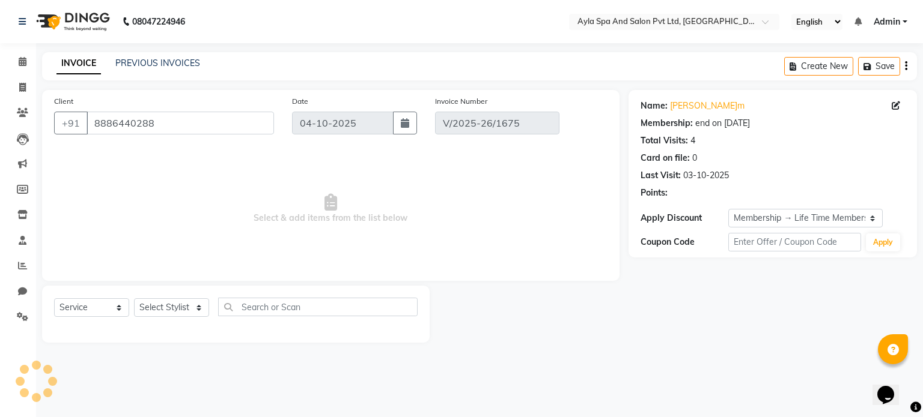
type input "03-10-2025"
select select "select"
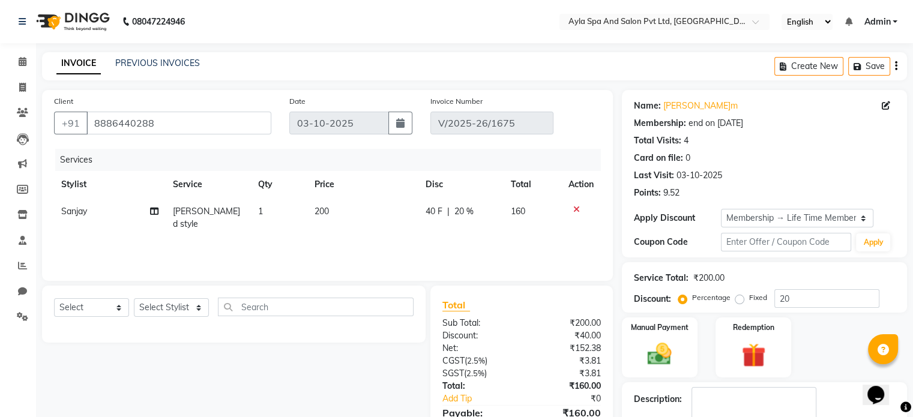
click at [318, 214] on span "200" at bounding box center [322, 211] width 14 height 11
select select "90837"
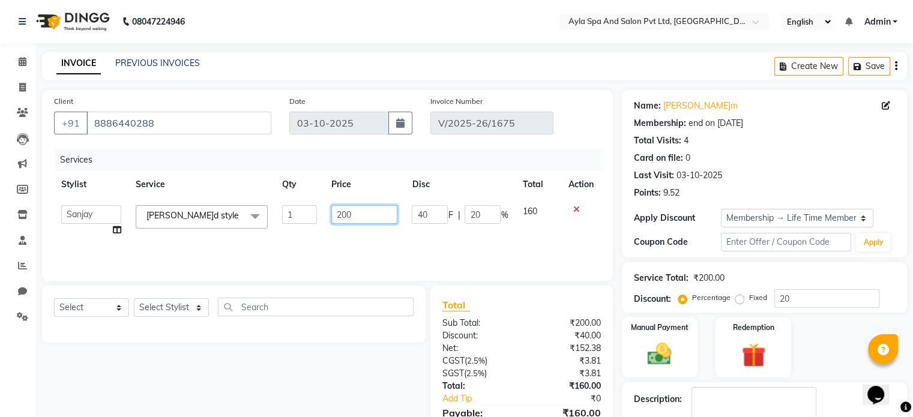
click at [356, 214] on input "200" at bounding box center [365, 214] width 66 height 19
type input "2"
type input "150"
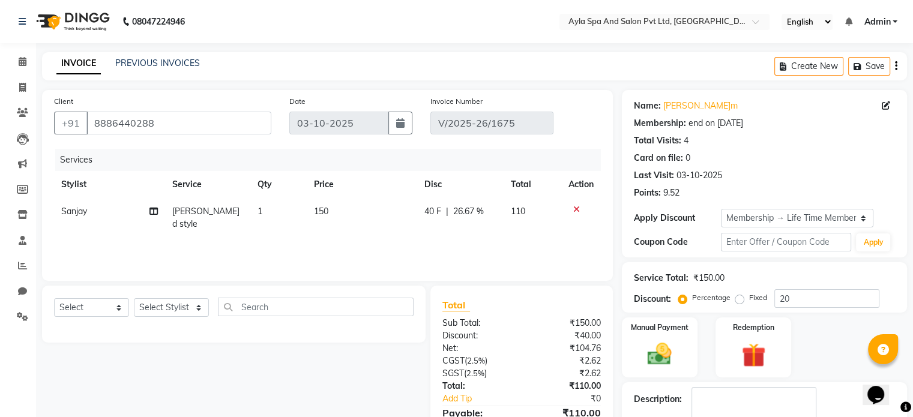
click at [360, 244] on div "Services Stylist Service Qty Price Disc Total Action Sanjay Breard style 1 150 …" at bounding box center [327, 209] width 547 height 120
drag, startPoint x: 914, startPoint y: 117, endPoint x: 538, endPoint y: 249, distance: 398.5
click at [538, 249] on div "Services Stylist Service Qty Price Disc Total Action Sanjay Breard style 1 150 …" at bounding box center [327, 209] width 547 height 120
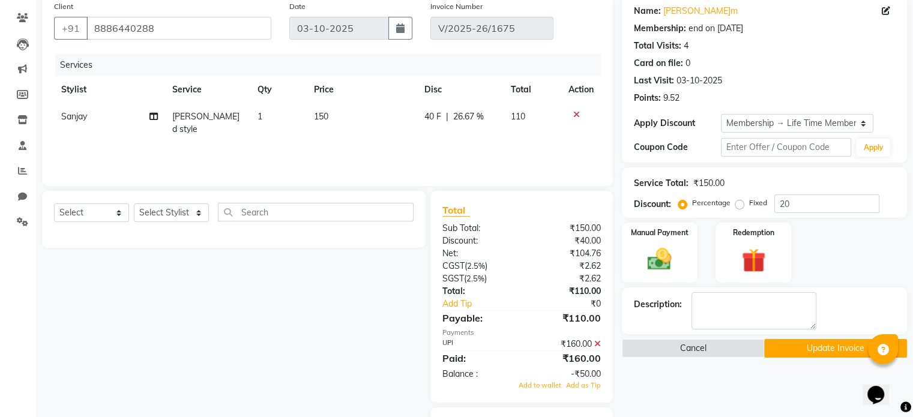
scroll to position [159, 0]
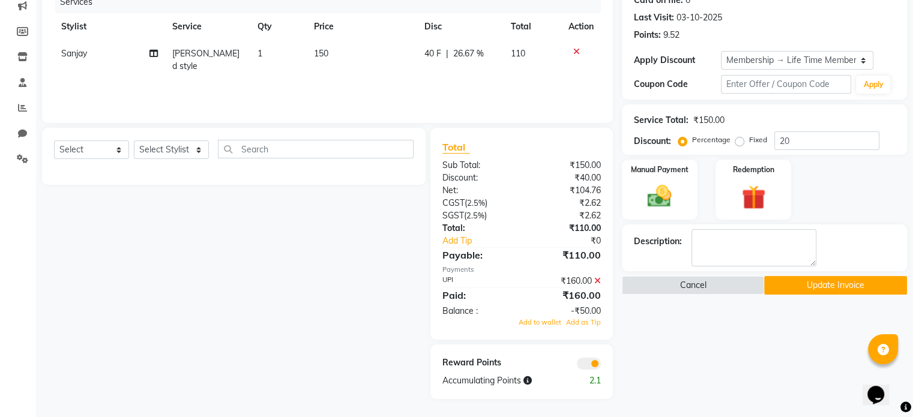
click at [836, 285] on button "Update Invoice" at bounding box center [836, 285] width 143 height 19
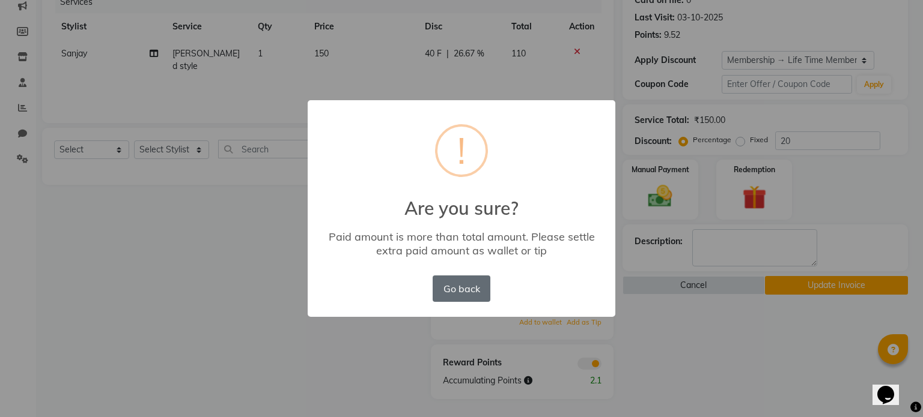
click at [464, 289] on button "Go back" at bounding box center [461, 289] width 58 height 26
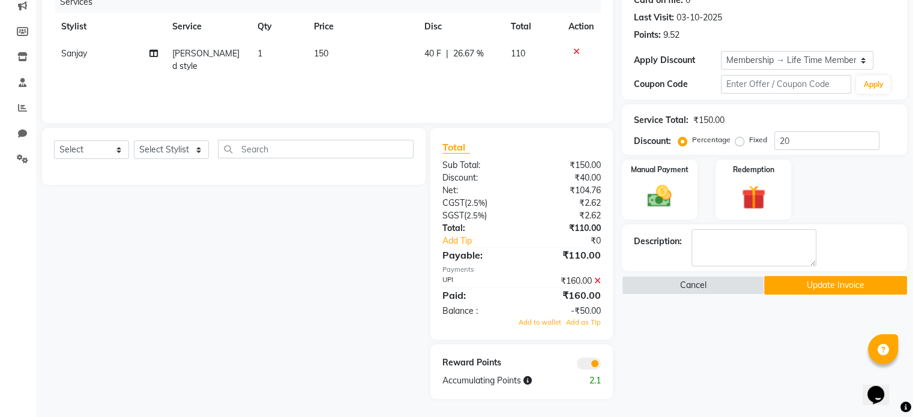
click at [598, 282] on icon at bounding box center [598, 281] width 7 height 8
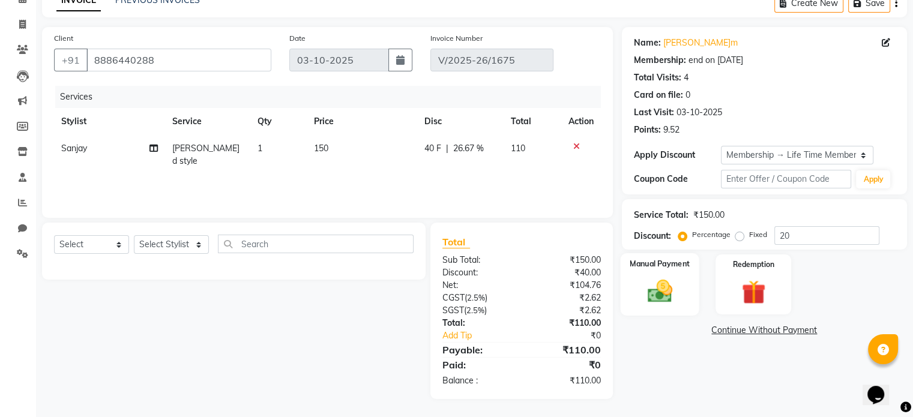
drag, startPoint x: 917, startPoint y: 263, endPoint x: 661, endPoint y: 292, distance: 258.1
click at [661, 292] on img at bounding box center [660, 291] width 40 height 29
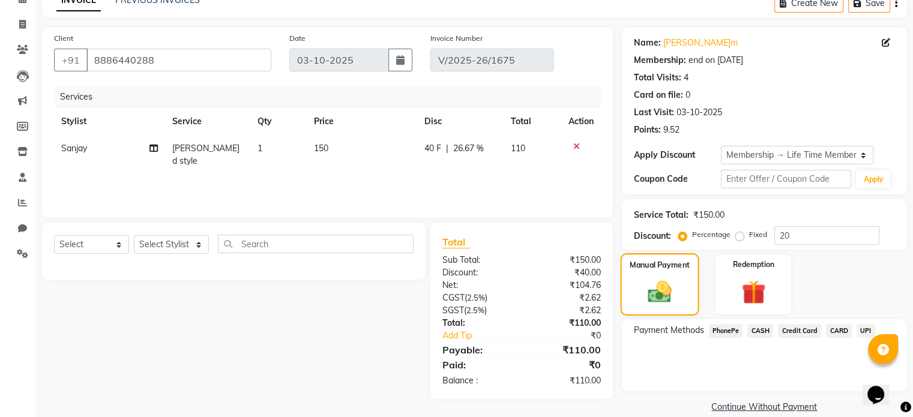
scroll to position [79, 0]
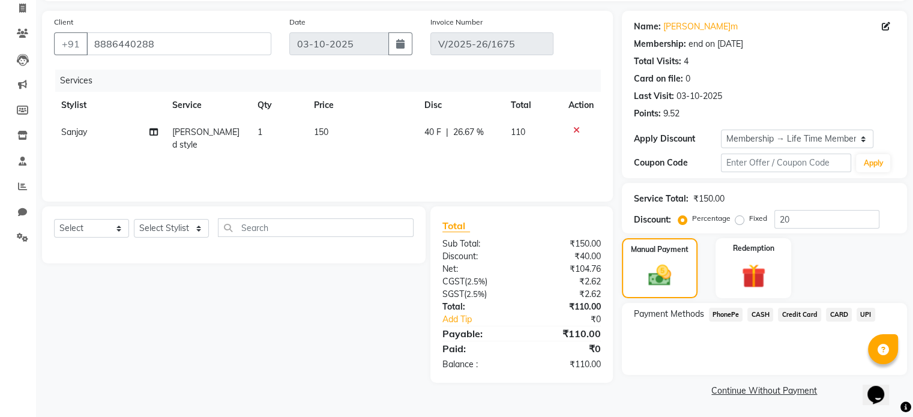
click at [865, 314] on span "UPI" at bounding box center [866, 315] width 19 height 14
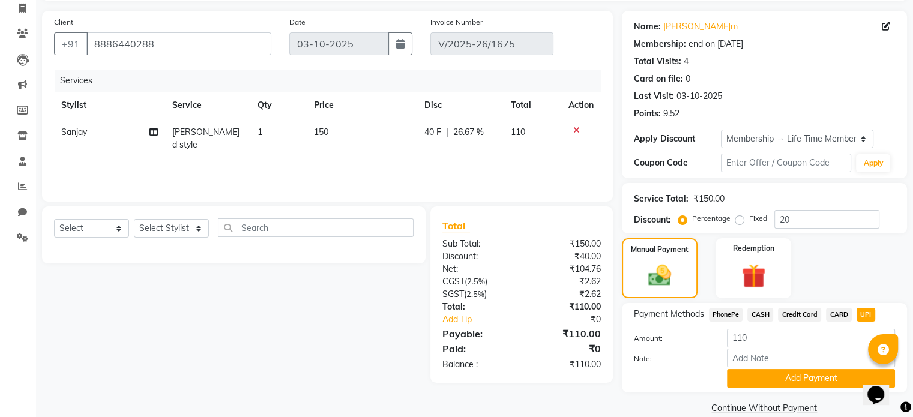
scroll to position [98, 0]
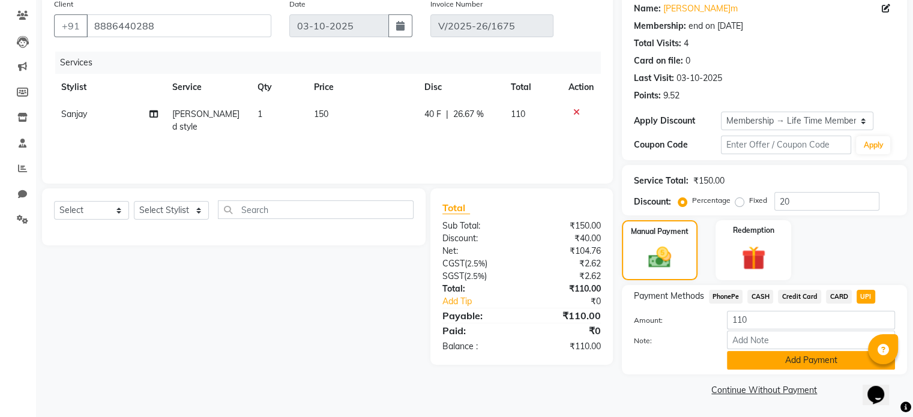
click at [807, 357] on button "Add Payment" at bounding box center [811, 360] width 168 height 19
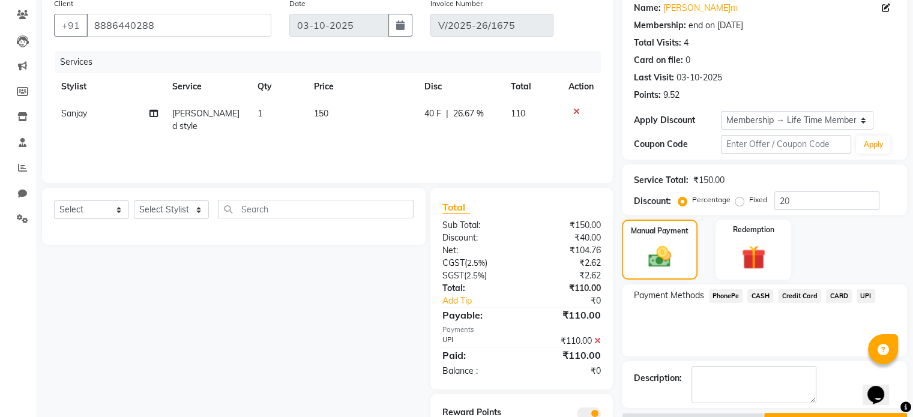
scroll to position [148, 0]
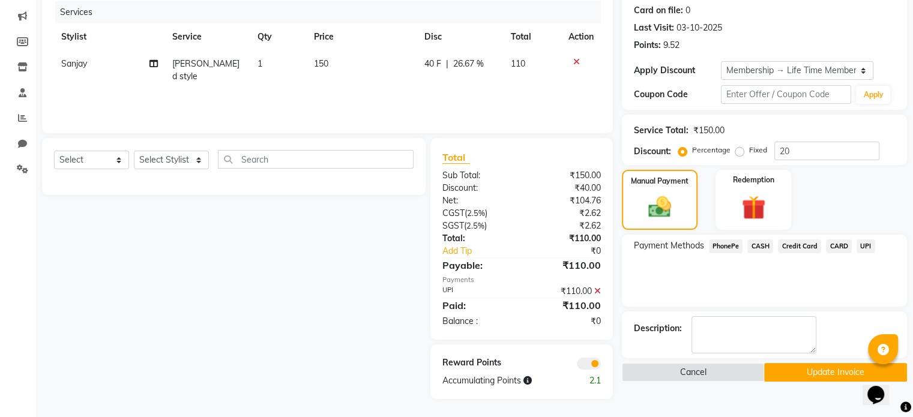
click at [843, 368] on button "Update Invoice" at bounding box center [836, 372] width 143 height 19
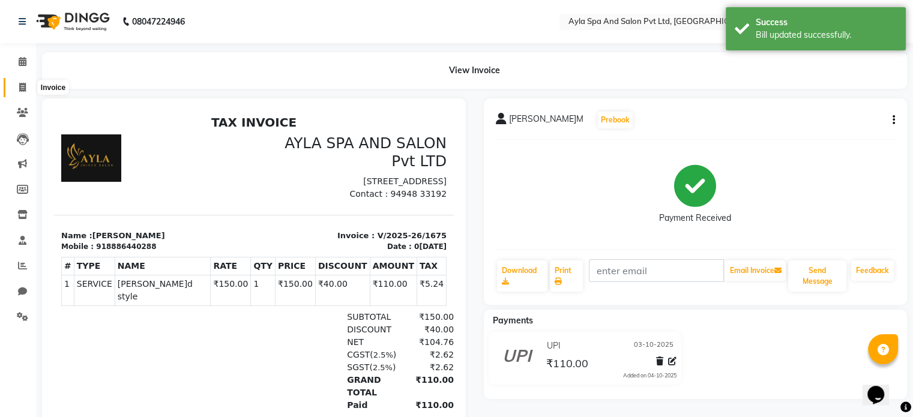
drag, startPoint x: 920, startPoint y: 134, endPoint x: 23, endPoint y: 86, distance: 898.0
click at [23, 86] on icon at bounding box center [22, 87] width 7 height 9
select select "service"
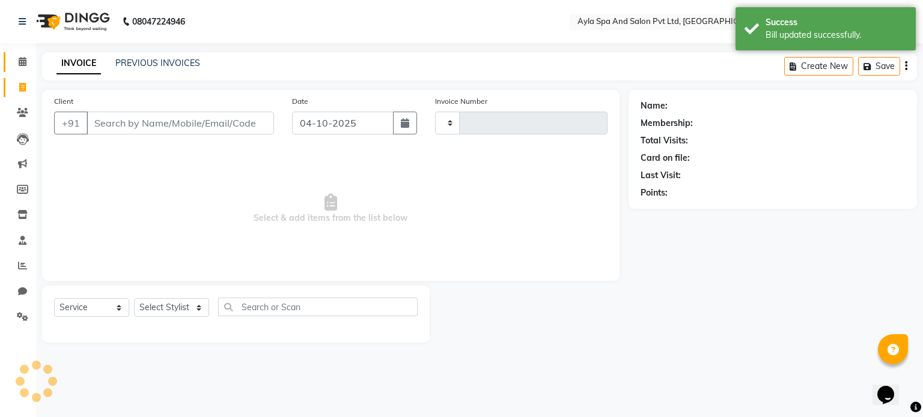
type input "1682"
select select "7756"
click at [23, 59] on icon at bounding box center [23, 61] width 8 height 9
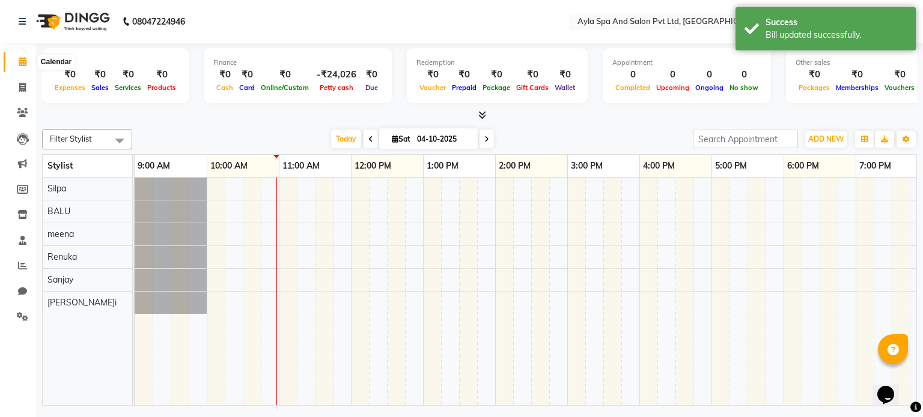
click at [19, 65] on icon at bounding box center [23, 61] width 8 height 9
click at [20, 83] on icon at bounding box center [22, 87] width 7 height 9
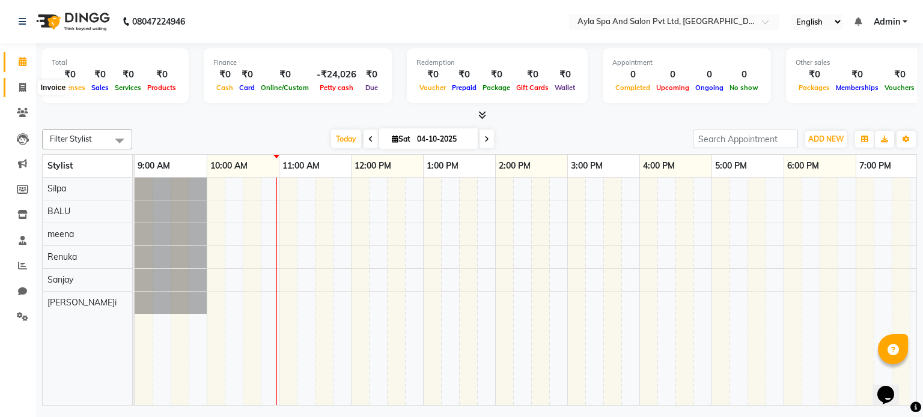
select select "service"
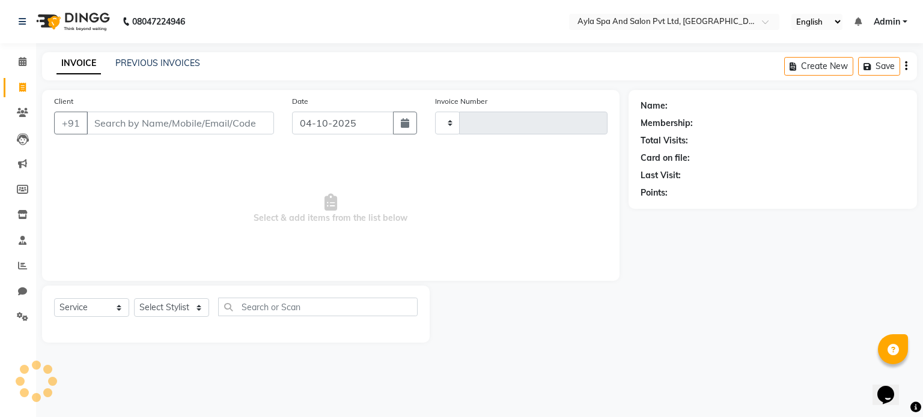
type input "1682"
select select "7756"
click at [188, 61] on link "PREVIOUS INVOICES" at bounding box center [157, 63] width 85 height 11
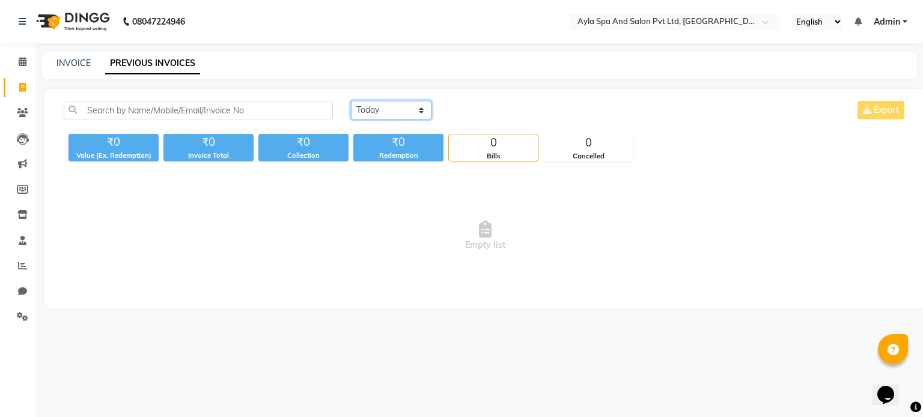
click at [385, 110] on select "[DATE] [DATE] Custom Range" at bounding box center [391, 110] width 80 height 19
select select "yesterday"
click at [351, 101] on select "[DATE] [DATE] Custom Range" at bounding box center [391, 110] width 80 height 19
